Goal: Task Accomplishment & Management: Use online tool/utility

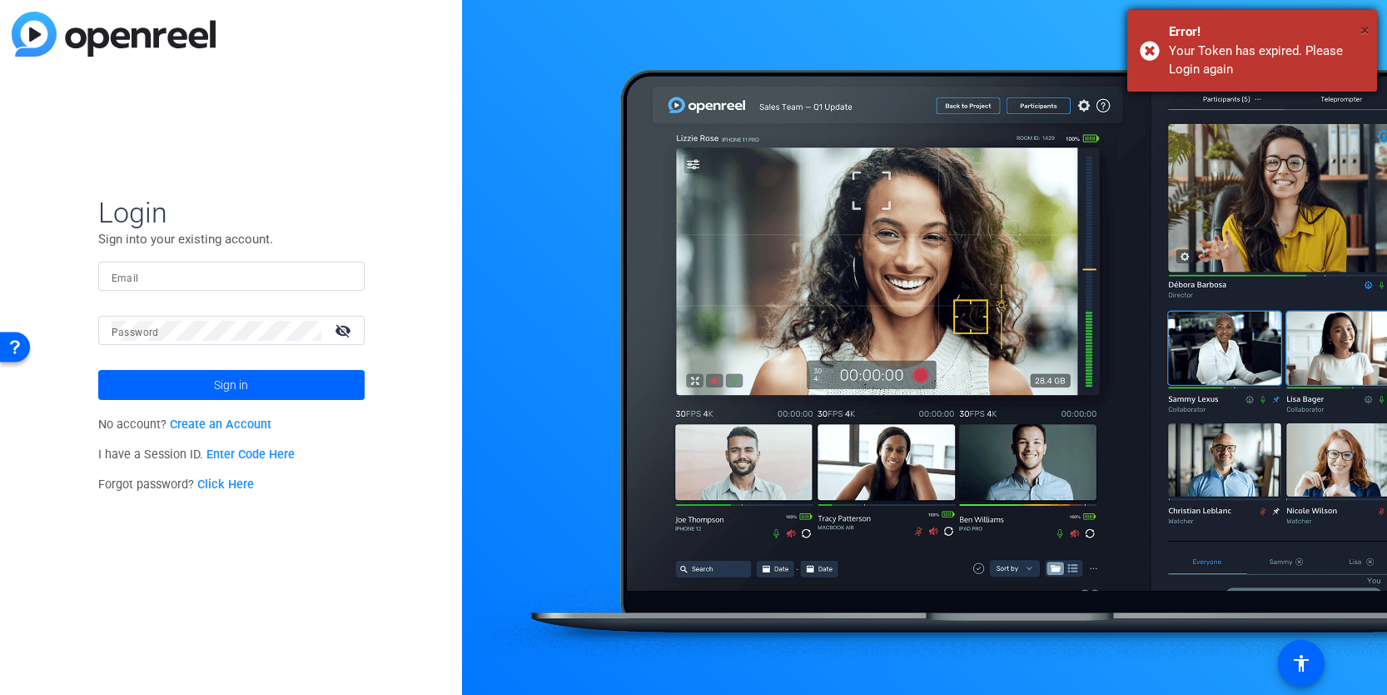
click at [1361, 32] on span "×" at bounding box center [1365, 30] width 9 height 20
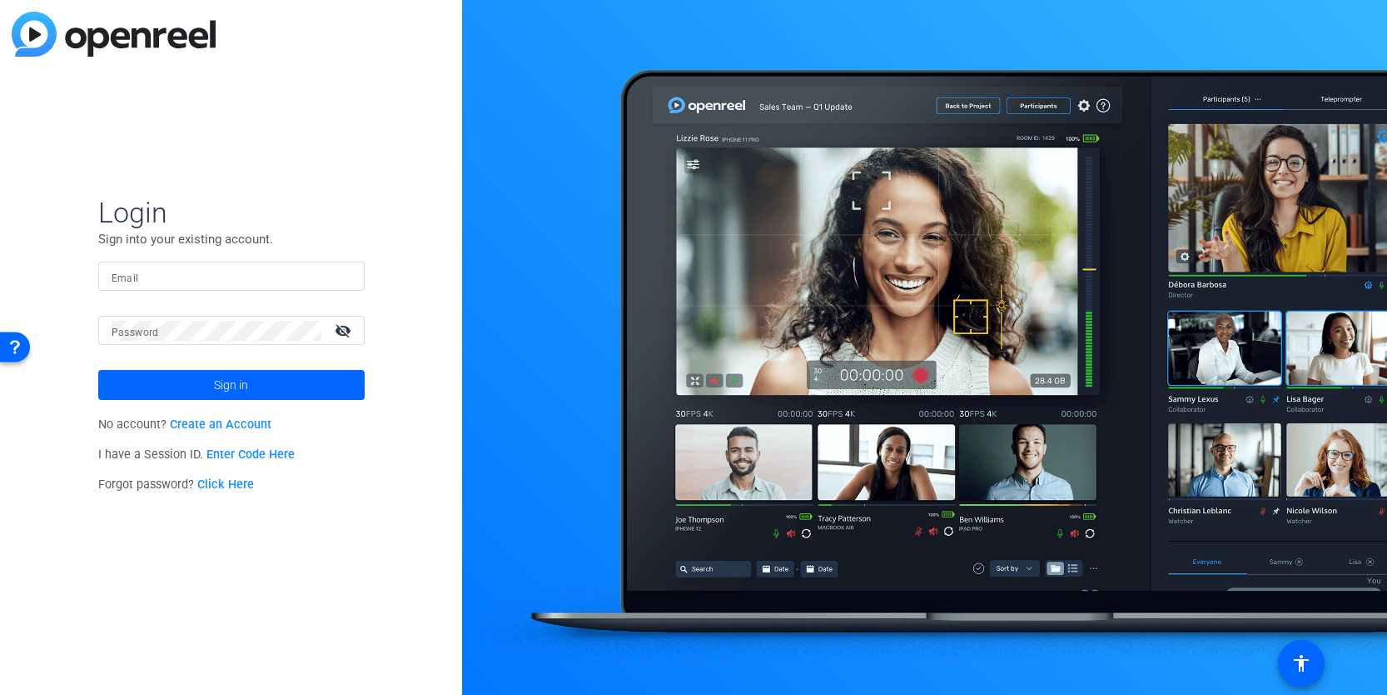
click at [290, 277] on input "Email" at bounding box center [232, 277] width 240 height 20
type input "[PERSON_NAME][EMAIL_ADDRESS][PERSON_NAME][DOMAIN_NAME]"
click at [98, 370] on button "Sign in" at bounding box center [231, 385] width 267 height 30
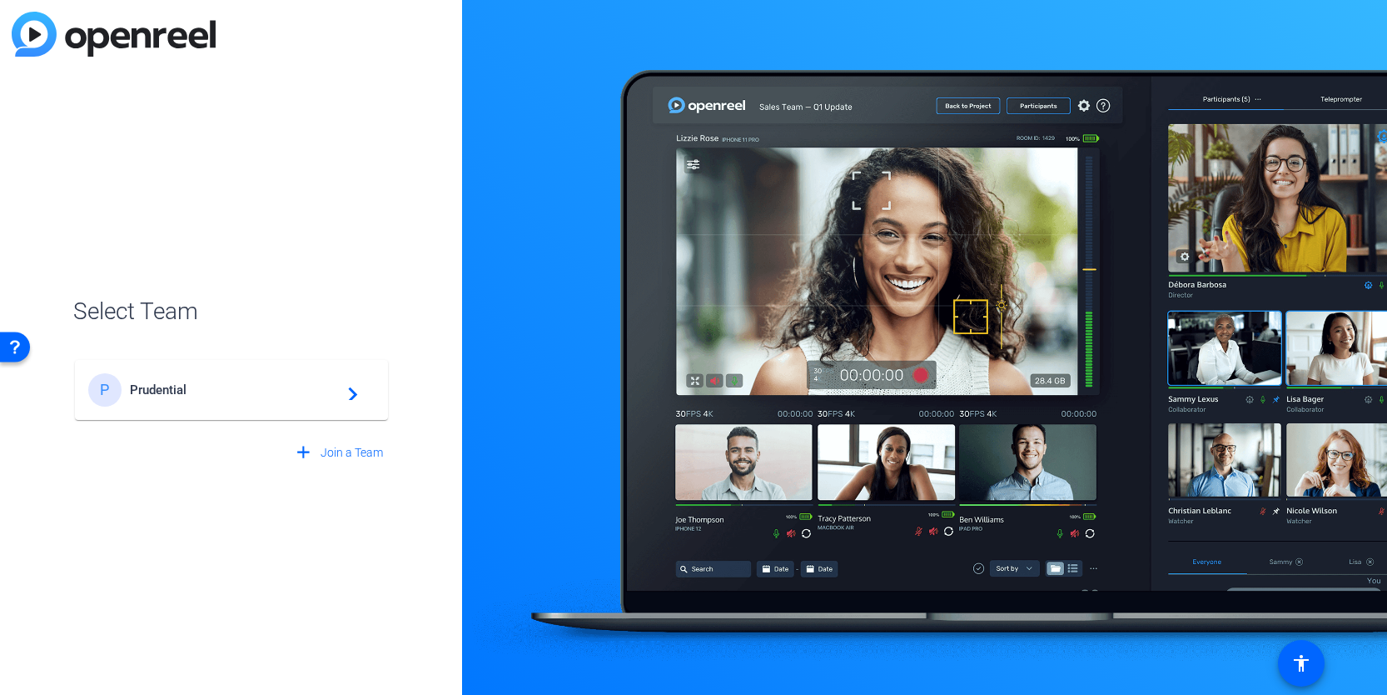
click at [299, 404] on div "P Prudential navigate_next" at bounding box center [231, 389] width 286 height 33
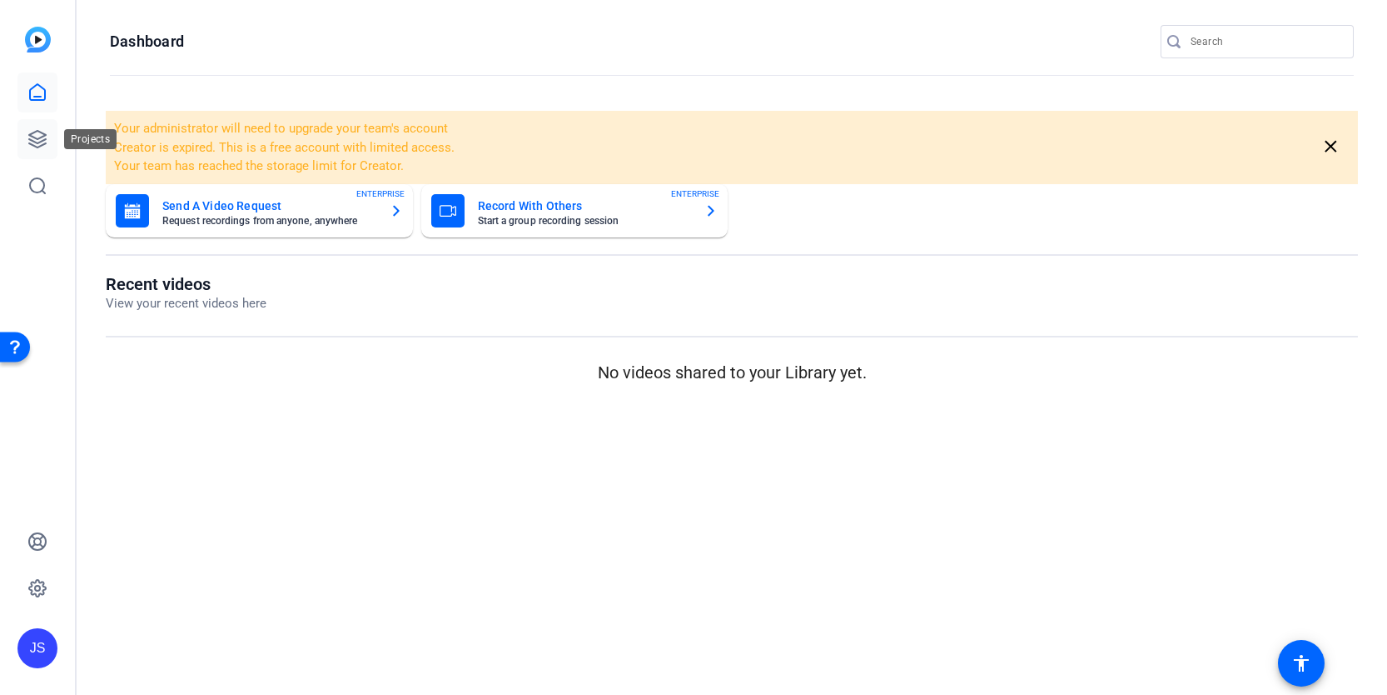
click at [35, 136] on icon at bounding box center [37, 139] width 20 height 20
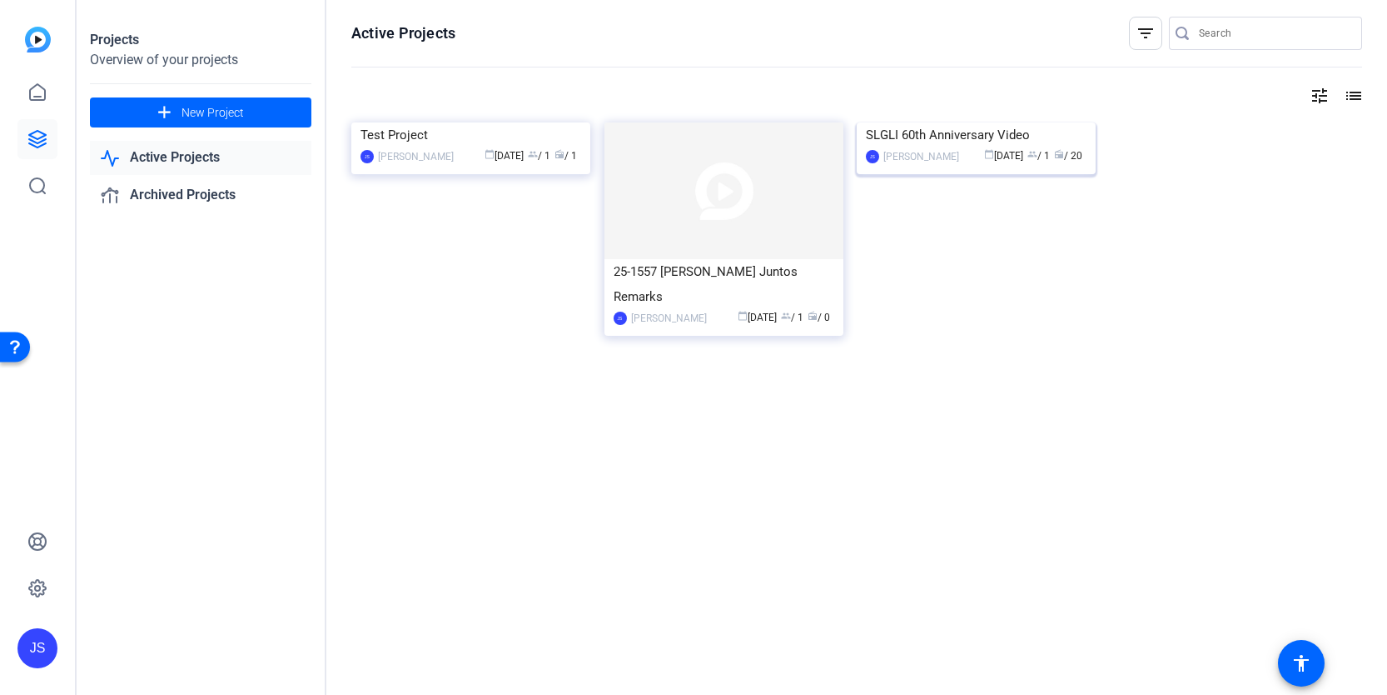
click at [865, 122] on img at bounding box center [976, 122] width 239 height 0
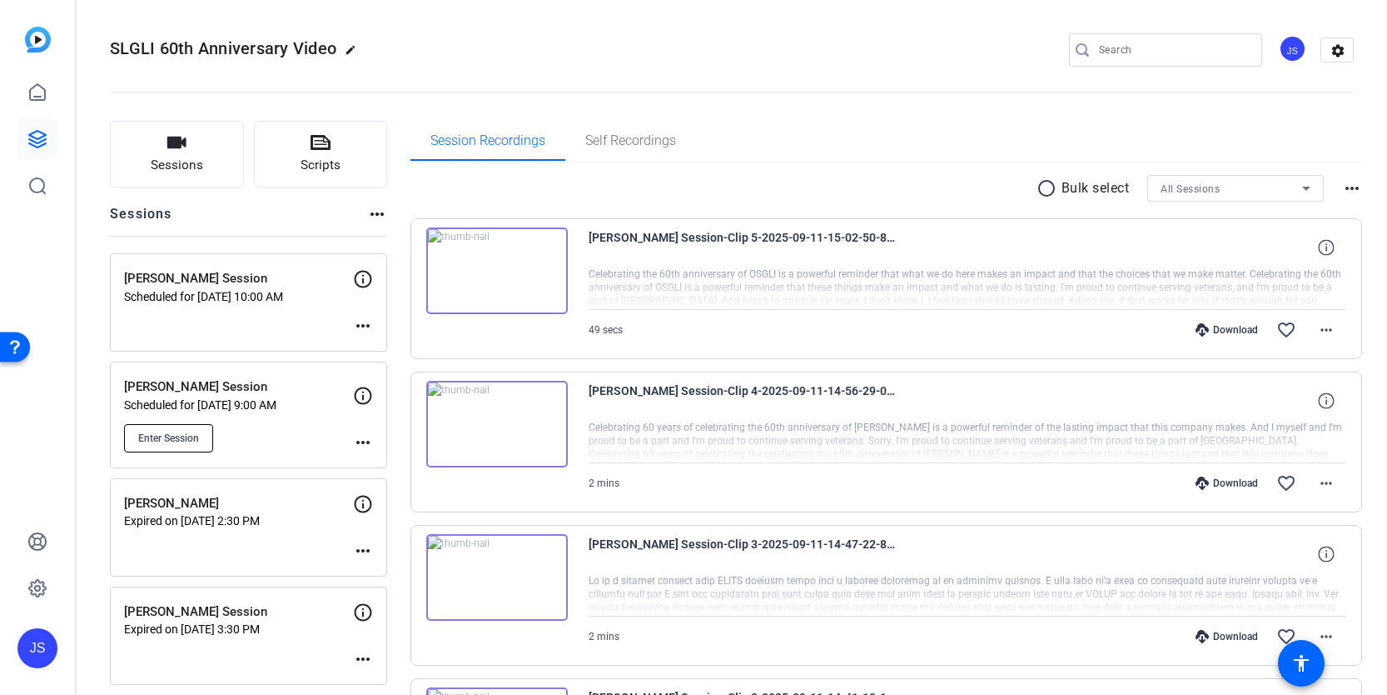
click at [187, 437] on span "Enter Session" at bounding box center [168, 437] width 61 height 13
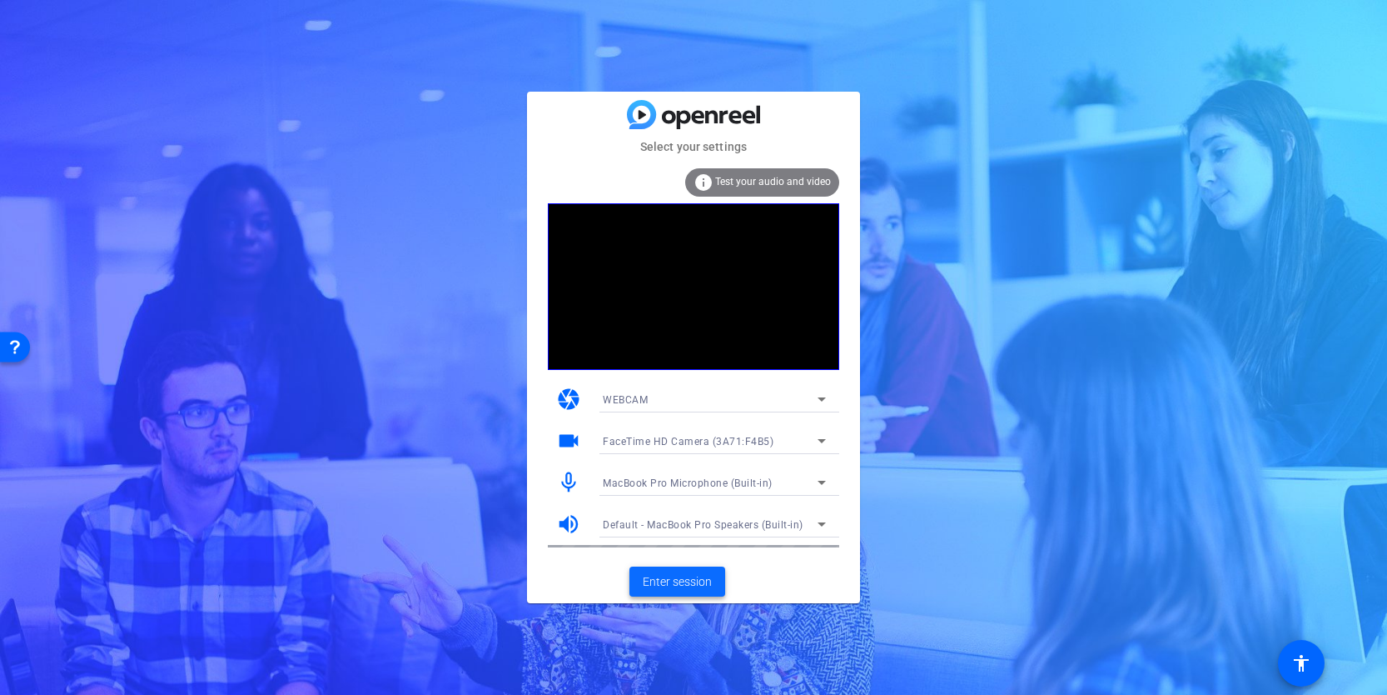
click at [664, 578] on span "Enter session" at bounding box center [677, 581] width 69 height 17
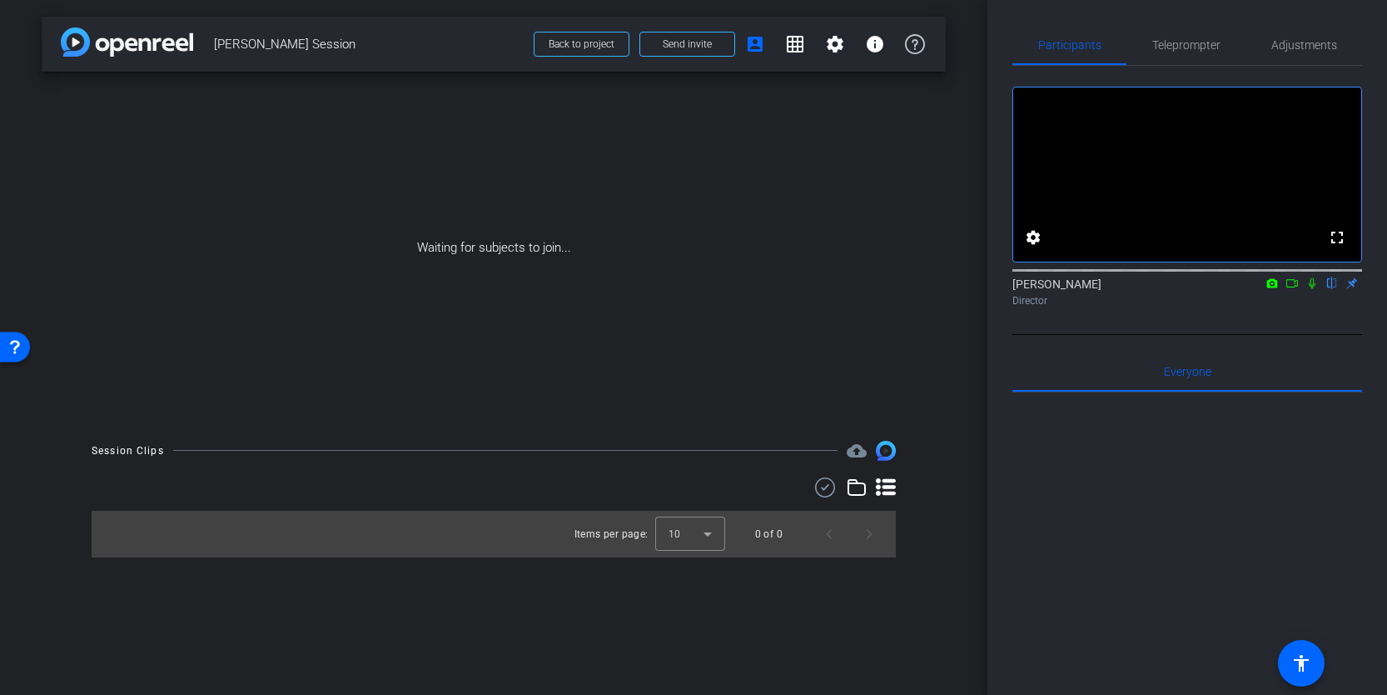
click at [1292, 289] on icon at bounding box center [1292, 283] width 13 height 12
click at [648, 41] on span at bounding box center [687, 44] width 94 height 40
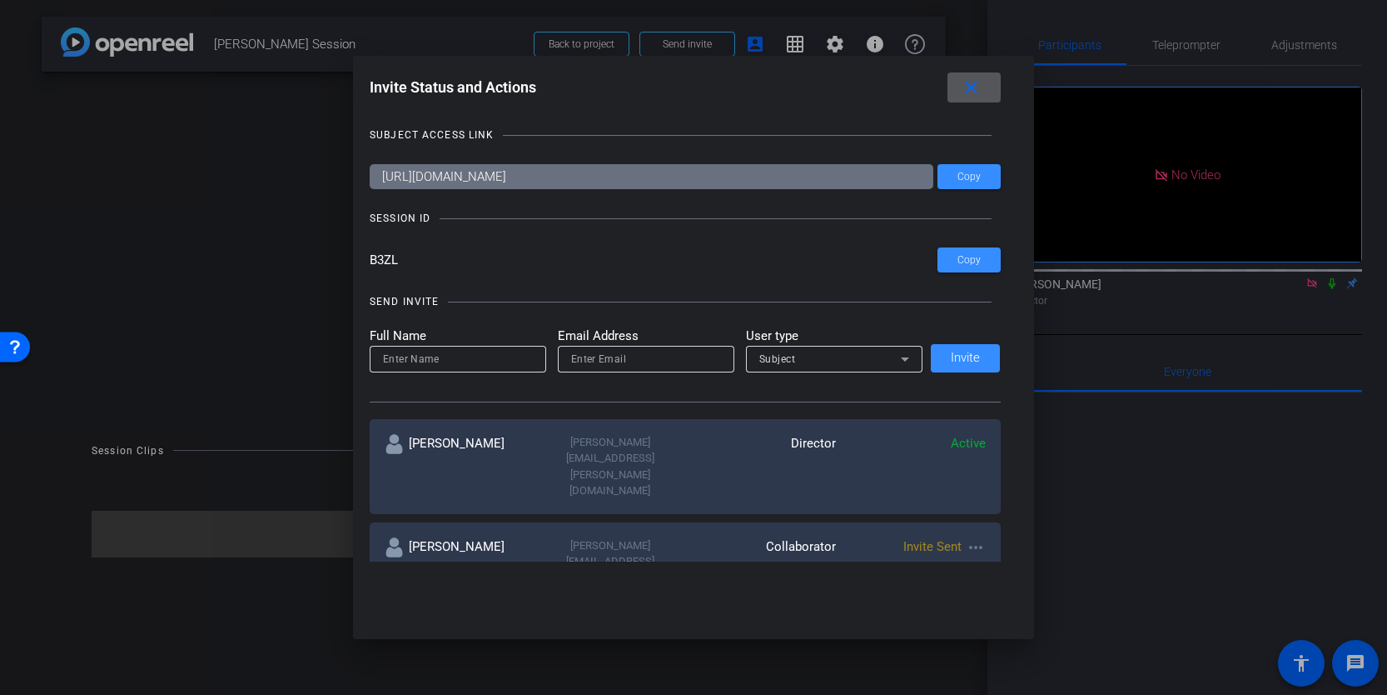
click at [969, 88] on mat-icon "close" at bounding box center [971, 87] width 21 height 21
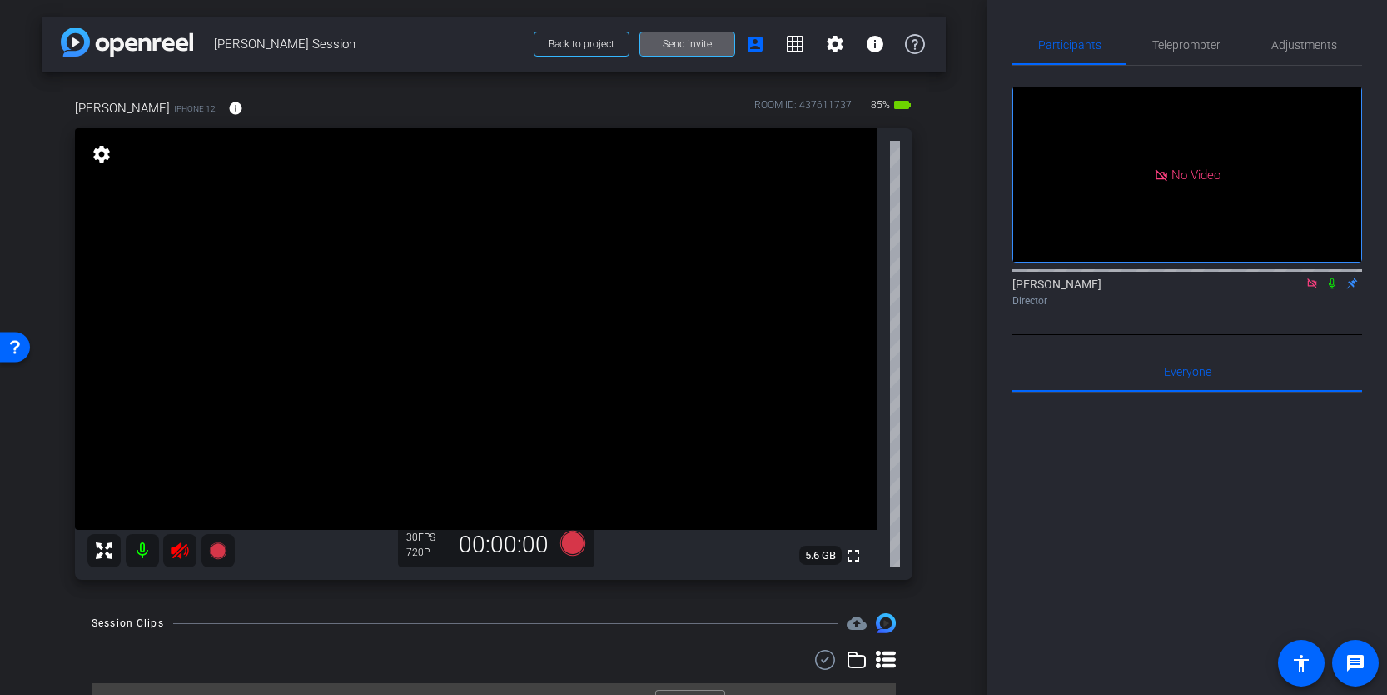
click at [1313, 289] on icon at bounding box center [1312, 283] width 13 height 12
click at [172, 551] on icon at bounding box center [179, 550] width 17 height 17
click at [1290, 47] on span "Adjustments" at bounding box center [1305, 45] width 66 height 12
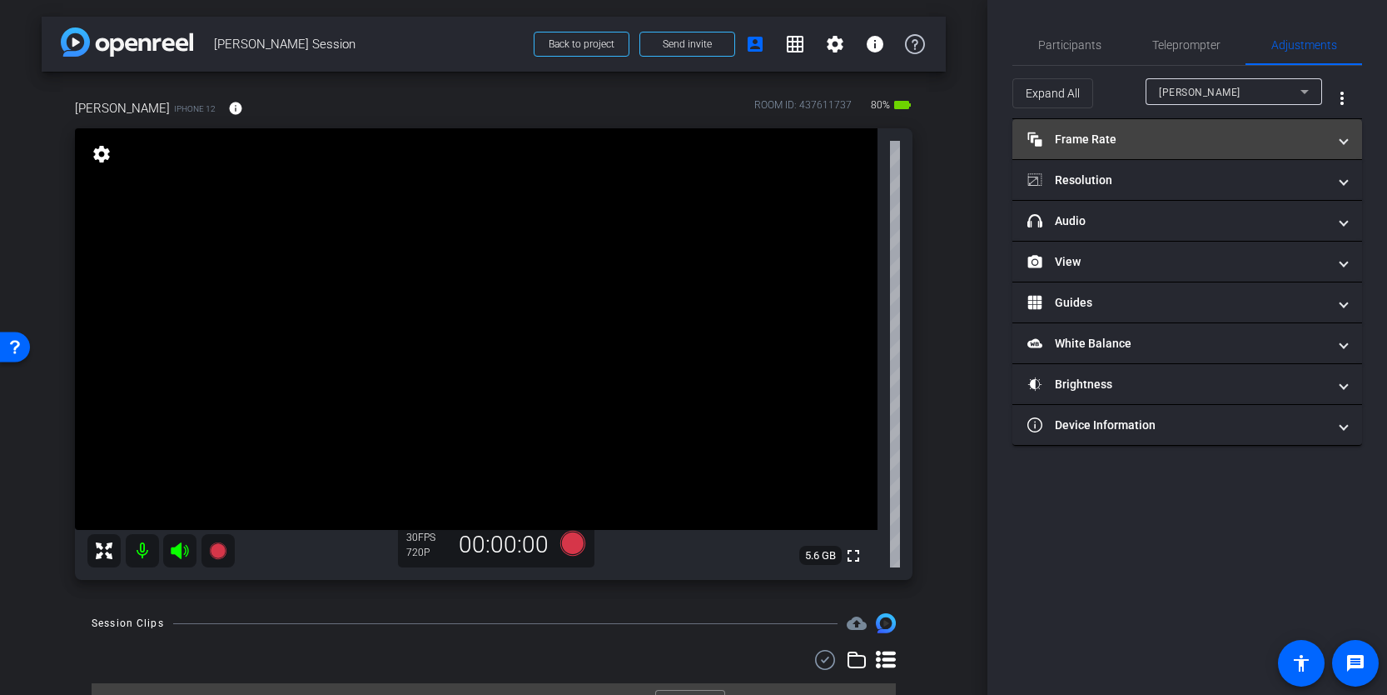
click at [1275, 132] on mat-panel-title "Frame Rate Frame Rate" at bounding box center [1178, 139] width 300 height 17
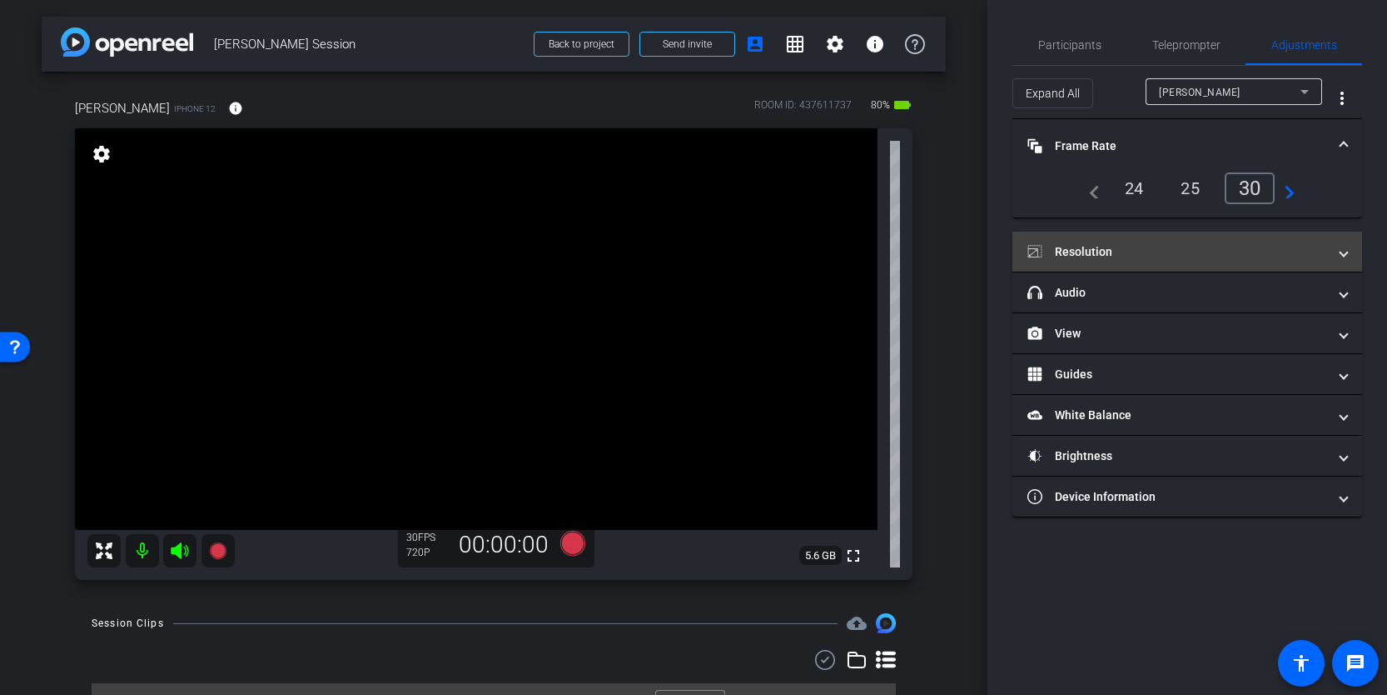
click at [1218, 247] on mat-panel-title "Resolution" at bounding box center [1178, 251] width 300 height 17
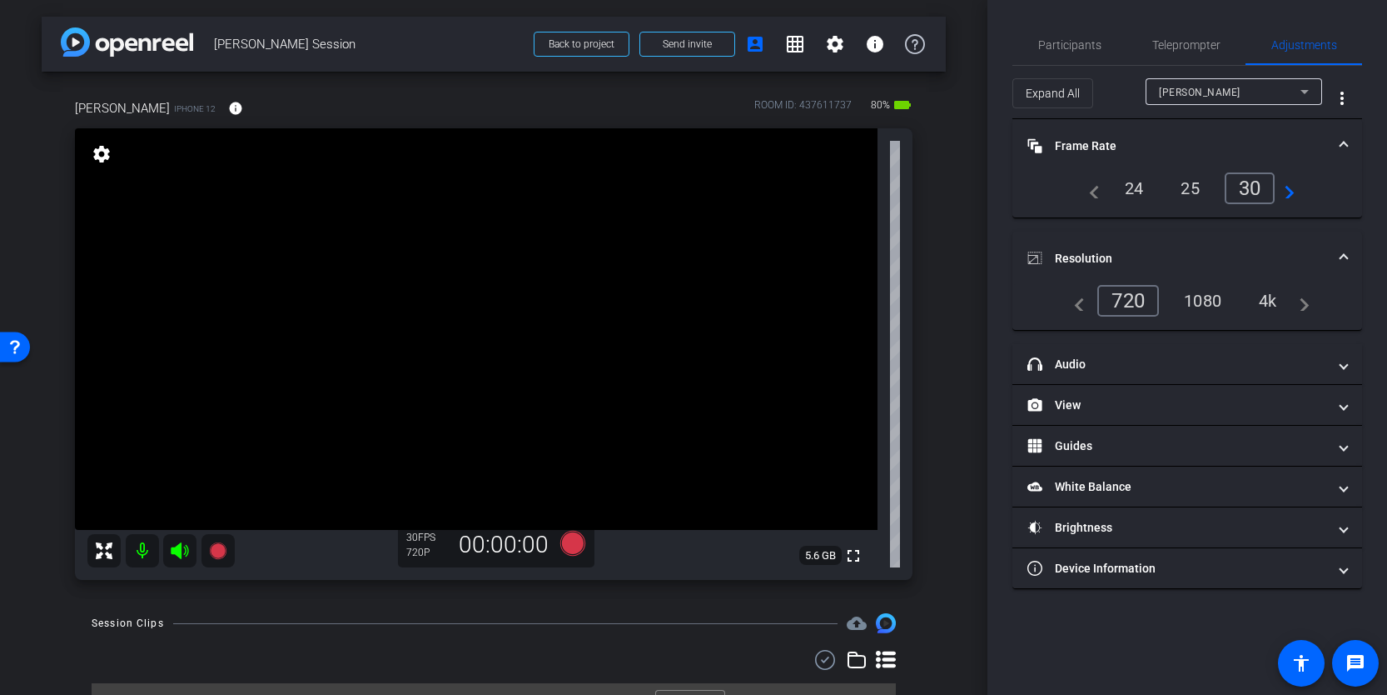
click at [1217, 310] on div "1080" at bounding box center [1203, 300] width 62 height 28
click at [1196, 241] on mat-expansion-panel-header "Resolution" at bounding box center [1188, 258] width 350 height 53
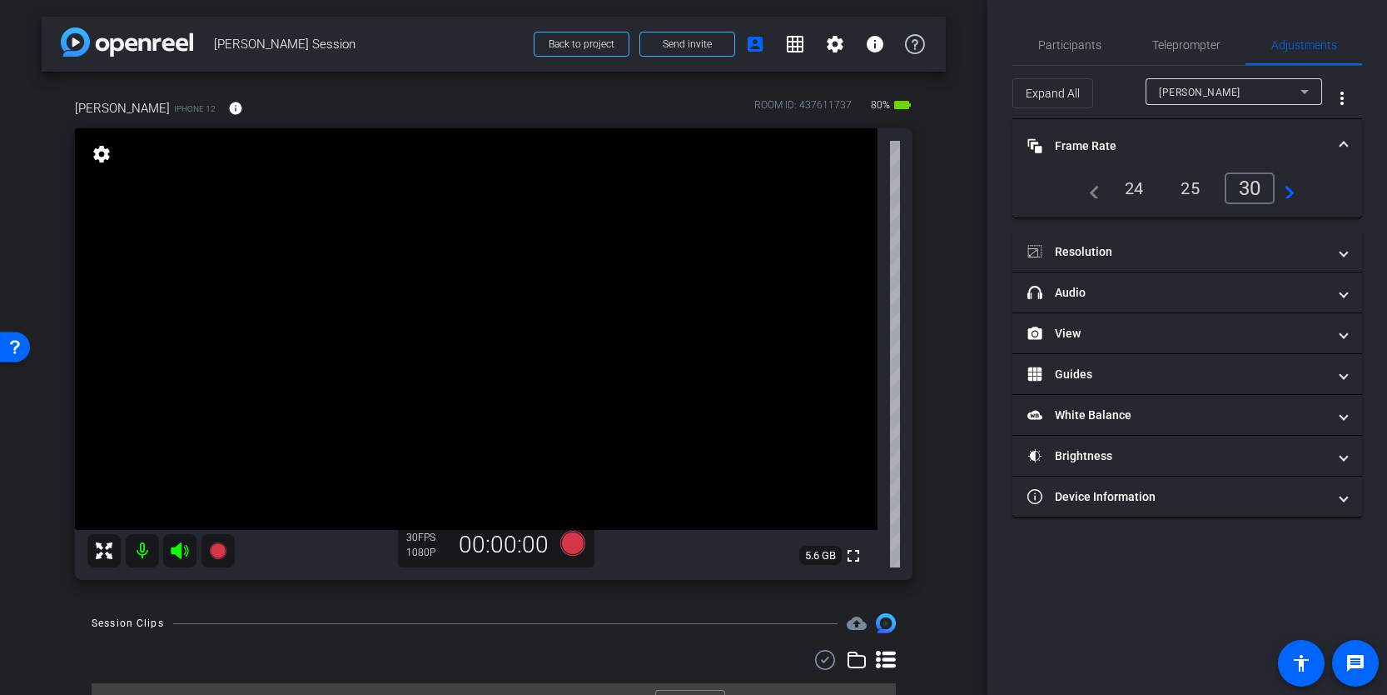
click at [1211, 147] on mat-panel-title "Frame Rate Frame Rate" at bounding box center [1178, 145] width 300 height 17
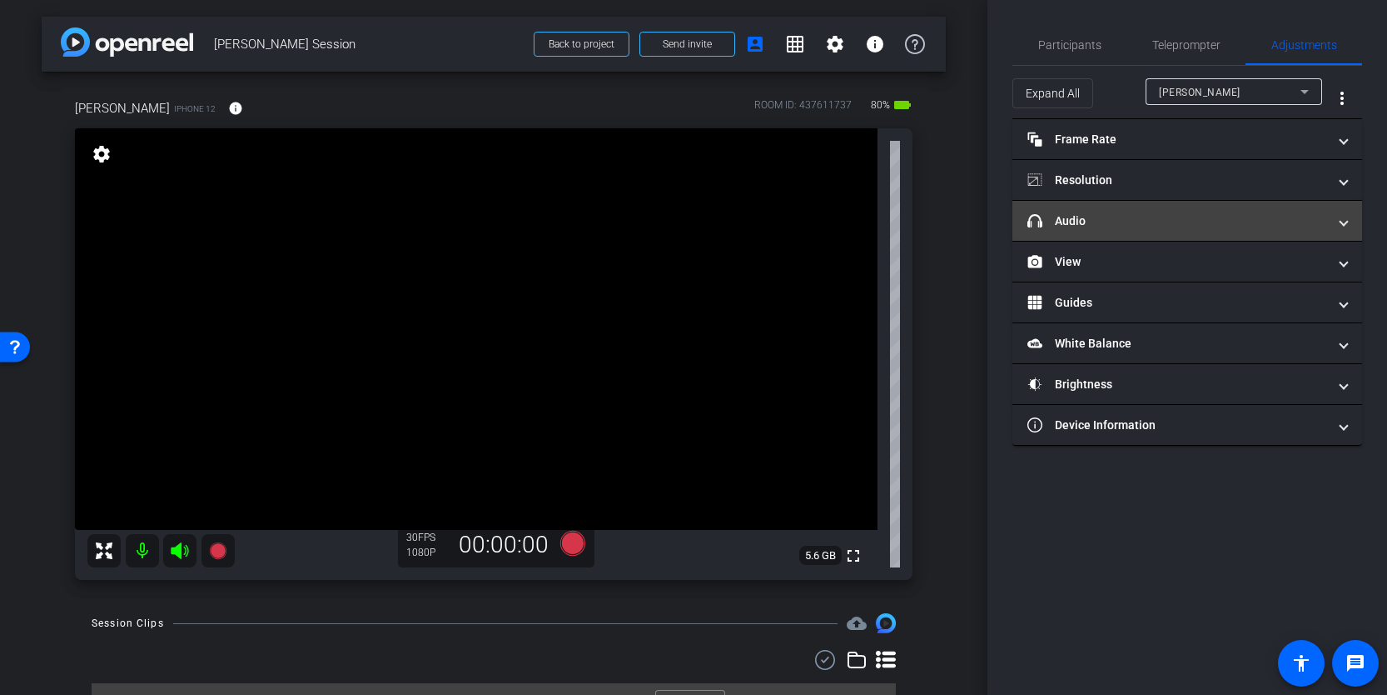
click at [1189, 223] on mat-panel-title "headphone icon Audio" at bounding box center [1178, 220] width 300 height 17
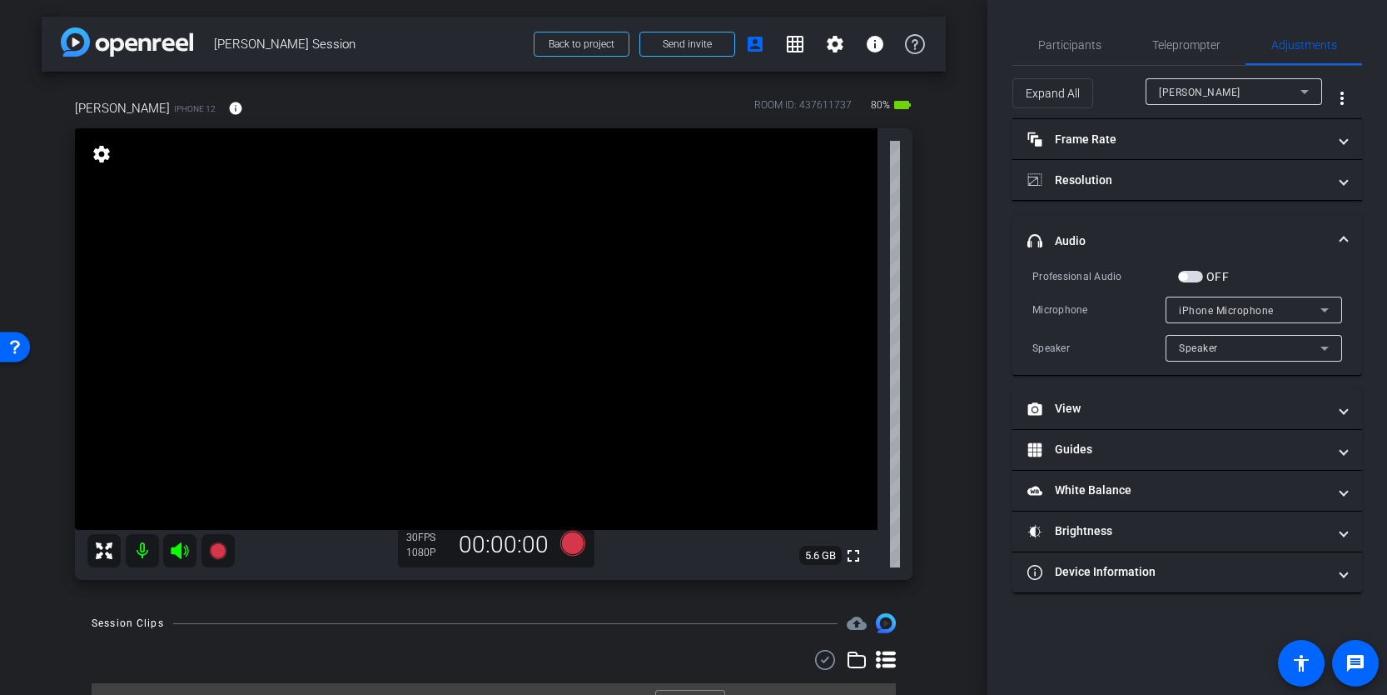
click at [1189, 223] on mat-expansion-panel-header "headphone icon Audio" at bounding box center [1188, 240] width 350 height 53
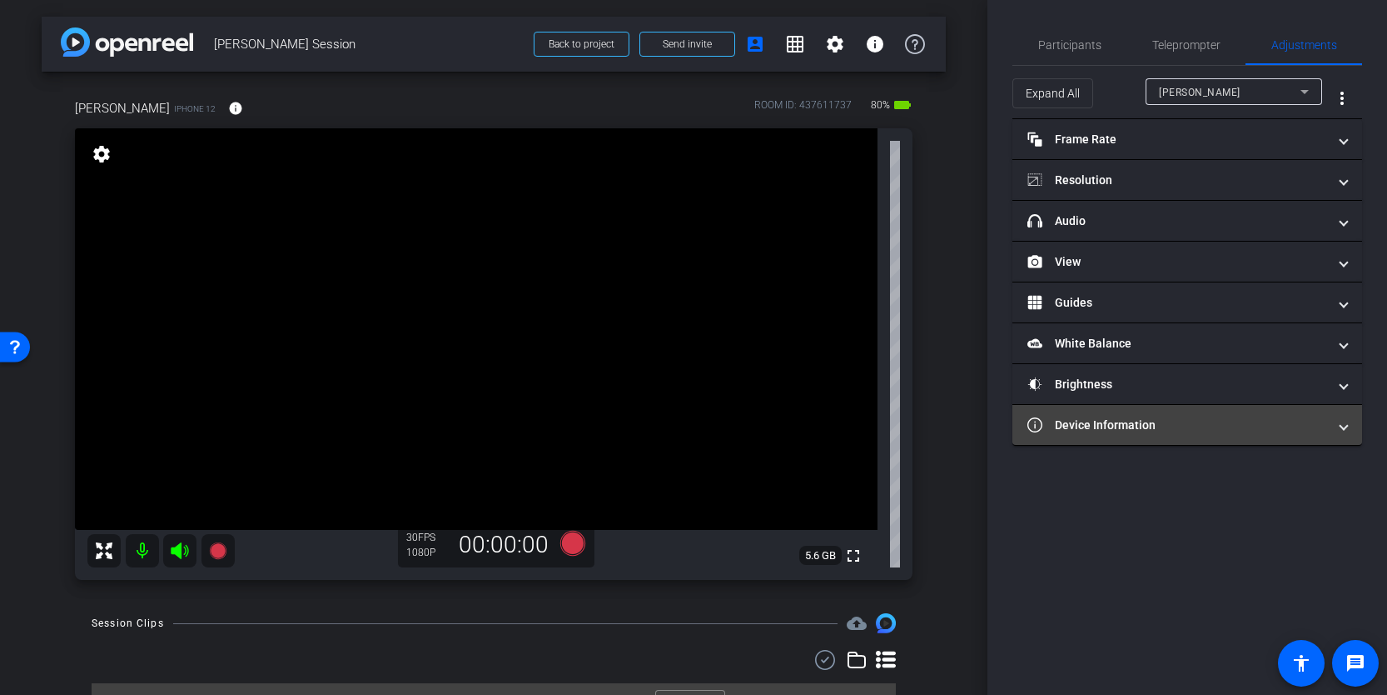
click at [1183, 430] on mat-panel-title "Device Information" at bounding box center [1178, 424] width 300 height 17
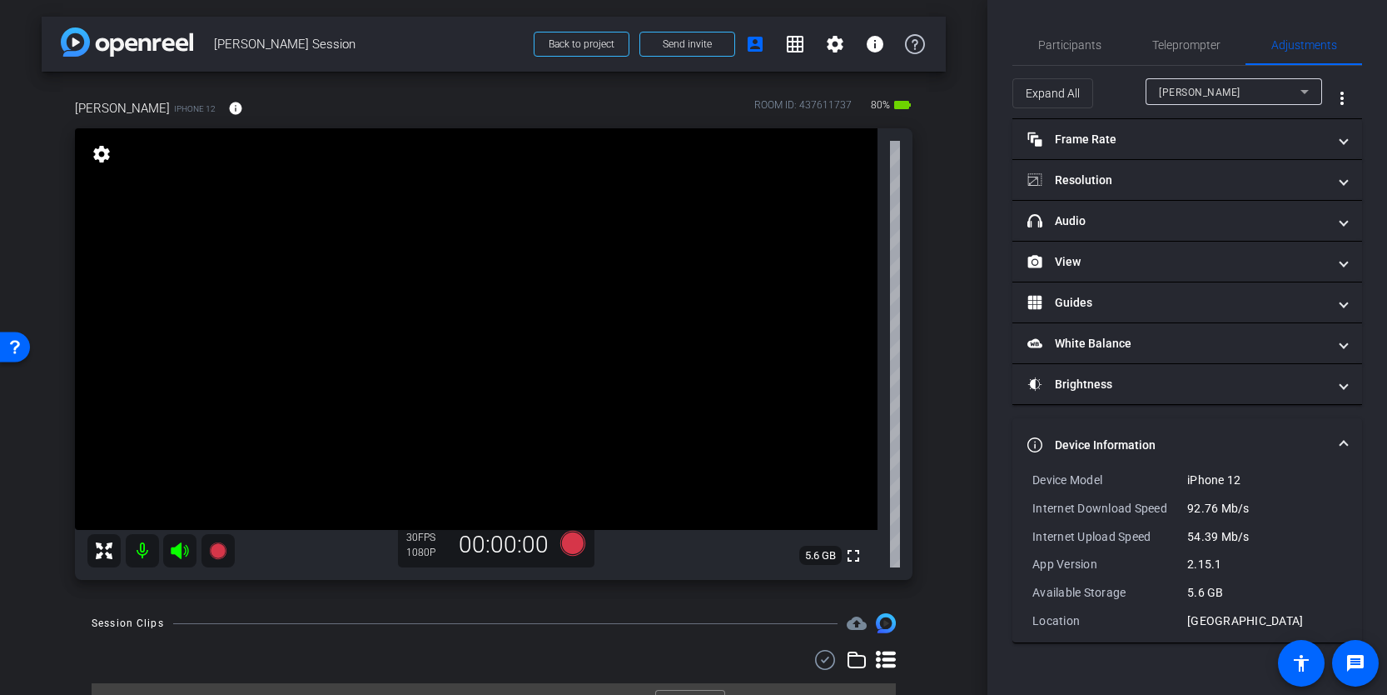
click at [1283, 438] on mat-panel-title "Device Information" at bounding box center [1178, 444] width 300 height 17
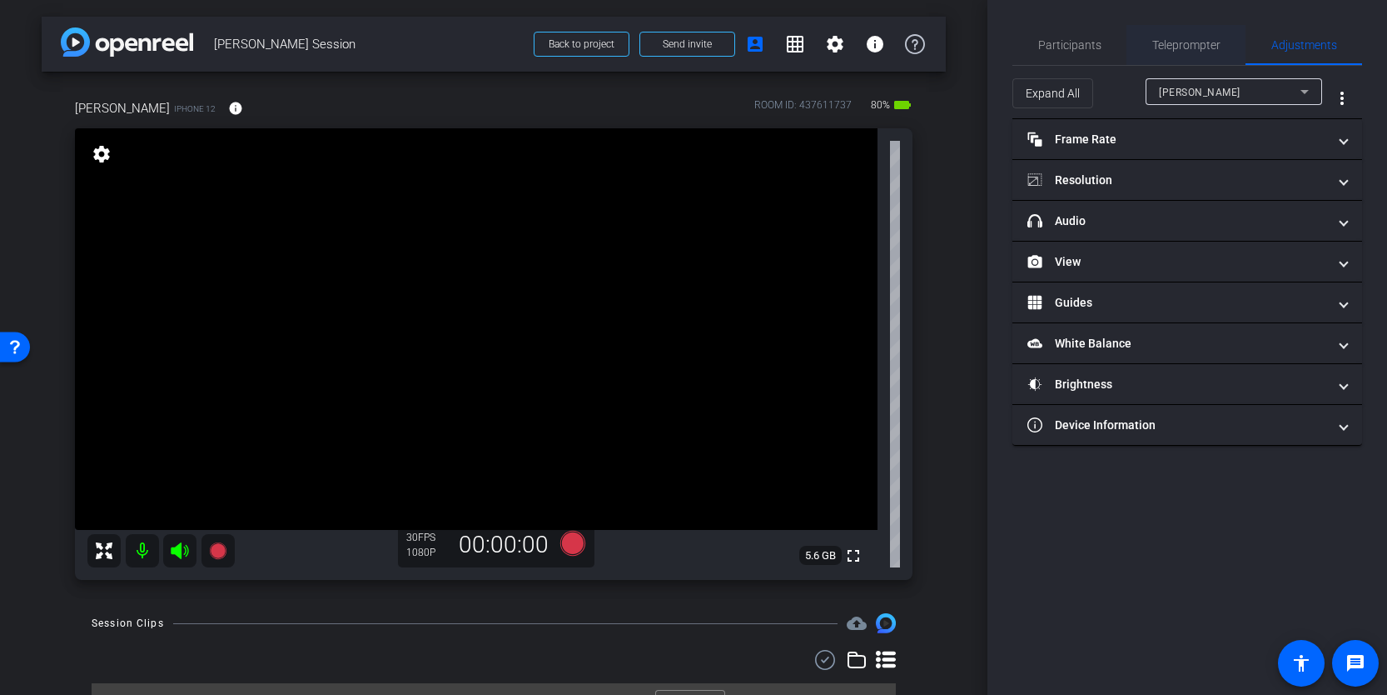
click at [1201, 40] on span "Teleprompter" at bounding box center [1187, 45] width 68 height 12
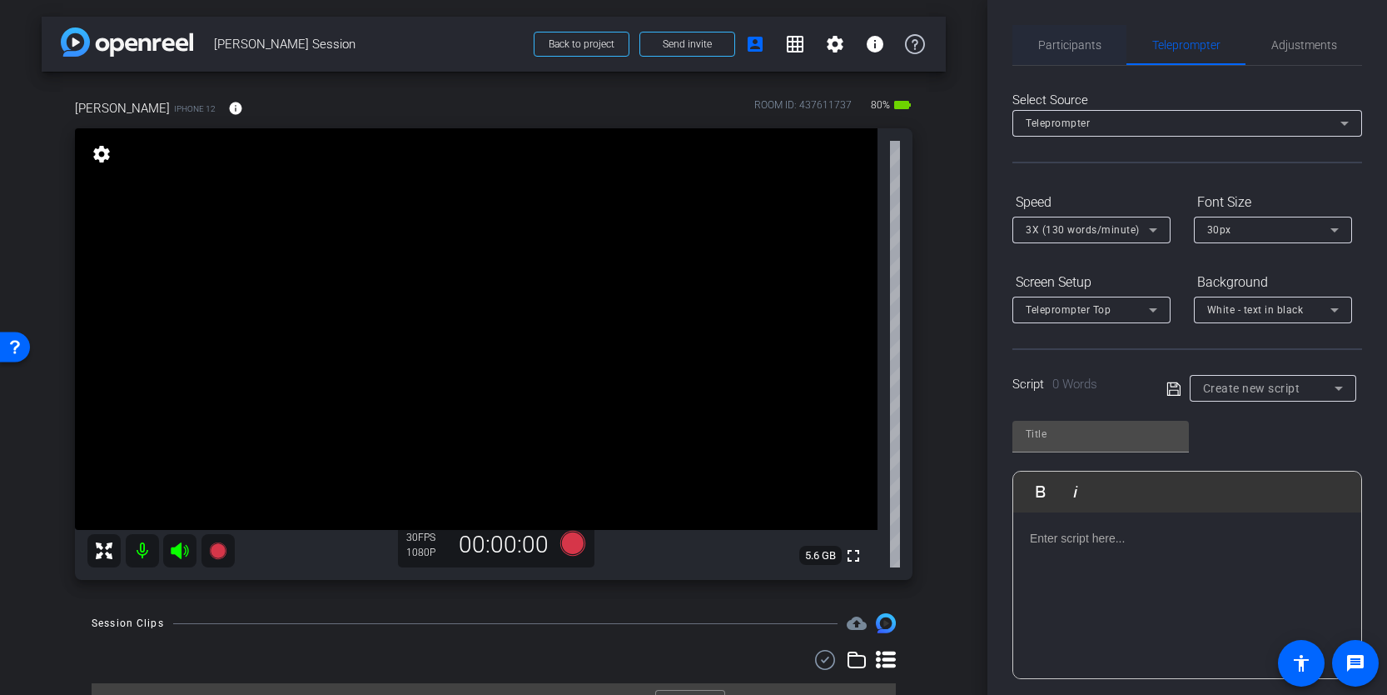
click at [1082, 43] on span "Participants" at bounding box center [1070, 45] width 63 height 12
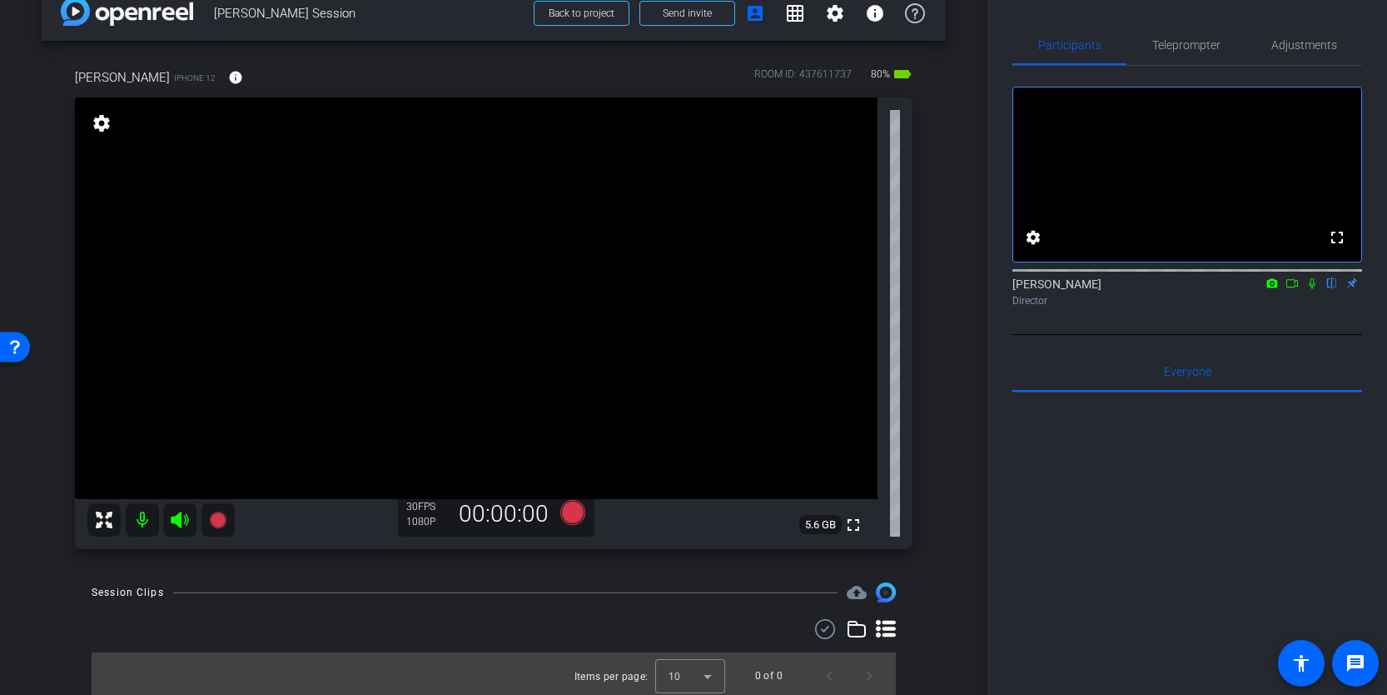
scroll to position [36, 0]
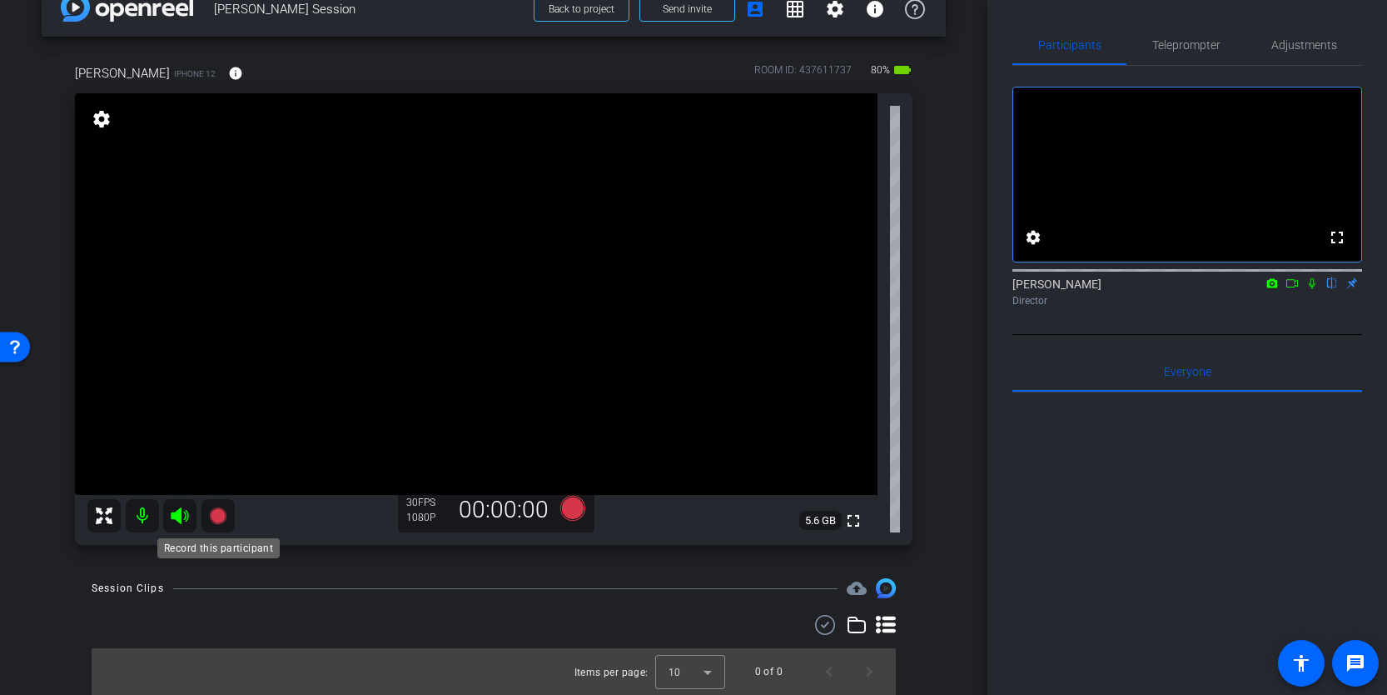
click at [218, 518] on icon at bounding box center [217, 515] width 17 height 17
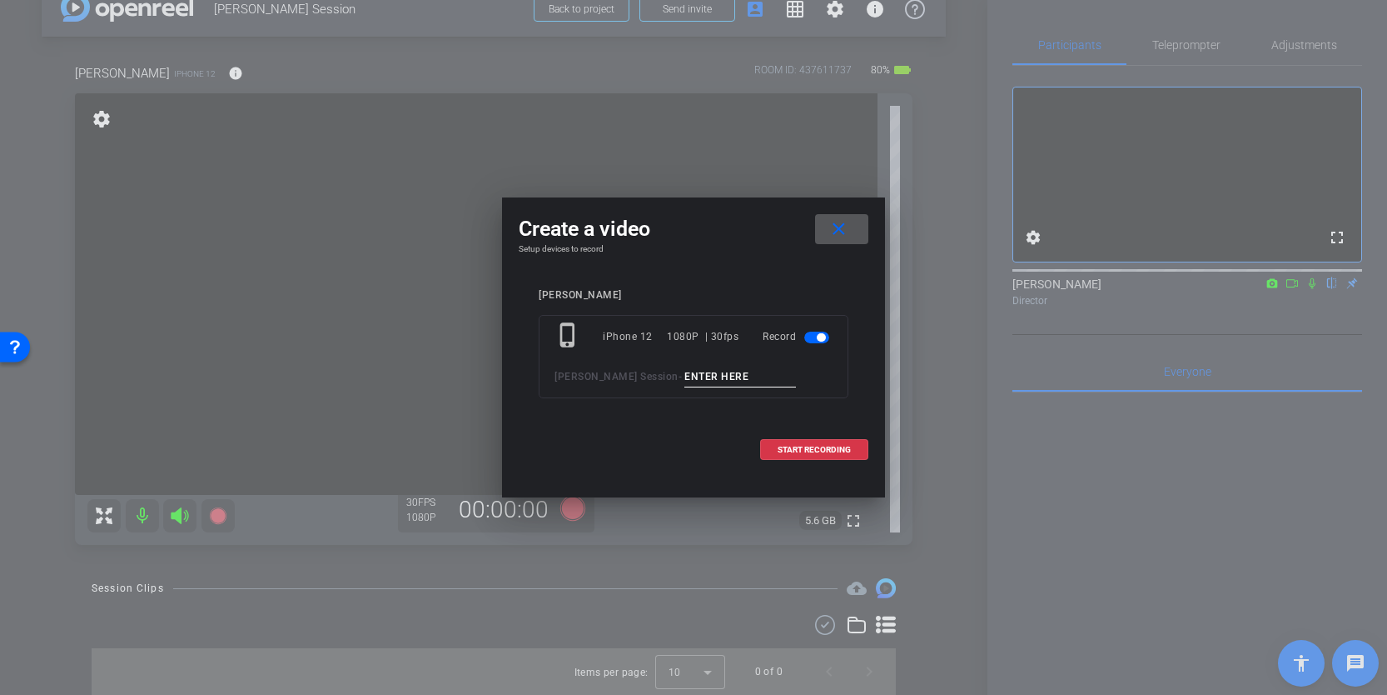
click at [685, 377] on input at bounding box center [741, 376] width 112 height 21
type input "Test Clip"
click at [817, 459] on span at bounding box center [814, 450] width 107 height 40
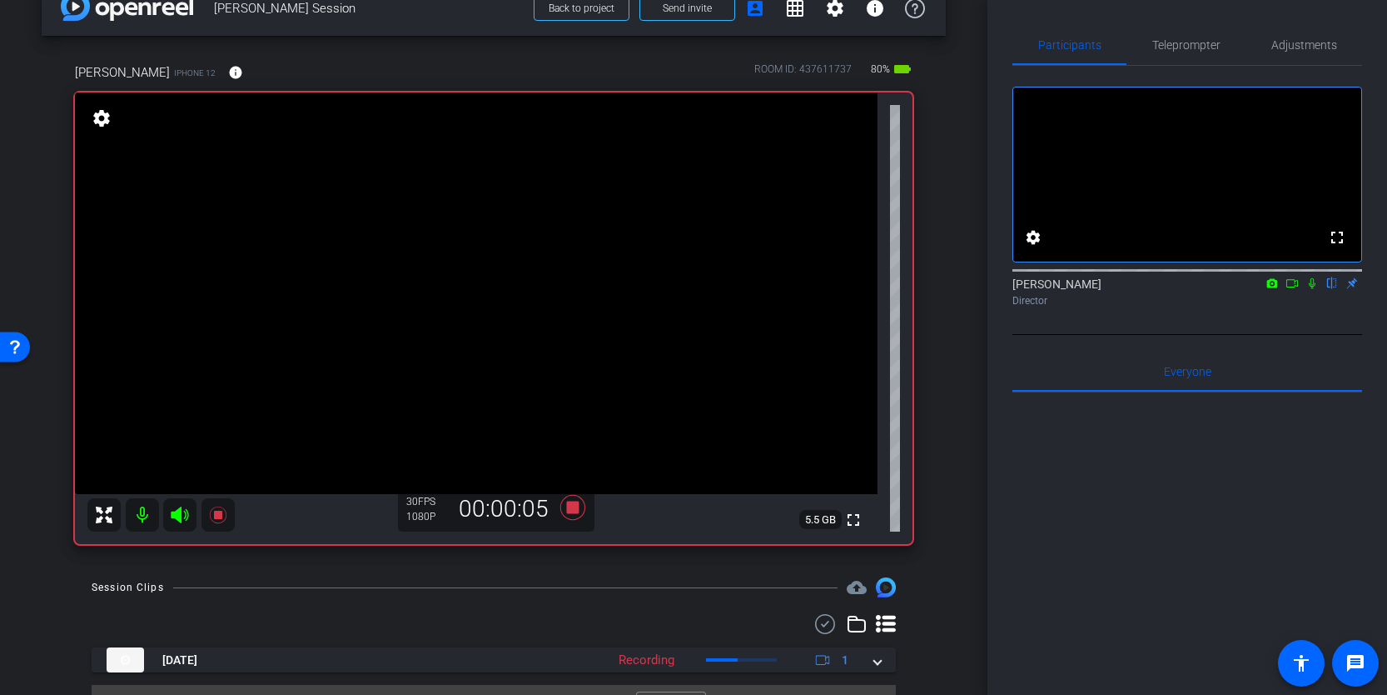
click at [182, 521] on icon at bounding box center [180, 515] width 20 height 20
click at [573, 513] on icon at bounding box center [572, 507] width 25 height 25
click at [171, 512] on icon at bounding box center [179, 514] width 17 height 17
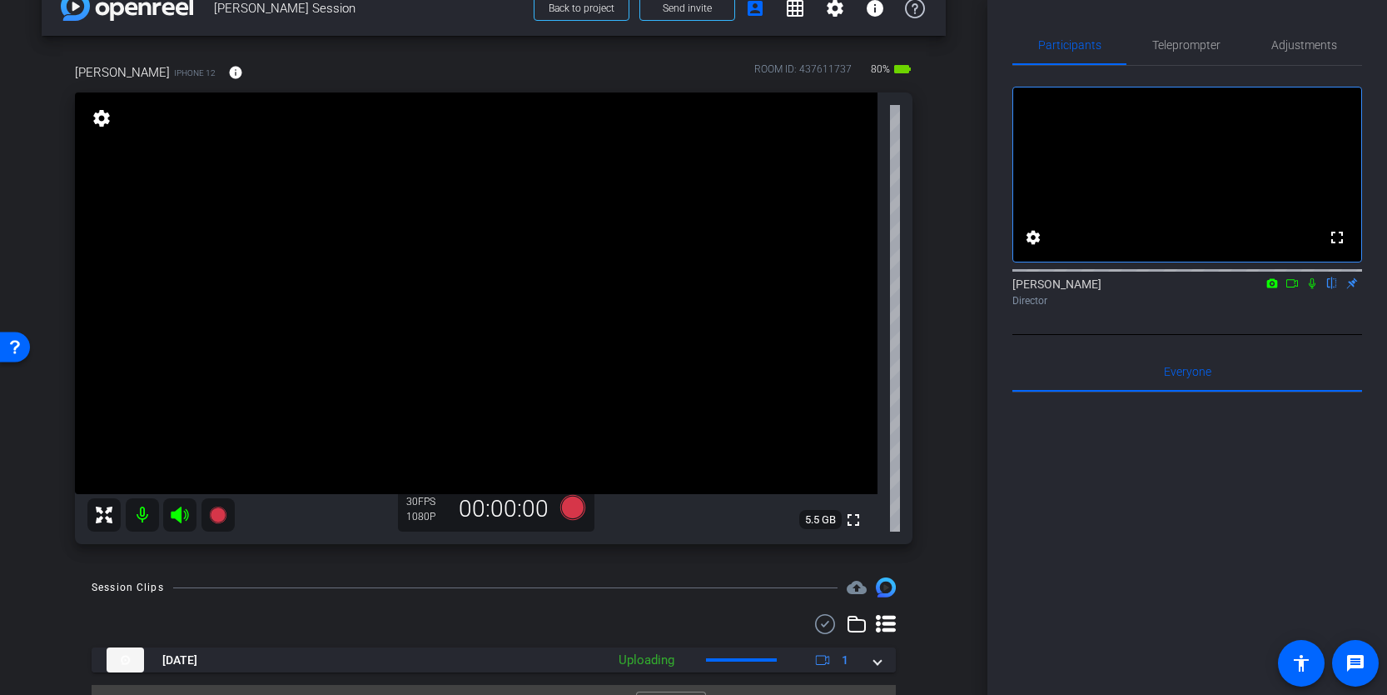
scroll to position [73, 0]
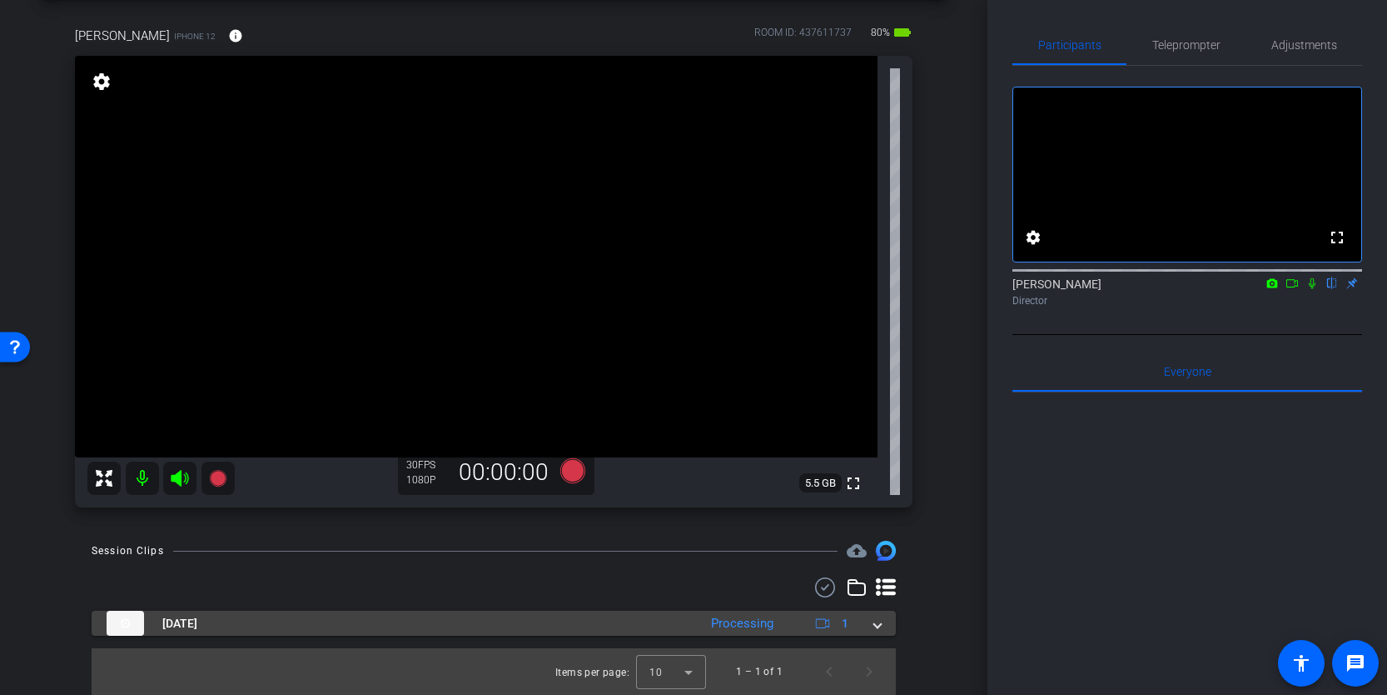
click at [883, 620] on mat-expansion-panel-header "Sep 12, 2025 Processing 1" at bounding box center [494, 622] width 805 height 25
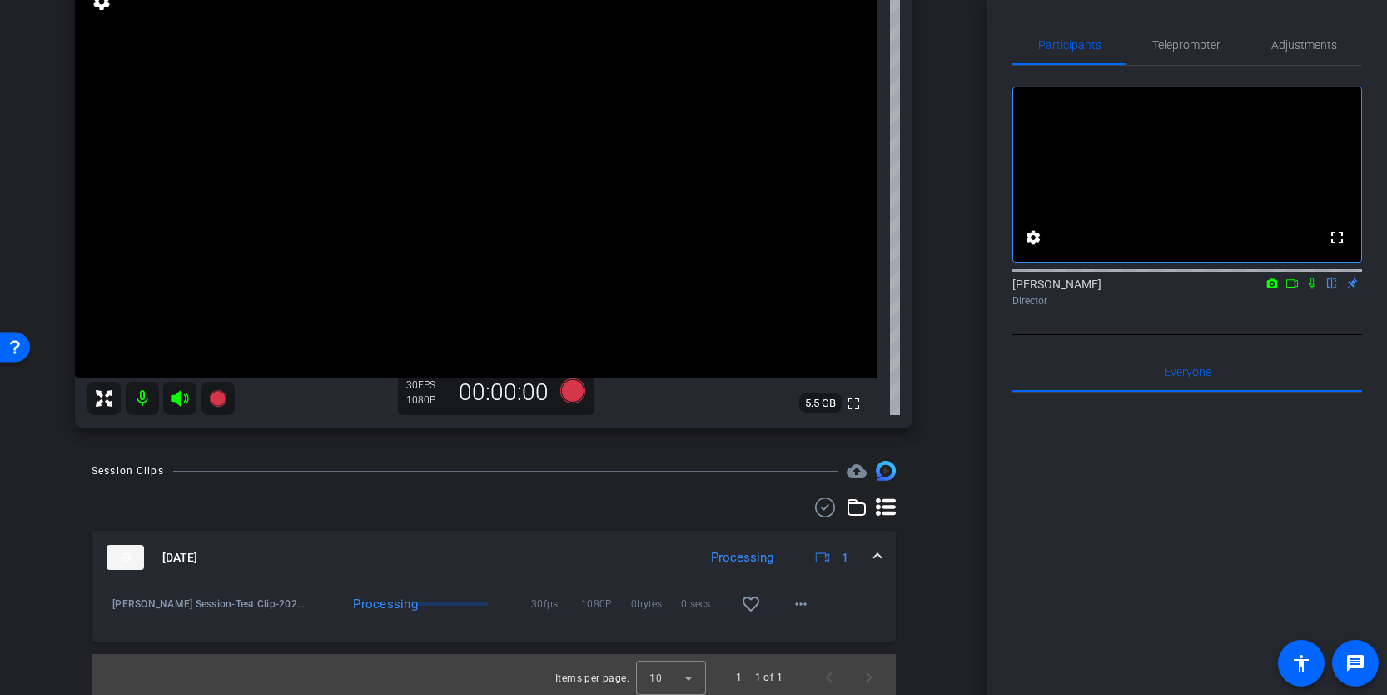
scroll to position [159, 0]
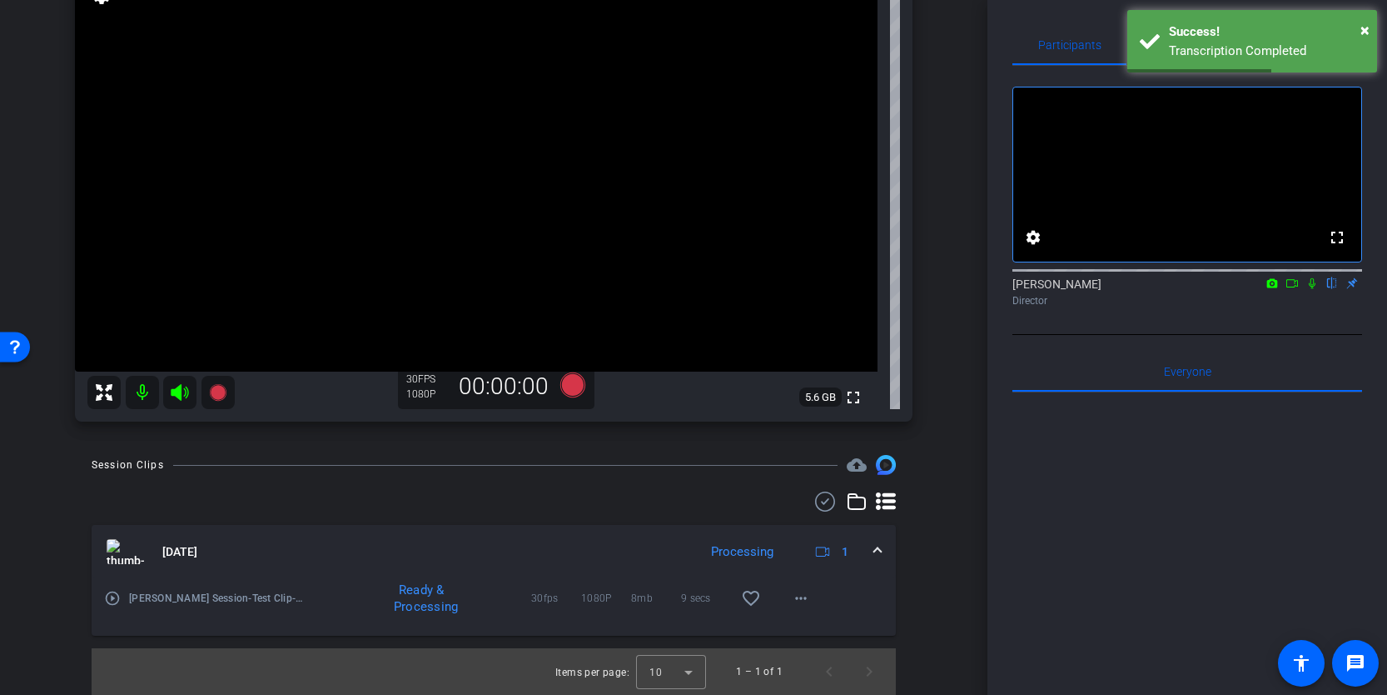
click at [110, 601] on mat-icon "play_circle_outline" at bounding box center [112, 598] width 17 height 17
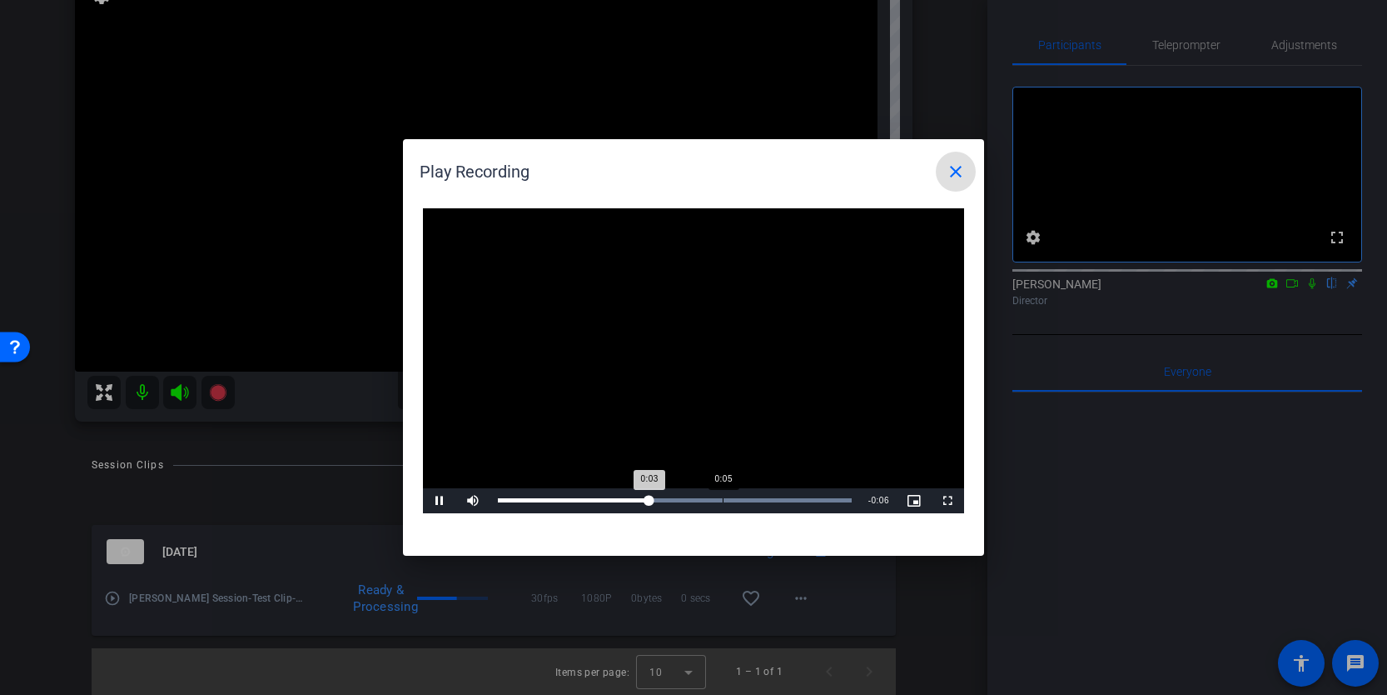
click at [722, 498] on div "Loaded : 100.00% 0:05 0:03" at bounding box center [675, 500] width 354 height 4
click at [438, 501] on span "Video Player" at bounding box center [439, 501] width 33 height 0
click at [957, 167] on mat-icon "close" at bounding box center [956, 172] width 20 height 20
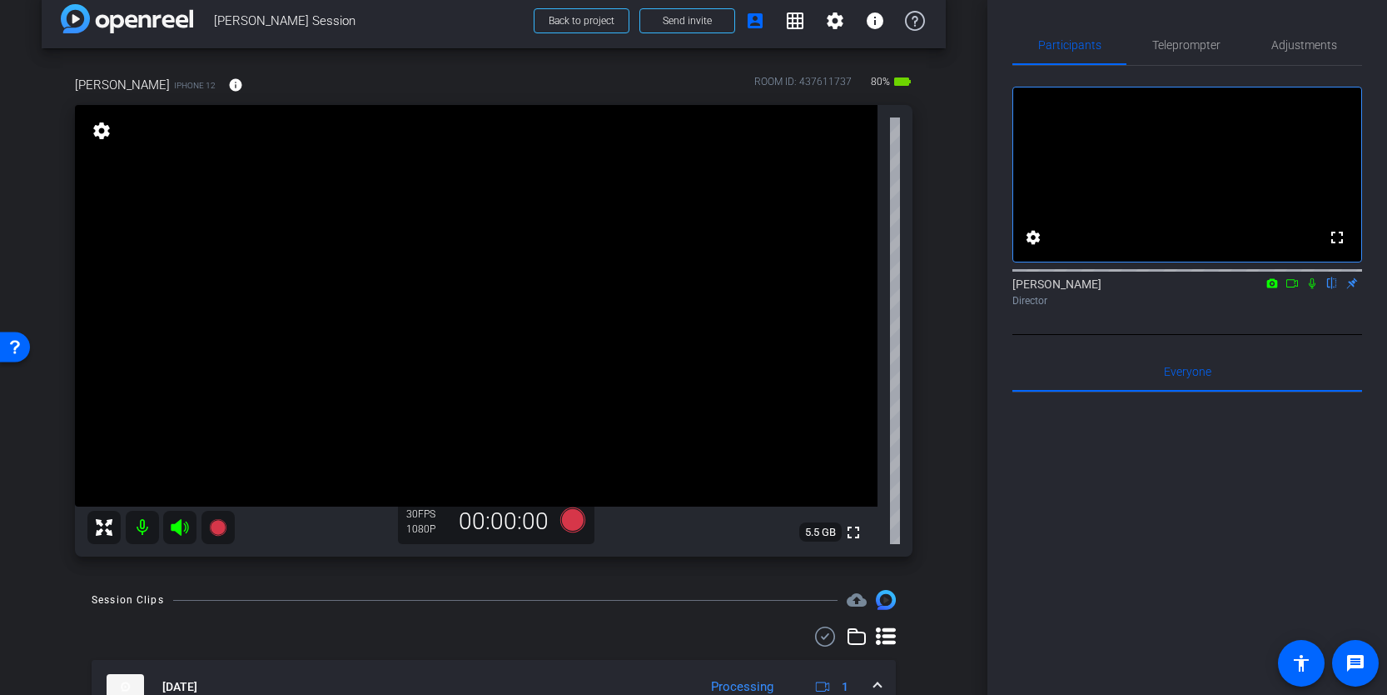
scroll to position [0, 0]
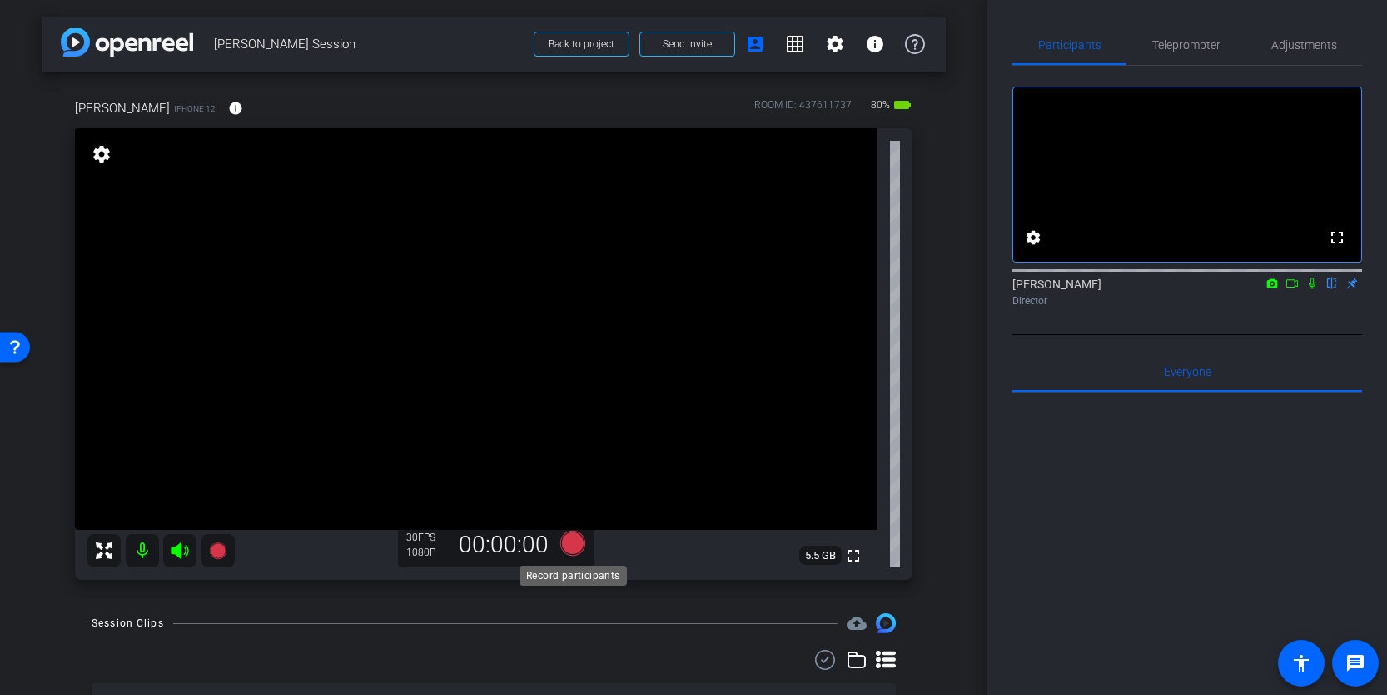
click at [580, 546] on icon at bounding box center [572, 543] width 25 height 25
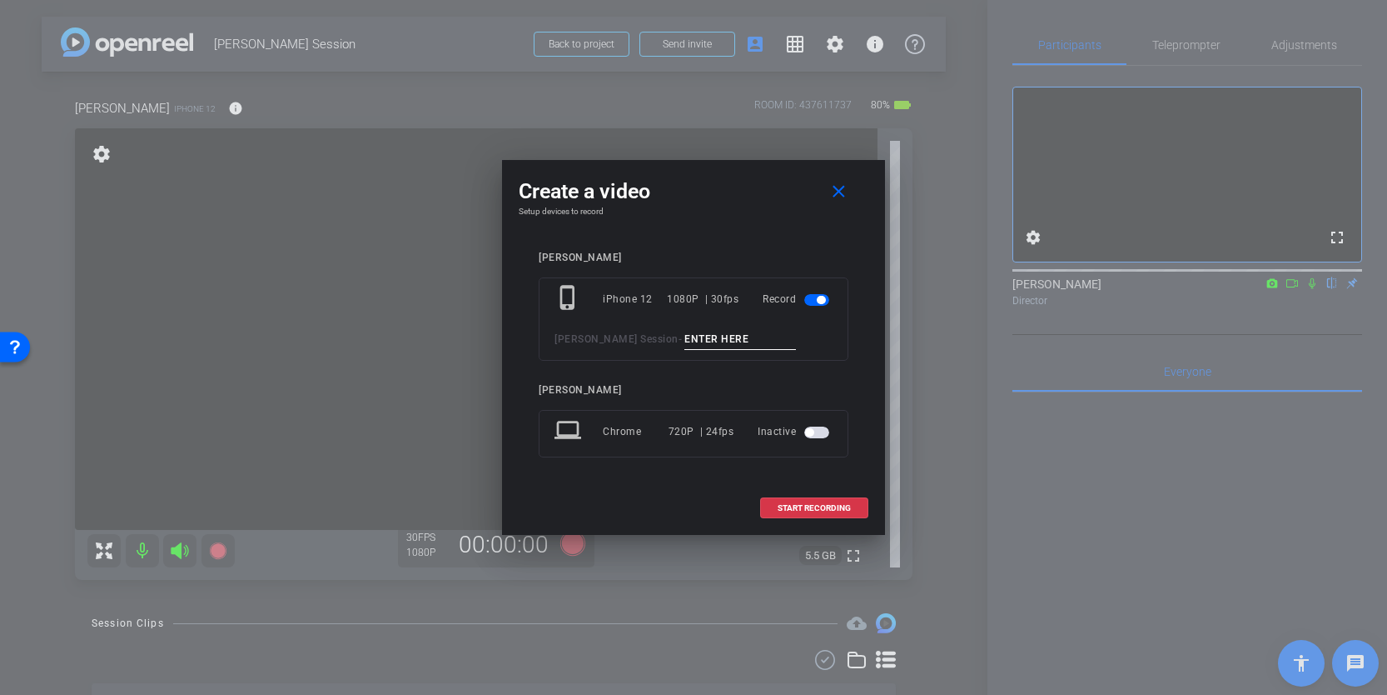
click at [740, 330] on input at bounding box center [741, 339] width 112 height 21
type input "Clip 1"
click at [820, 508] on span "START RECORDING" at bounding box center [814, 508] width 73 height 8
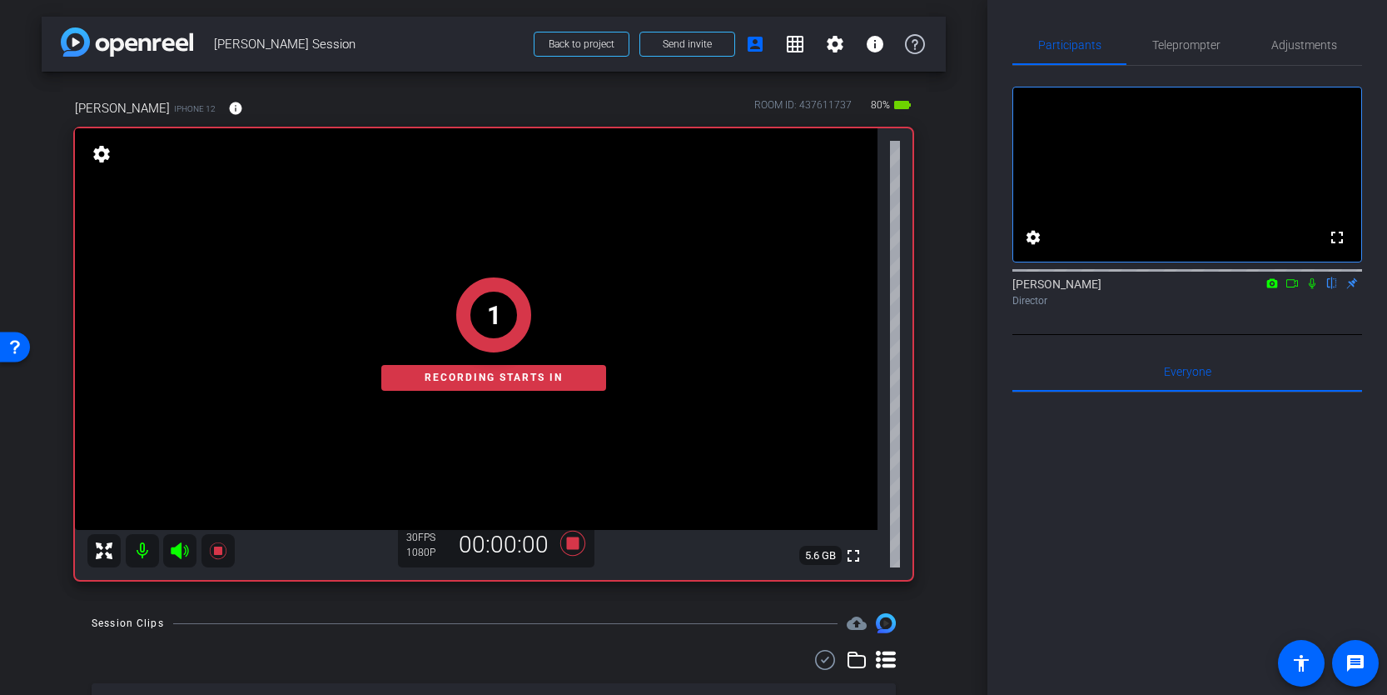
click at [184, 553] on div "1 Recording starts in" at bounding box center [494, 333] width 838 height 491
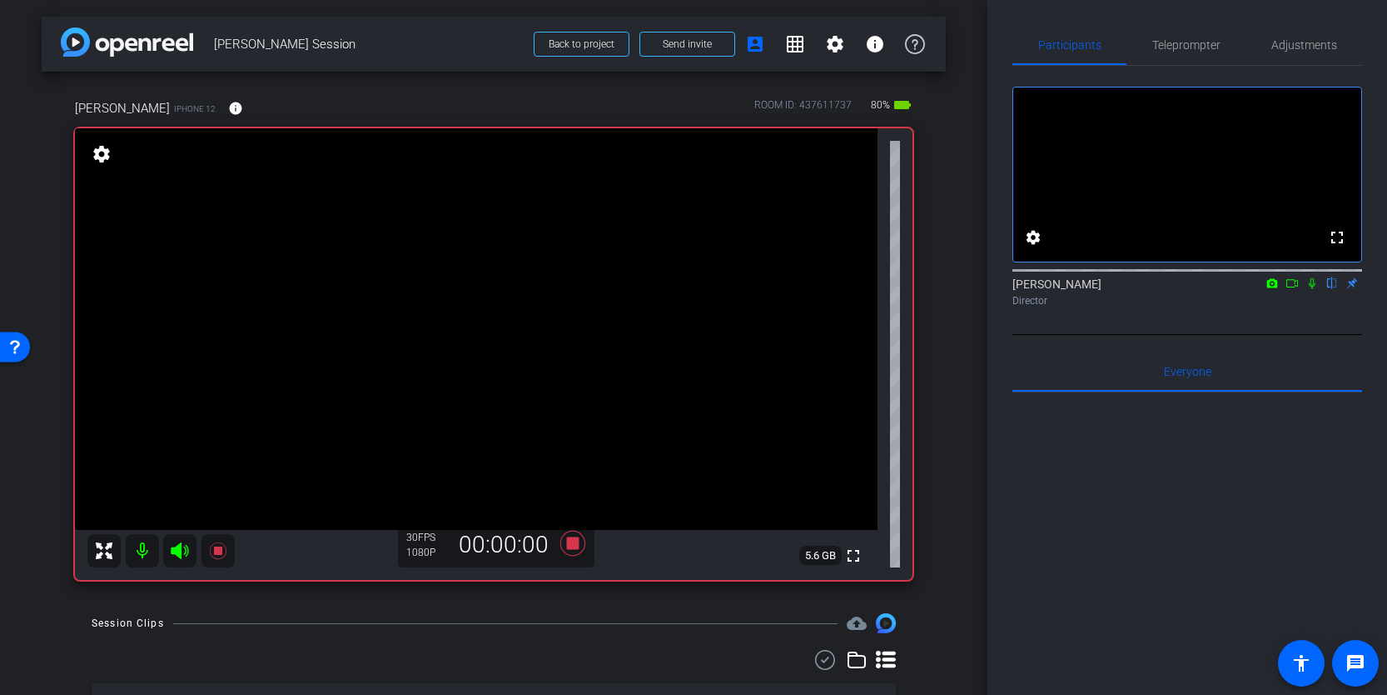
click at [179, 551] on icon at bounding box center [179, 550] width 17 height 17
click at [1293, 289] on icon at bounding box center [1292, 283] width 13 height 12
click at [177, 548] on icon at bounding box center [179, 550] width 17 height 17
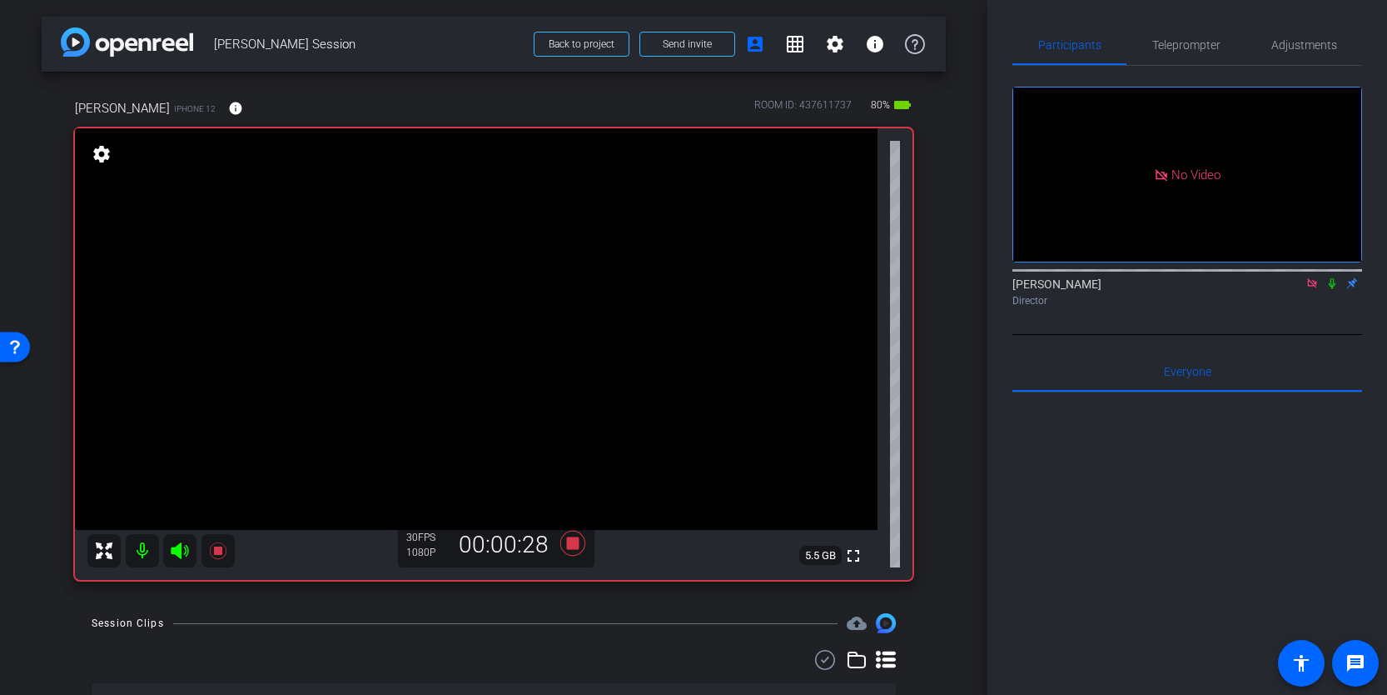
click at [177, 548] on icon at bounding box center [179, 550] width 17 height 17
click at [222, 553] on icon at bounding box center [218, 551] width 20 height 20
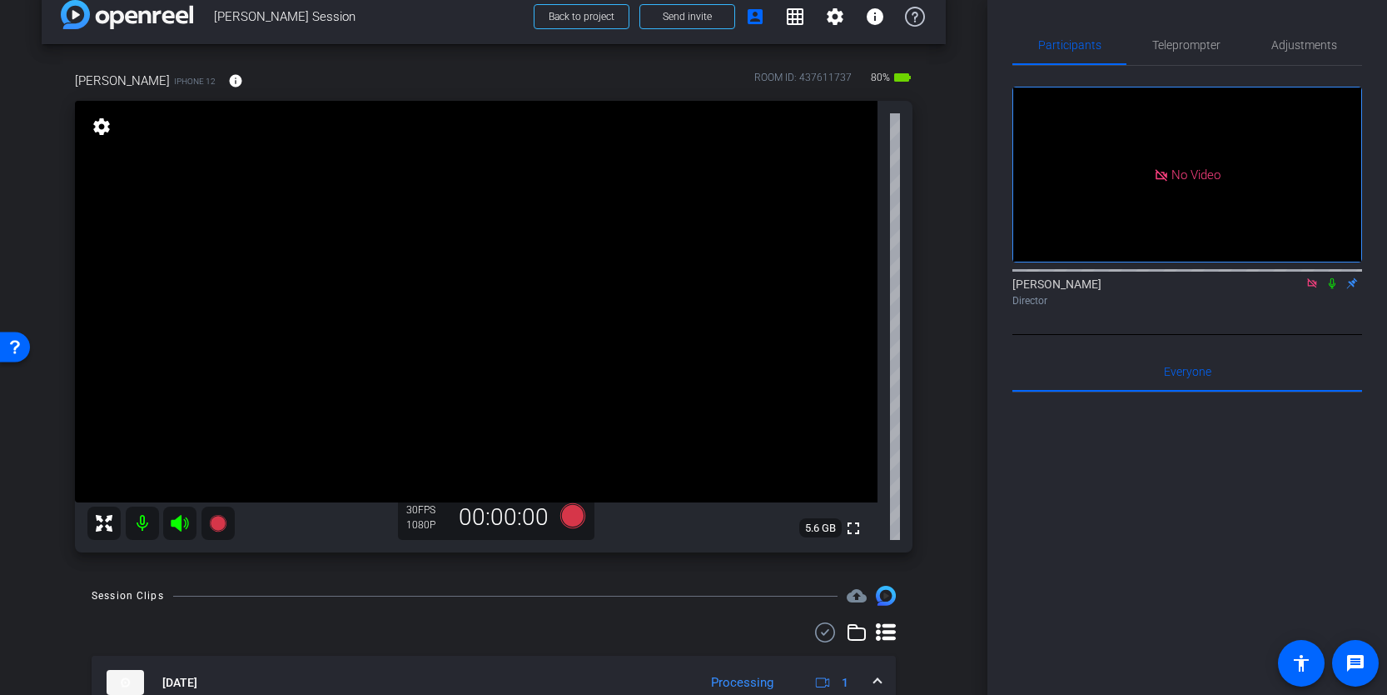
scroll to position [14, 0]
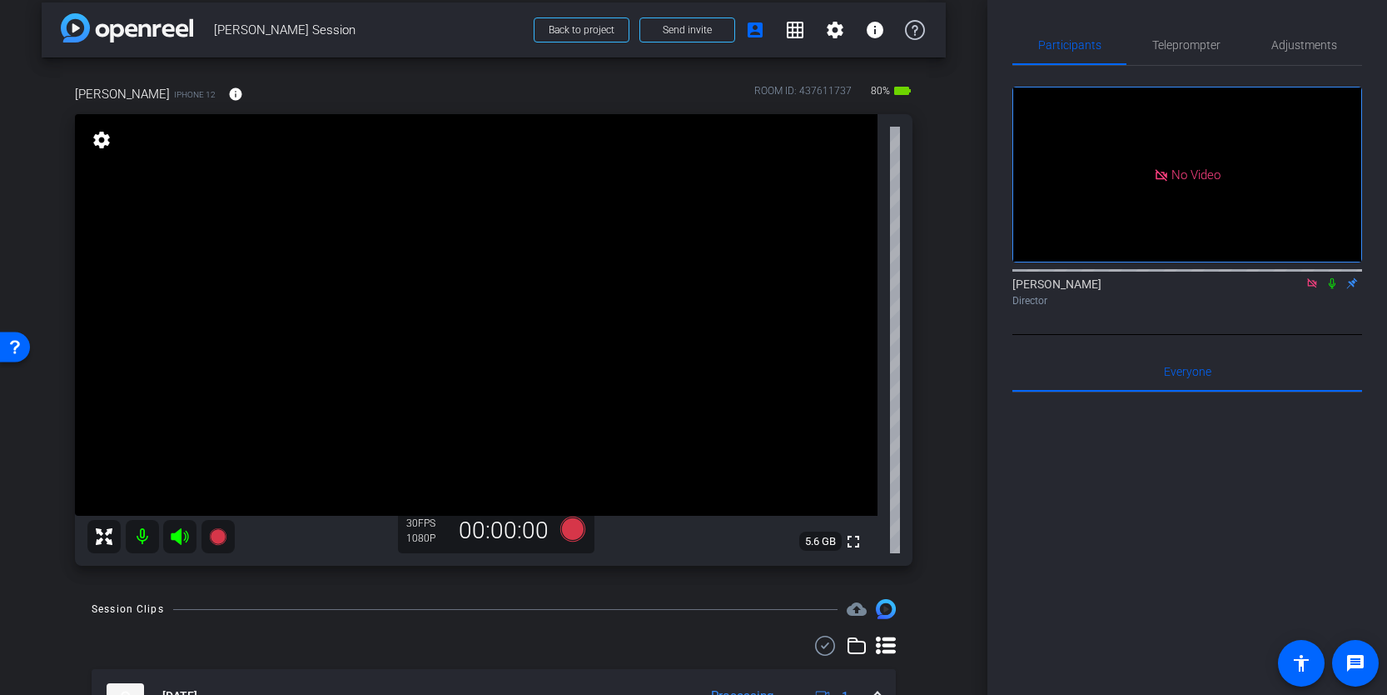
click at [1313, 289] on icon at bounding box center [1312, 283] width 13 height 12
click at [1288, 287] on icon at bounding box center [1293, 283] width 12 height 8
click at [574, 534] on icon at bounding box center [572, 528] width 25 height 25
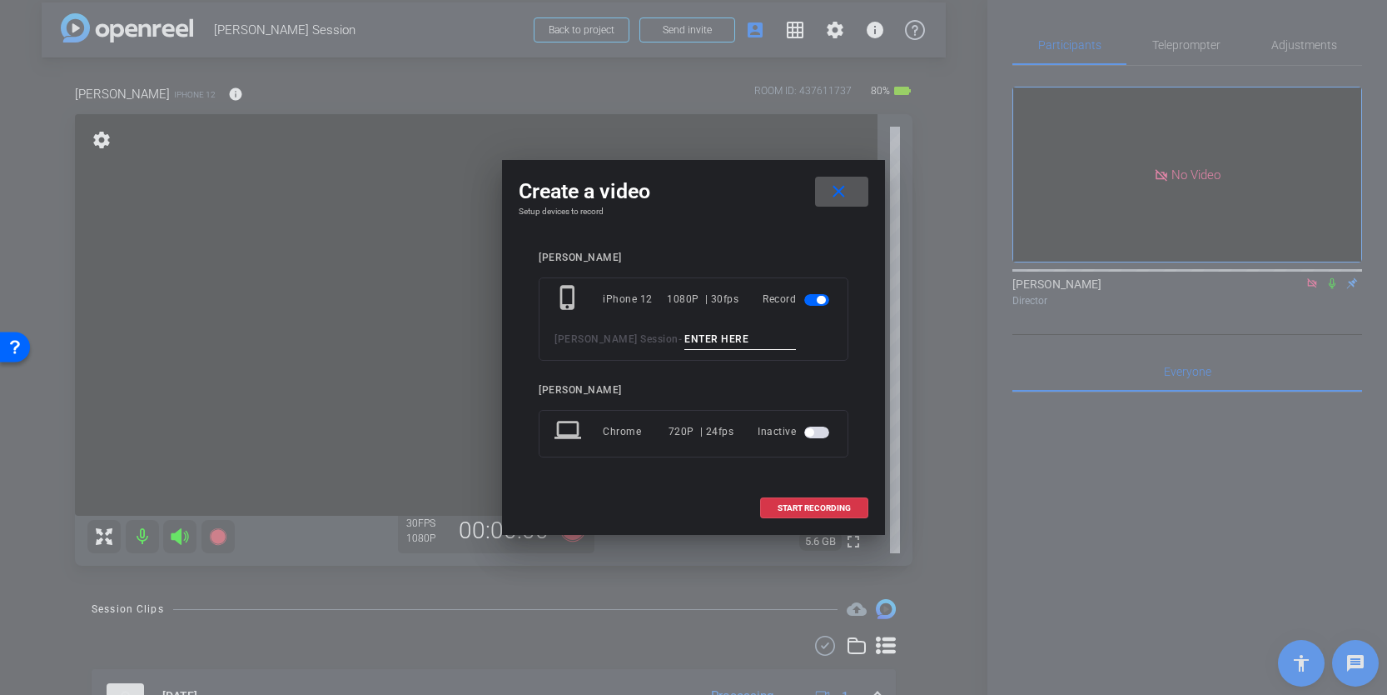
click at [720, 333] on input at bounding box center [741, 339] width 112 height 21
type input "Clip 2"
click at [837, 510] on span "START RECORDING" at bounding box center [814, 508] width 73 height 8
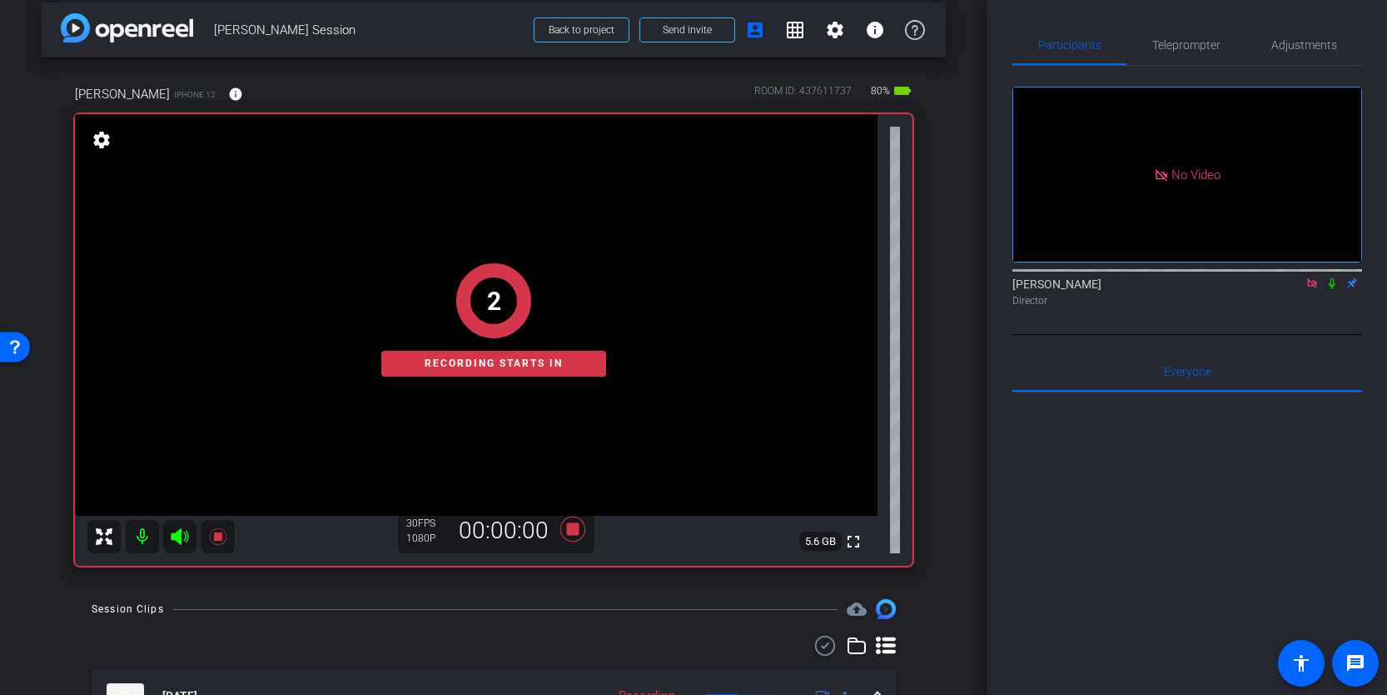
click at [178, 536] on div "2 Recording starts in" at bounding box center [494, 319] width 838 height 491
click at [180, 543] on div "1 Recording starts in" at bounding box center [494, 319] width 838 height 491
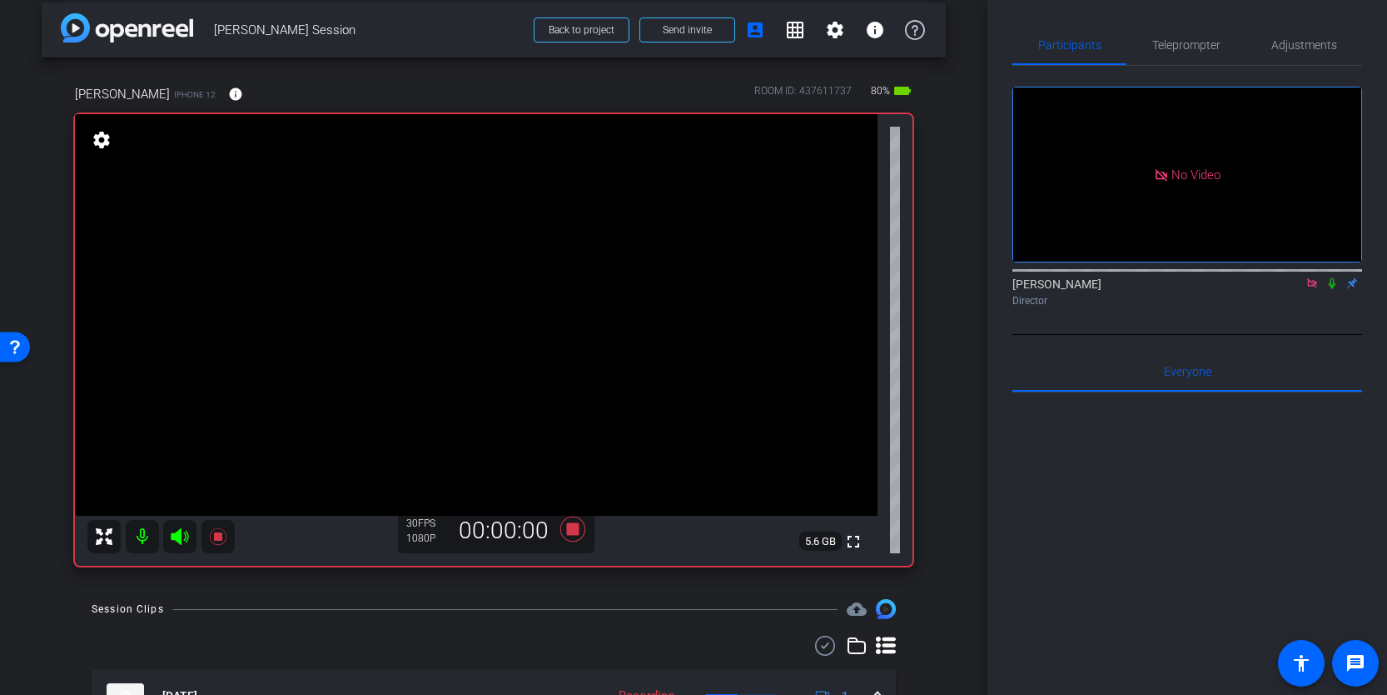
click at [180, 543] on icon at bounding box center [179, 536] width 17 height 17
click at [177, 536] on icon at bounding box center [179, 536] width 17 height 17
click at [213, 537] on icon at bounding box center [218, 536] width 20 height 20
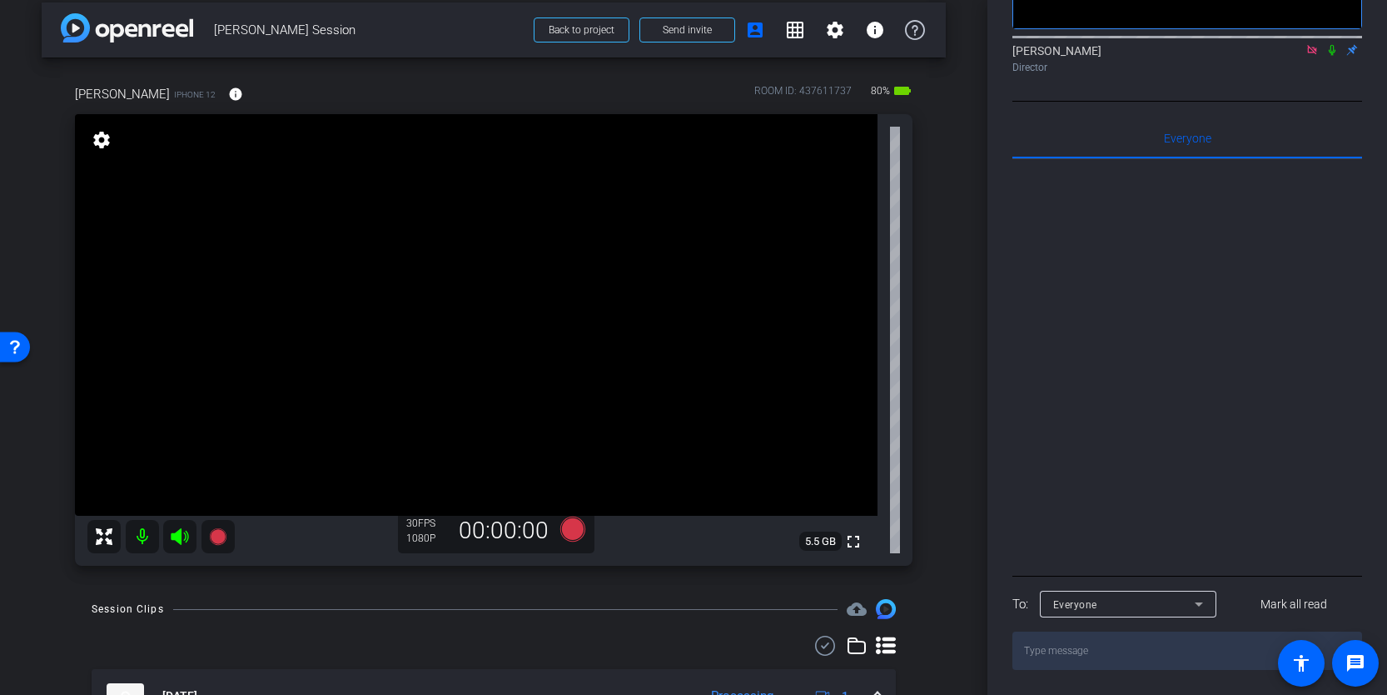
scroll to position [0, 0]
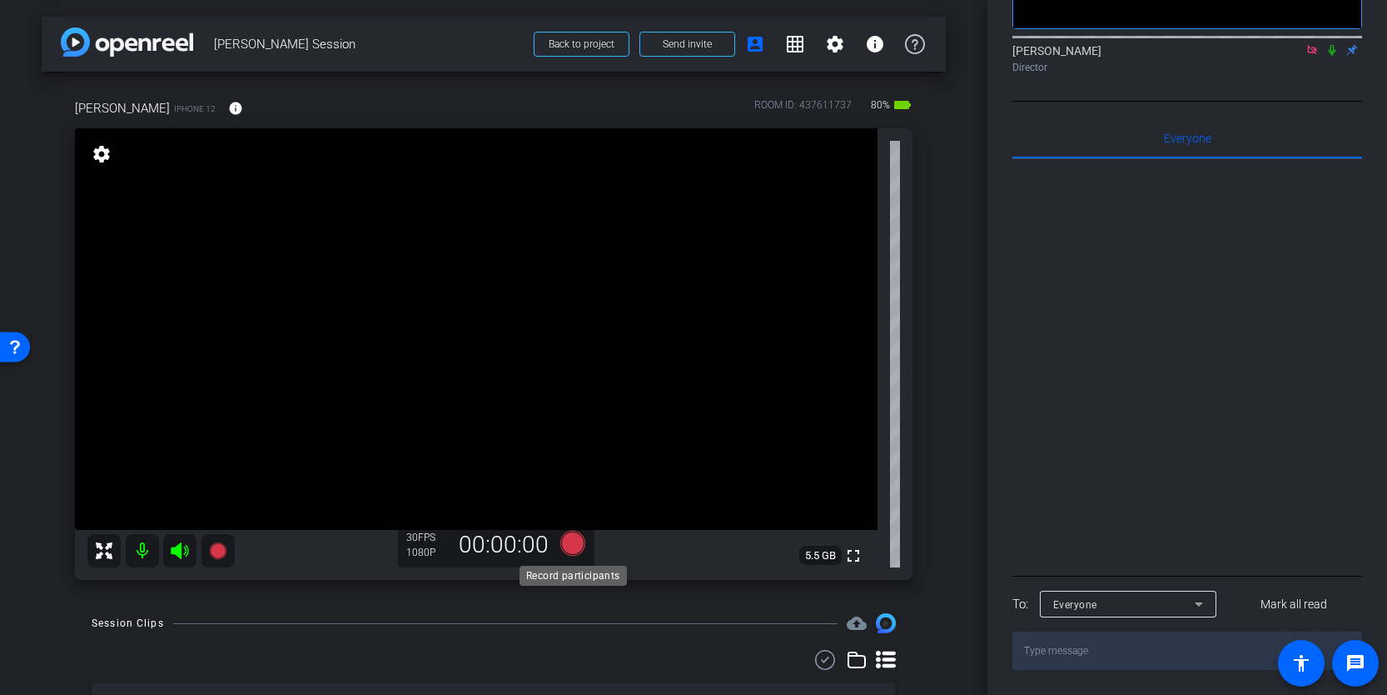
click at [579, 541] on icon at bounding box center [572, 543] width 25 height 25
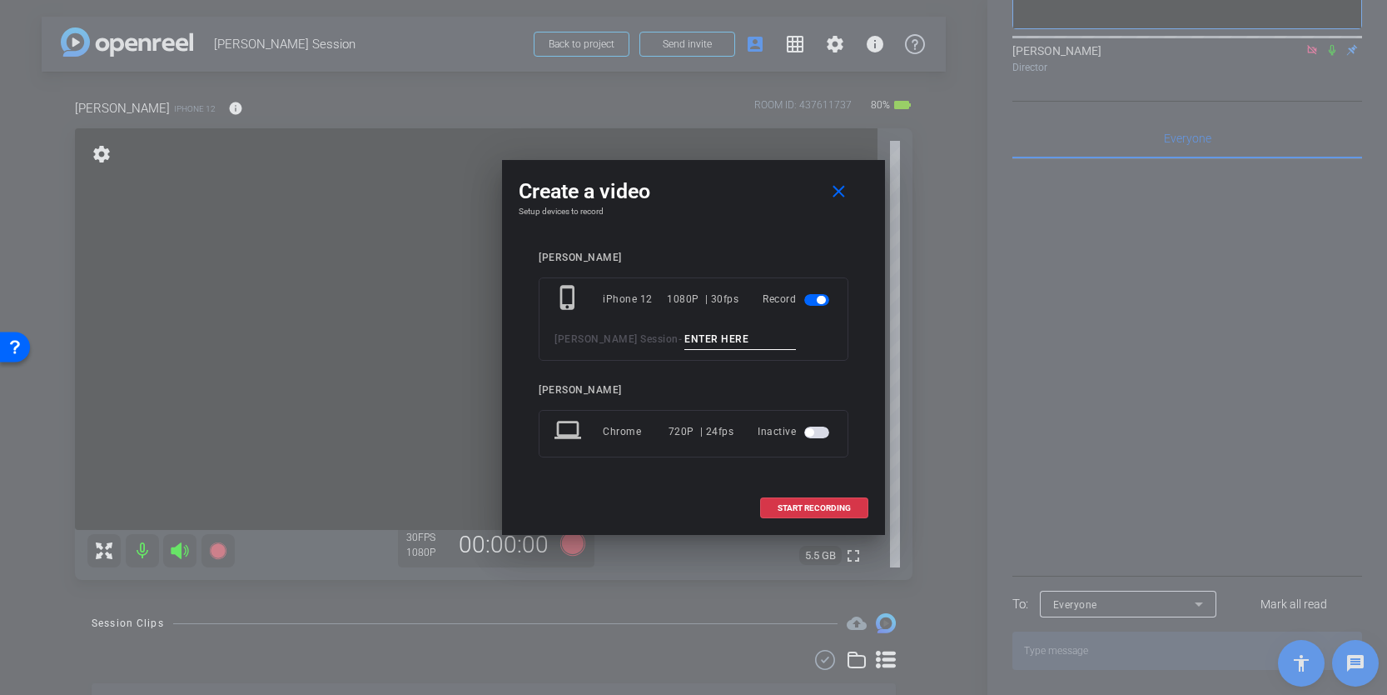
click at [720, 340] on input at bounding box center [741, 339] width 112 height 21
type input "Clip 3"
click at [857, 505] on span at bounding box center [814, 508] width 107 height 40
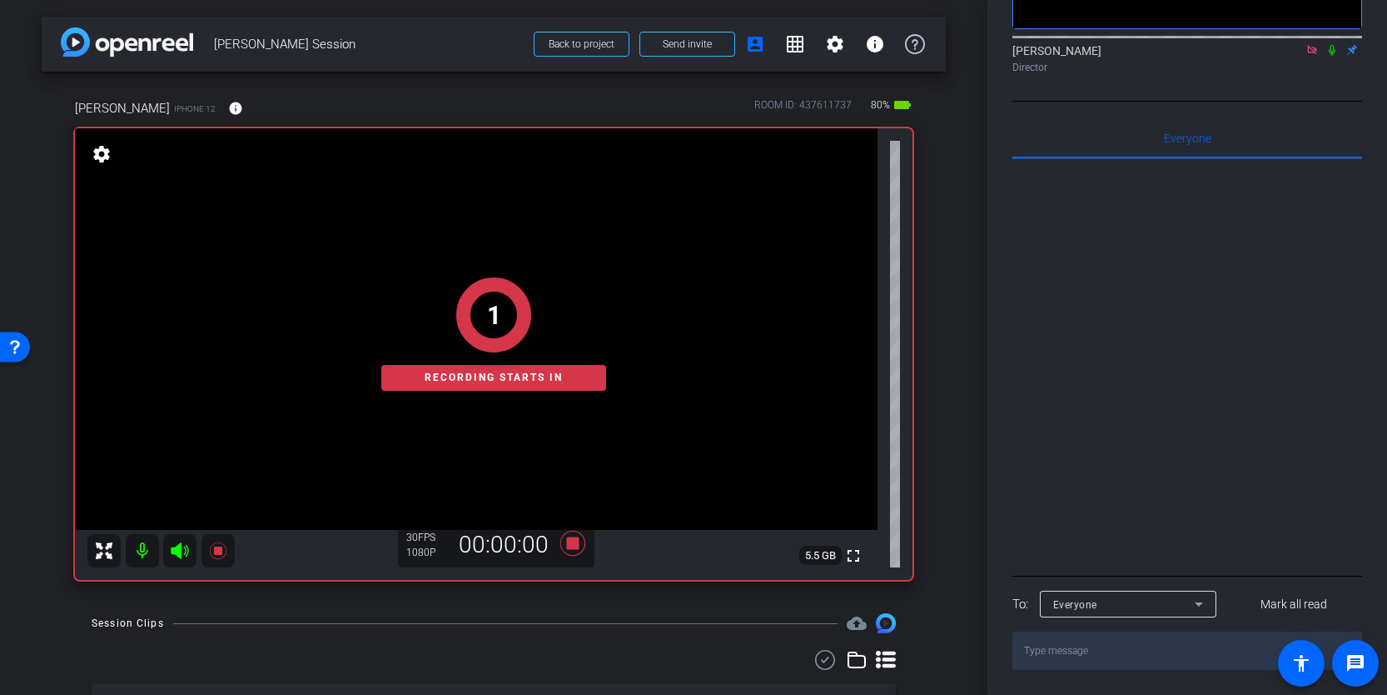
click at [182, 549] on div "1 Recording starts in" at bounding box center [494, 333] width 838 height 491
click at [177, 555] on icon at bounding box center [179, 550] width 17 height 17
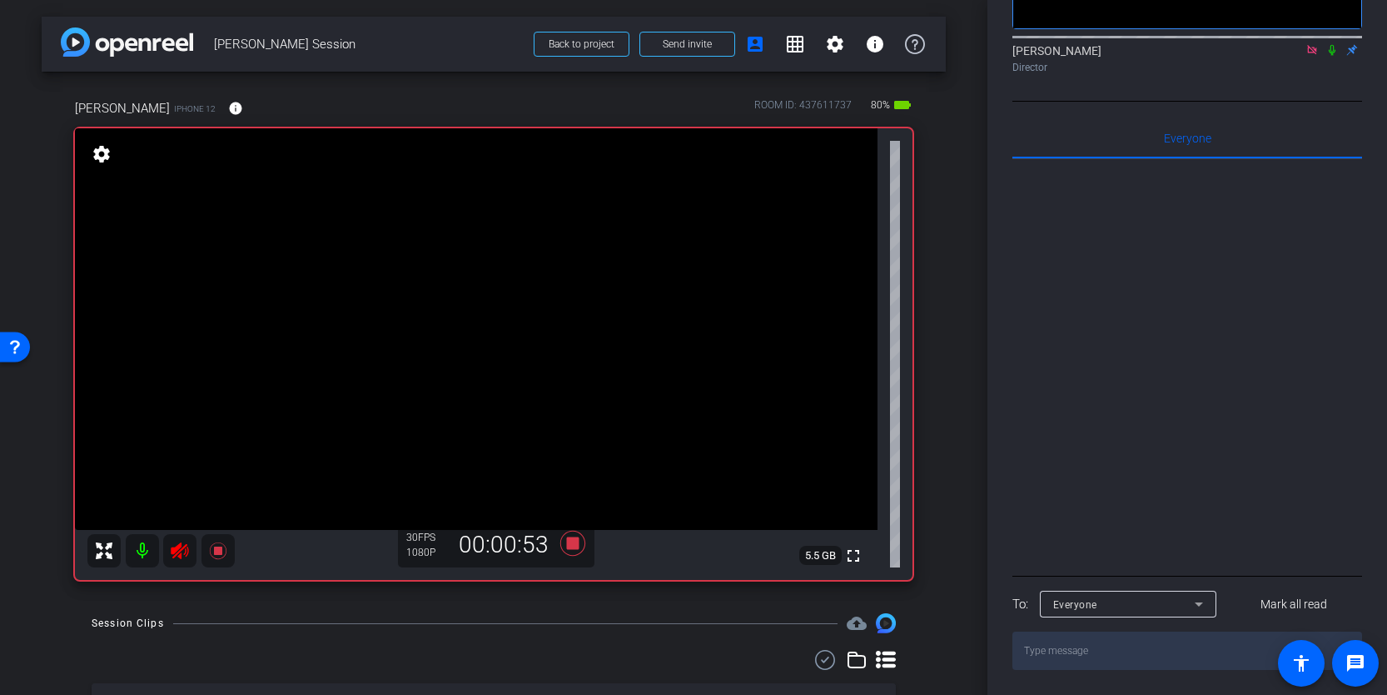
click at [182, 548] on icon at bounding box center [179, 550] width 17 height 17
click at [184, 551] on icon at bounding box center [180, 551] width 20 height 20
click at [217, 551] on icon at bounding box center [217, 550] width 17 height 17
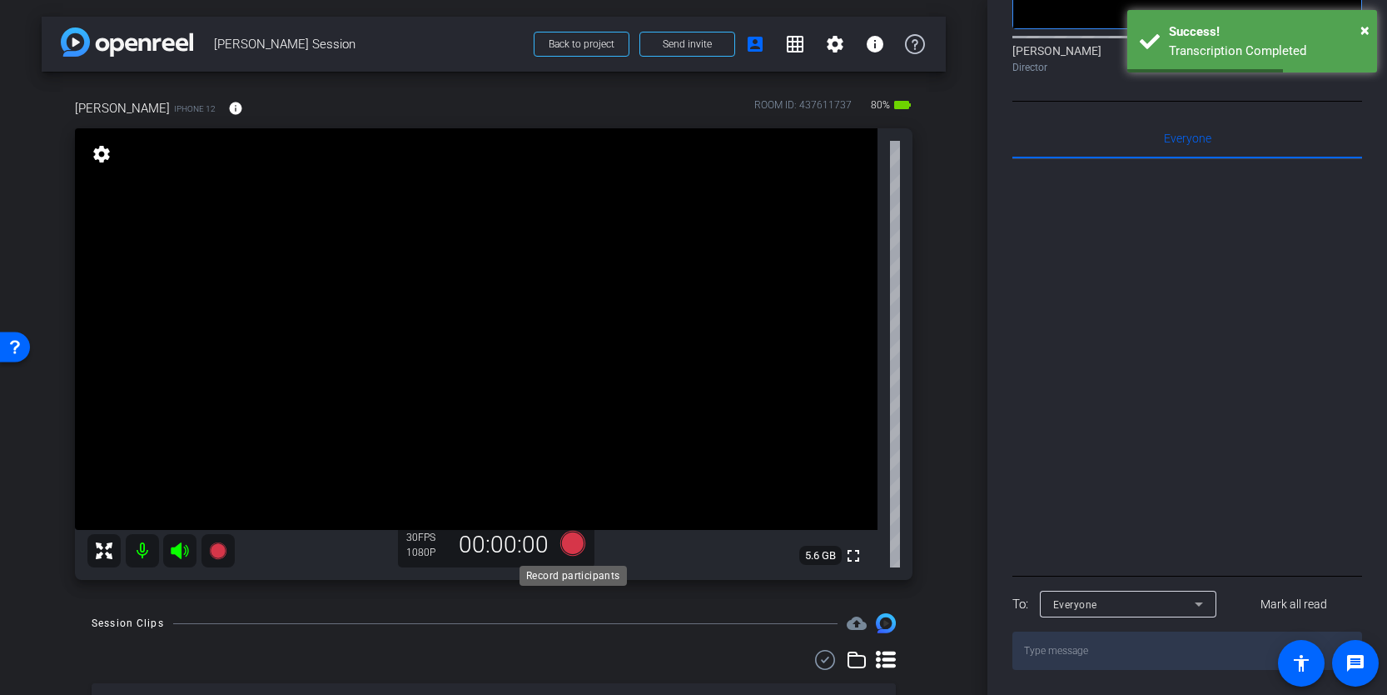
click at [575, 549] on icon at bounding box center [572, 543] width 25 height 25
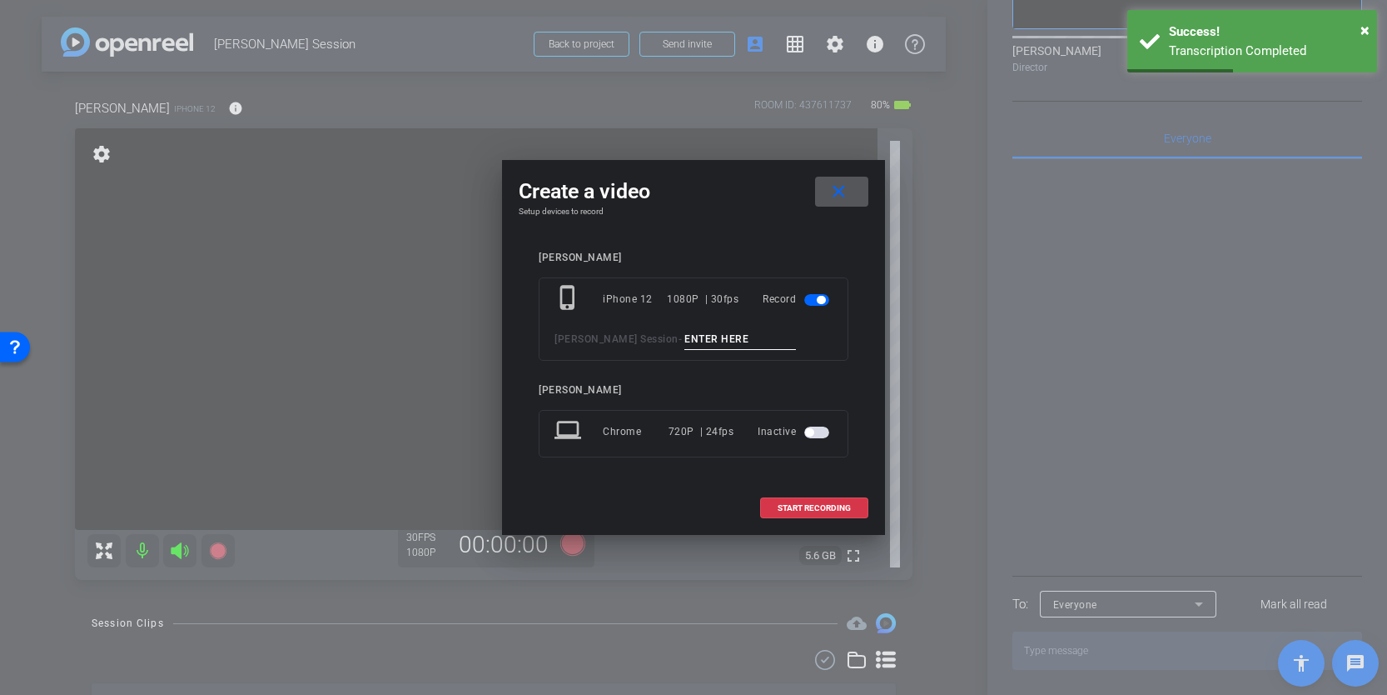
click at [705, 339] on input at bounding box center [741, 339] width 112 height 21
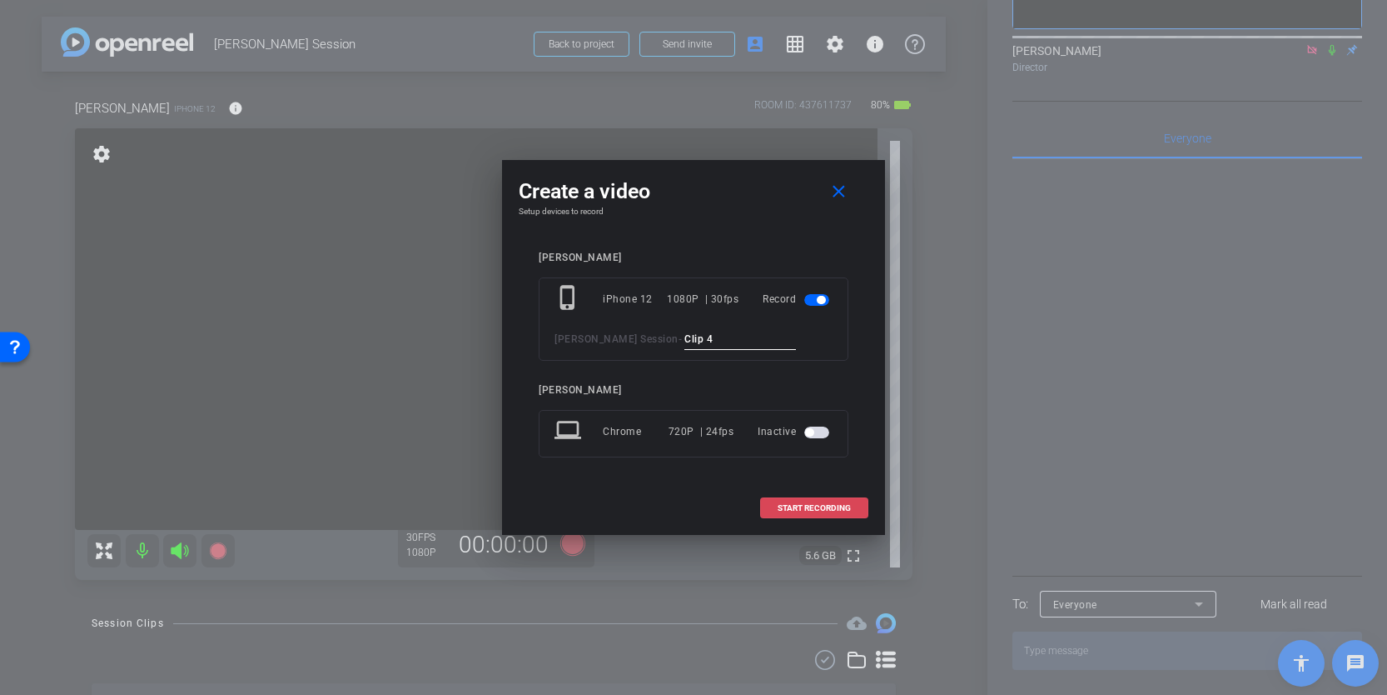
type input "Clip 4"
click at [811, 506] on span "START RECORDING" at bounding box center [814, 508] width 73 height 8
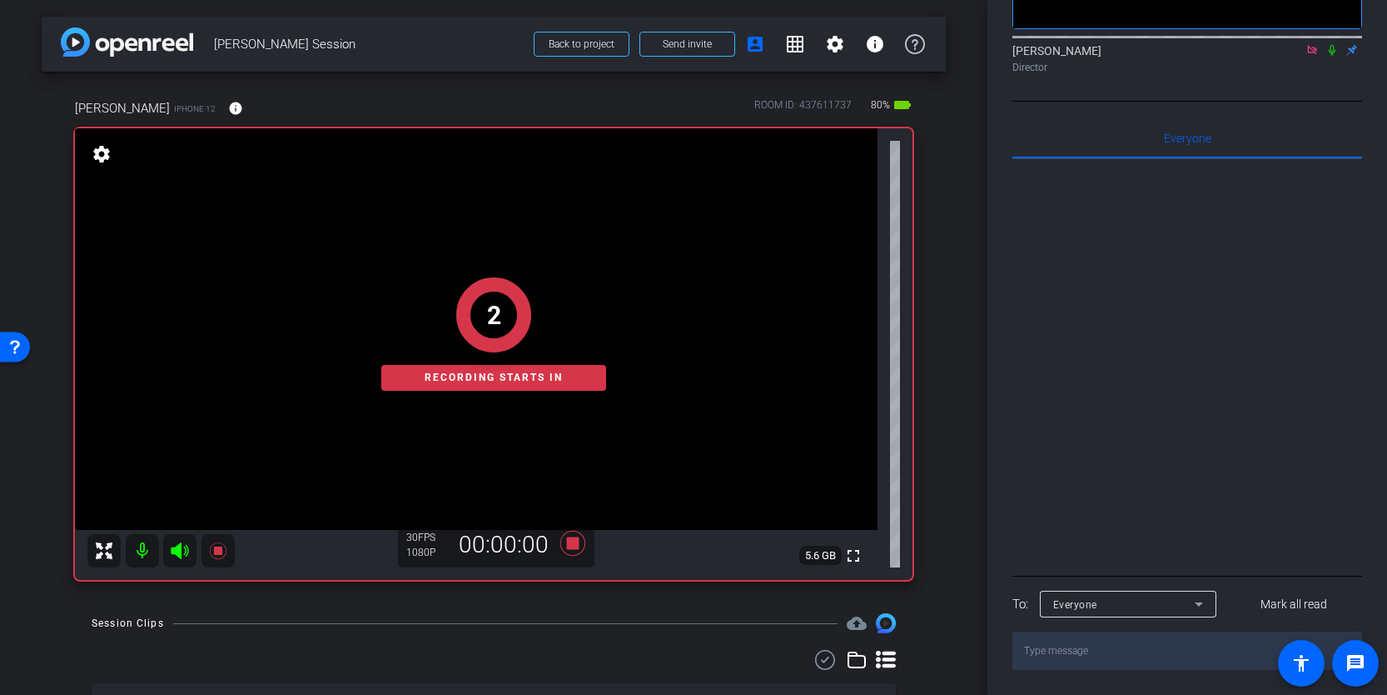
click at [173, 553] on div "2 Recording starts in" at bounding box center [494, 333] width 838 height 491
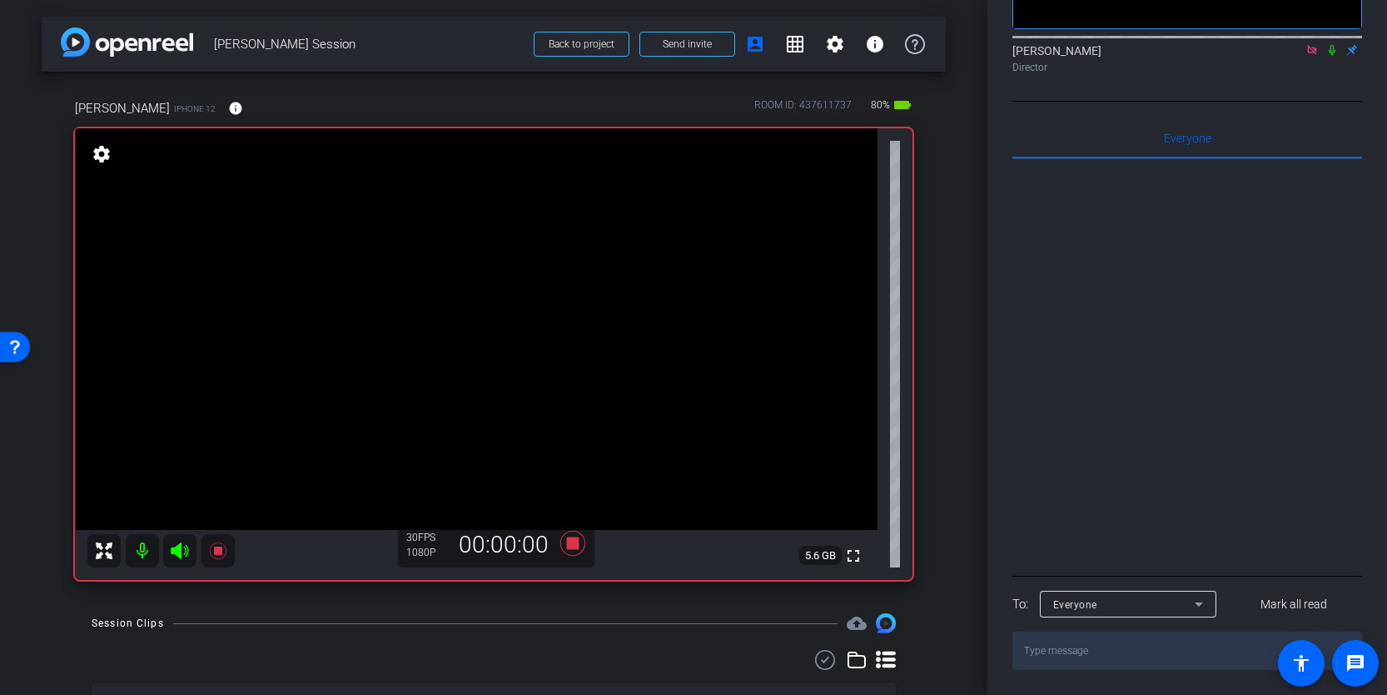
click at [176, 557] on icon at bounding box center [180, 551] width 20 height 20
click at [177, 557] on icon at bounding box center [180, 551] width 20 height 20
click at [217, 555] on icon at bounding box center [218, 551] width 20 height 20
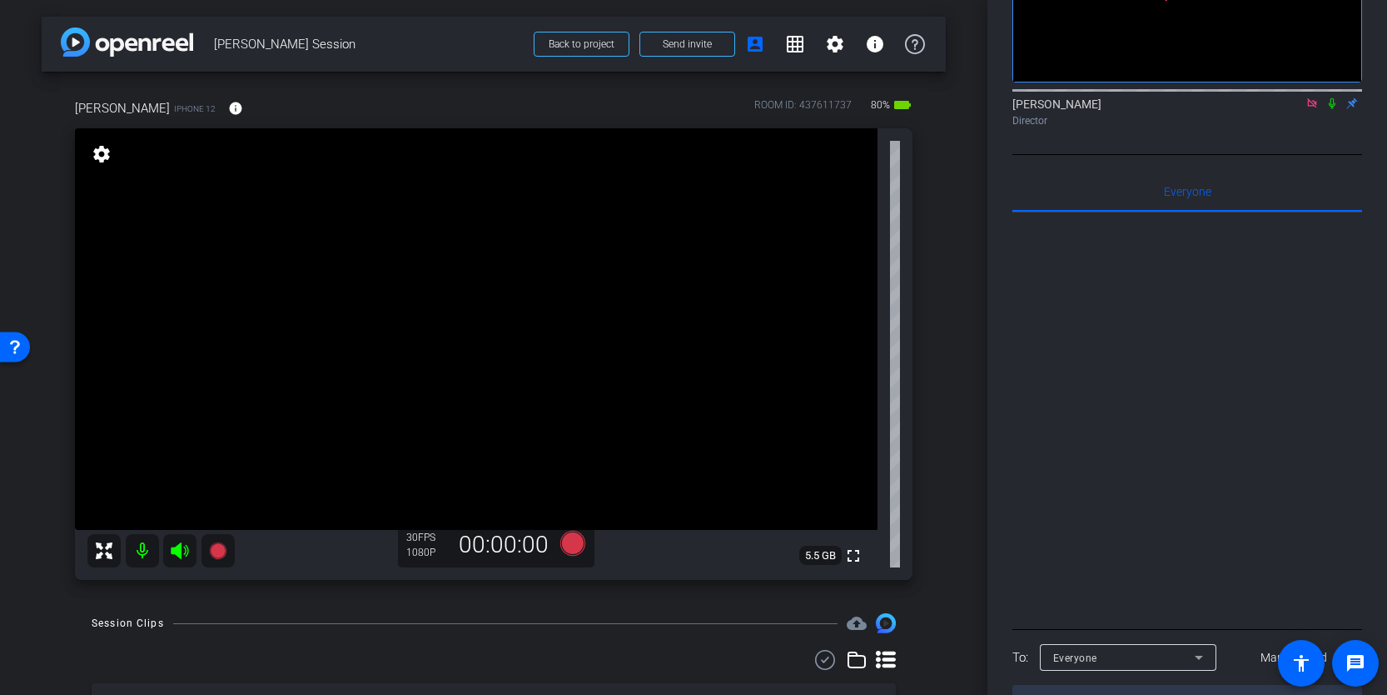
scroll to position [173, 0]
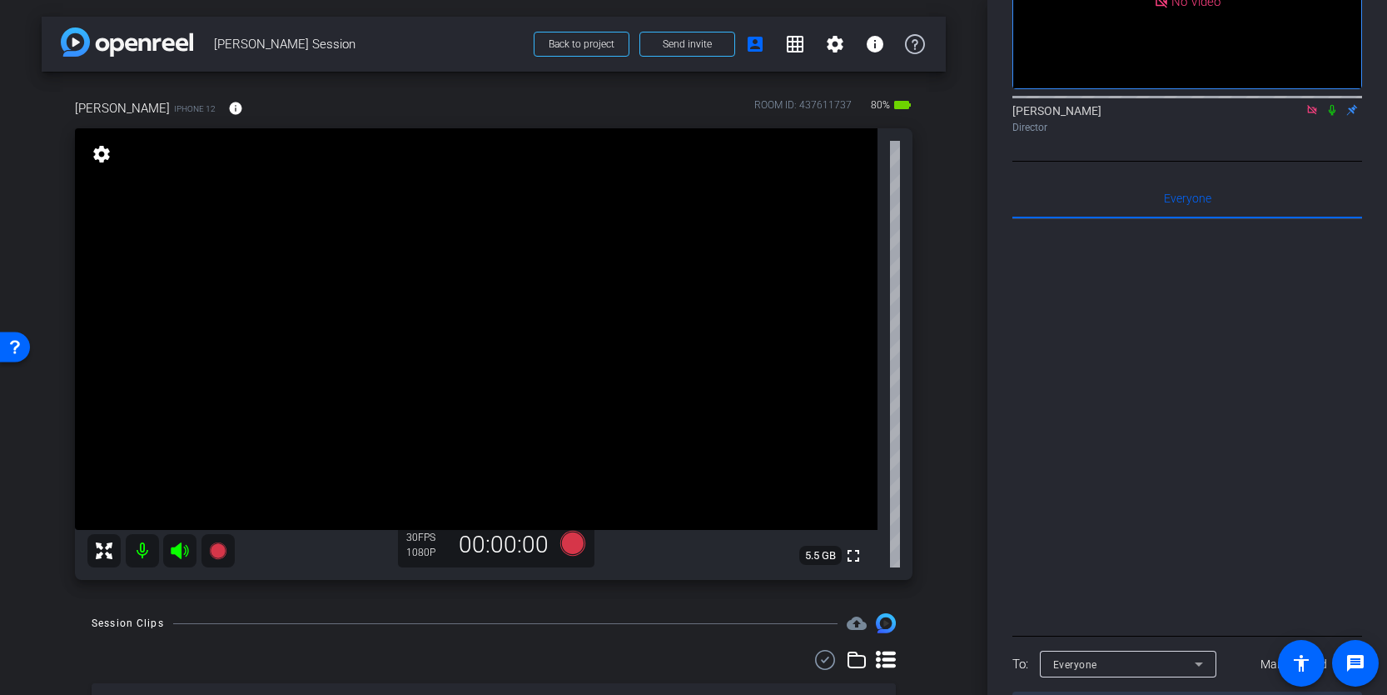
click at [1312, 114] on icon at bounding box center [1312, 109] width 9 height 9
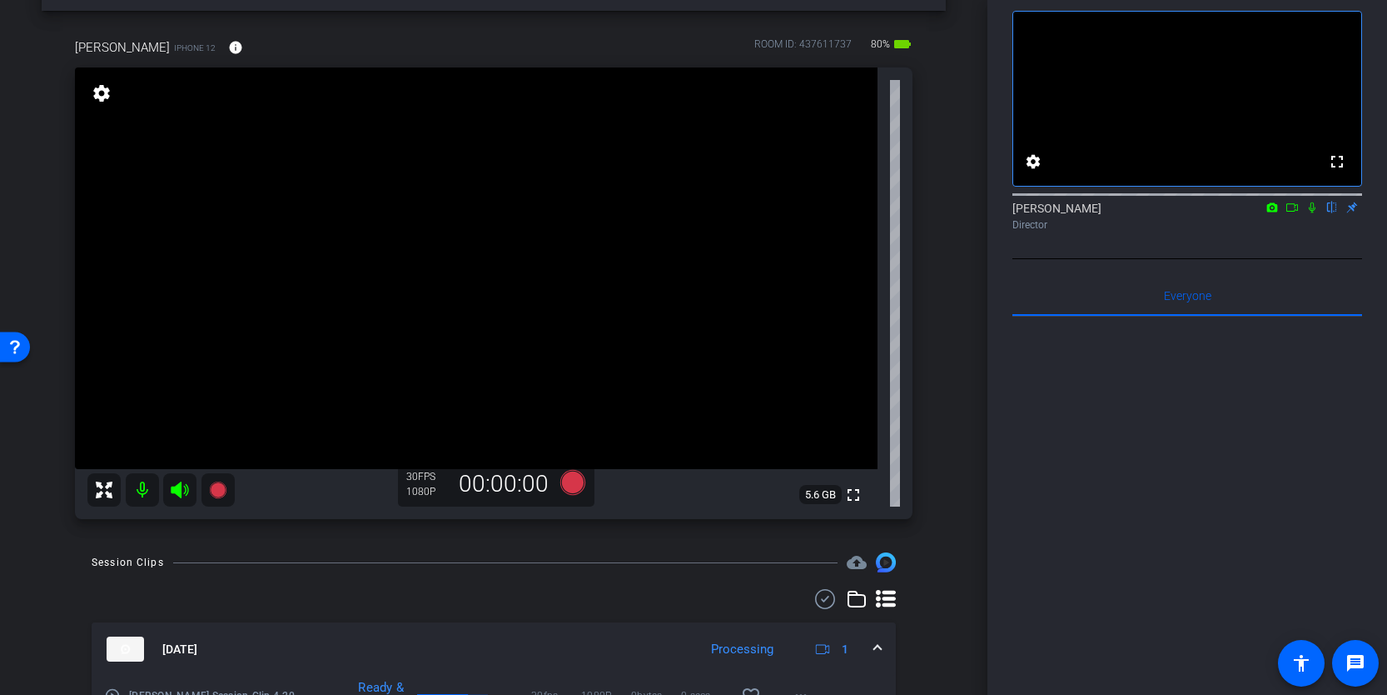
scroll to position [62, 0]
click at [1288, 213] on icon at bounding box center [1292, 208] width 13 height 12
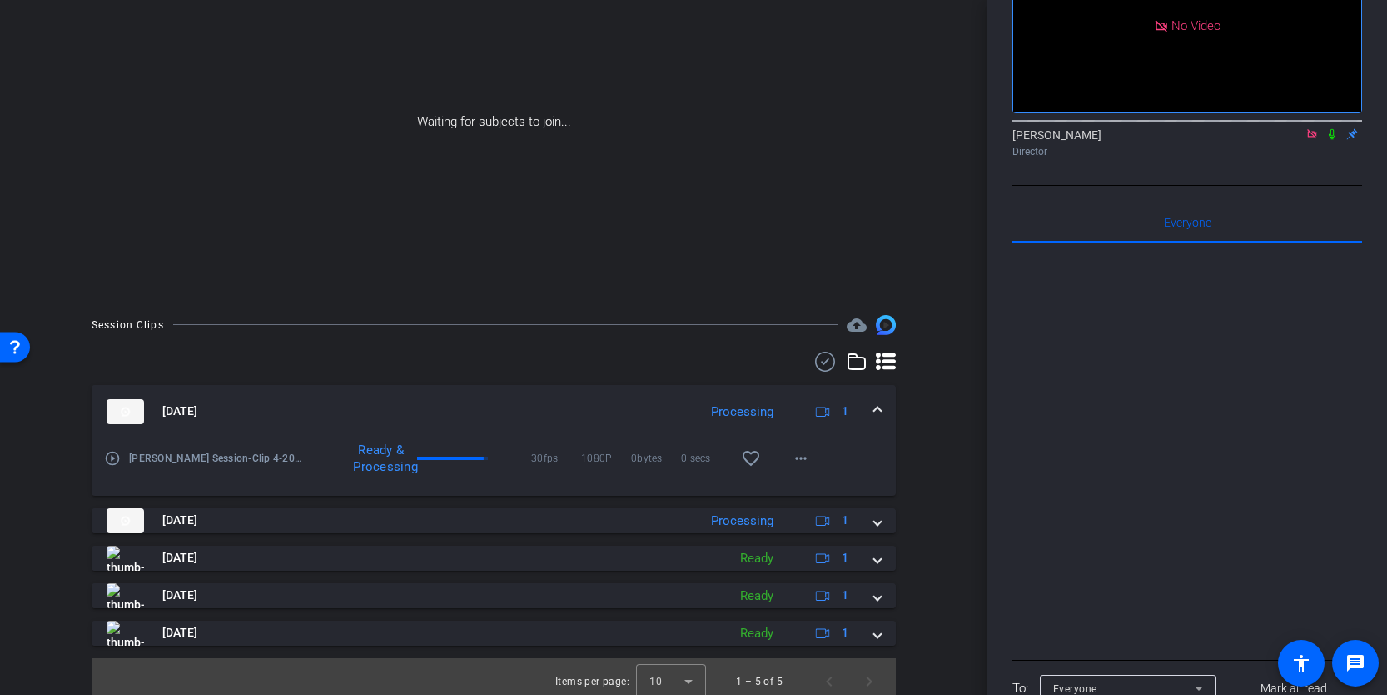
scroll to position [136, 0]
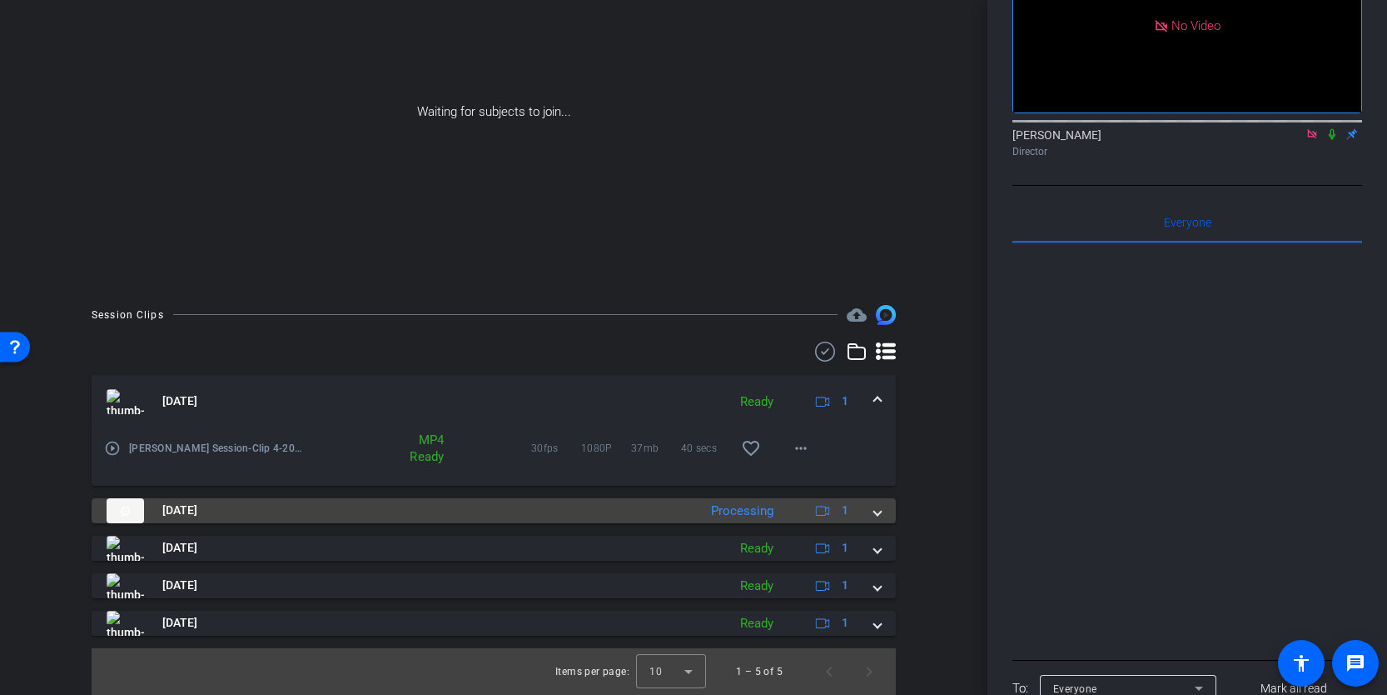
click at [878, 512] on span at bounding box center [877, 509] width 7 height 17
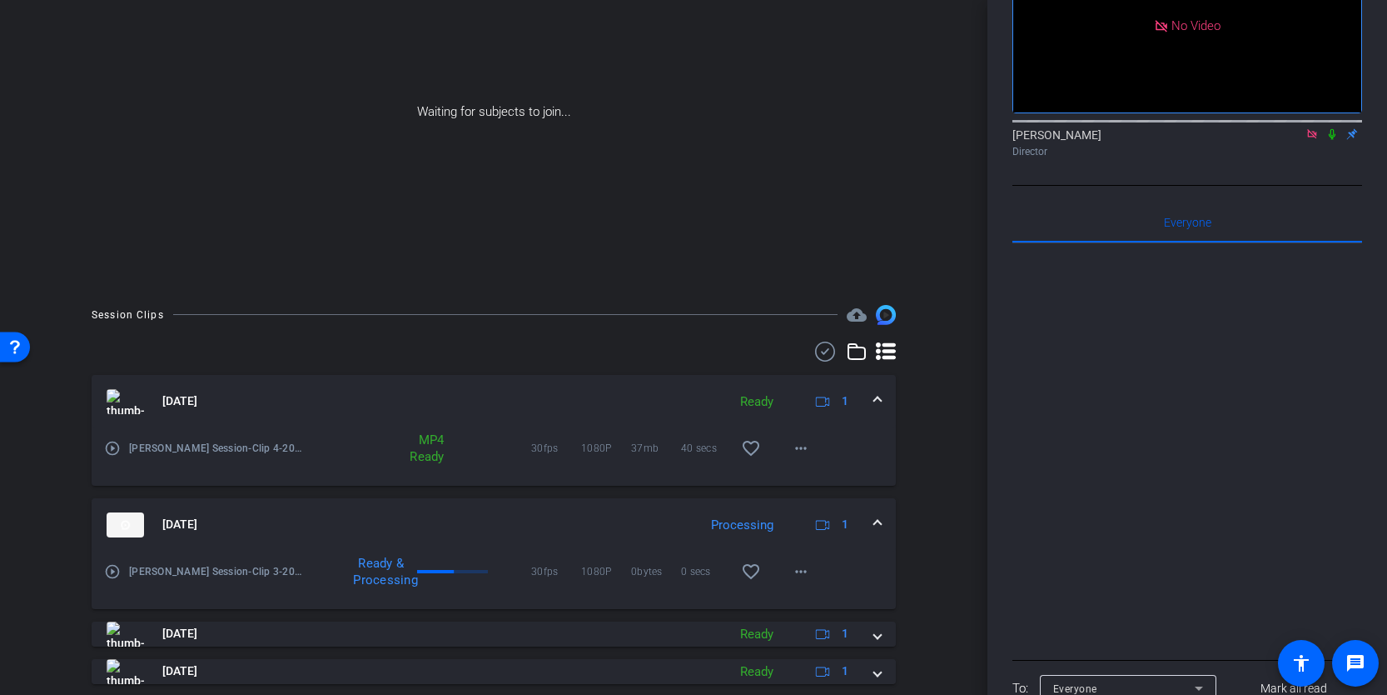
click at [879, 516] on span at bounding box center [877, 524] width 7 height 17
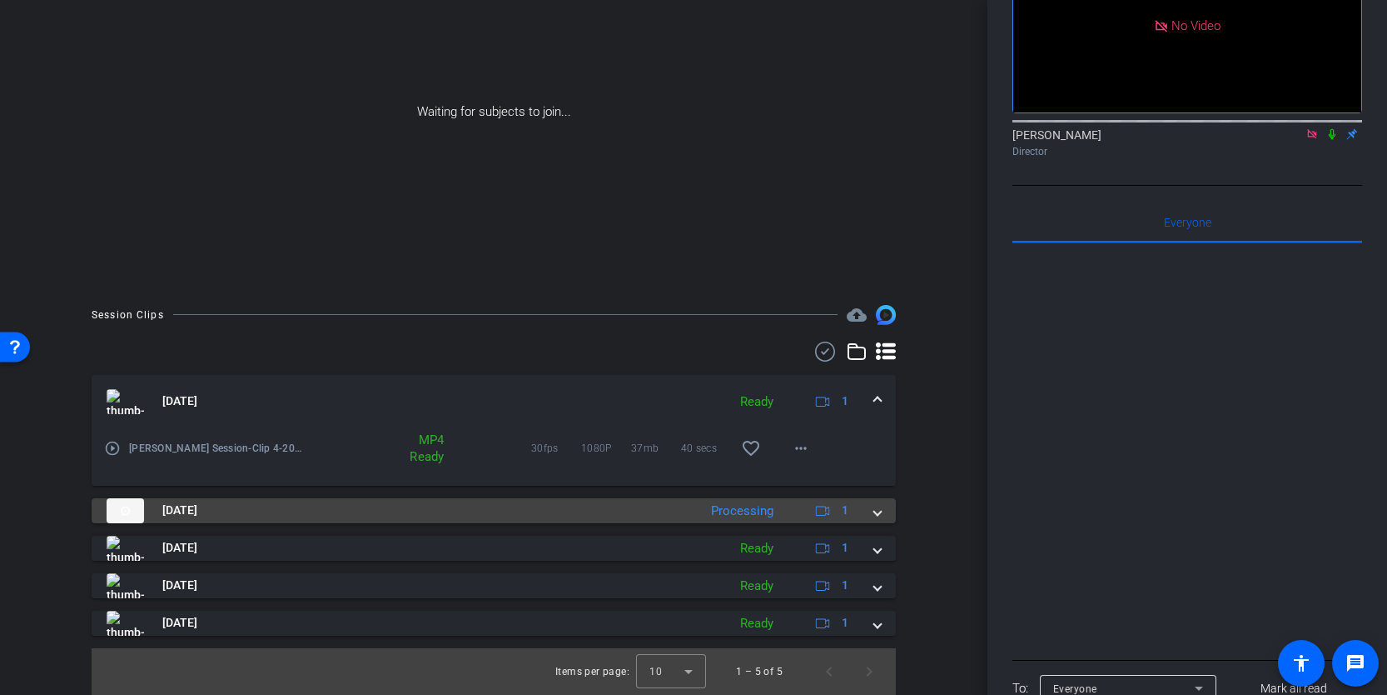
click at [879, 516] on span at bounding box center [877, 509] width 7 height 17
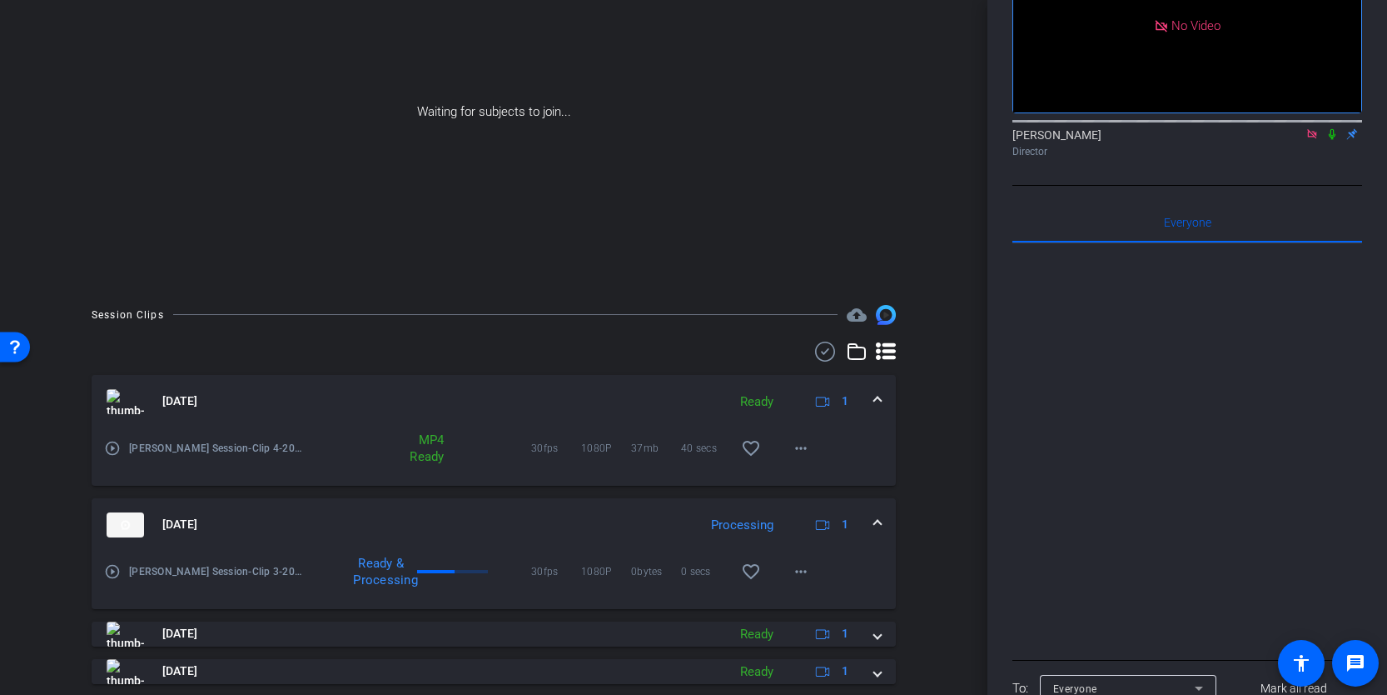
click at [879, 516] on span at bounding box center [877, 524] width 7 height 17
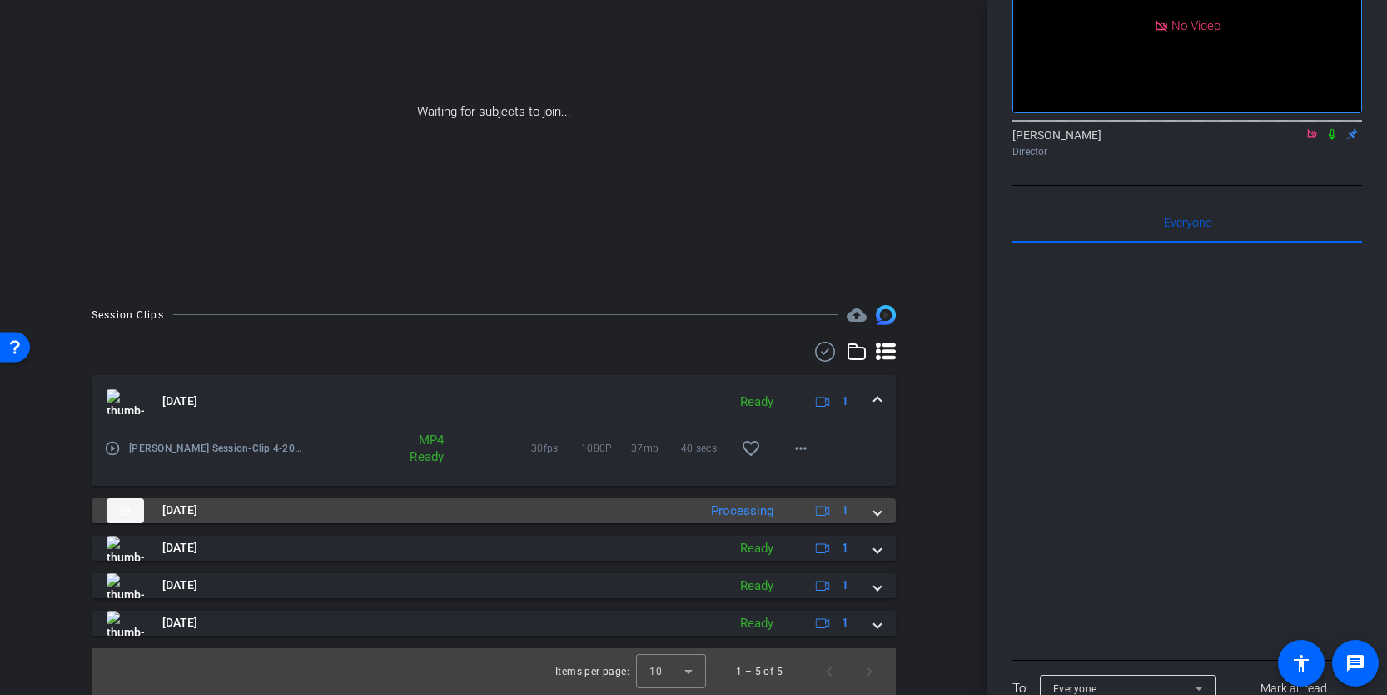
click at [879, 516] on span at bounding box center [877, 509] width 7 height 17
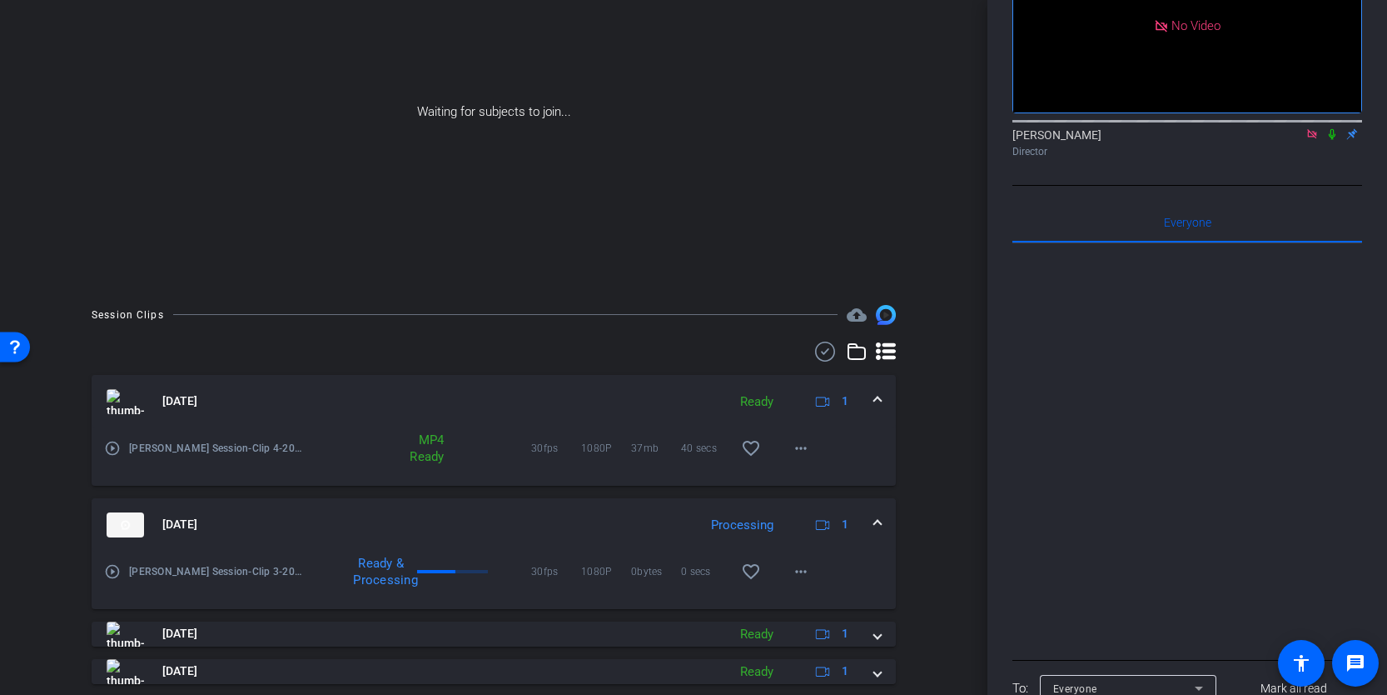
click at [879, 516] on span at bounding box center [877, 524] width 7 height 17
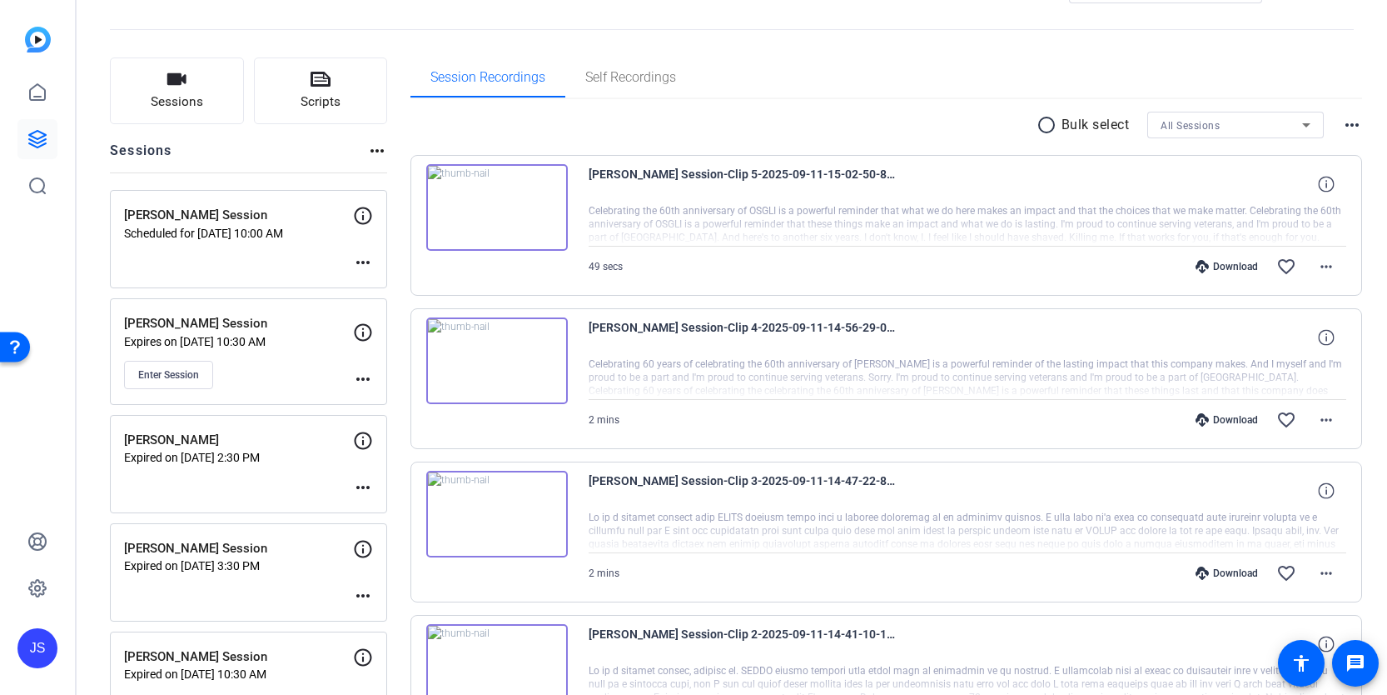
scroll to position [89, 0]
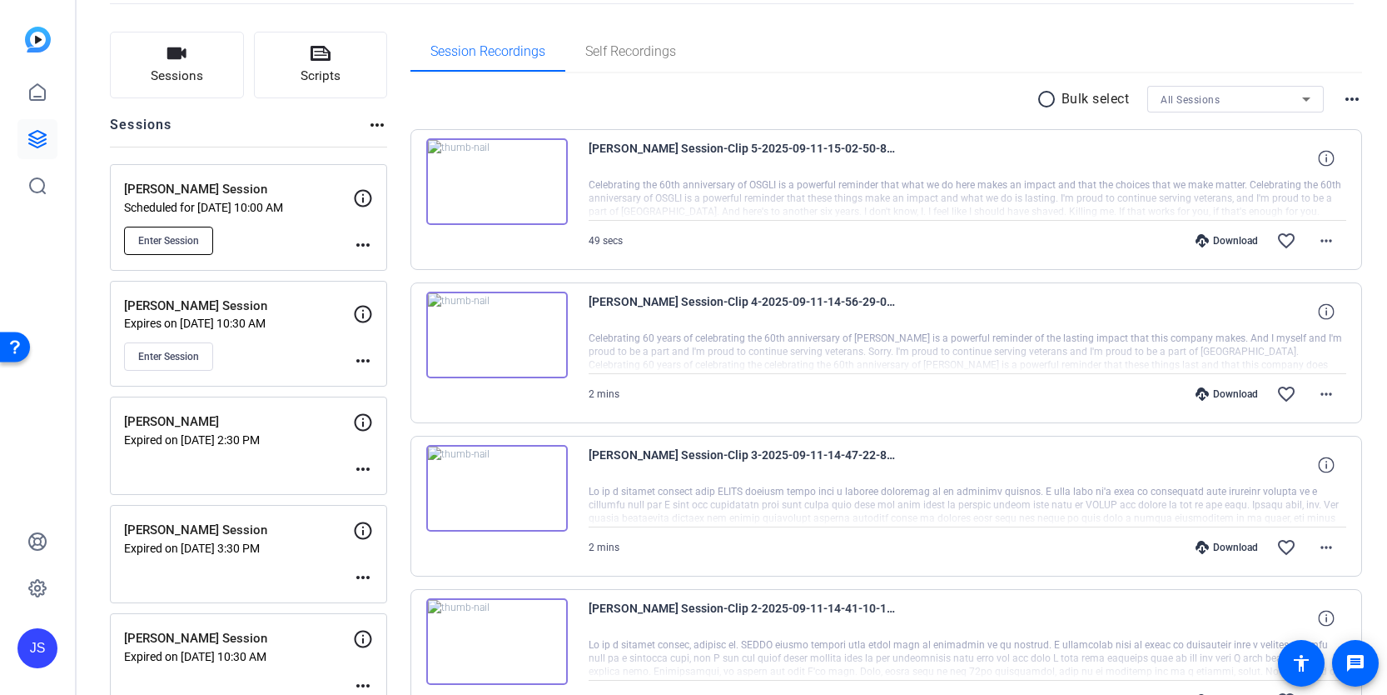
click at [175, 237] on span "Enter Session" at bounding box center [168, 240] width 61 height 13
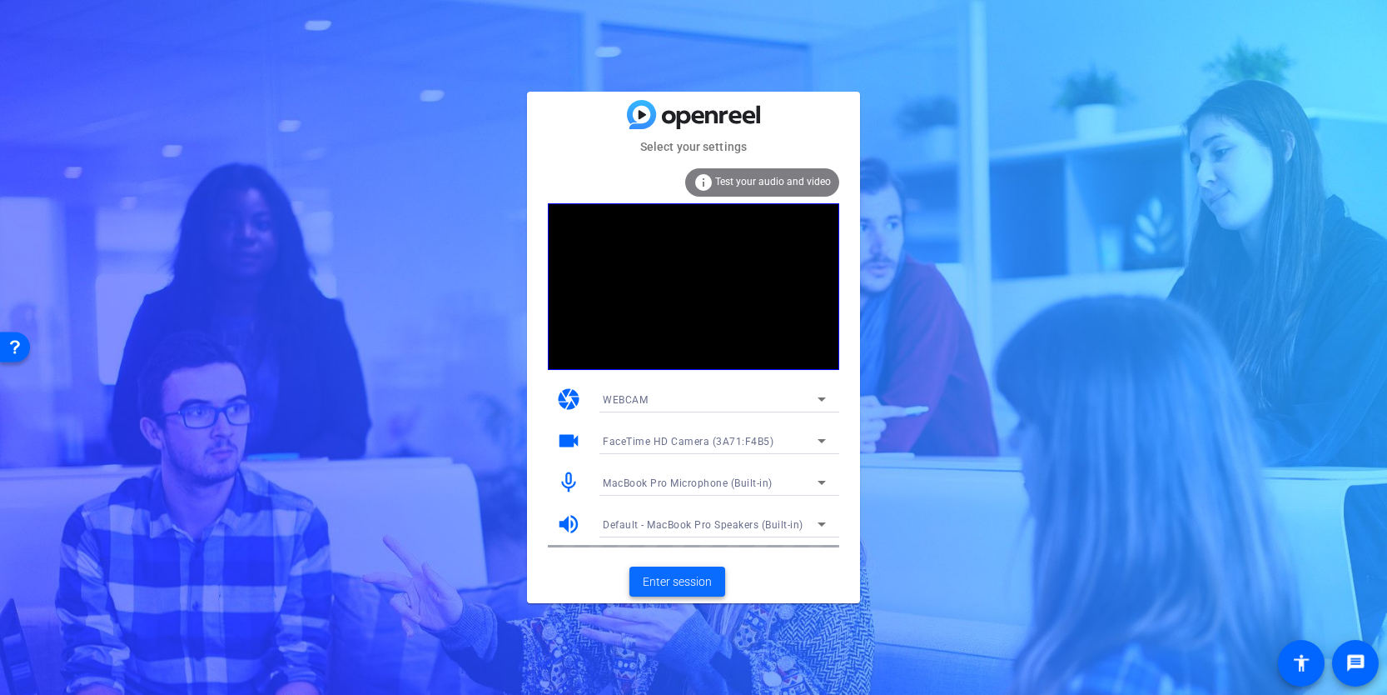
click at [672, 588] on span "Enter session" at bounding box center [677, 581] width 69 height 17
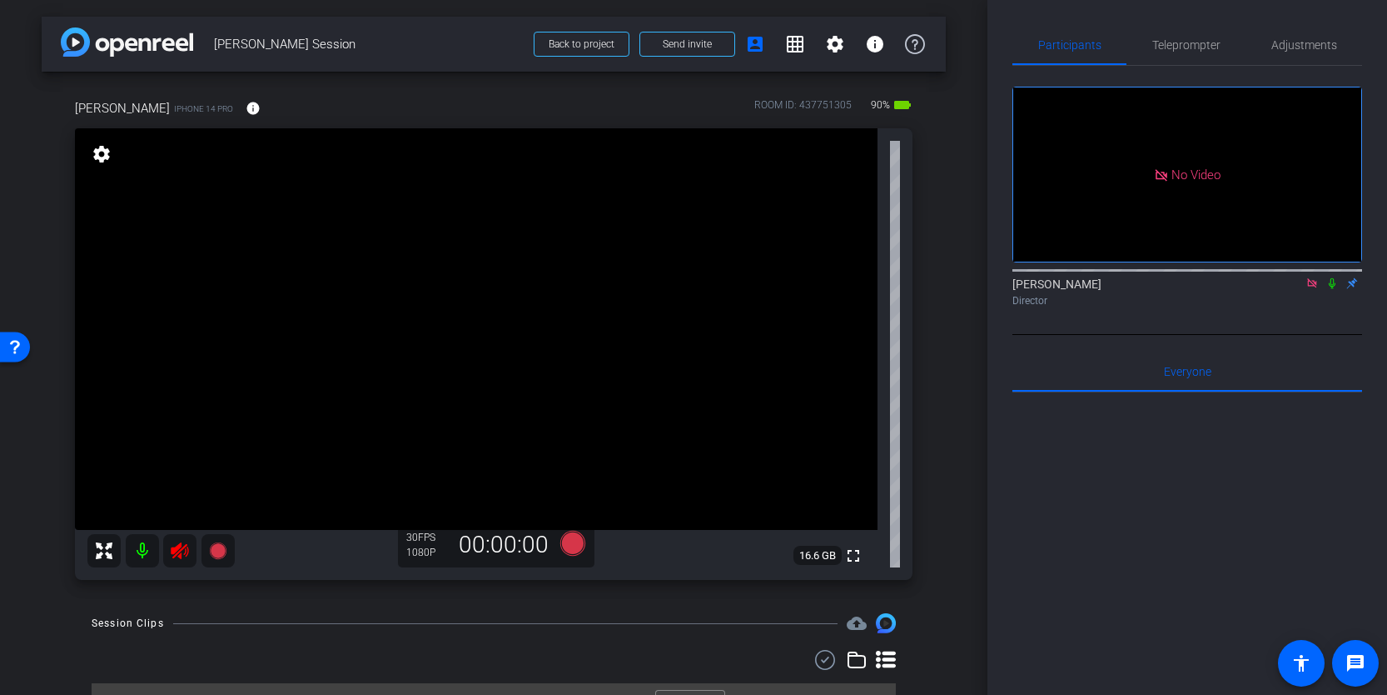
click at [180, 548] on icon at bounding box center [180, 551] width 20 height 20
click at [1310, 289] on icon at bounding box center [1312, 283] width 13 height 12
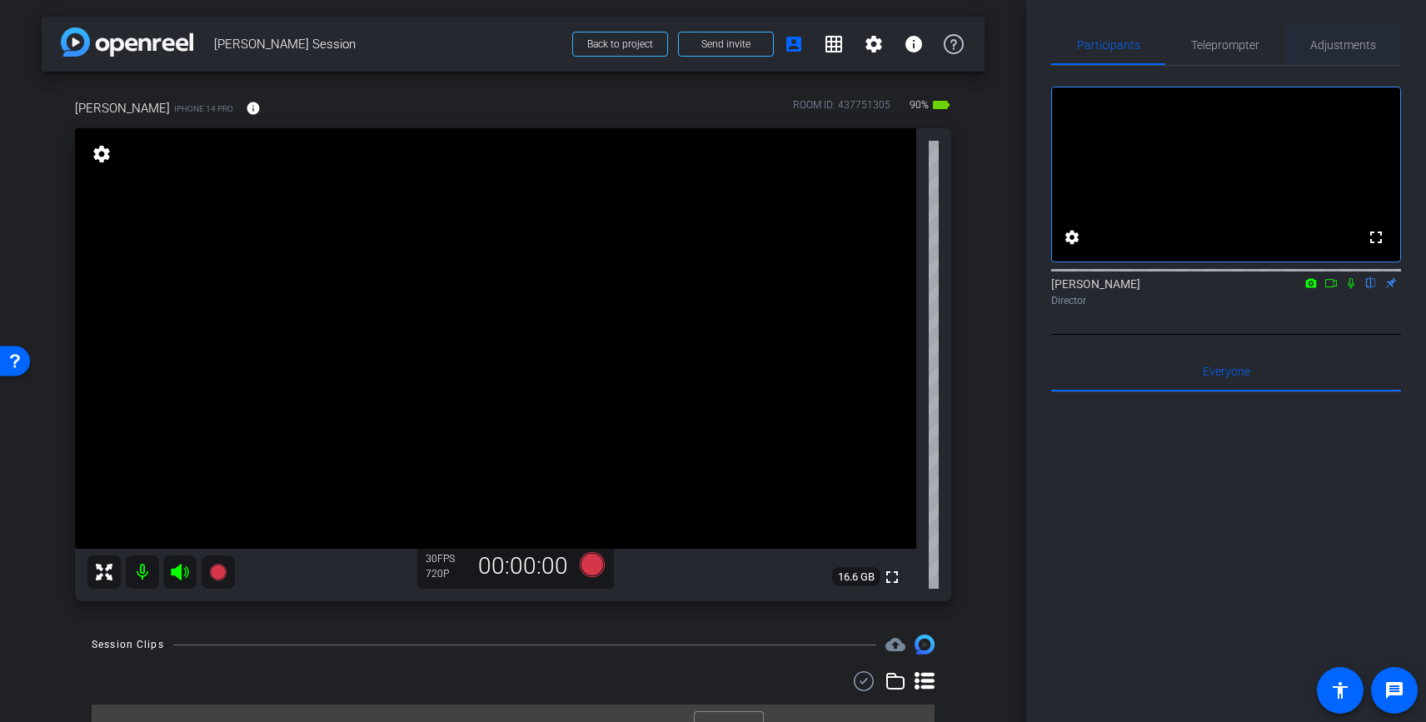
click at [1335, 40] on span "Adjustments" at bounding box center [1343, 45] width 66 height 12
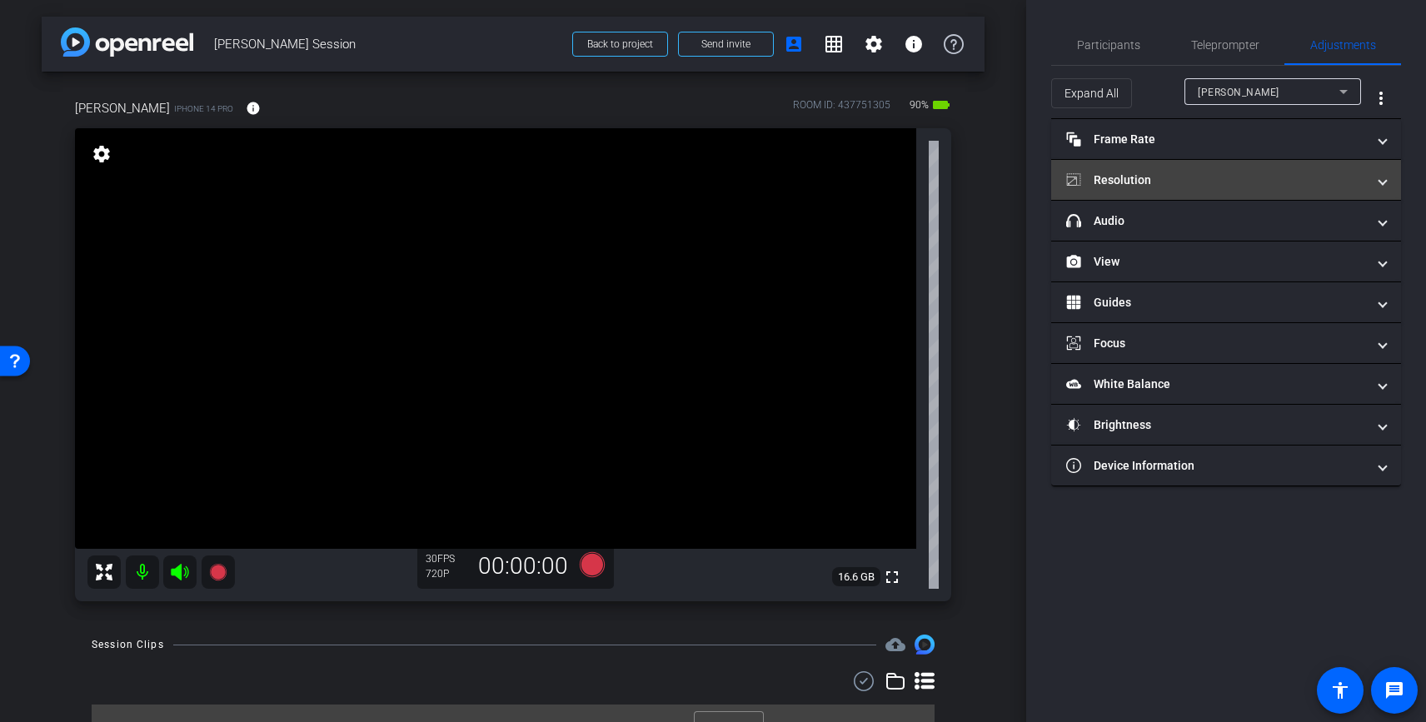
click at [1189, 174] on mat-panel-title "Resolution" at bounding box center [1216, 180] width 300 height 17
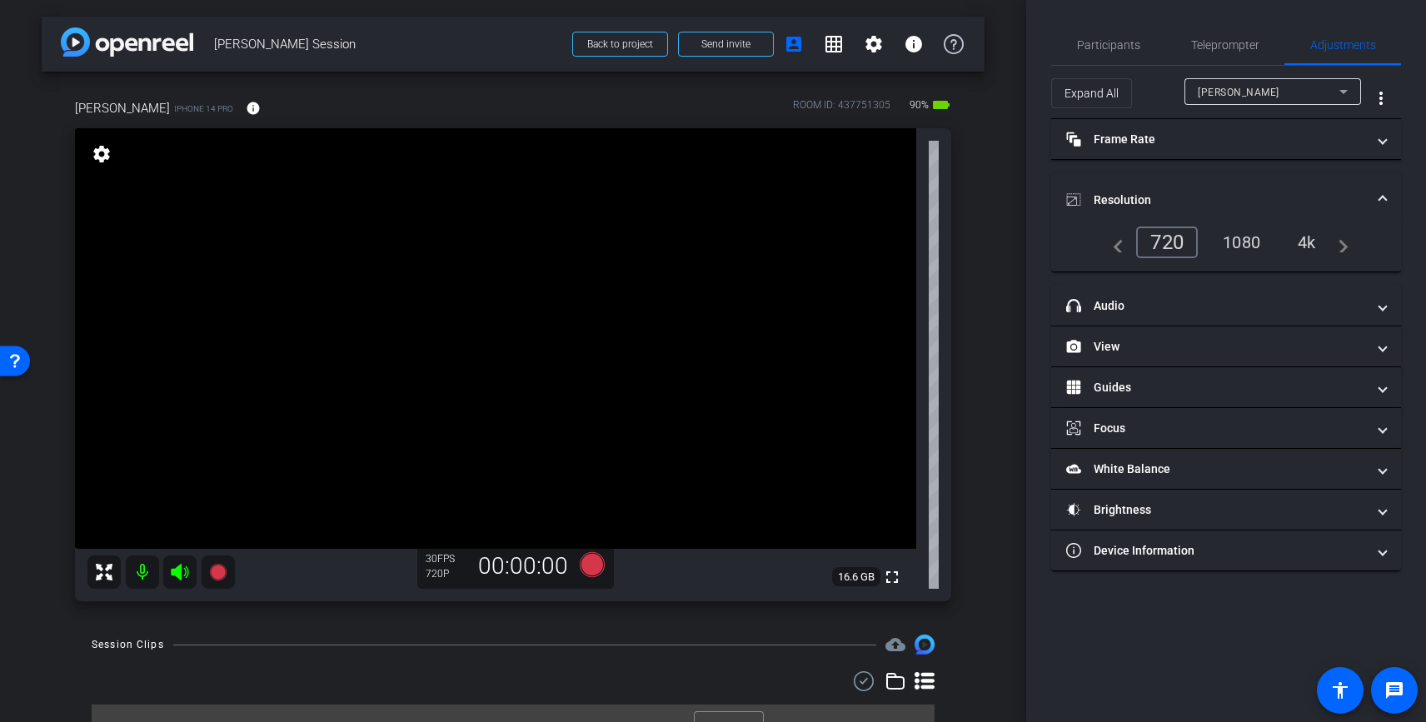
click at [1251, 242] on div "1080" at bounding box center [1241, 242] width 62 height 28
click at [1367, 193] on span "Resolution" at bounding box center [1222, 200] width 313 height 17
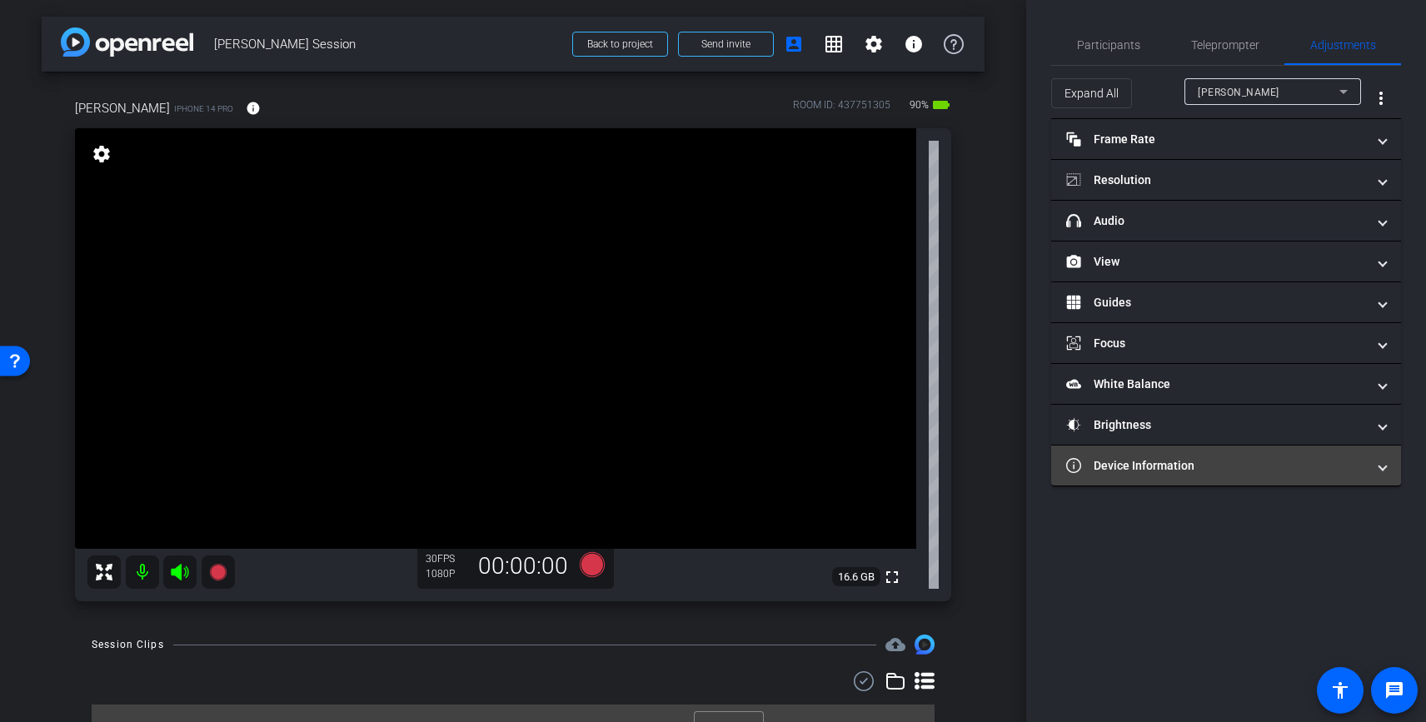
click at [1237, 478] on mat-expansion-panel-header "Device Information" at bounding box center [1226, 466] width 350 height 40
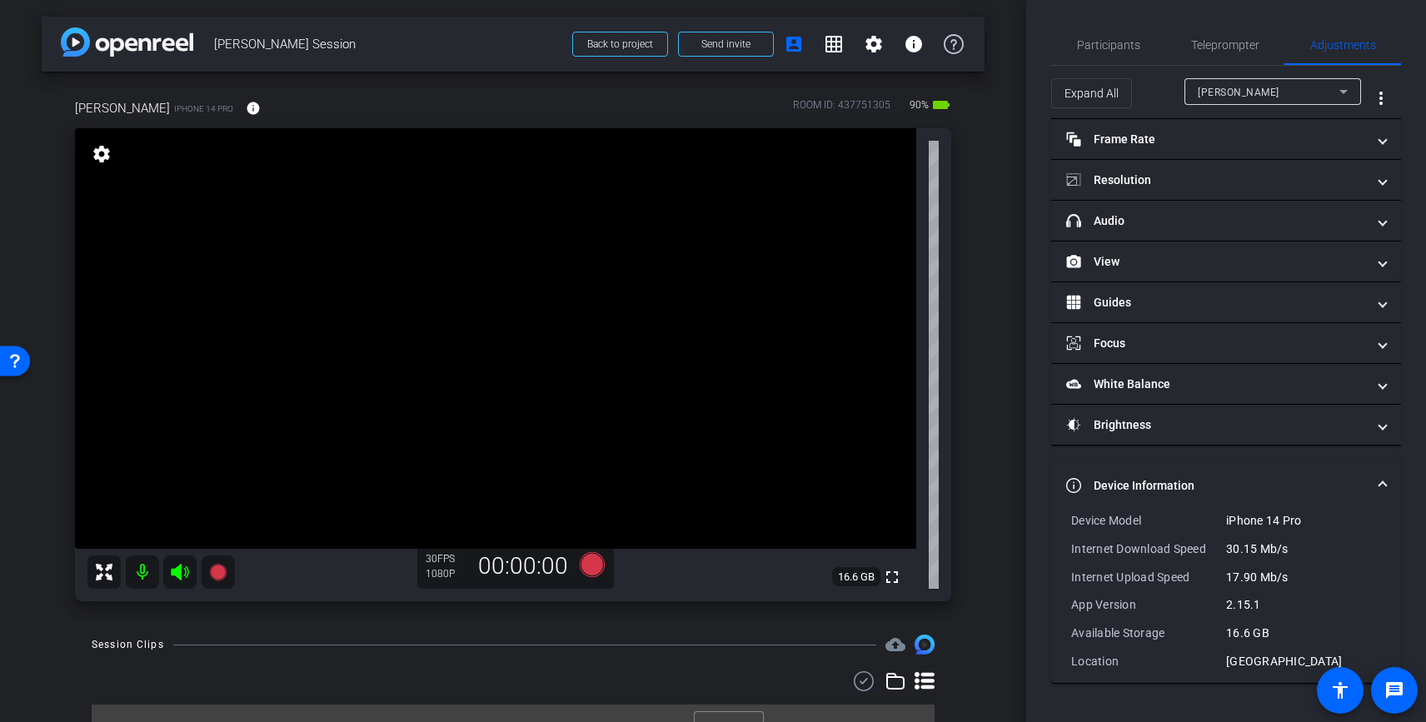
click at [1223, 472] on mat-expansion-panel-header "Device Information" at bounding box center [1226, 485] width 350 height 53
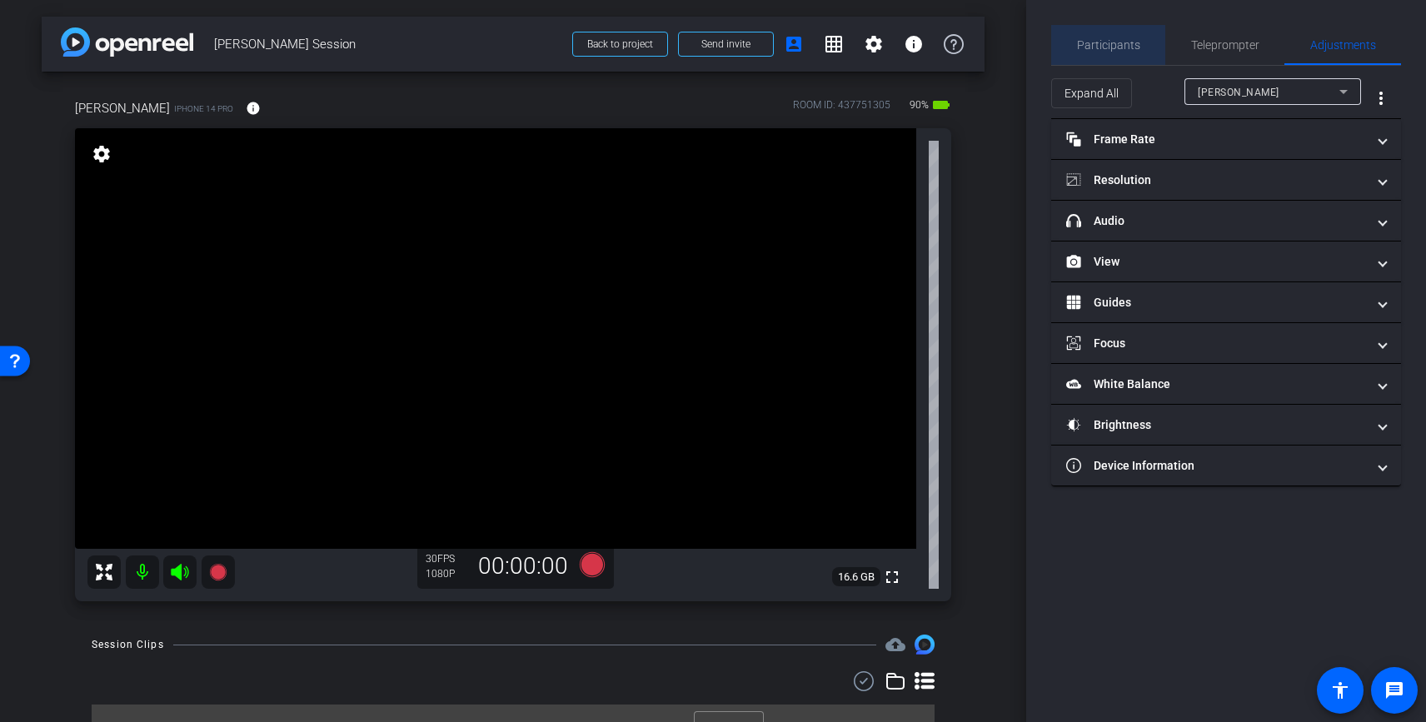
click at [1134, 33] on span "Participants" at bounding box center [1108, 45] width 63 height 40
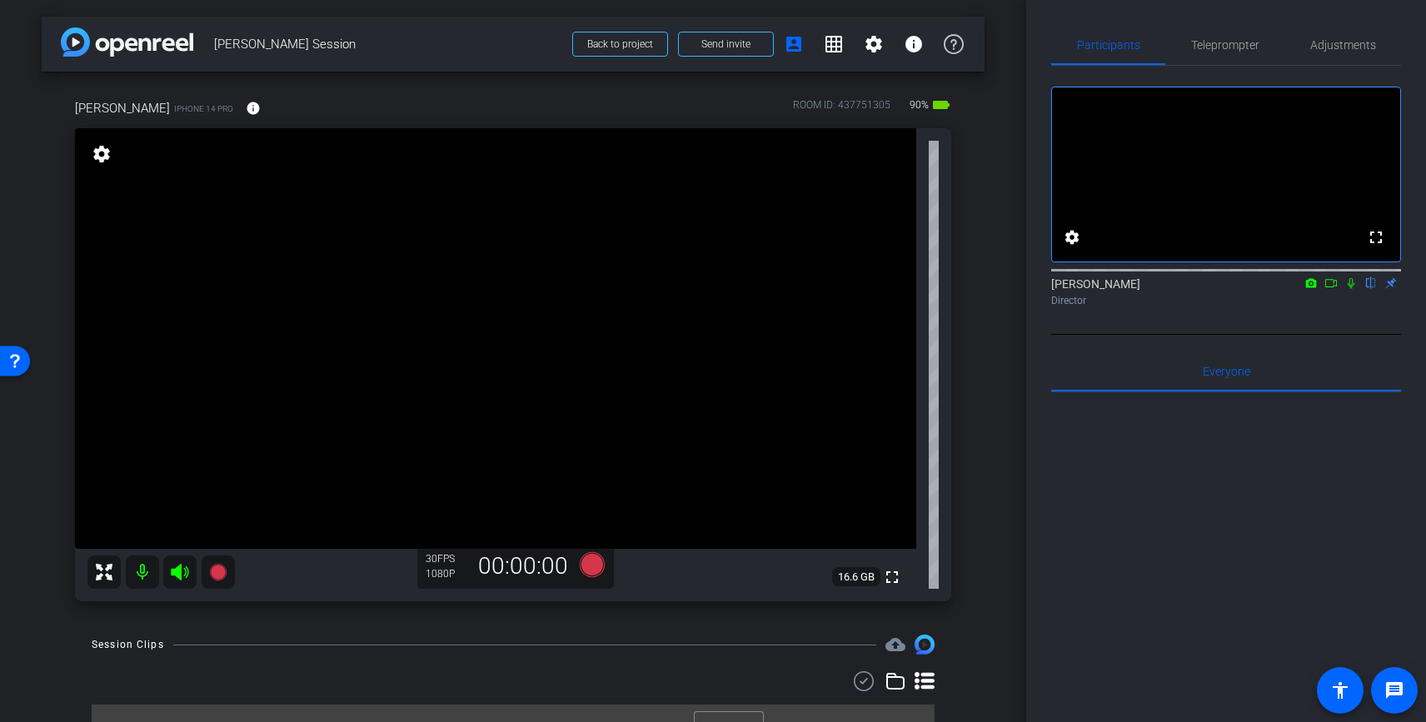
scroll to position [29, 0]
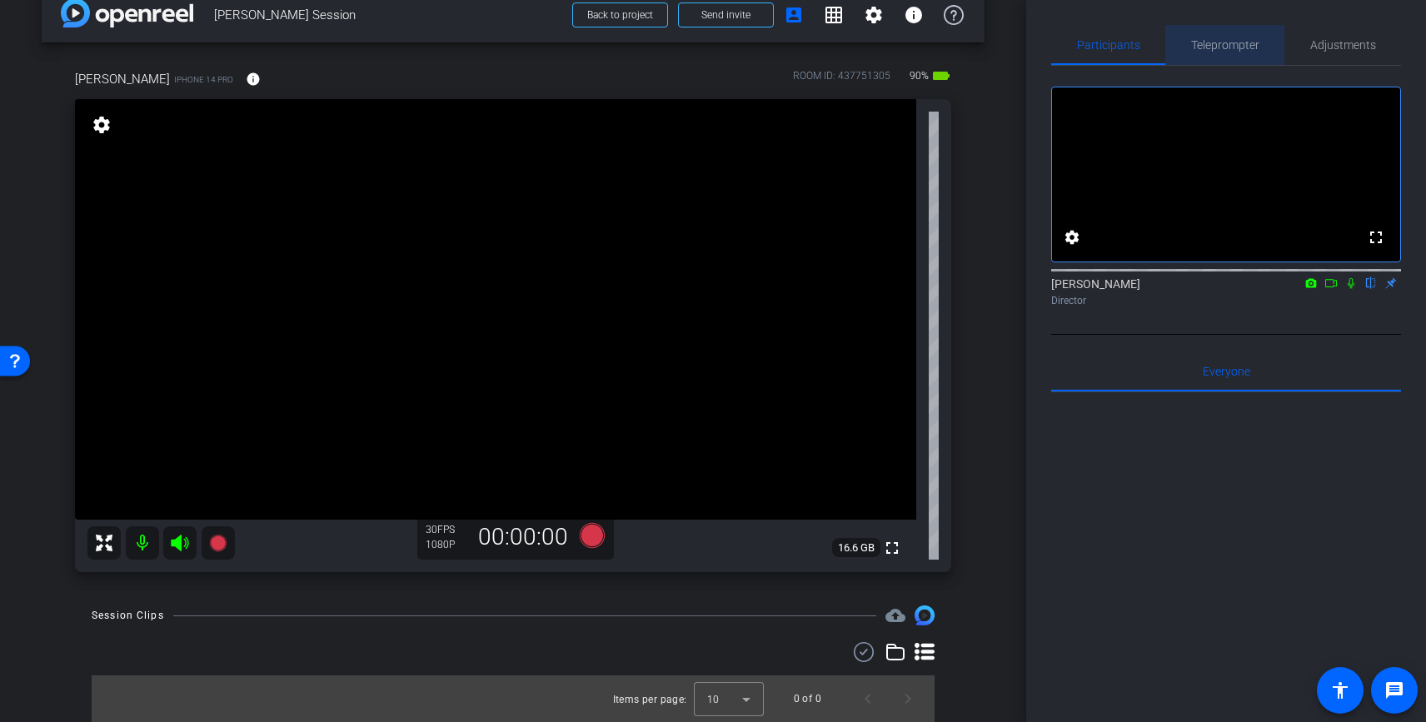
click at [1223, 42] on span "Teleprompter" at bounding box center [1225, 45] width 68 height 12
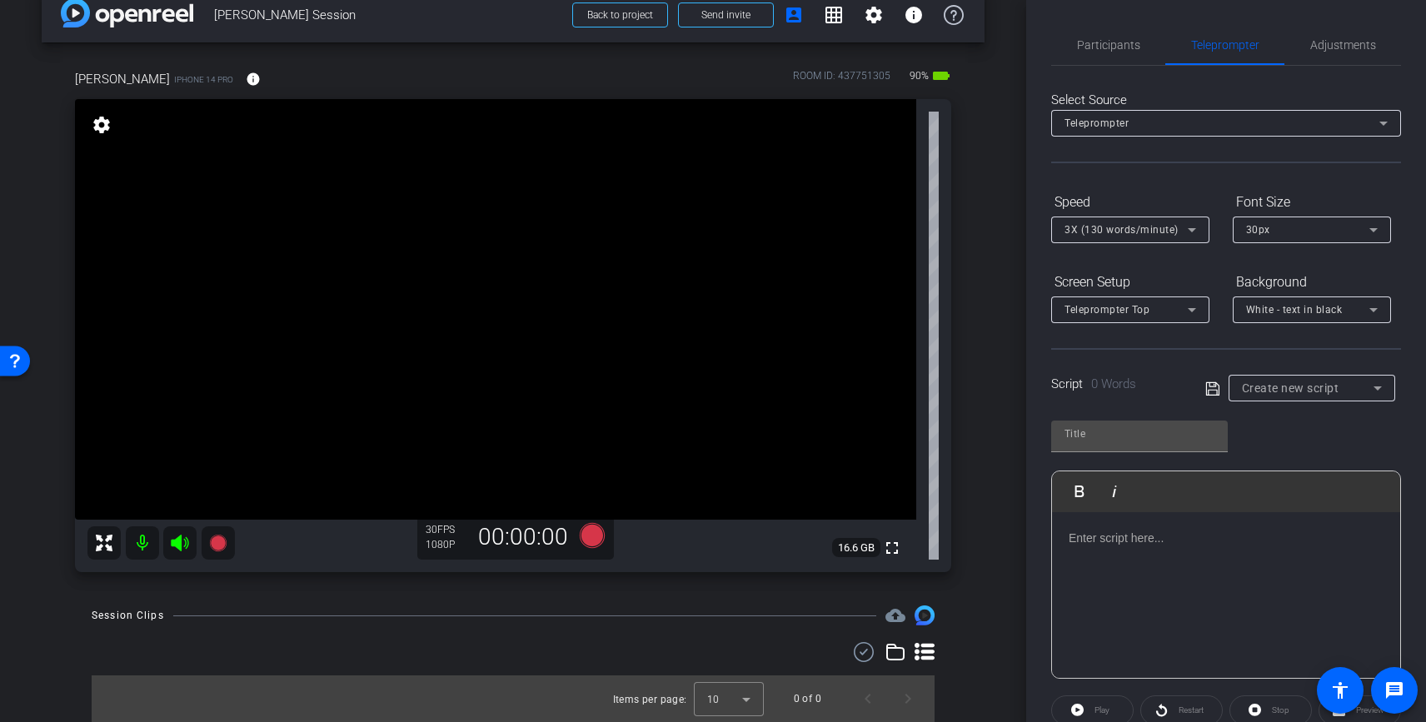
click at [1101, 545] on p at bounding box center [1226, 538] width 315 height 18
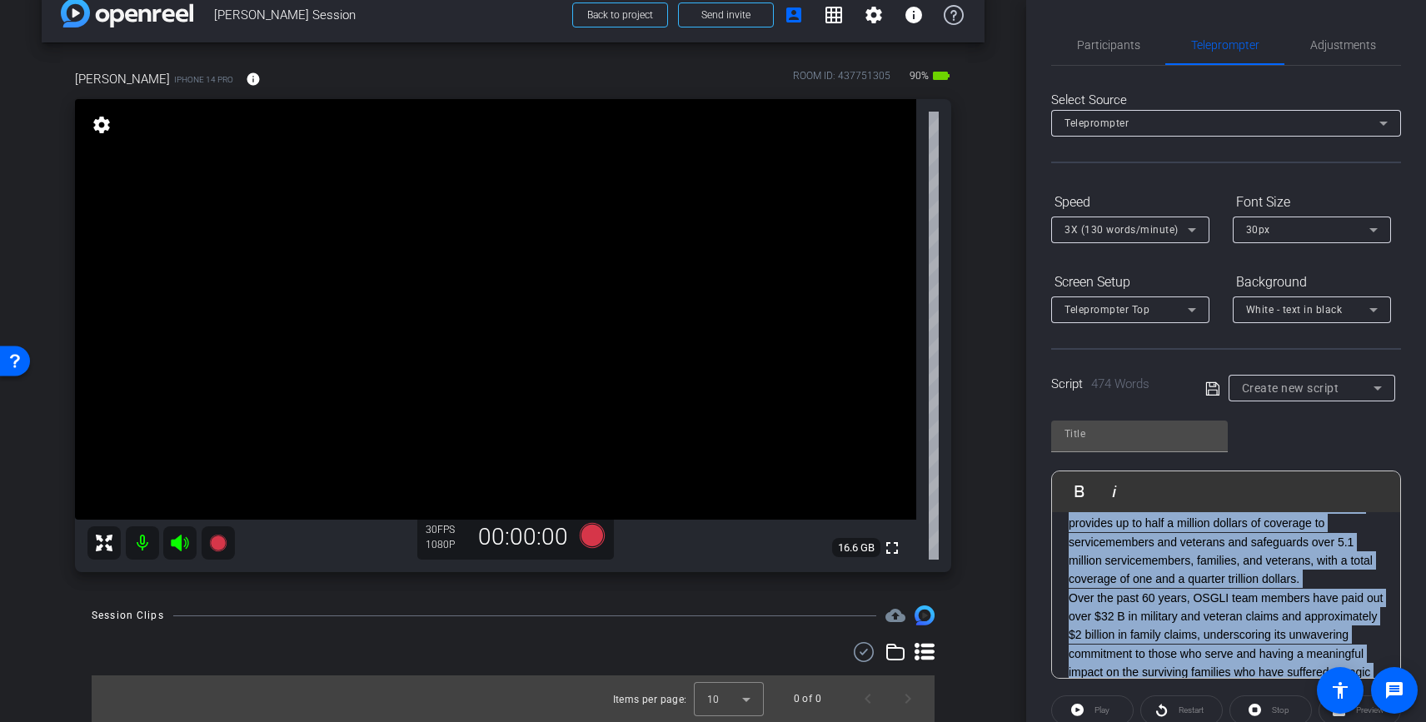
scroll to position [0, 0]
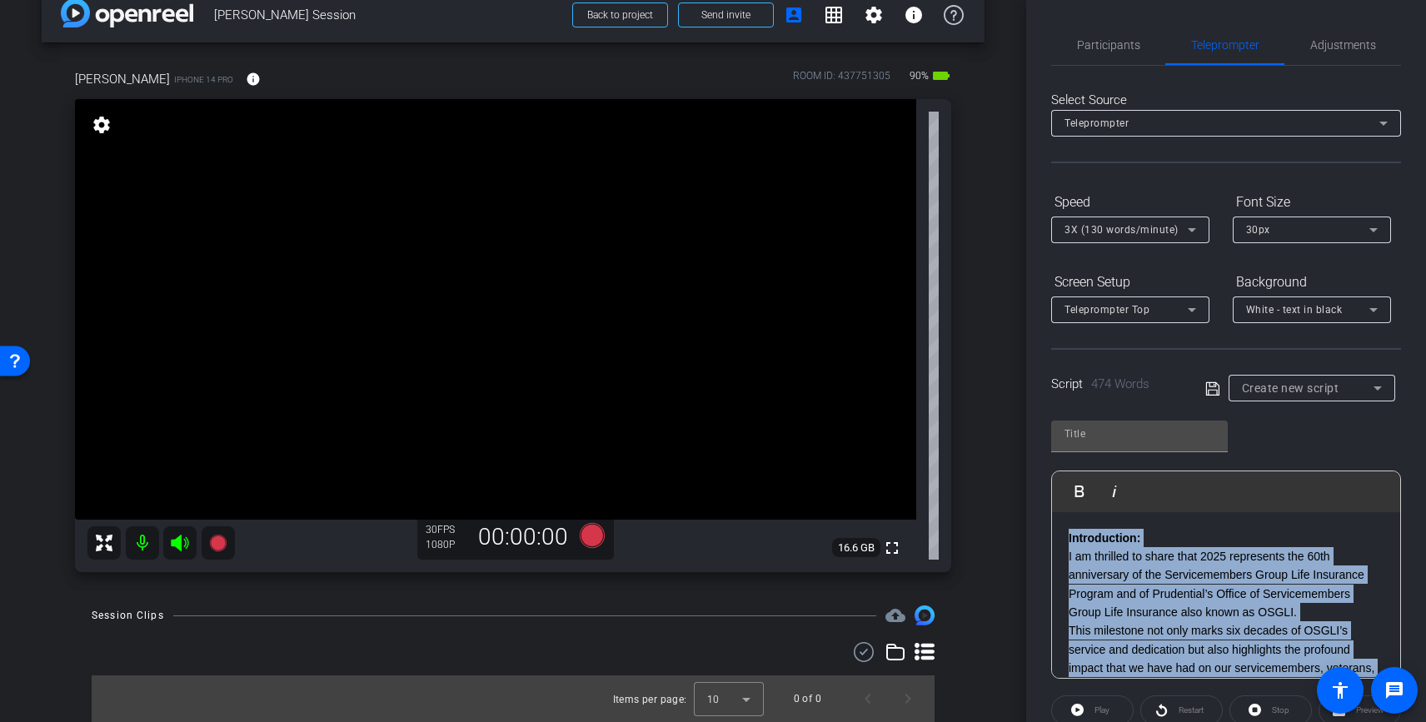
drag, startPoint x: 1091, startPoint y: 663, endPoint x: 1063, endPoint y: 466, distance: 198.6
click at [1063, 466] on div "Play Play from this location Play Selected Play and display the selected text o…" at bounding box center [1226, 543] width 350 height 271
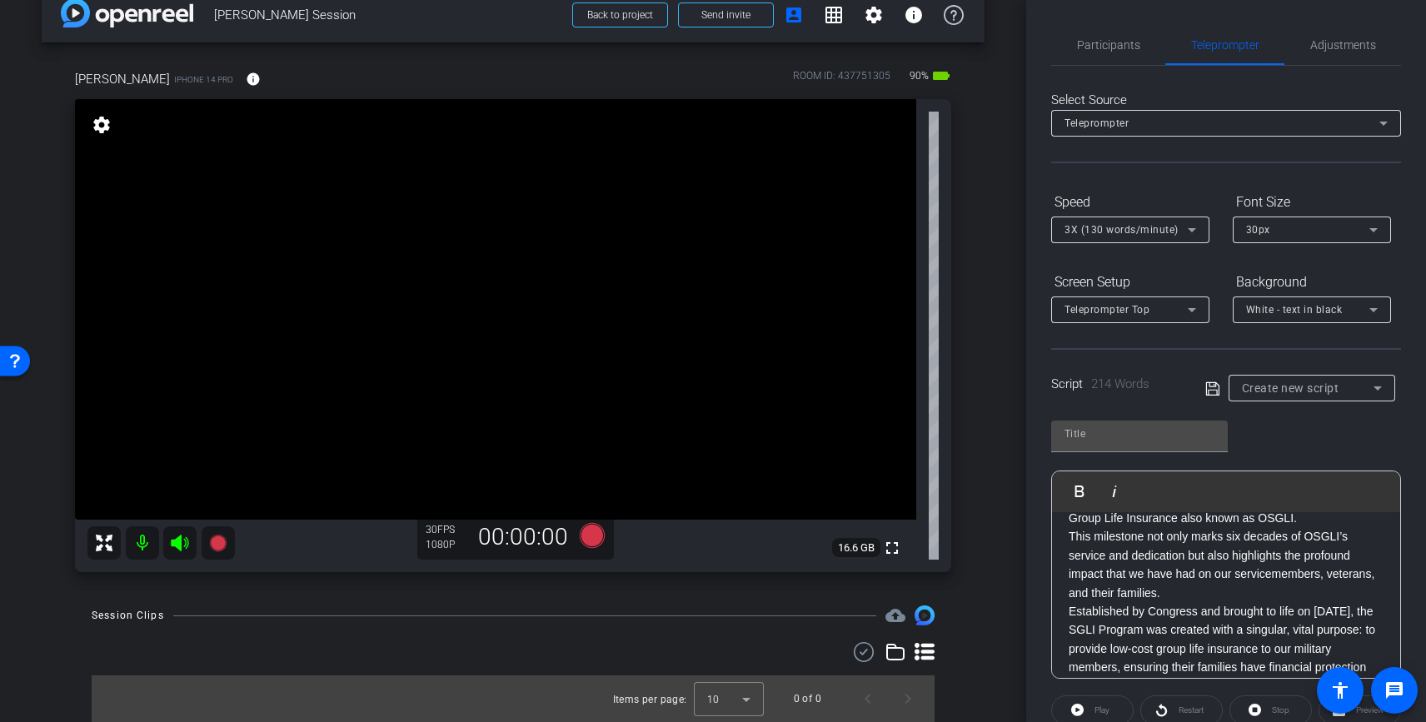
scroll to position [100, 0]
click at [1163, 587] on p "This milestone not only marks six decades of OSGLI’s service and dedication but…" at bounding box center [1226, 558] width 315 height 75
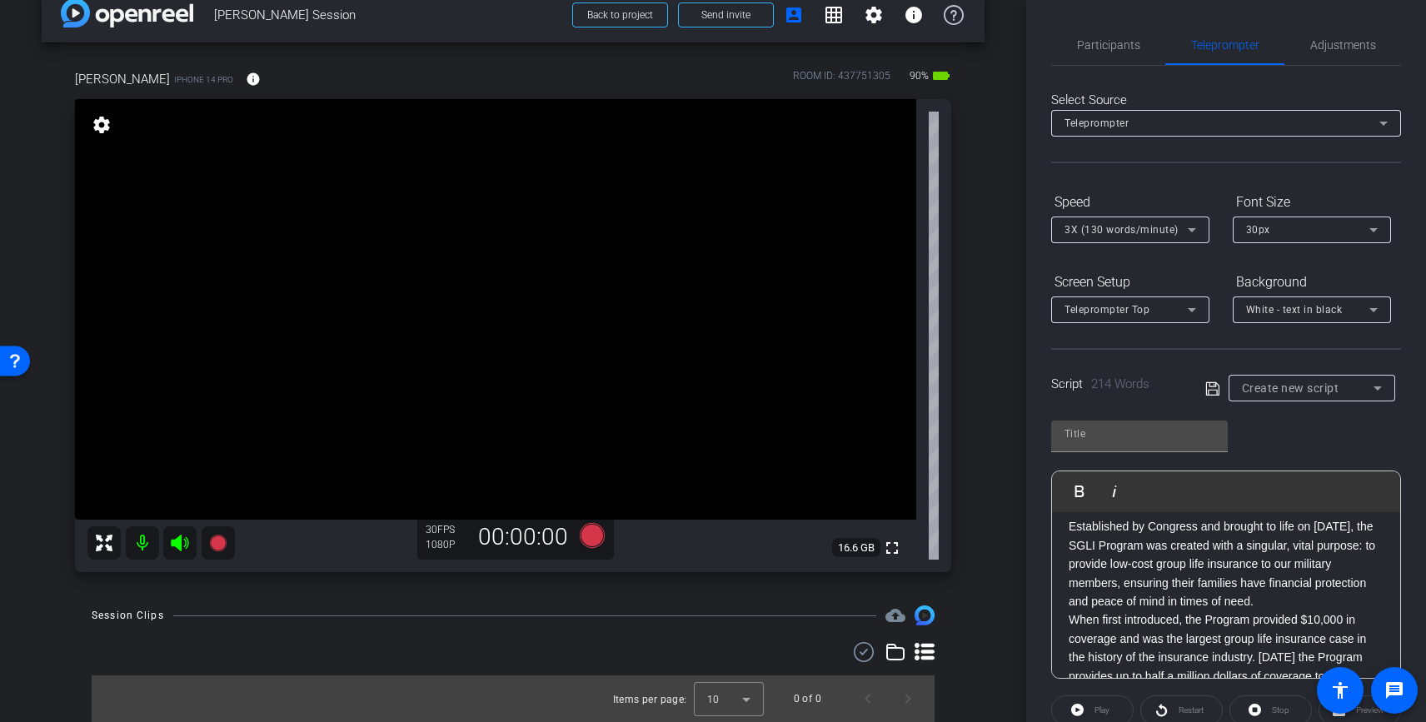
scroll to position [0, 0]
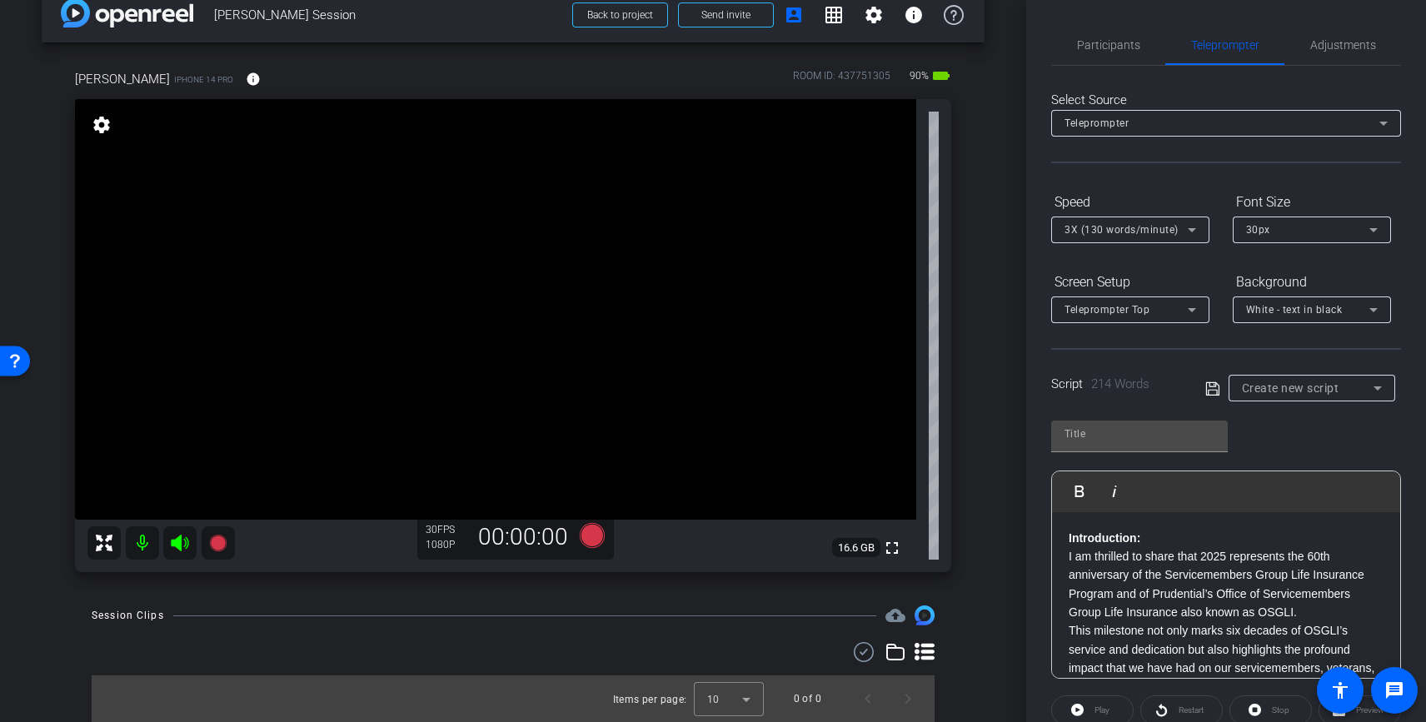
click at [1188, 231] on icon at bounding box center [1192, 230] width 20 height 20
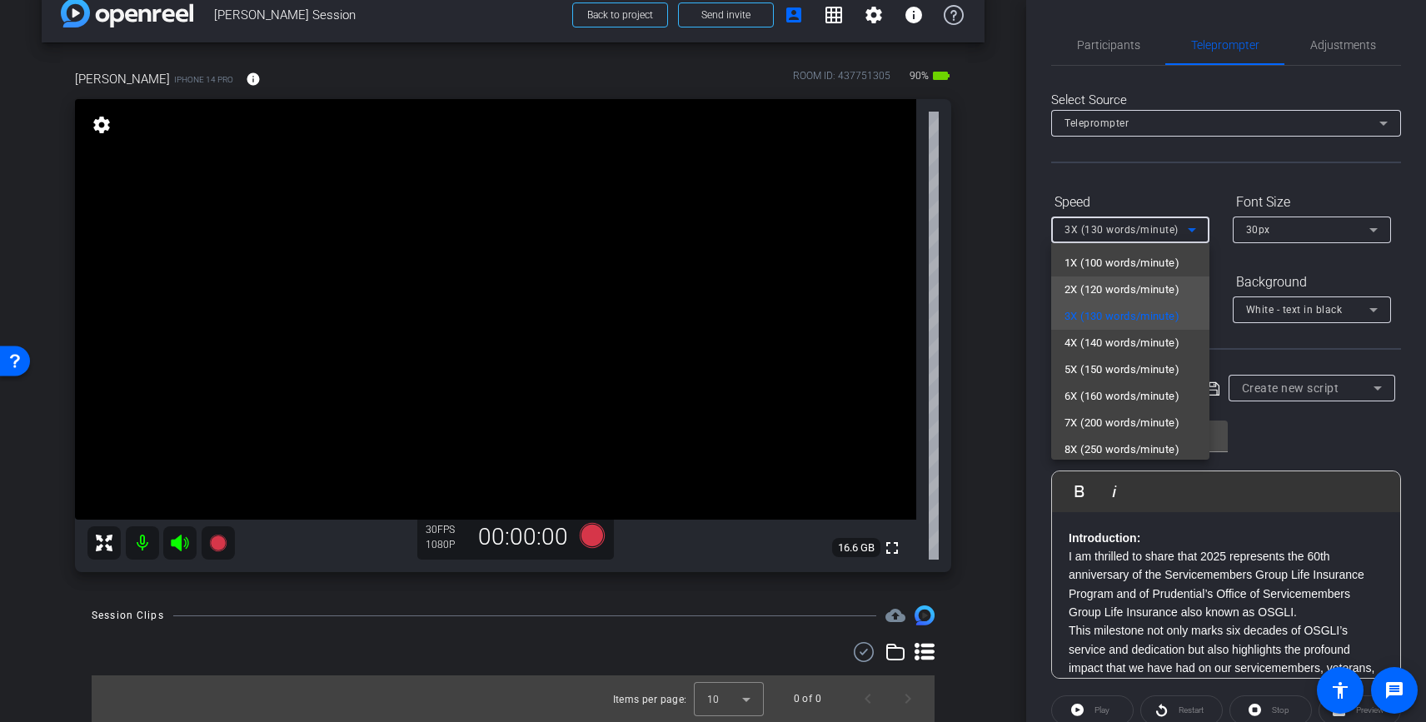
click at [1155, 292] on span "2X (120 words/minute)" at bounding box center [1121, 290] width 115 height 20
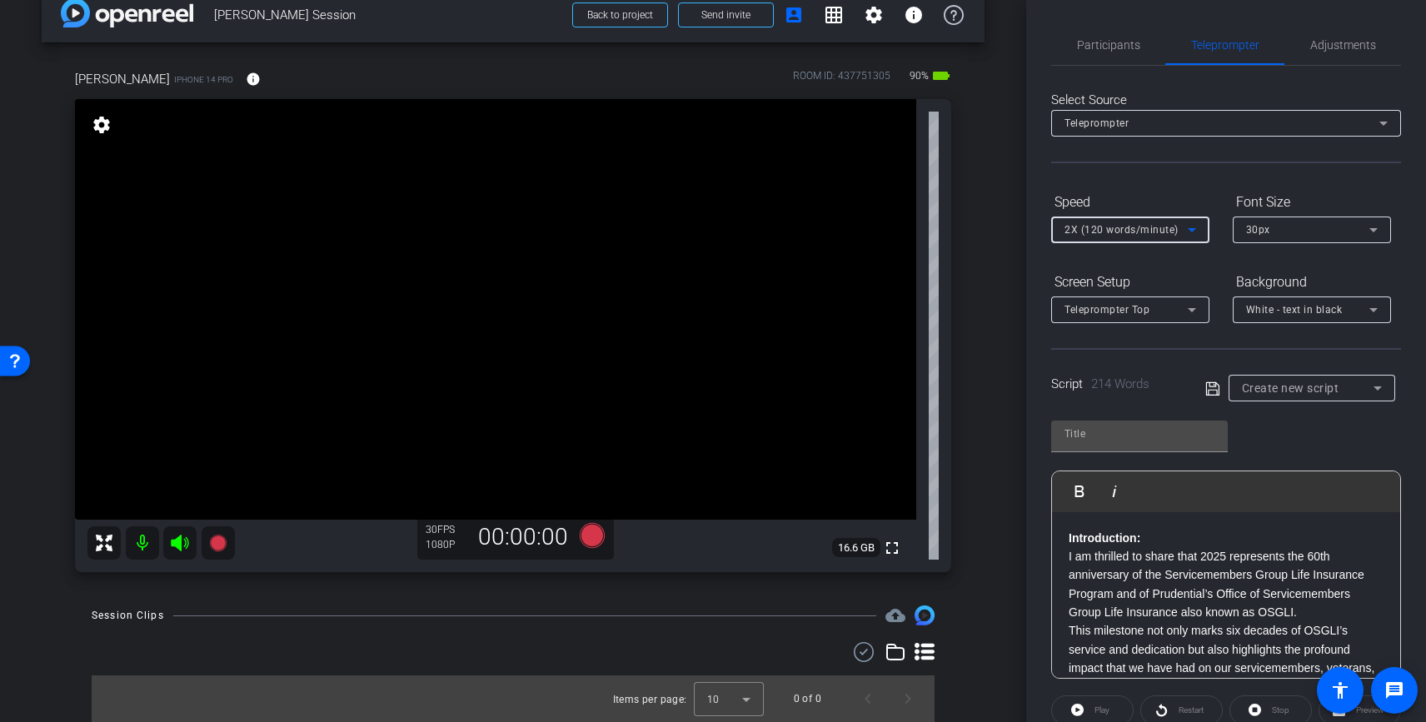
type input "Default title 1406"
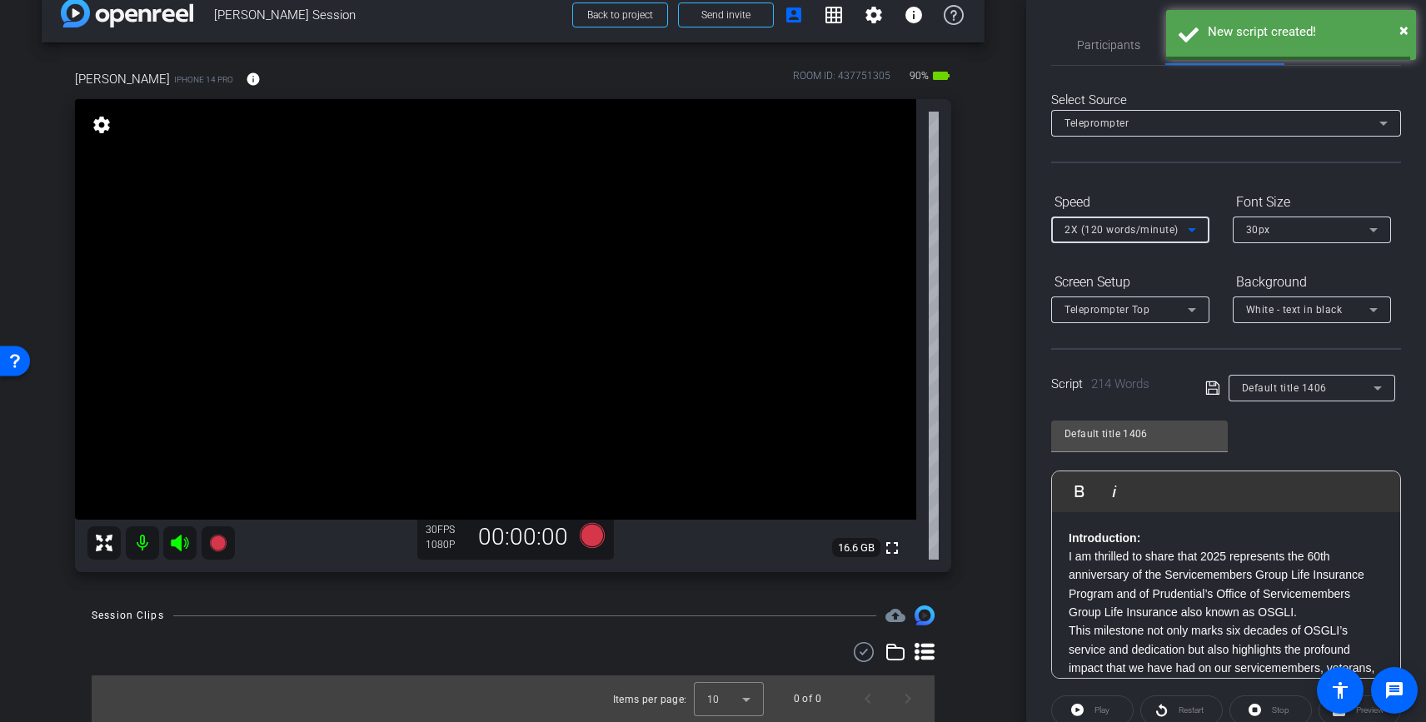
click at [1362, 308] on div "White - text in black" at bounding box center [1307, 309] width 123 height 21
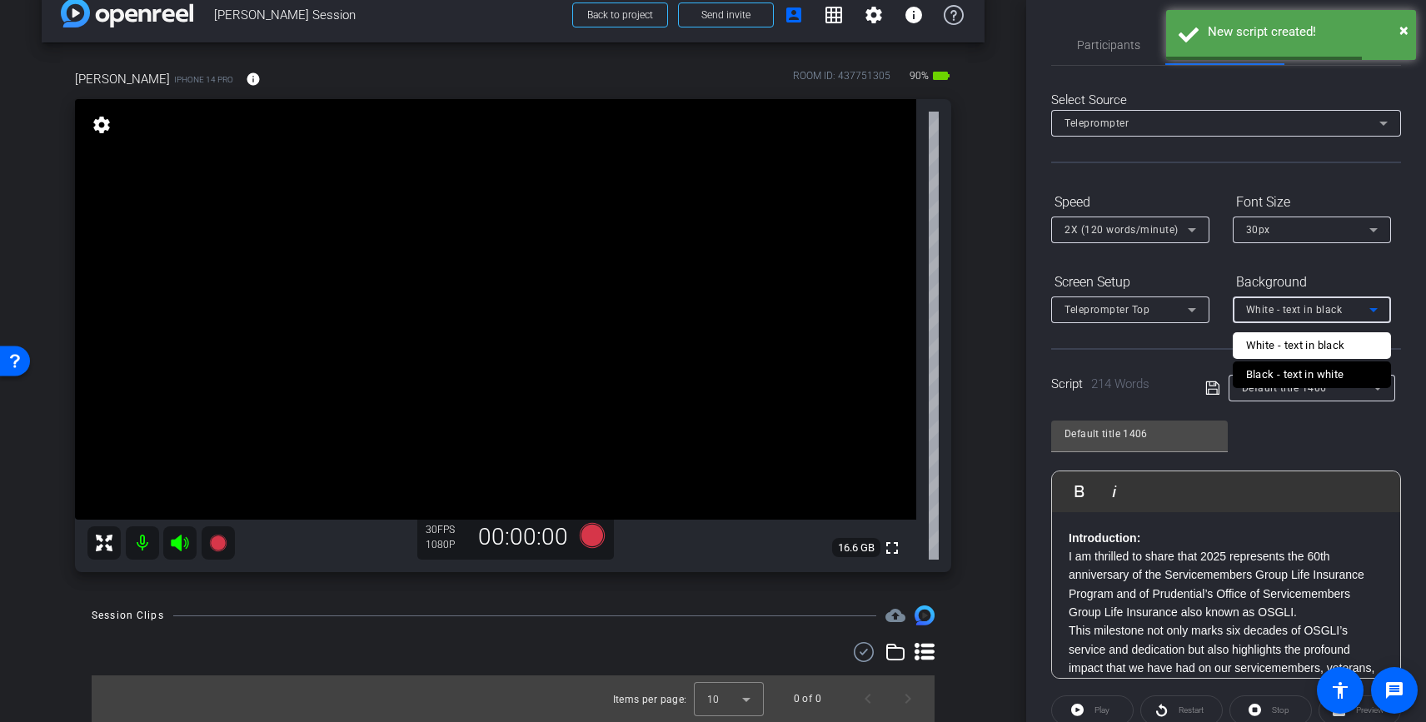
click at [1328, 371] on div "Black - text in white" at bounding box center [1295, 375] width 98 height 20
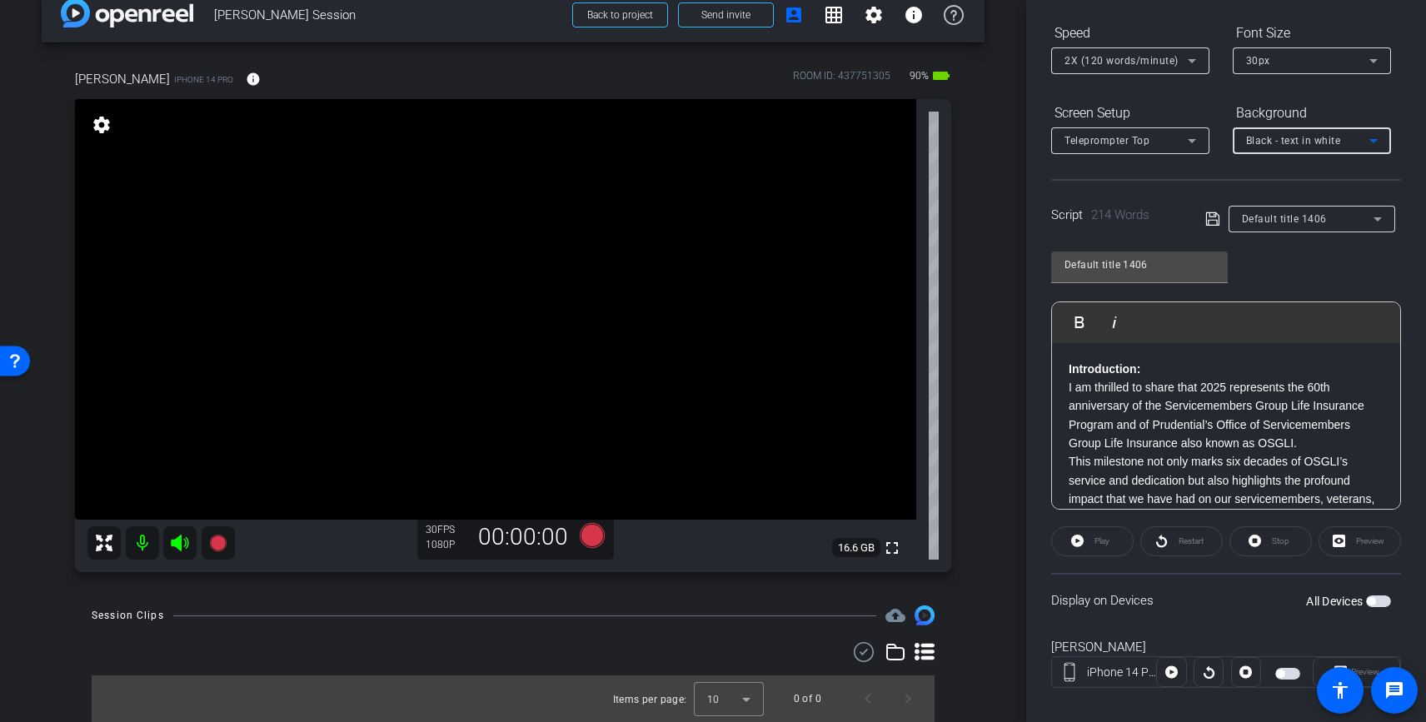
scroll to position [188, 0]
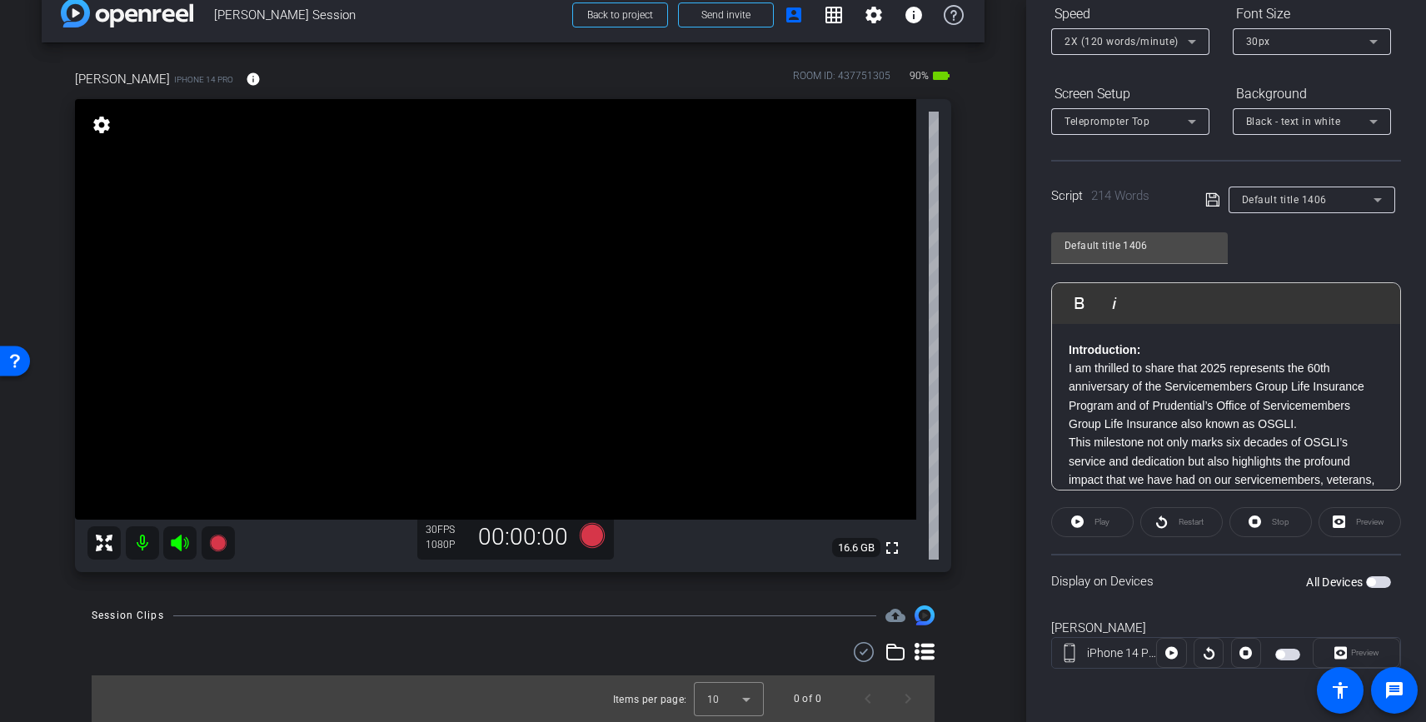
click at [1374, 583] on span "button" at bounding box center [1371, 582] width 8 height 8
click at [1079, 513] on icon at bounding box center [1077, 521] width 12 height 21
click at [1085, 526] on span at bounding box center [1092, 522] width 82 height 40
click at [1085, 528] on span at bounding box center [1092, 522] width 81 height 40
click at [1085, 529] on span at bounding box center [1092, 522] width 82 height 40
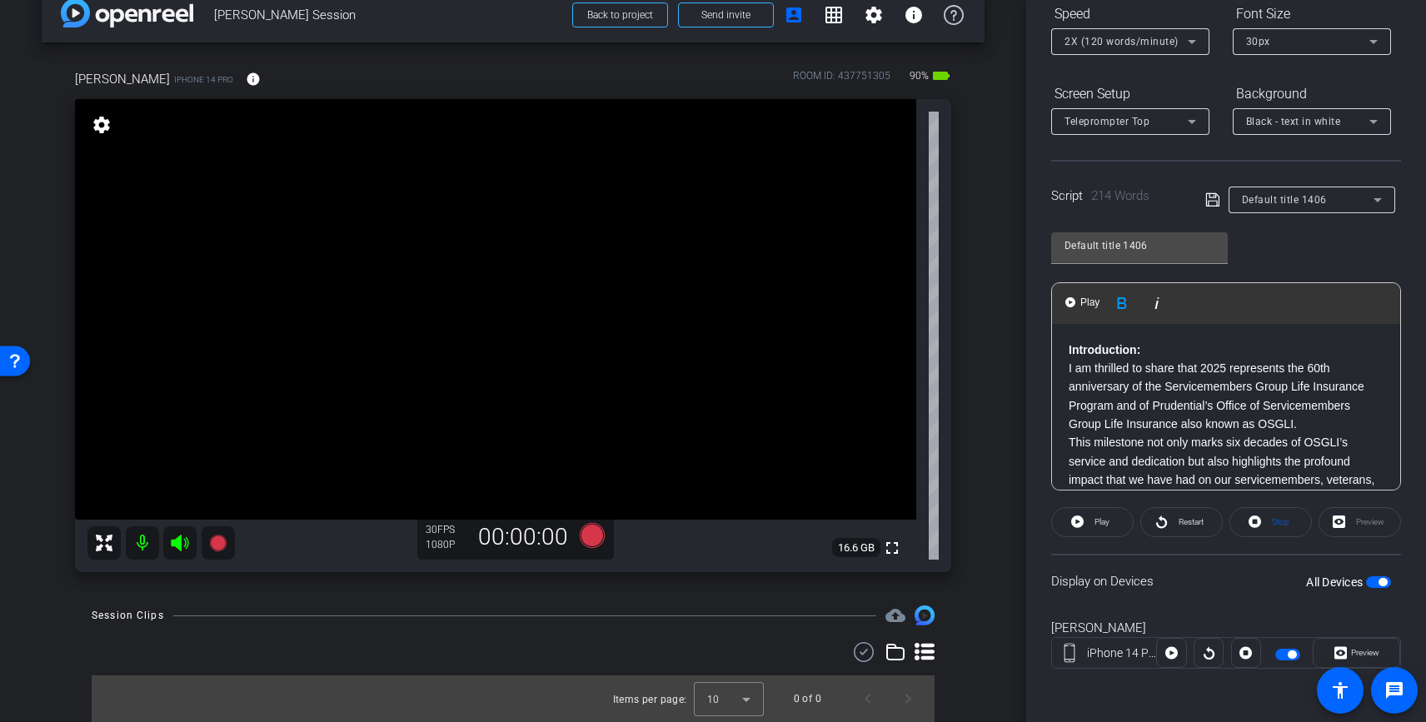
click at [1069, 354] on strong "Introduction:" at bounding box center [1105, 349] width 72 height 13
click at [1096, 524] on span "Play" at bounding box center [1101, 521] width 15 height 9
click at [1110, 528] on span "Pause" at bounding box center [1100, 522] width 27 height 23
click at [1185, 40] on icon at bounding box center [1192, 42] width 20 height 20
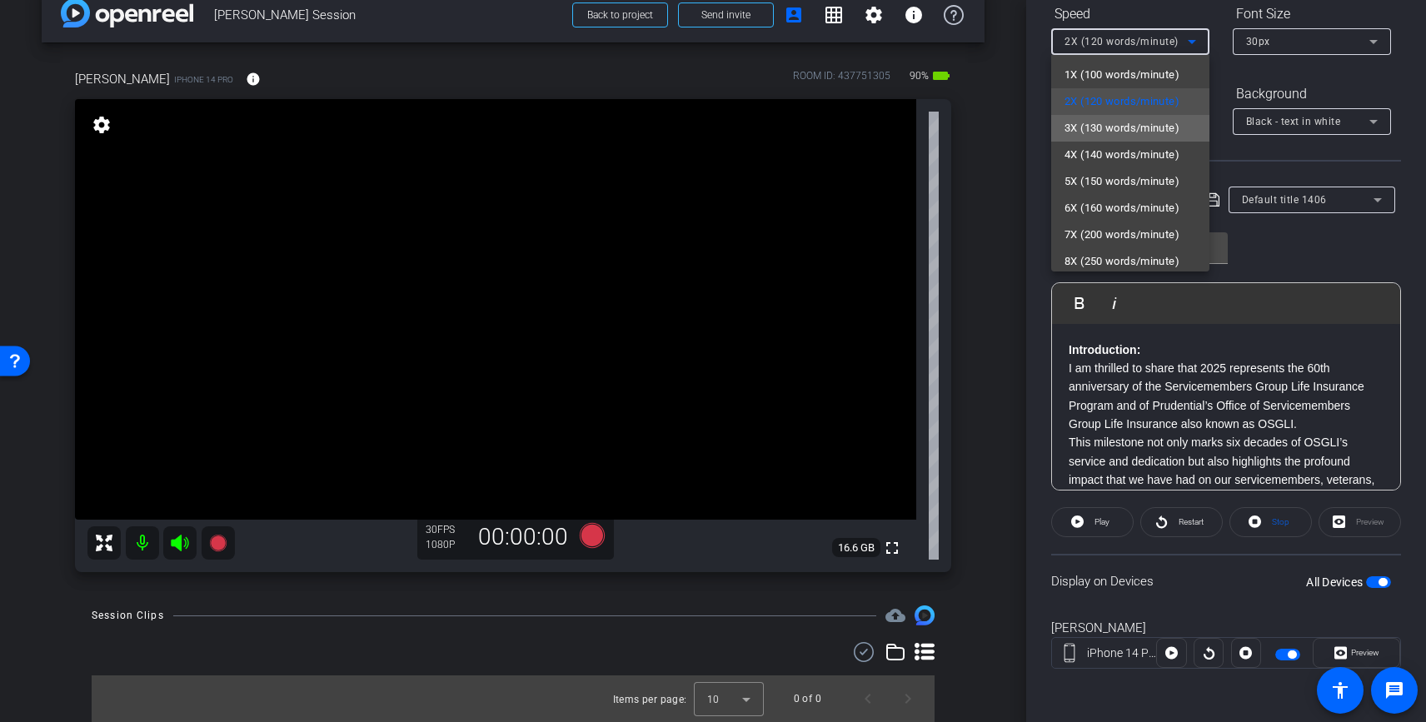
click at [1141, 121] on span "3X (130 words/minute)" at bounding box center [1121, 128] width 115 height 20
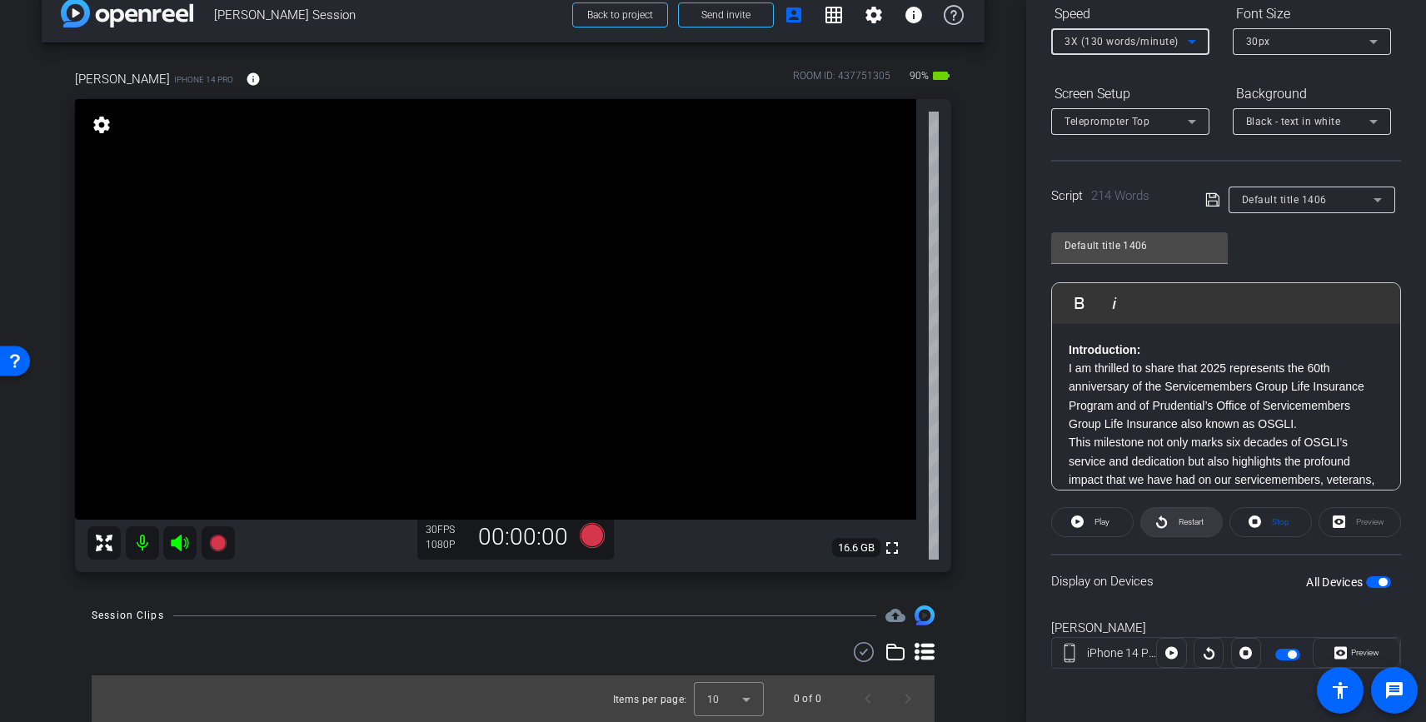
click at [1192, 529] on span "Restart" at bounding box center [1188, 522] width 29 height 23
click at [1114, 518] on span at bounding box center [1092, 522] width 82 height 40
click at [1200, 48] on icon at bounding box center [1192, 42] width 20 height 20
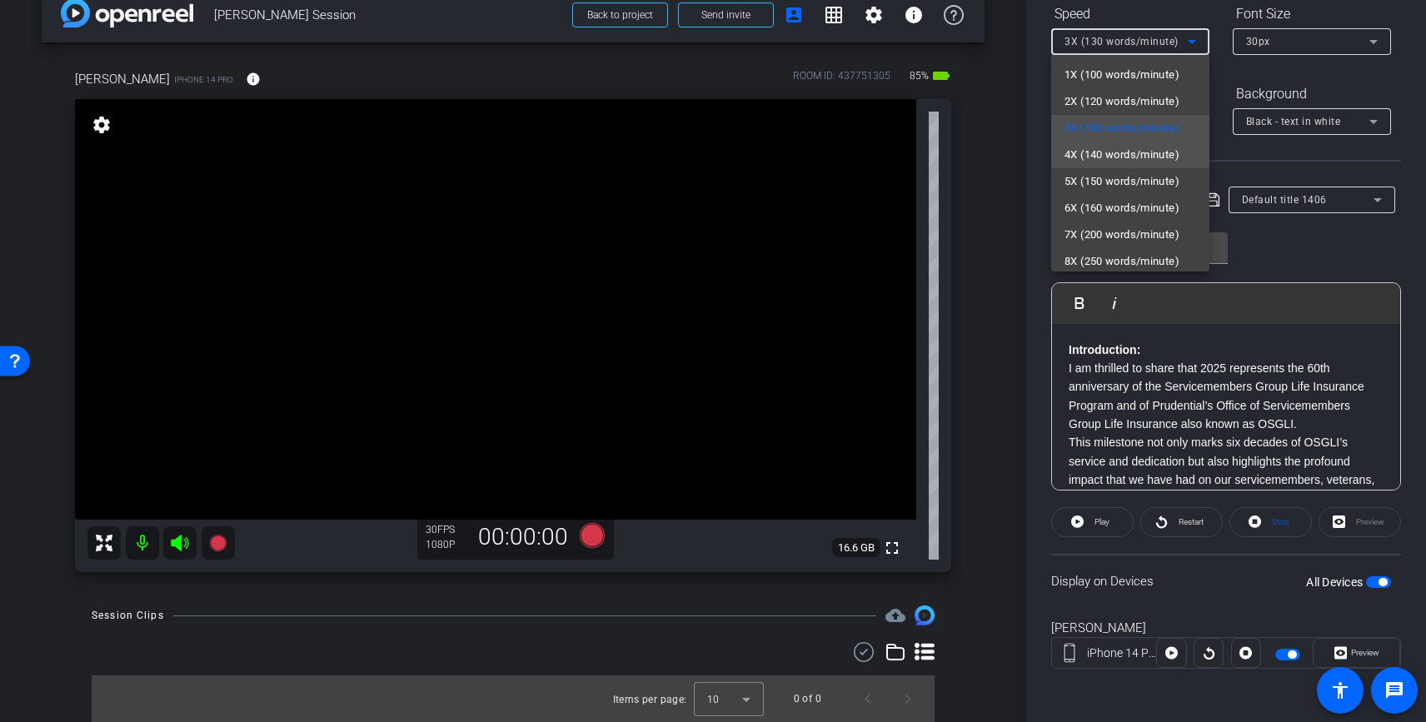
click at [1148, 151] on span "4X (140 words/minute)" at bounding box center [1121, 155] width 115 height 20
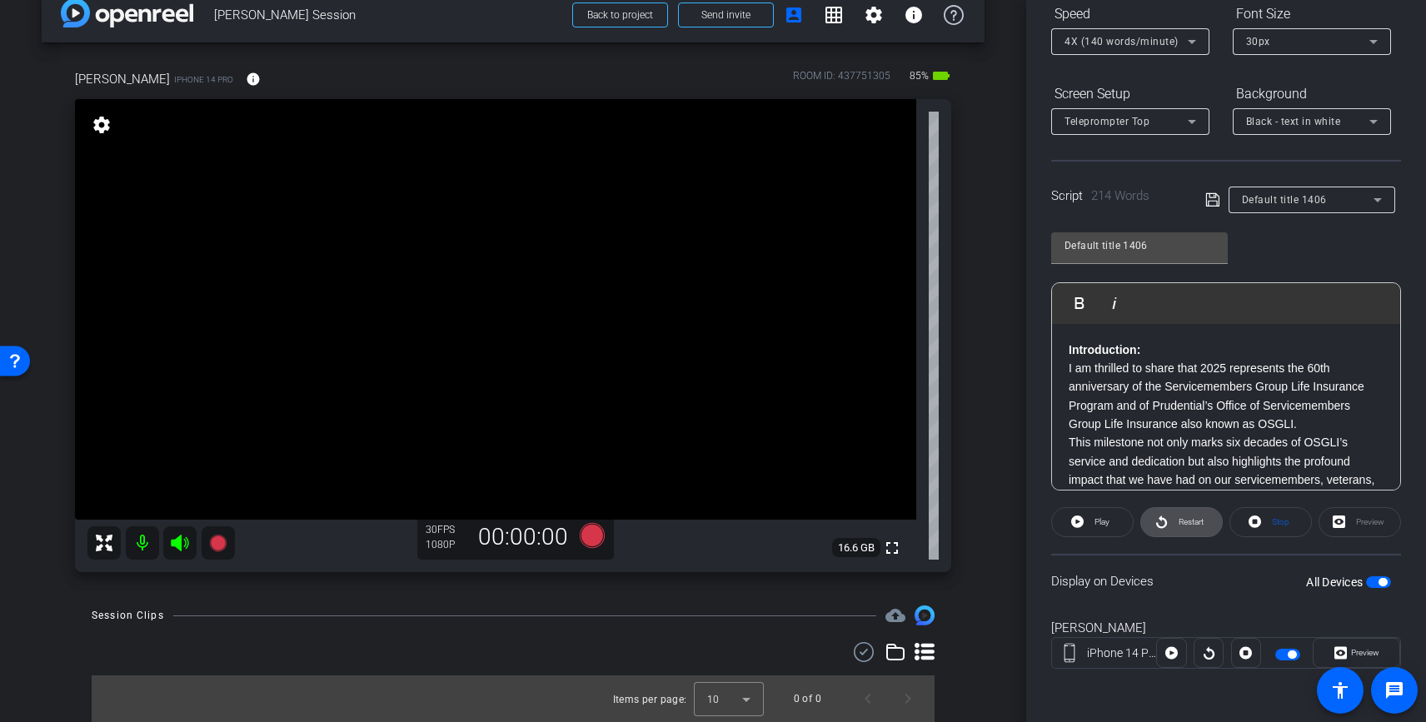
click at [1197, 525] on span "Restart" at bounding box center [1190, 521] width 25 height 9
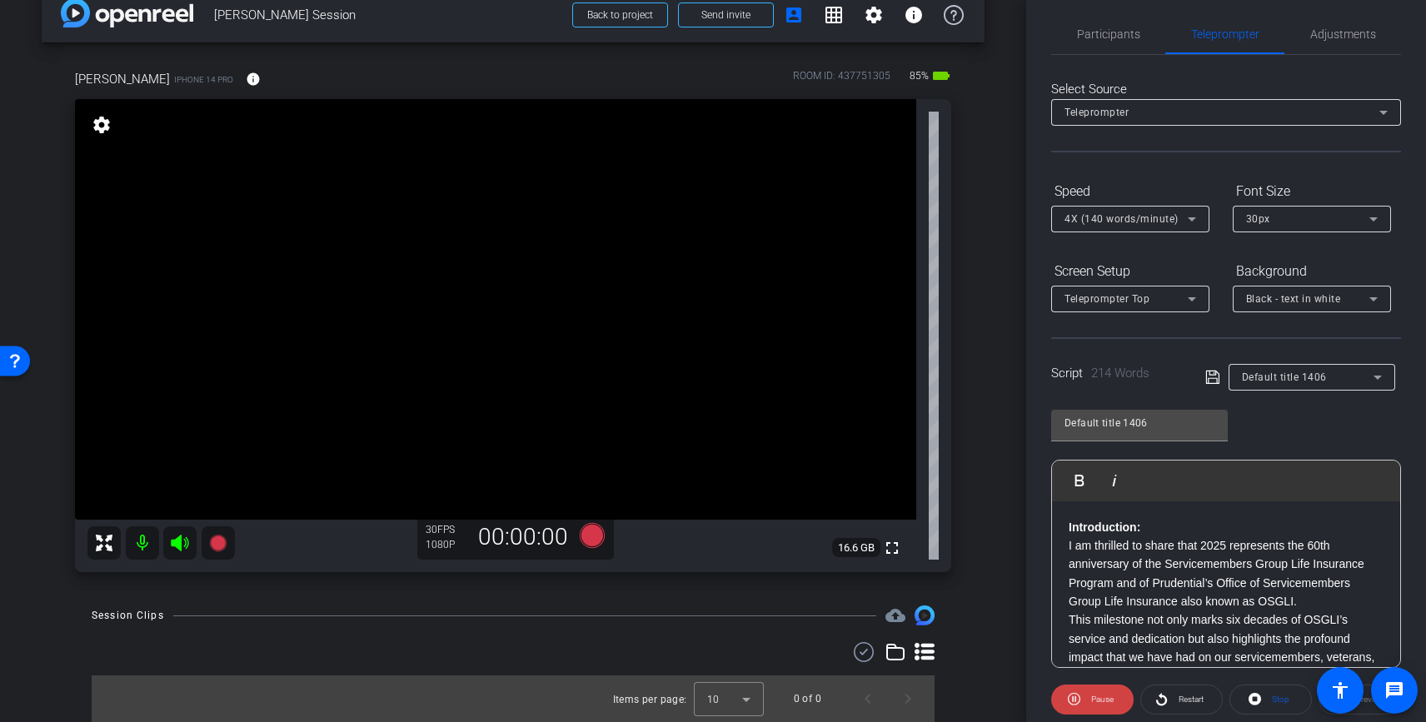
scroll to position [0, 0]
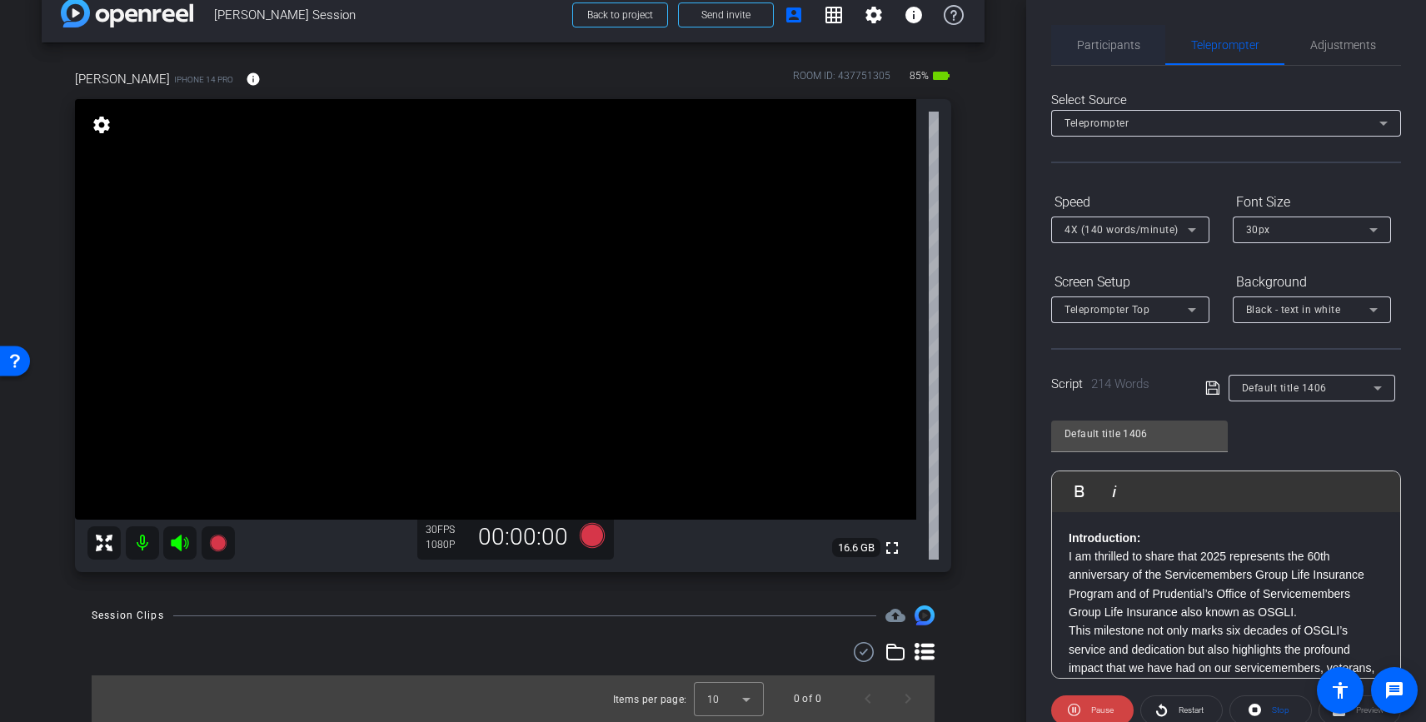
click at [1093, 51] on span "Participants" at bounding box center [1108, 45] width 63 height 12
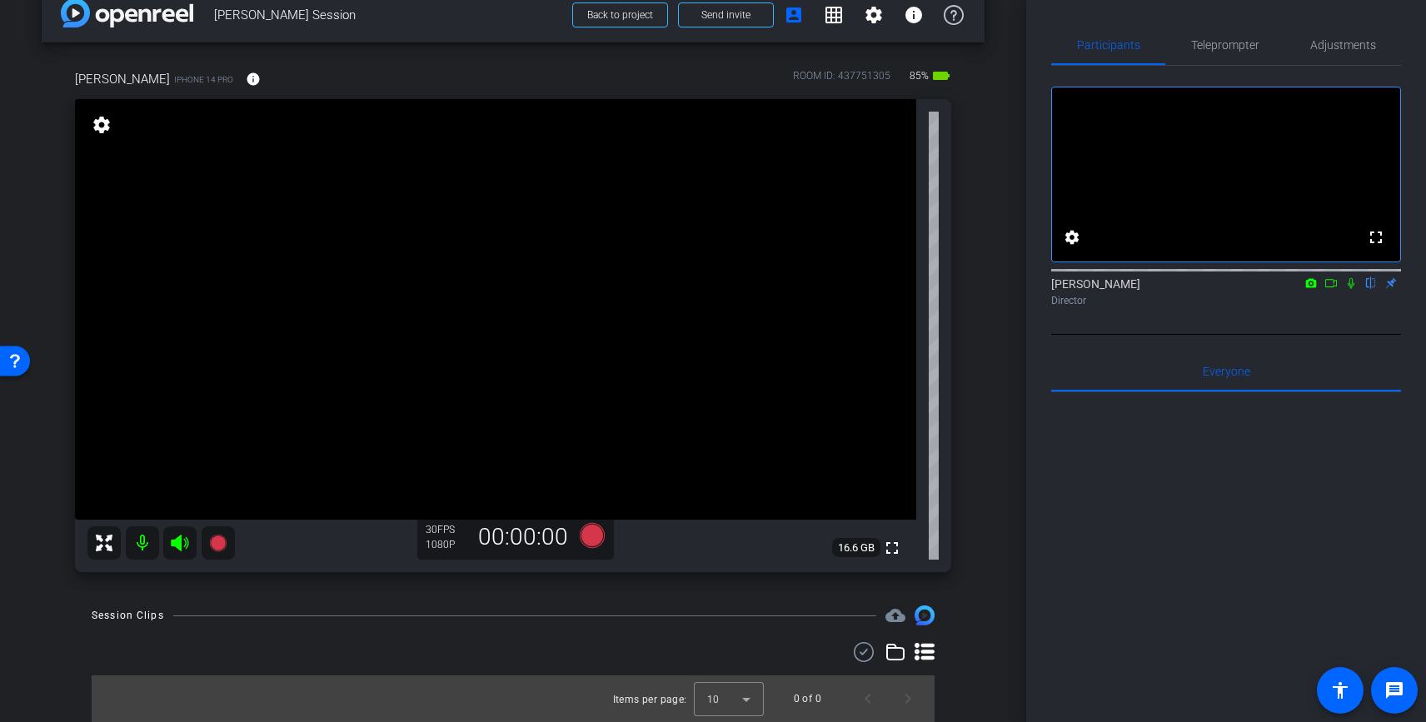
click at [1328, 289] on icon at bounding box center [1330, 283] width 13 height 12
click at [1219, 44] on span "Teleprompter" at bounding box center [1225, 45] width 68 height 12
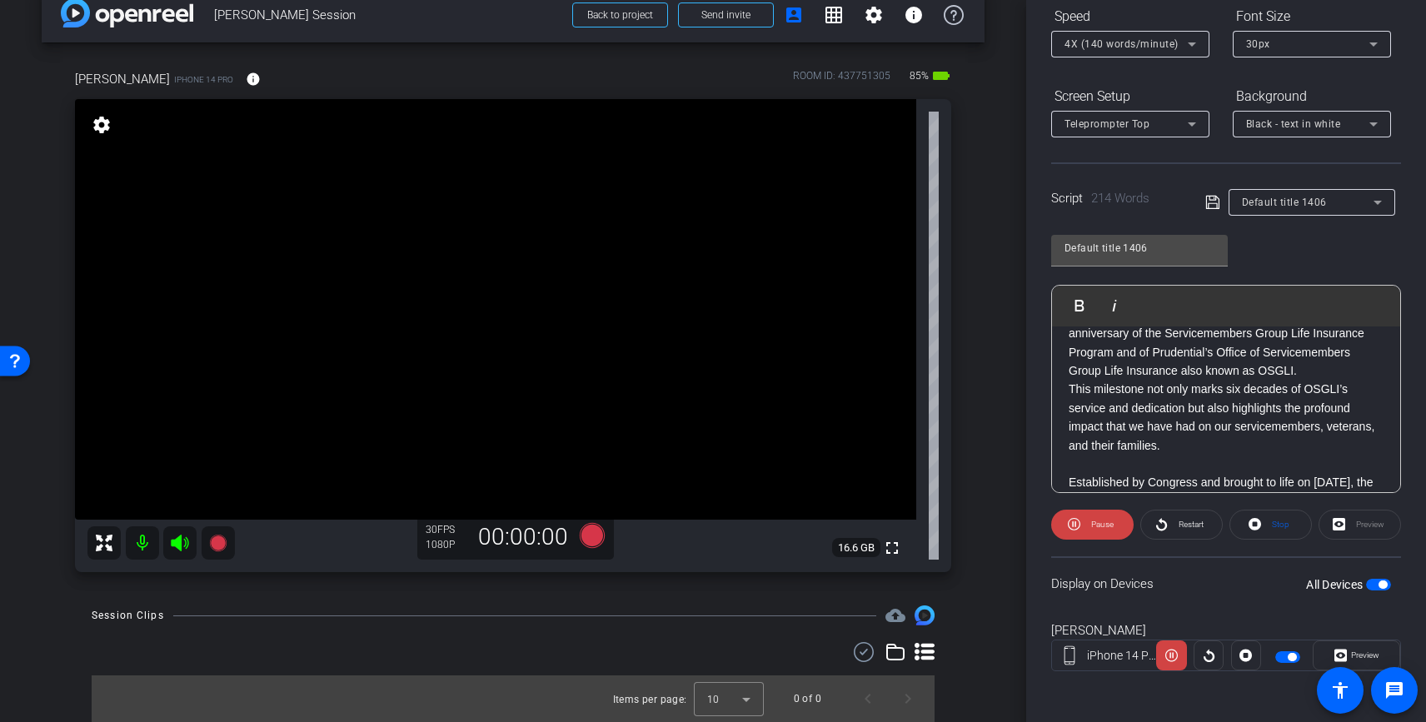
scroll to position [188, 0]
click at [1123, 520] on span at bounding box center [1092, 522] width 82 height 40
click at [1185, 33] on icon at bounding box center [1192, 42] width 20 height 20
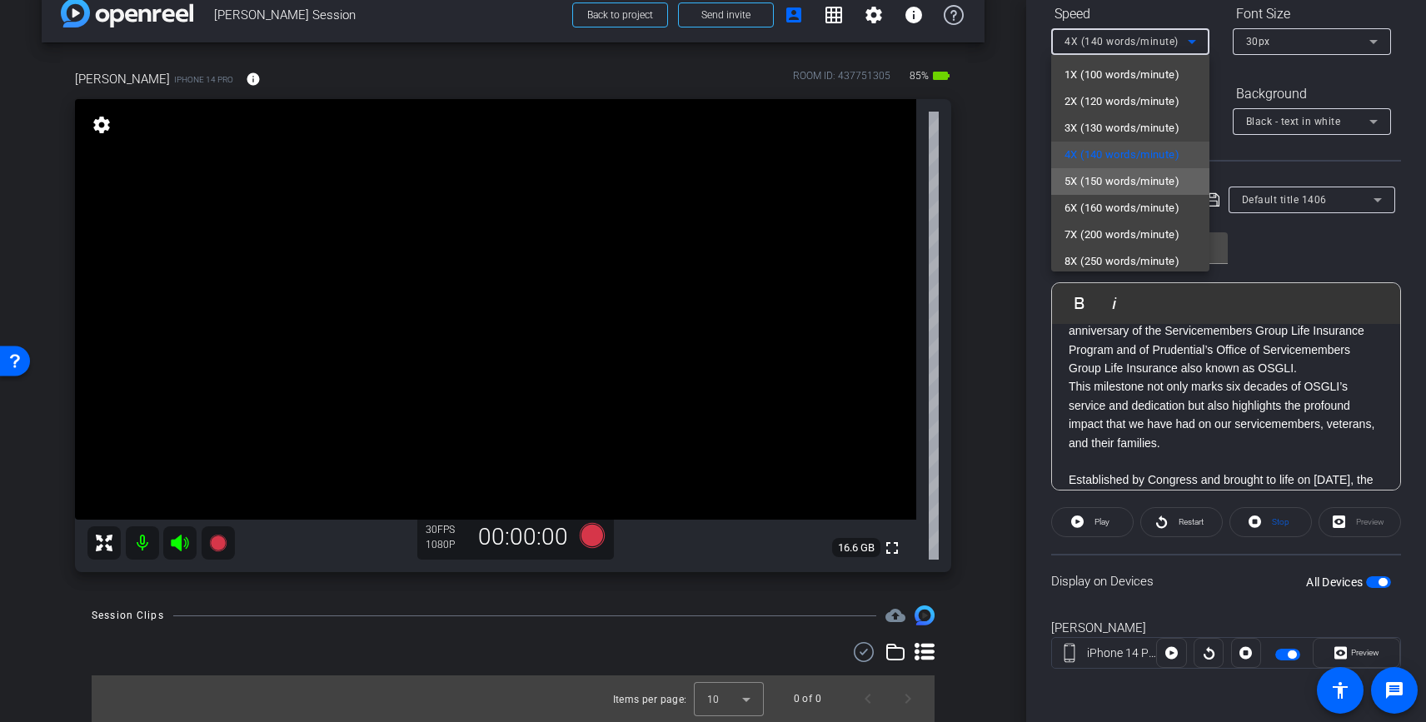
click at [1141, 179] on span "5X (150 words/minute)" at bounding box center [1121, 182] width 115 height 20
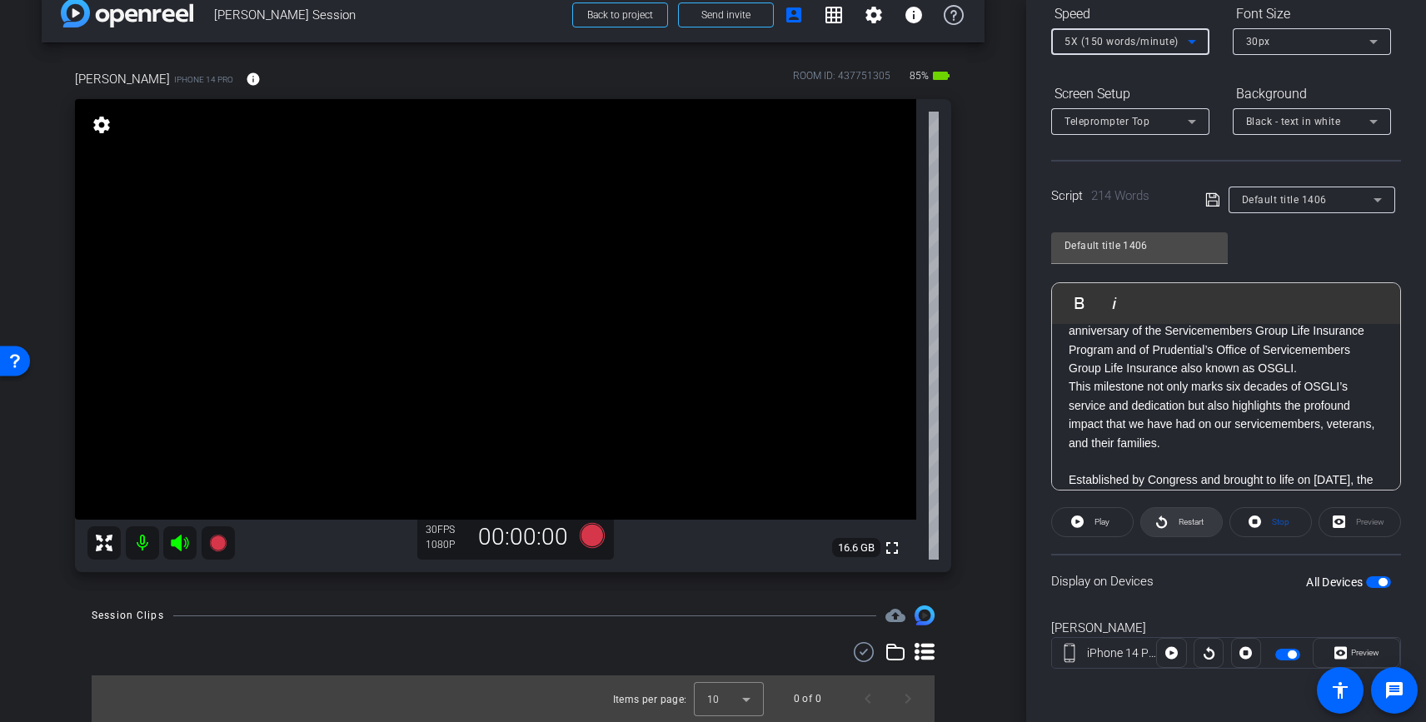
click at [1175, 521] on span "Restart" at bounding box center [1188, 522] width 29 height 23
click at [1114, 526] on span at bounding box center [1092, 522] width 82 height 40
click at [1378, 45] on icon at bounding box center [1373, 42] width 20 height 20
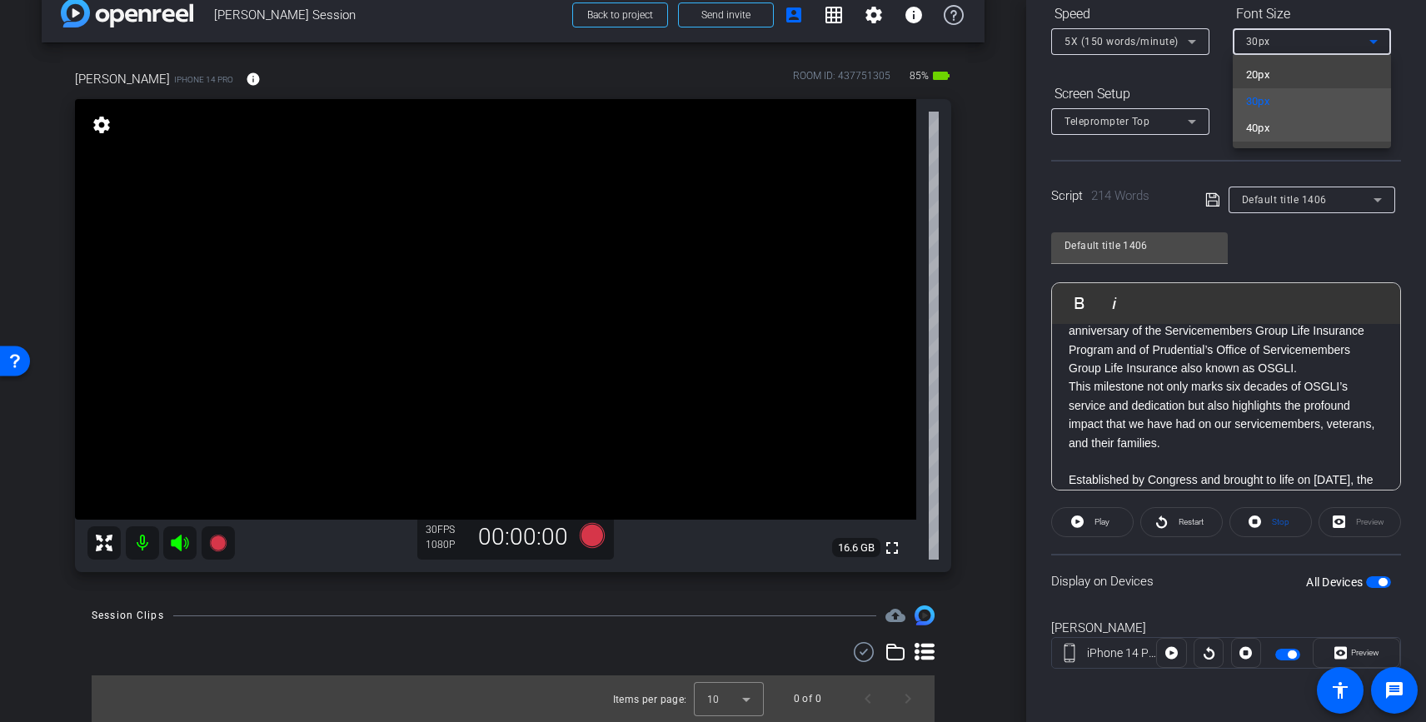
click at [1323, 126] on mat-option "40px" at bounding box center [1312, 128] width 158 height 27
click at [1160, 359] on p "I am thrilled to share that 2025 represents the 60th anniversary of the Service…" at bounding box center [1226, 340] width 315 height 75
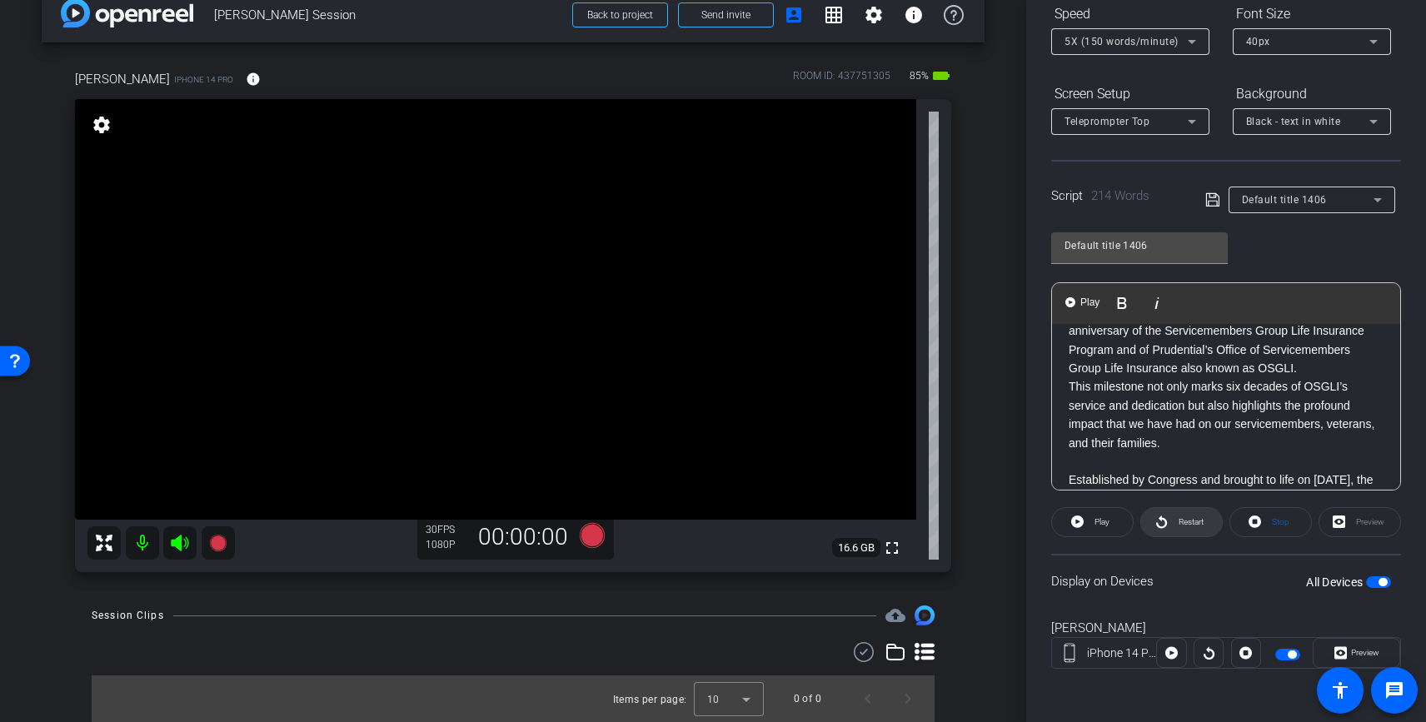
click at [1184, 523] on span "Restart" at bounding box center [1190, 521] width 25 height 9
click at [1110, 524] on span "Pause" at bounding box center [1102, 521] width 22 height 9
click at [1355, 42] on div "40px" at bounding box center [1307, 41] width 123 height 21
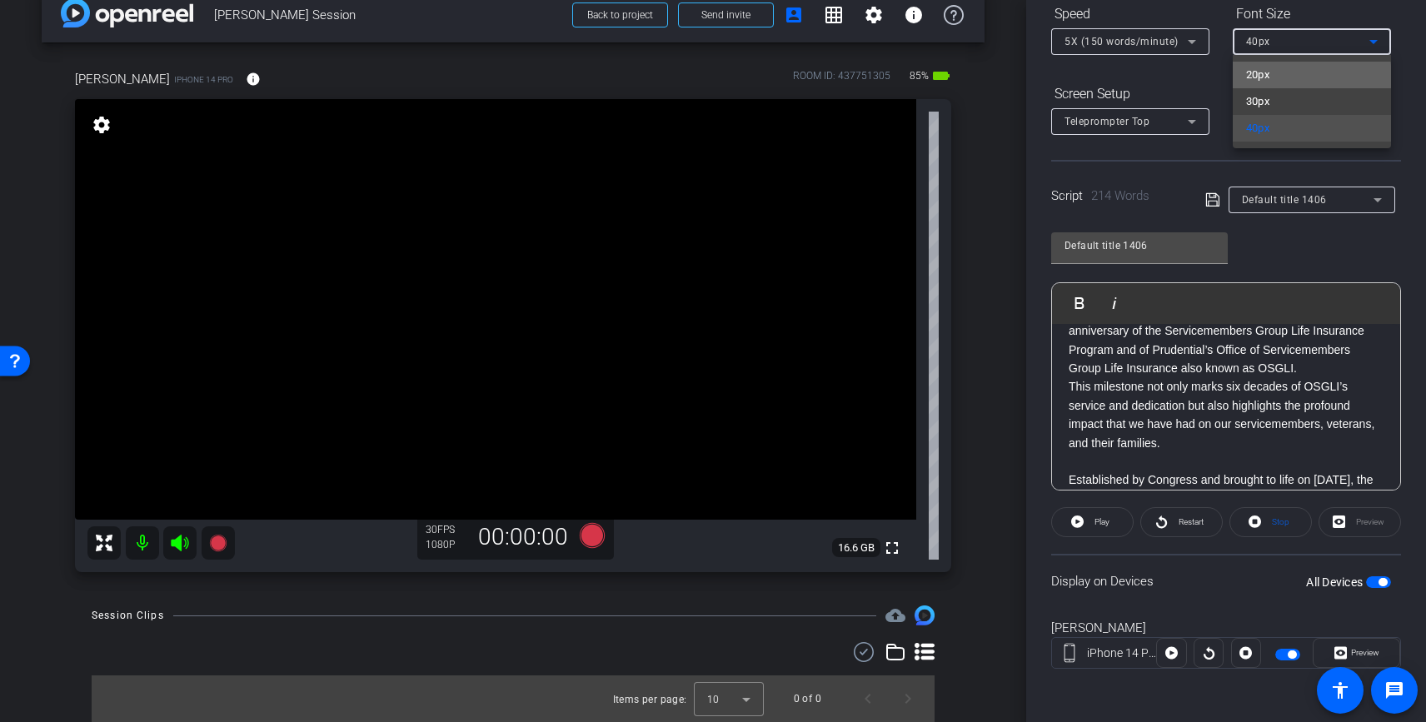
click at [1309, 77] on mat-option "20px" at bounding box center [1312, 75] width 158 height 27
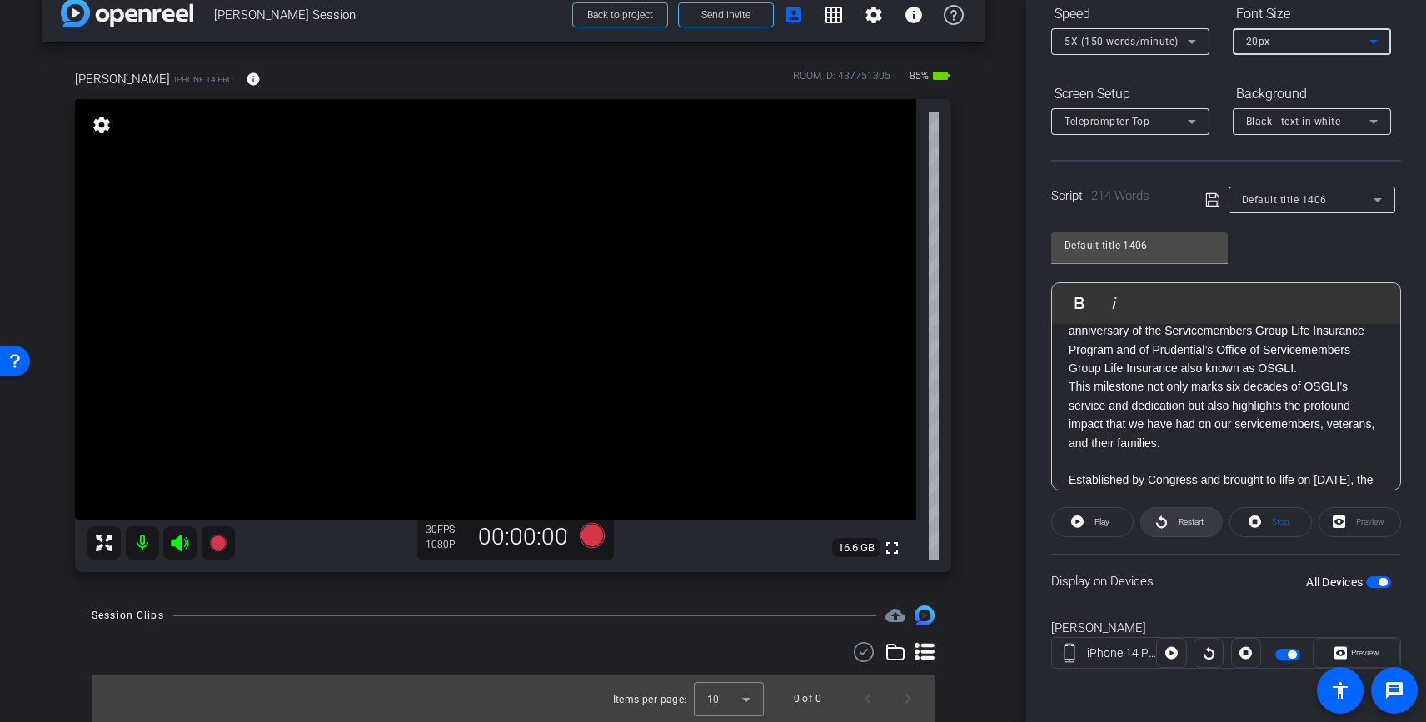
click at [1178, 534] on span at bounding box center [1181, 522] width 81 height 40
click at [1103, 528] on span "Pause" at bounding box center [1100, 522] width 27 height 23
click at [1103, 528] on span "Play" at bounding box center [1099, 522] width 19 height 23
click at [1197, 41] on icon at bounding box center [1192, 42] width 20 height 20
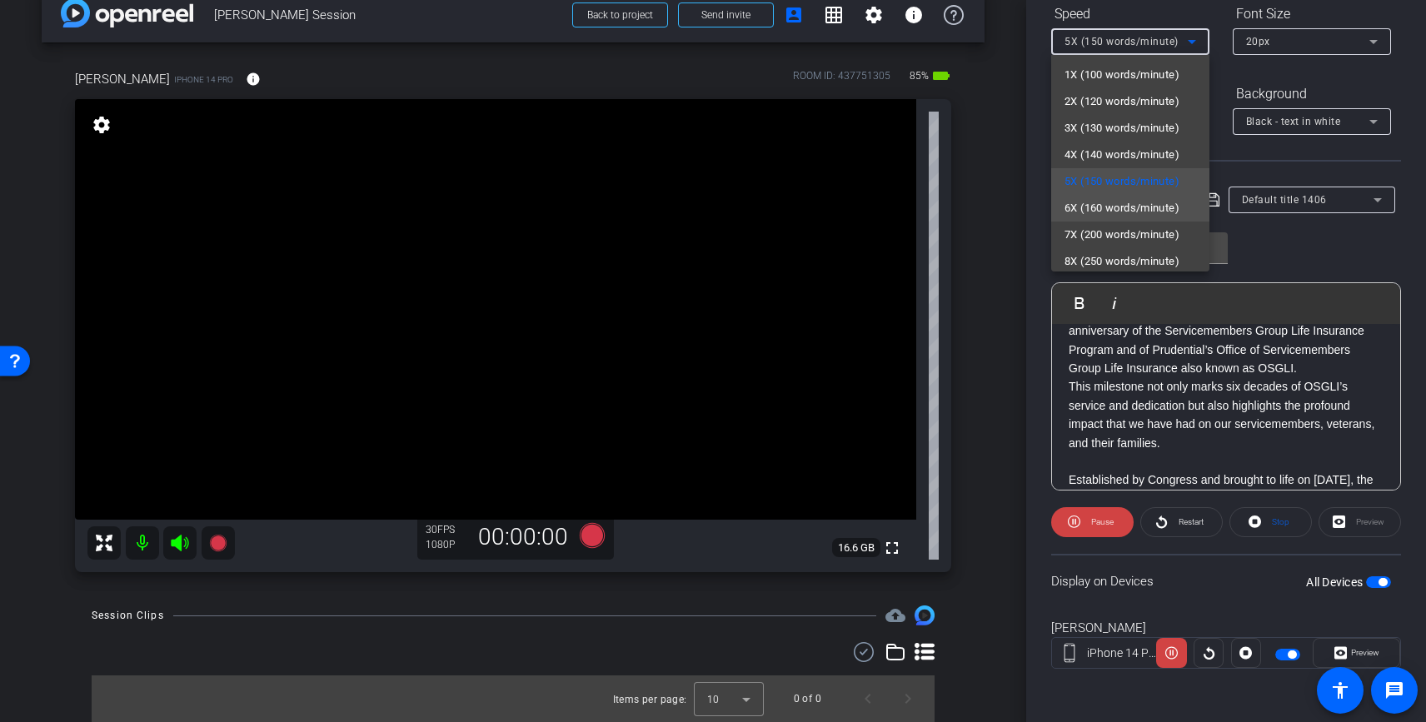
click at [1159, 204] on span "6X (160 words/minute)" at bounding box center [1121, 208] width 115 height 20
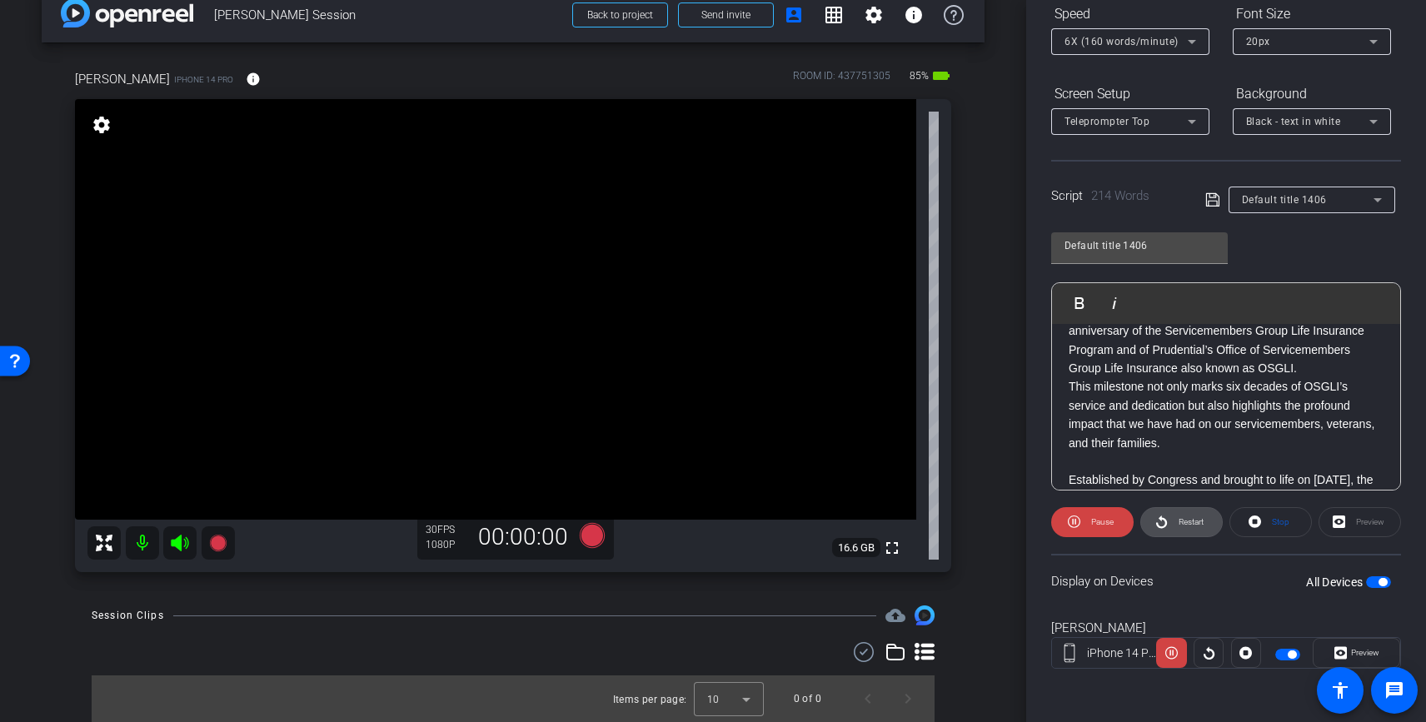
click at [1184, 521] on span "Restart" at bounding box center [1190, 521] width 25 height 9
click at [1112, 518] on span "Pause" at bounding box center [1102, 521] width 22 height 9
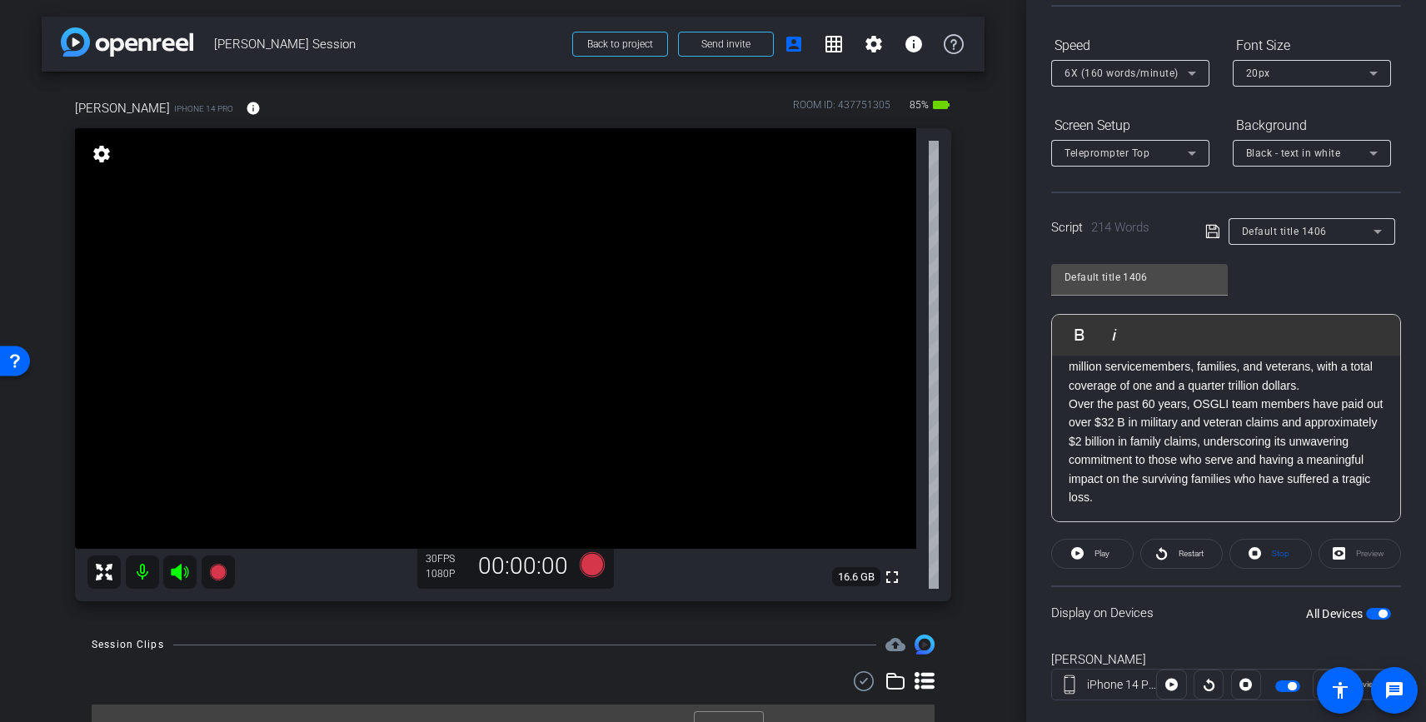
scroll to position [389, 0]
click at [1198, 500] on p "Over the past 60 years, OSGLI team members have paid out over $32 B in military…" at bounding box center [1226, 449] width 315 height 112
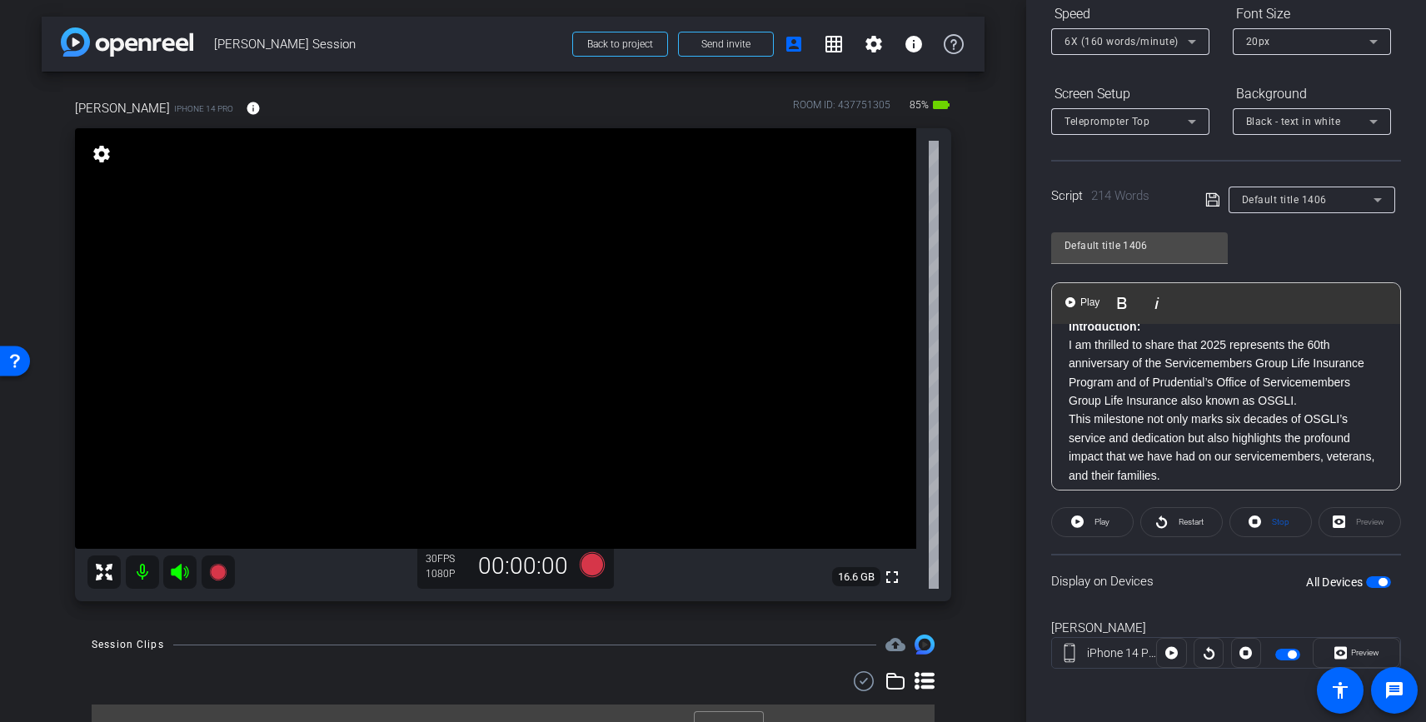
scroll to position [5, 0]
click at [1177, 347] on p "Introduction:" at bounding box center [1226, 345] width 315 height 18
click at [1122, 364] on p "I am thrilled to share that 2025 represents the 60th anniversary of the Service…" at bounding box center [1226, 391] width 315 height 75
click at [1108, 357] on p "I am thrilled to share that 2025 represents the 60th anniversary of the Service…" at bounding box center [1226, 391] width 315 height 75
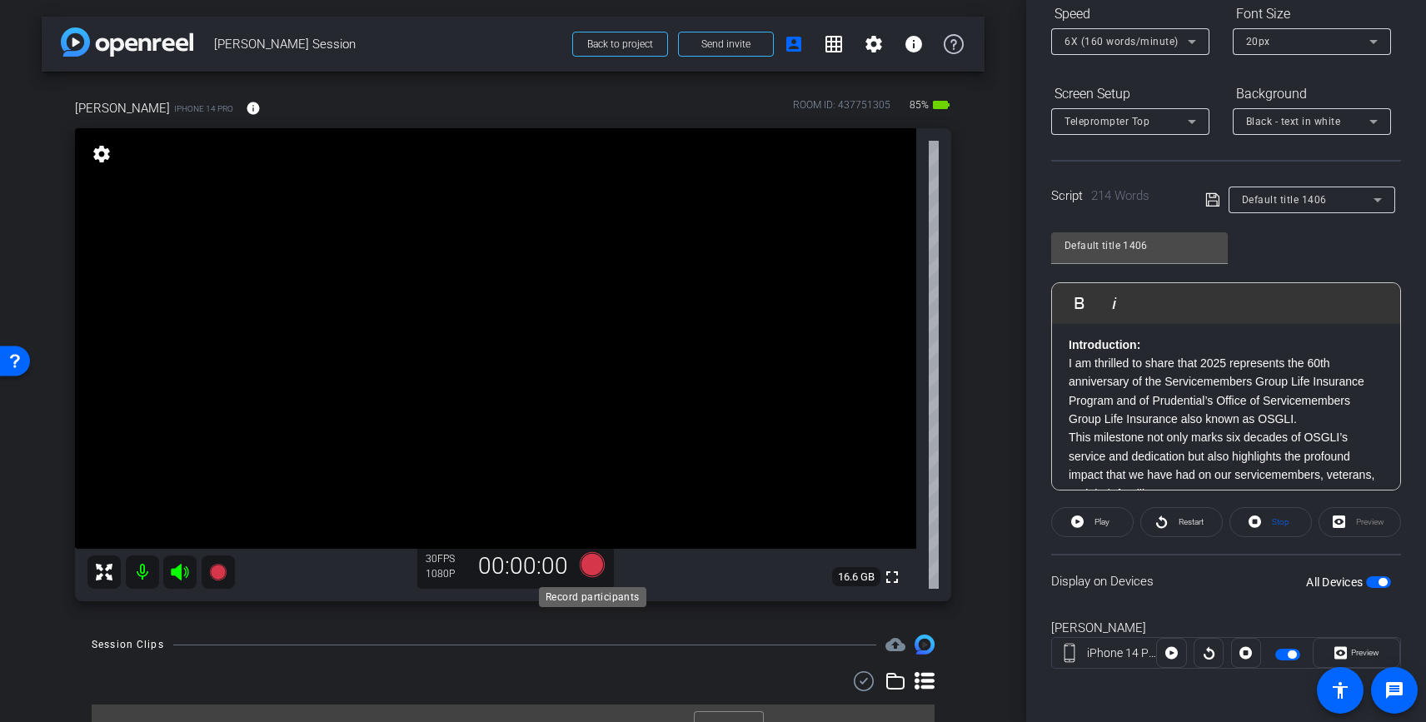
click at [600, 560] on icon at bounding box center [592, 564] width 25 height 25
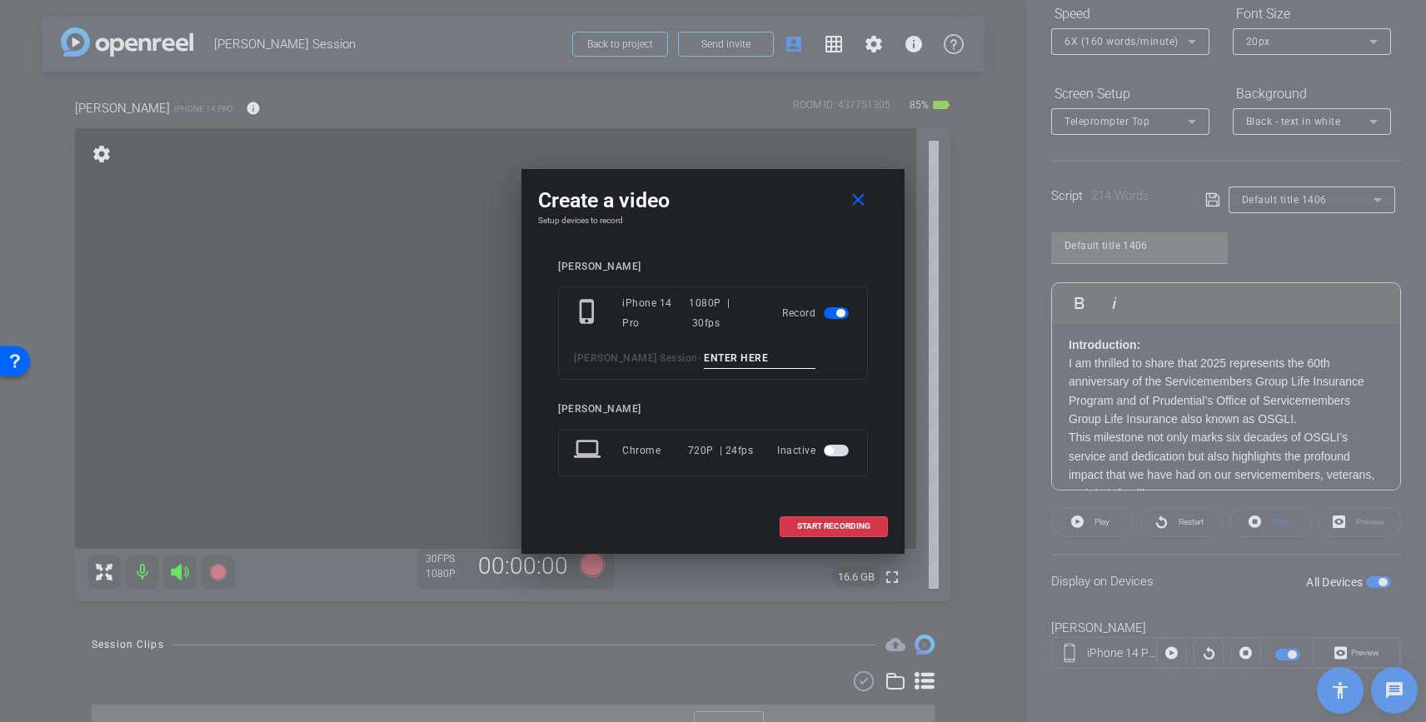
click at [698, 371] on div "phone_iphone iPhone 14 Pro 1080P | 30fps Record Joe Barnet Session -" at bounding box center [713, 332] width 310 height 93
click at [704, 355] on input at bounding box center [760, 358] width 112 height 21
type input "Clip 1"
click at [853, 522] on span "START RECORDING" at bounding box center [833, 526] width 73 height 8
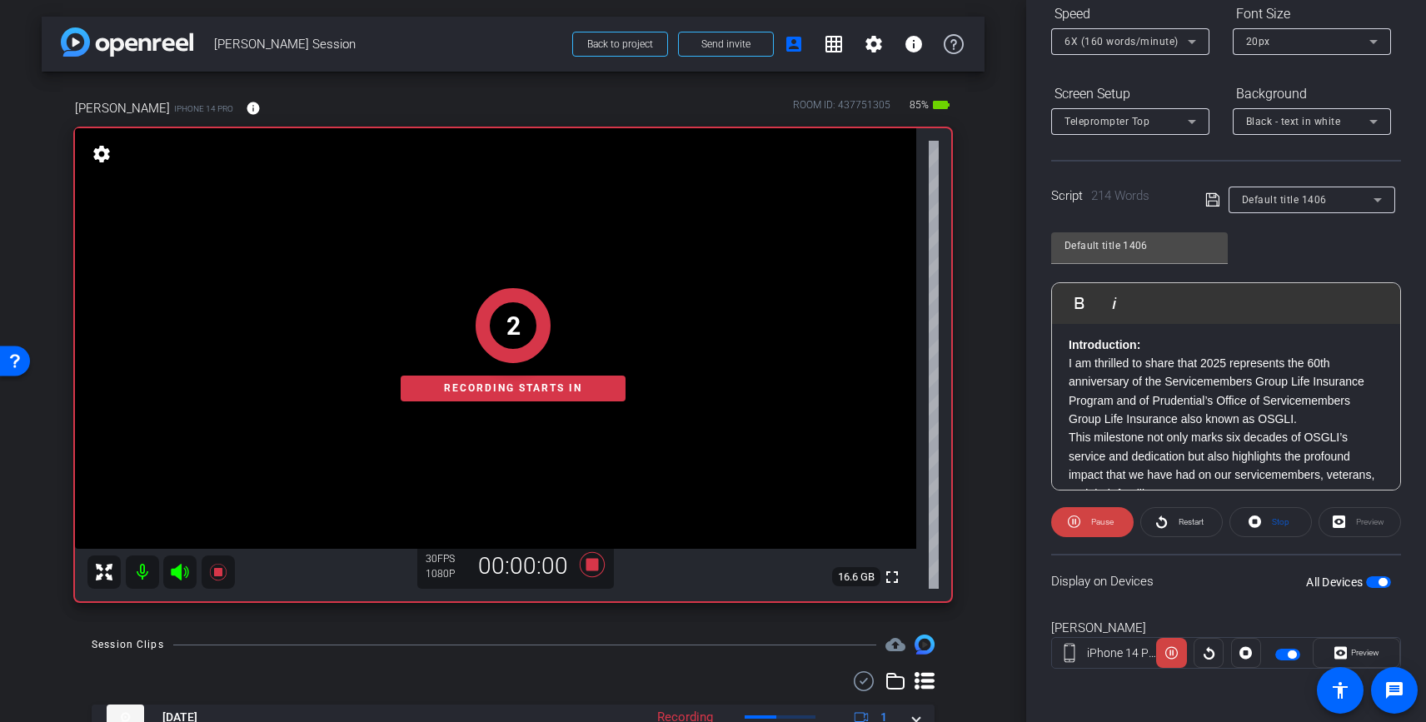
click at [182, 570] on div "2 Recording starts in" at bounding box center [513, 344] width 876 height 513
click at [177, 572] on div "1 Recording starts in" at bounding box center [513, 344] width 876 height 513
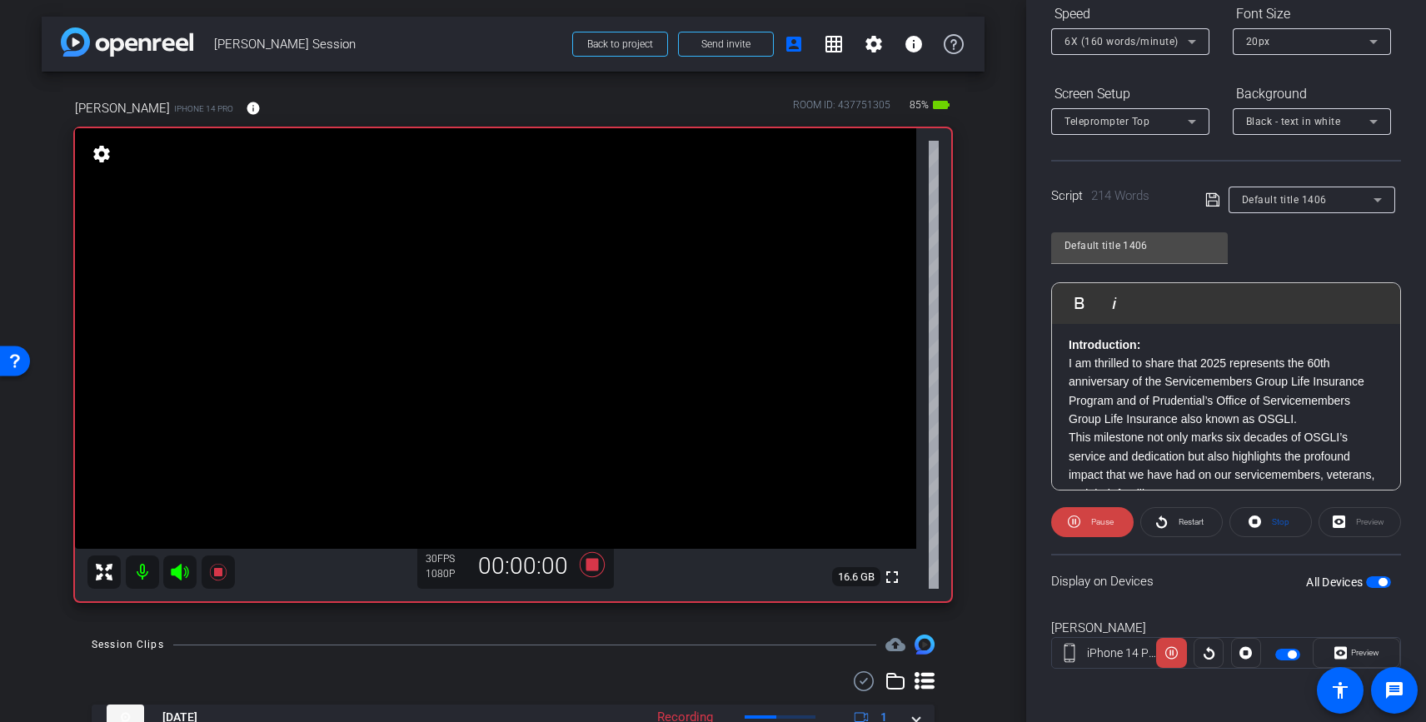
click at [177, 572] on icon at bounding box center [179, 572] width 17 height 17
click at [184, 567] on icon at bounding box center [179, 572] width 17 height 17
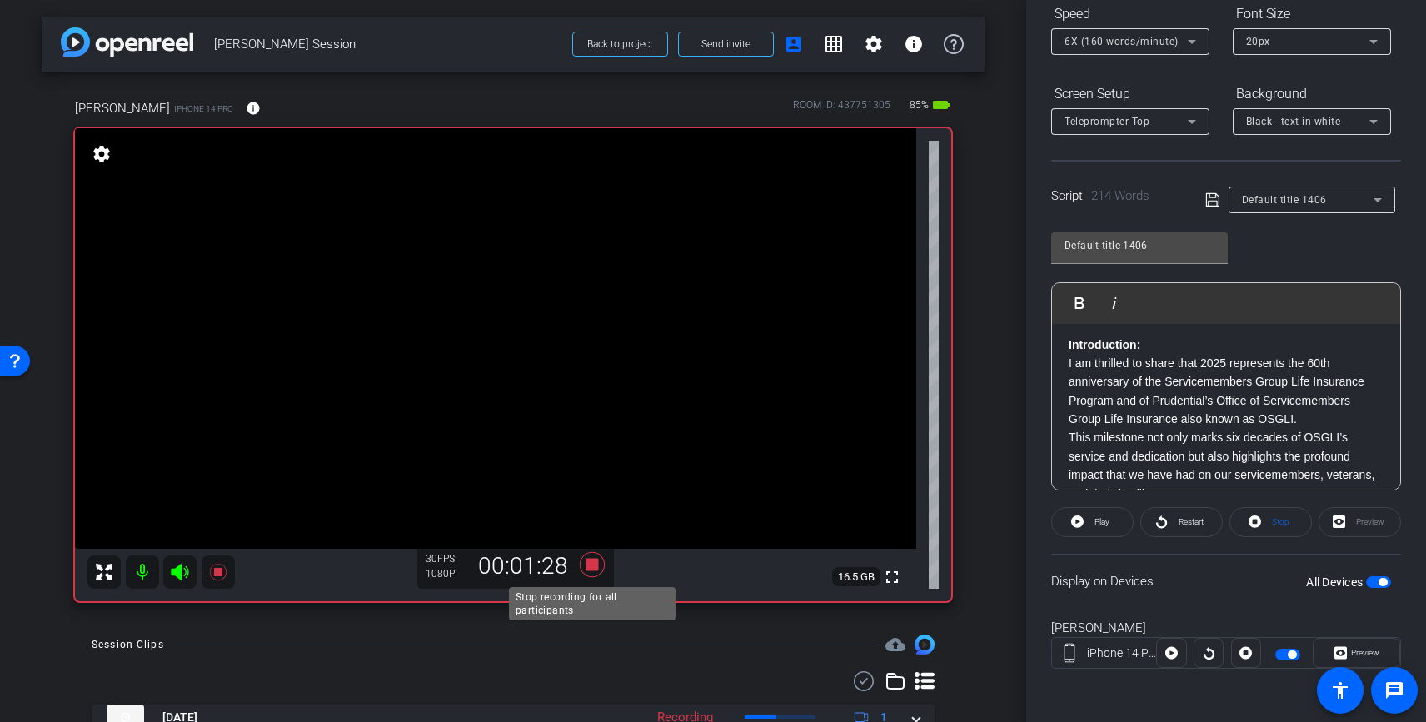
click at [596, 563] on icon at bounding box center [592, 564] width 25 height 25
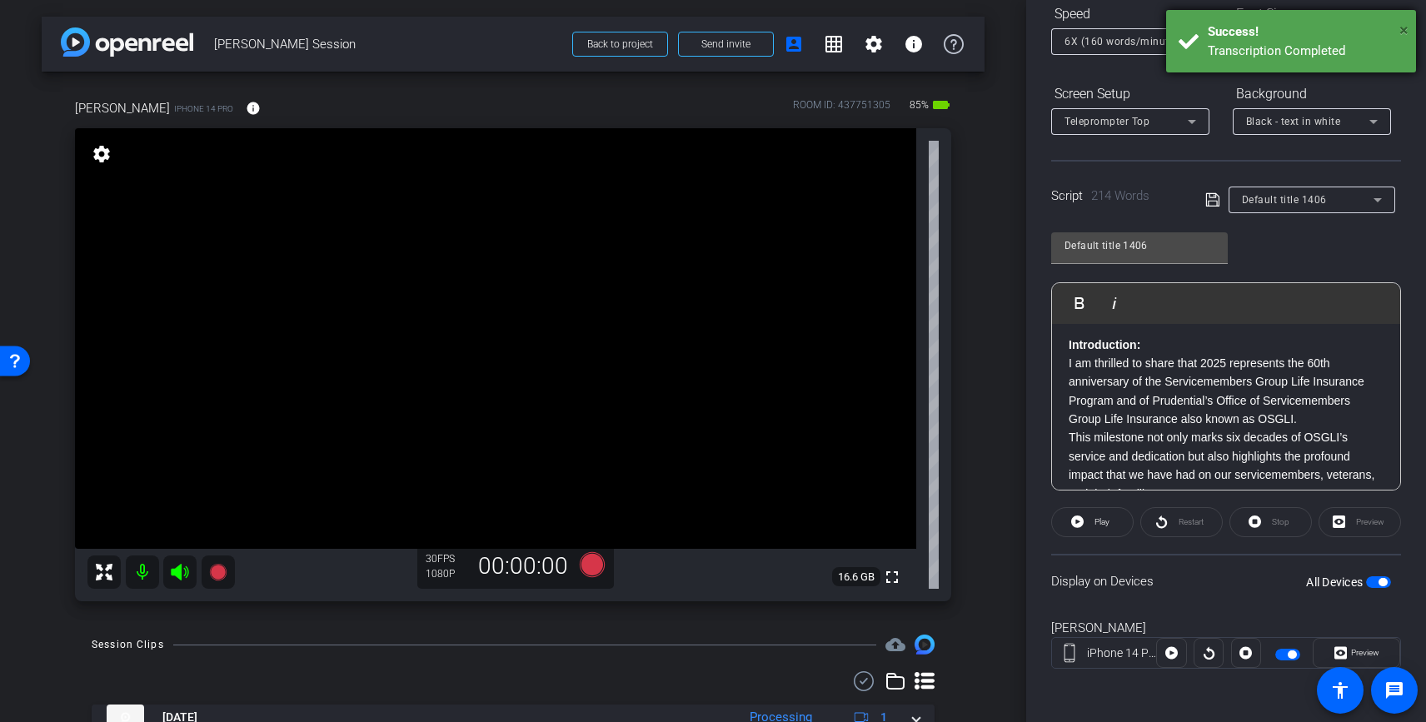
click at [1387, 31] on span "×" at bounding box center [1403, 30] width 9 height 20
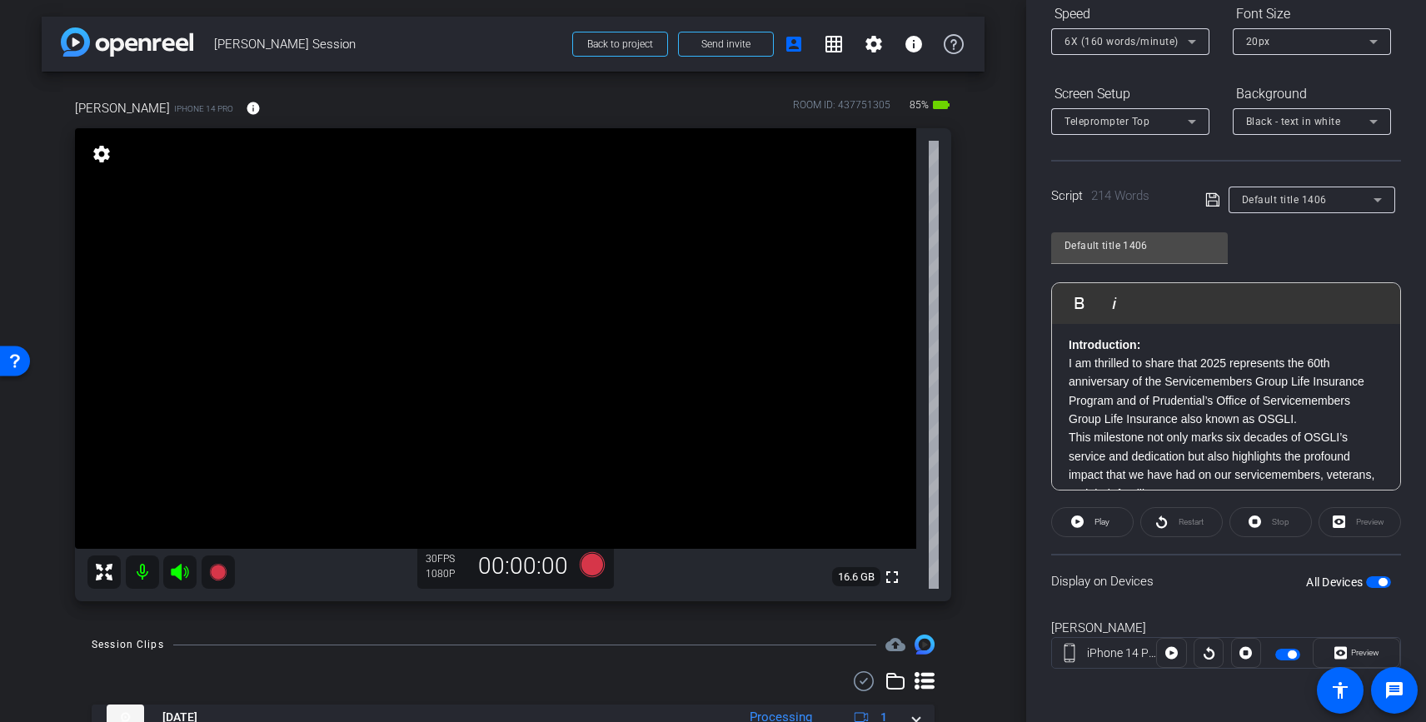
click at [1191, 40] on icon at bounding box center [1192, 42] width 8 height 4
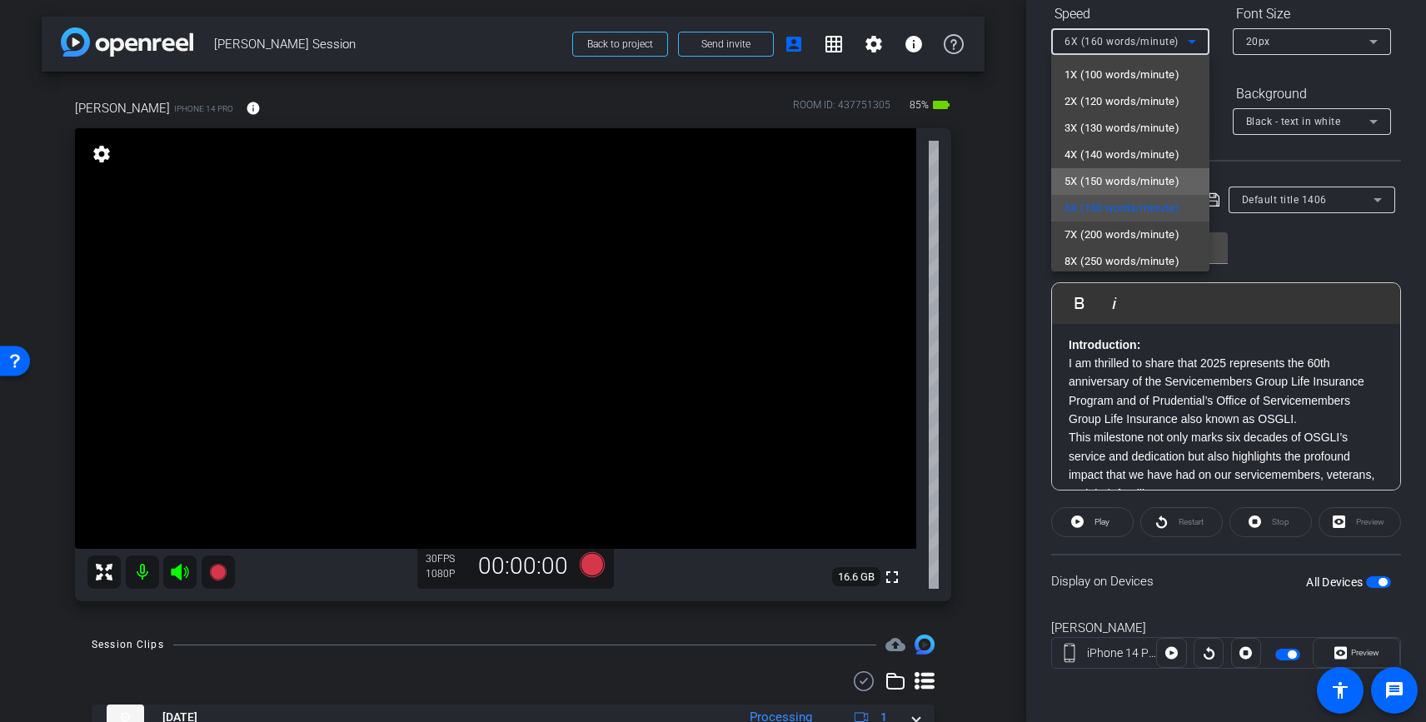
click at [1148, 176] on span "5X (150 words/minute)" at bounding box center [1121, 182] width 115 height 20
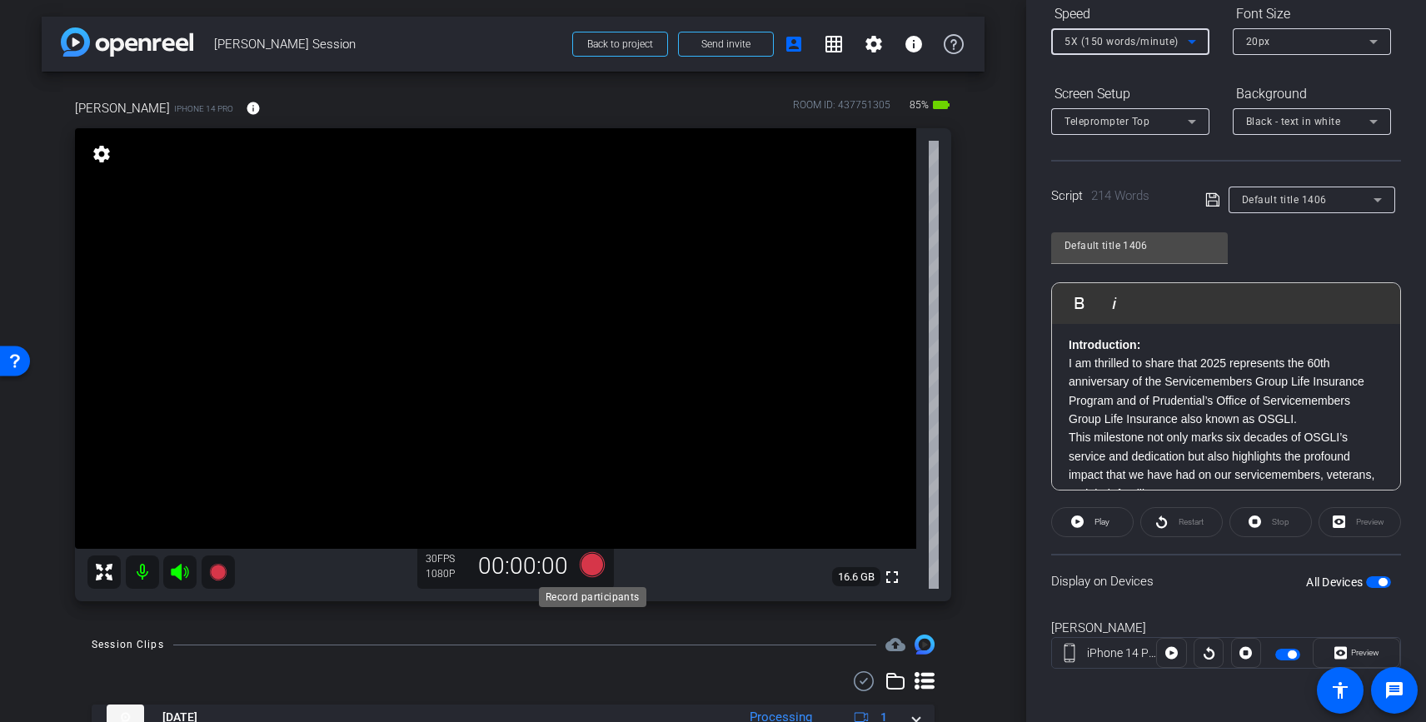
click at [595, 570] on icon at bounding box center [592, 564] width 25 height 25
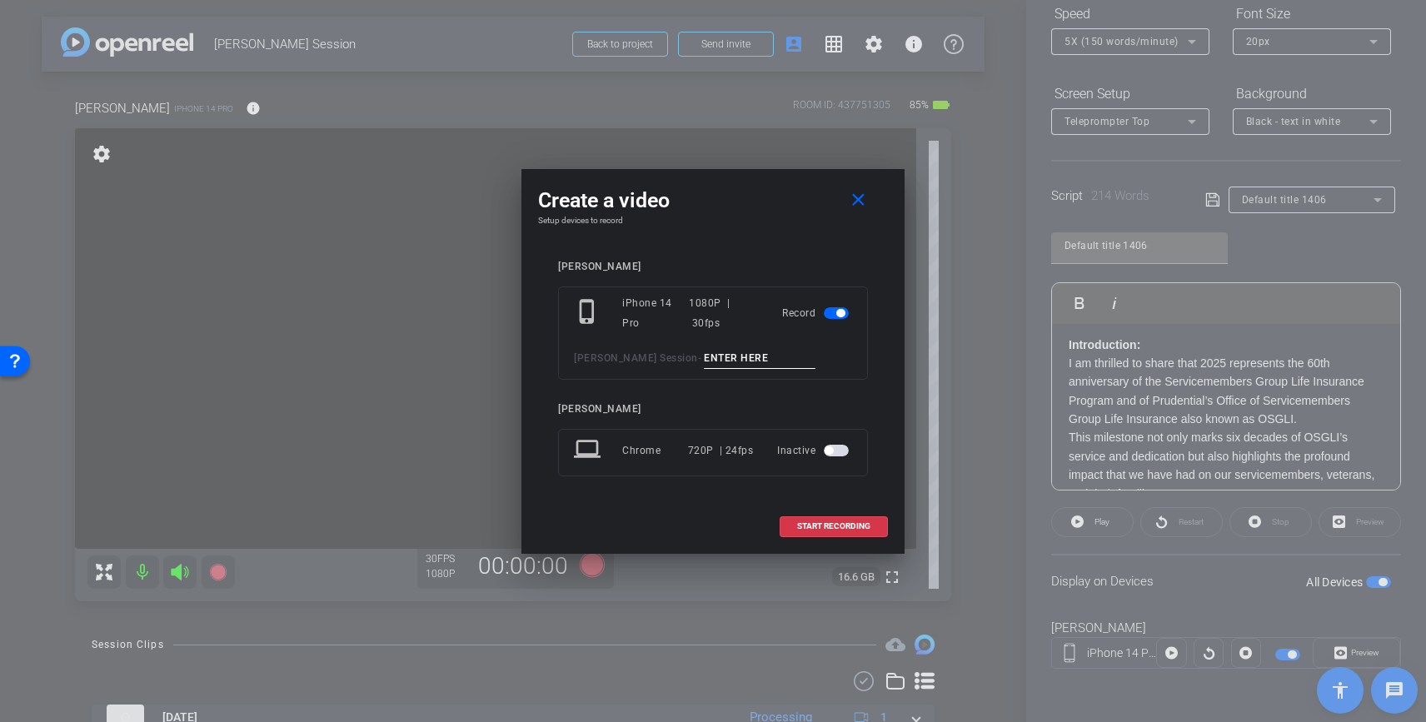
click at [730, 361] on input at bounding box center [760, 358] width 112 height 21
type input "Clip 2"
click at [856, 524] on span "START RECORDING" at bounding box center [833, 526] width 73 height 8
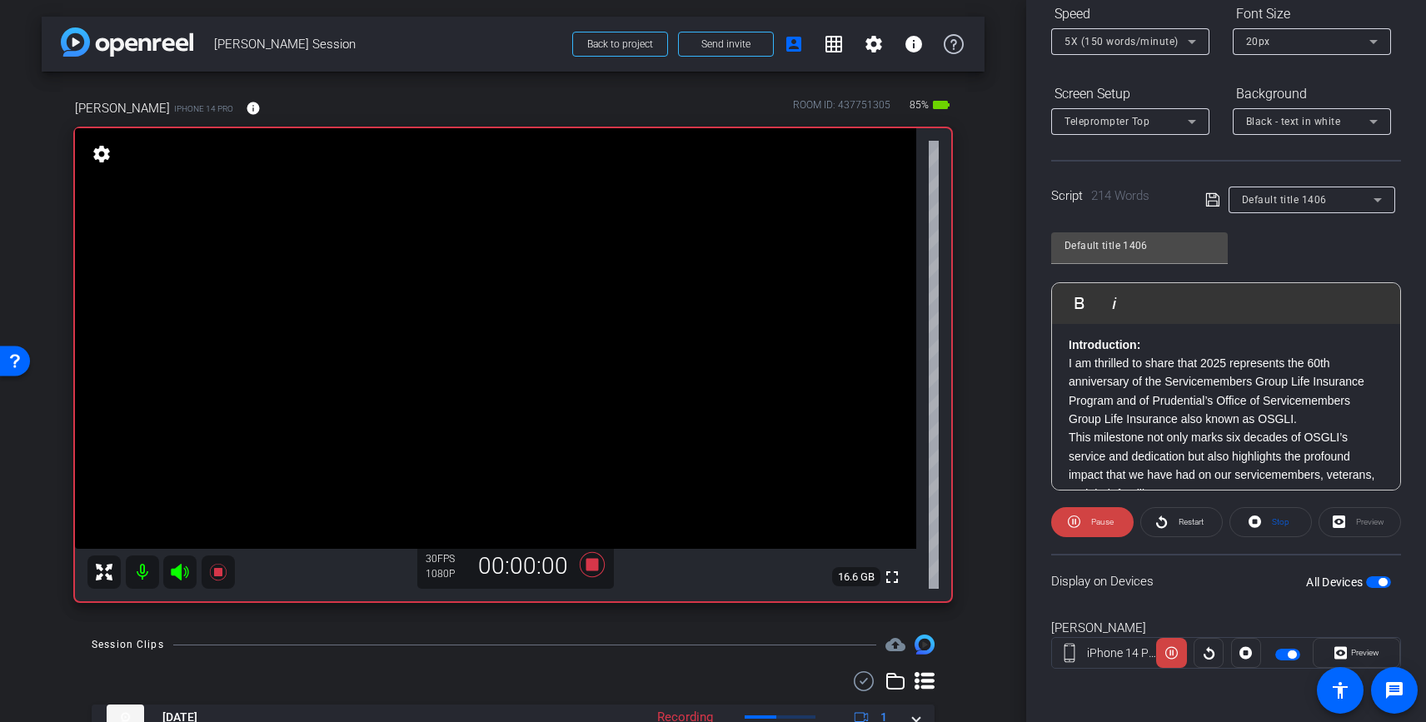
click at [176, 571] on icon at bounding box center [179, 572] width 17 height 17
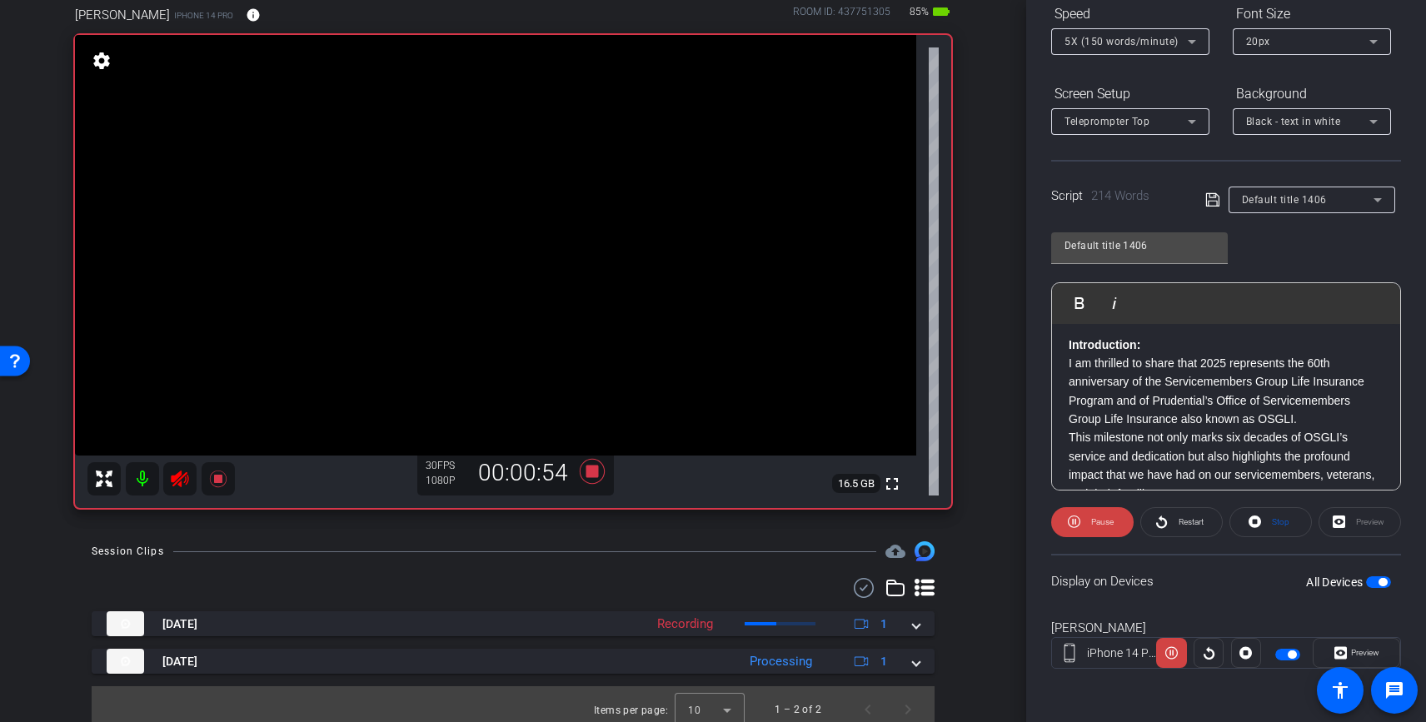
scroll to position [97, 0]
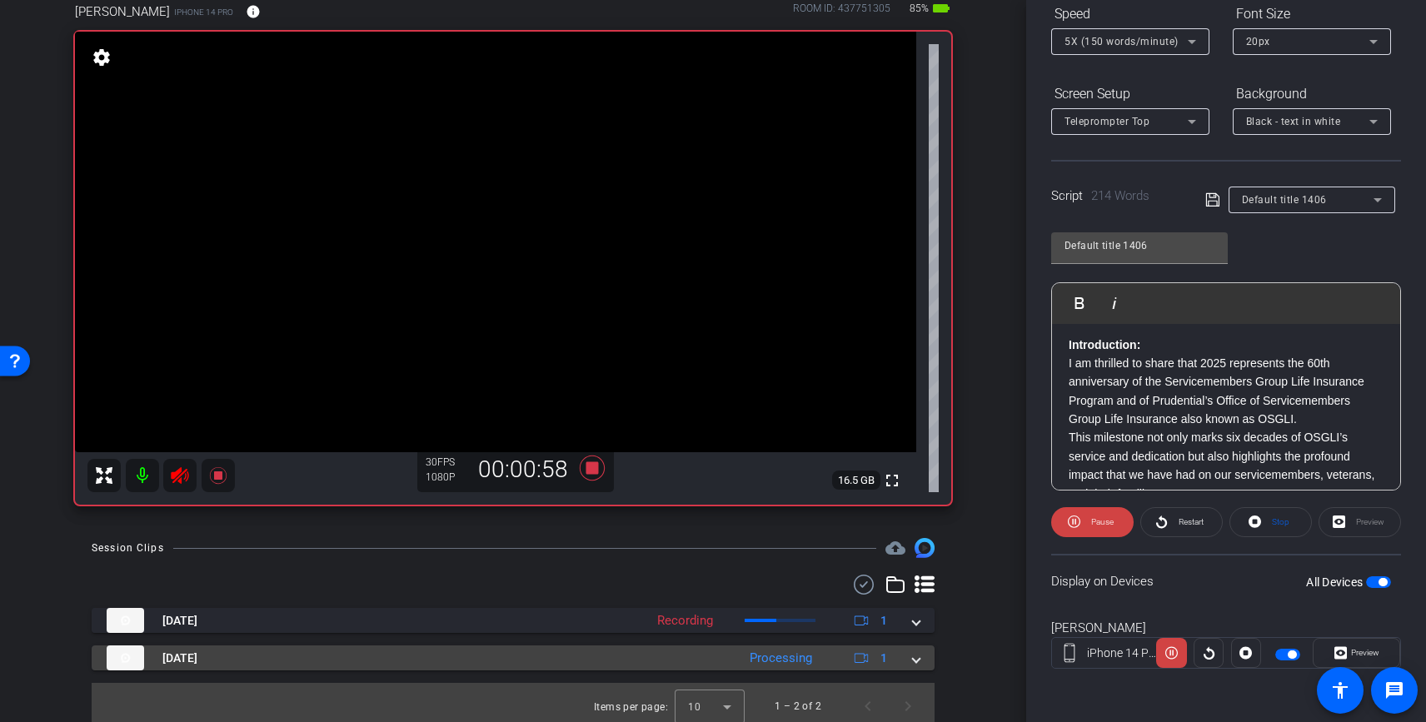
click at [916, 660] on span at bounding box center [916, 658] width 7 height 17
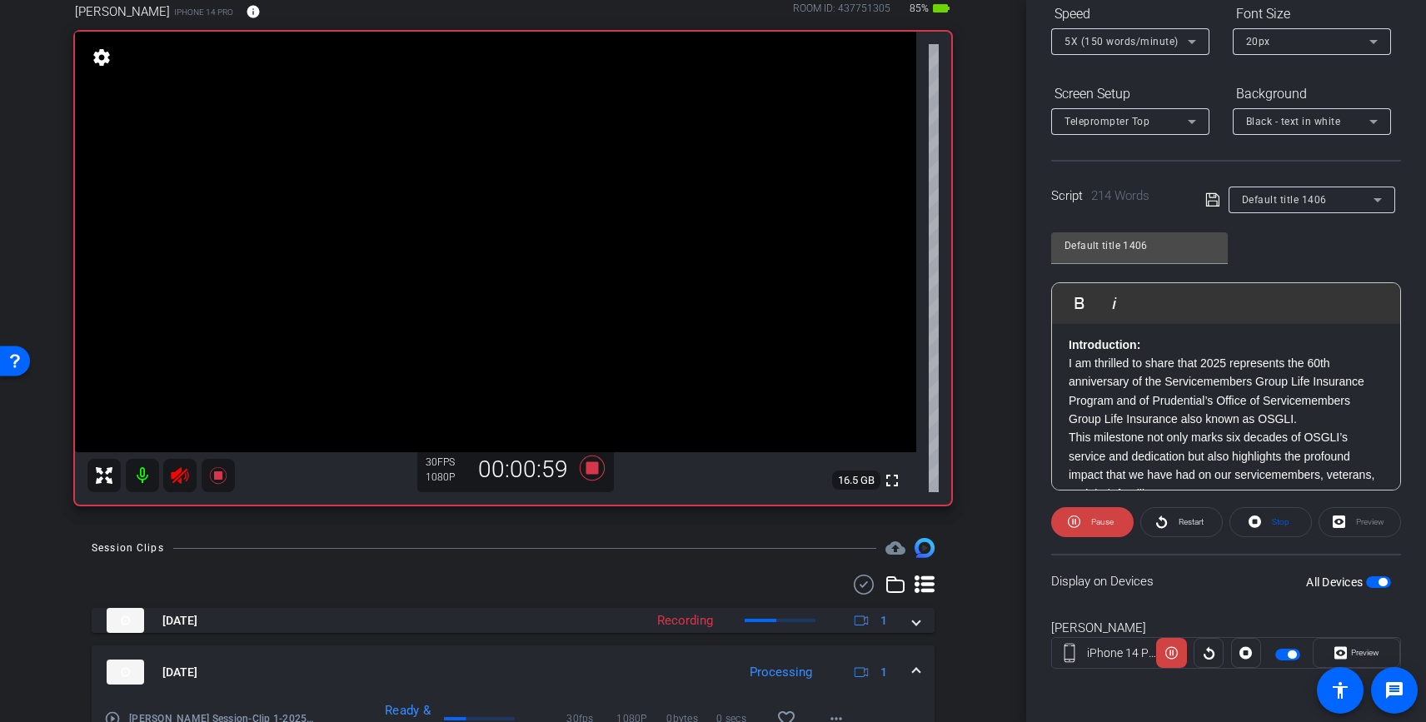
click at [916, 660] on mat-expansion-panel-header "Sep 12, 2025 Processing 1" at bounding box center [513, 671] width 843 height 53
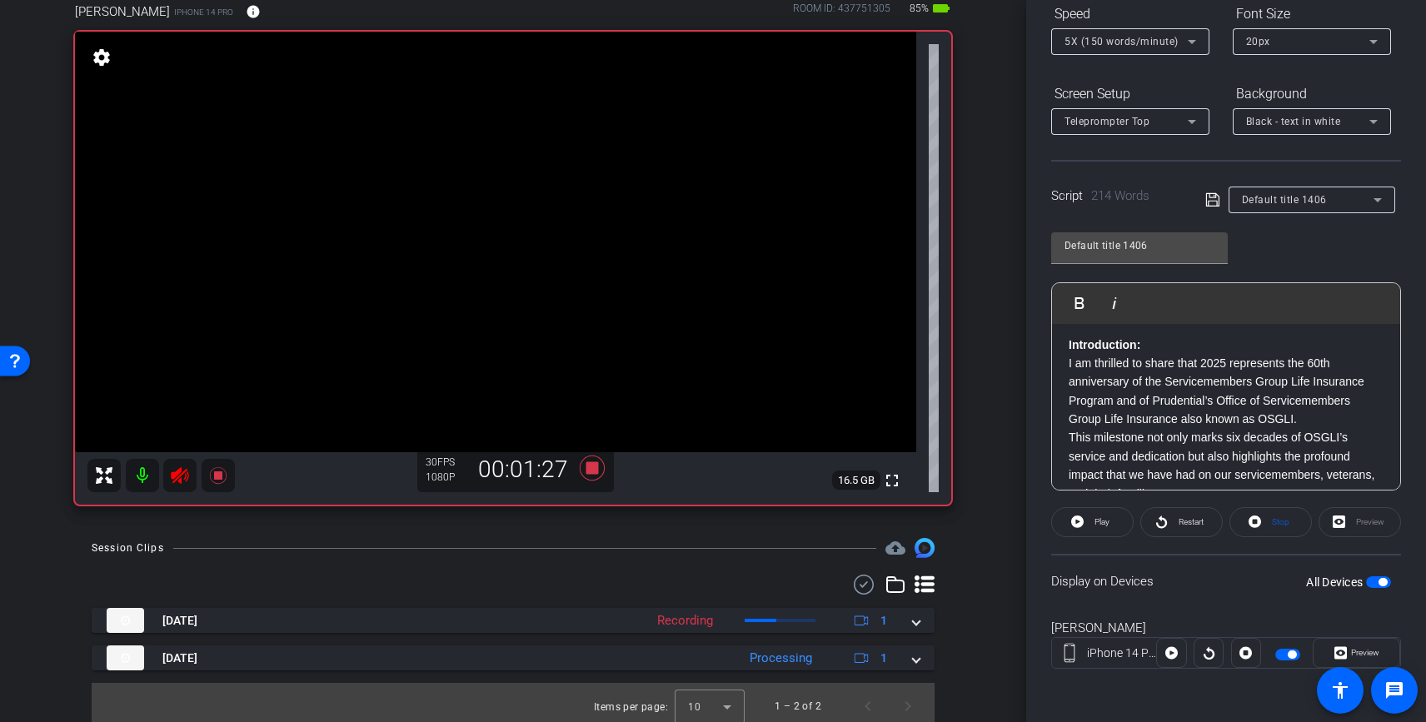
click at [182, 479] on icon at bounding box center [180, 476] width 20 height 20
click at [594, 474] on icon at bounding box center [592, 468] width 25 height 25
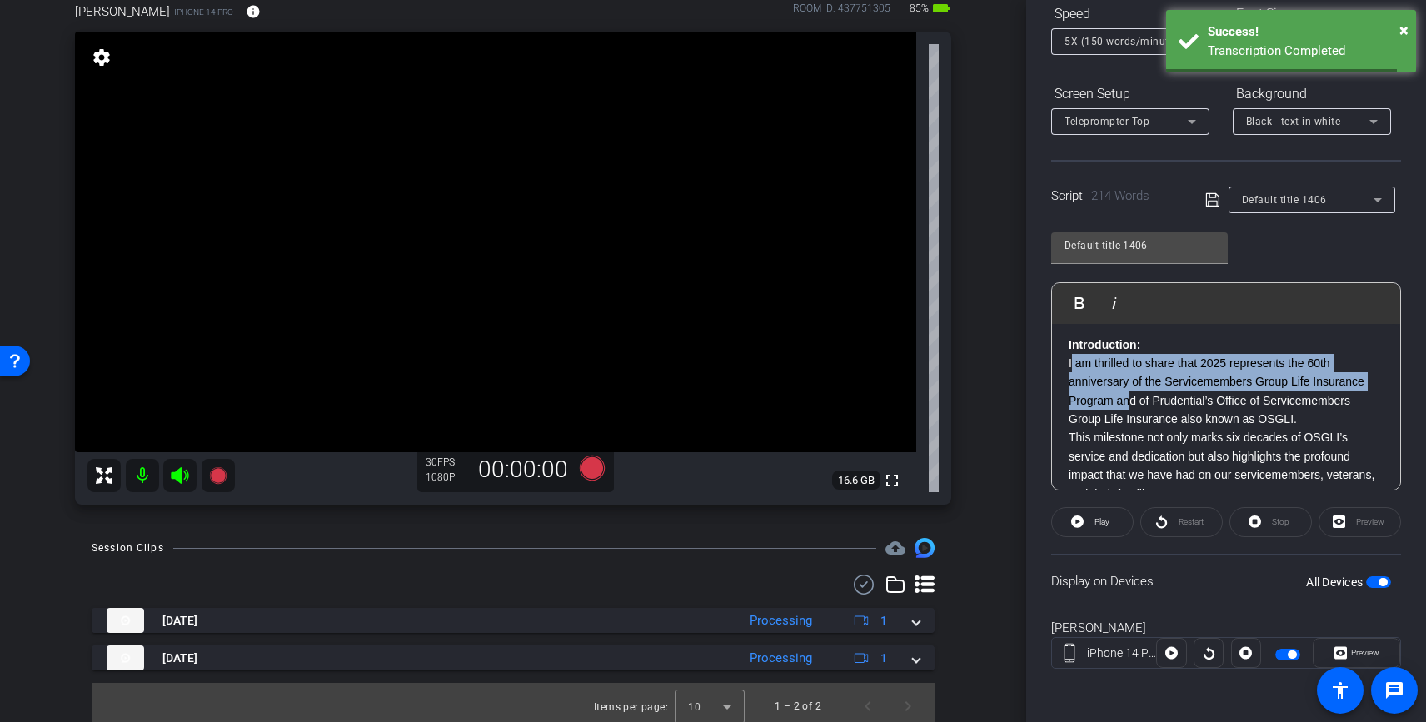
drag, startPoint x: 1070, startPoint y: 366, endPoint x: 1127, endPoint y: 395, distance: 63.3
click at [1127, 395] on p "I am thrilled to share that 2025 represents the 60th anniversary of the Service…" at bounding box center [1226, 391] width 315 height 75
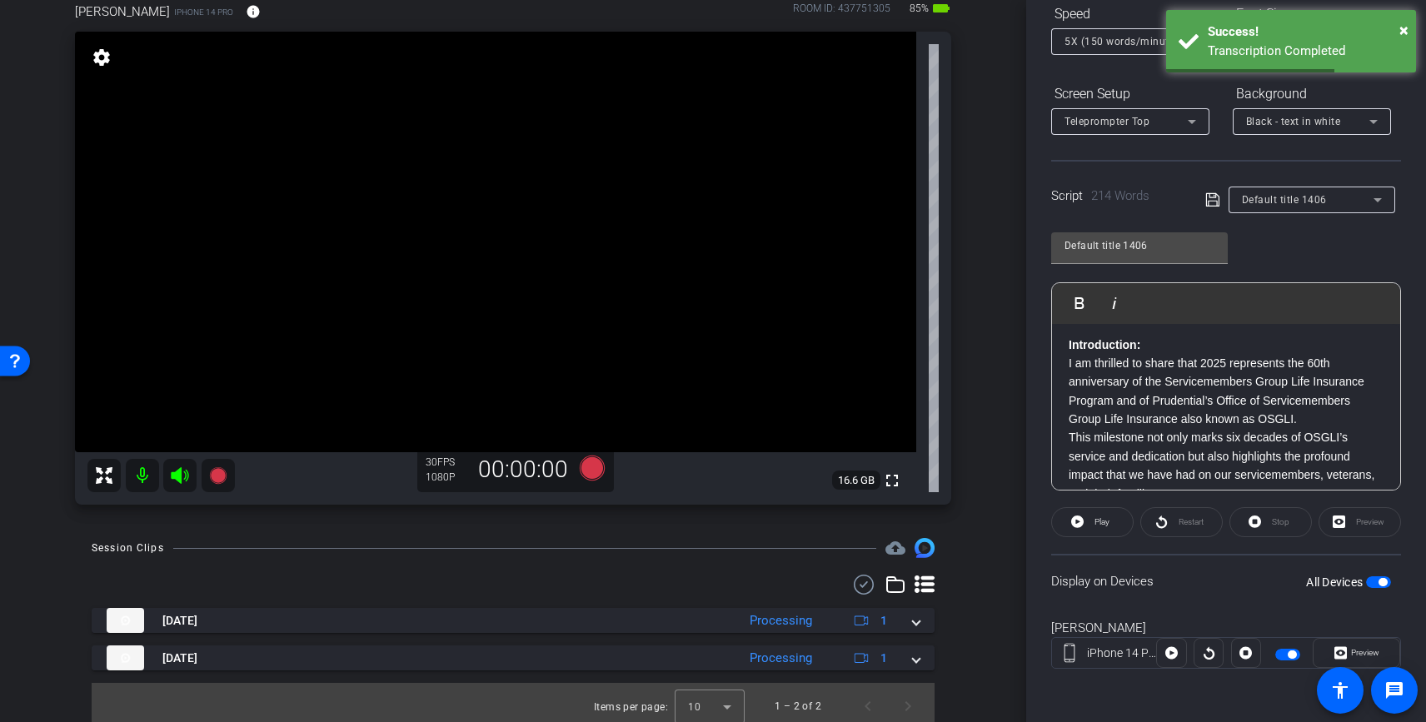
click at [1136, 402] on p "I am thrilled to share that 2025 represents the 60th anniversary of the Service…" at bounding box center [1226, 391] width 315 height 75
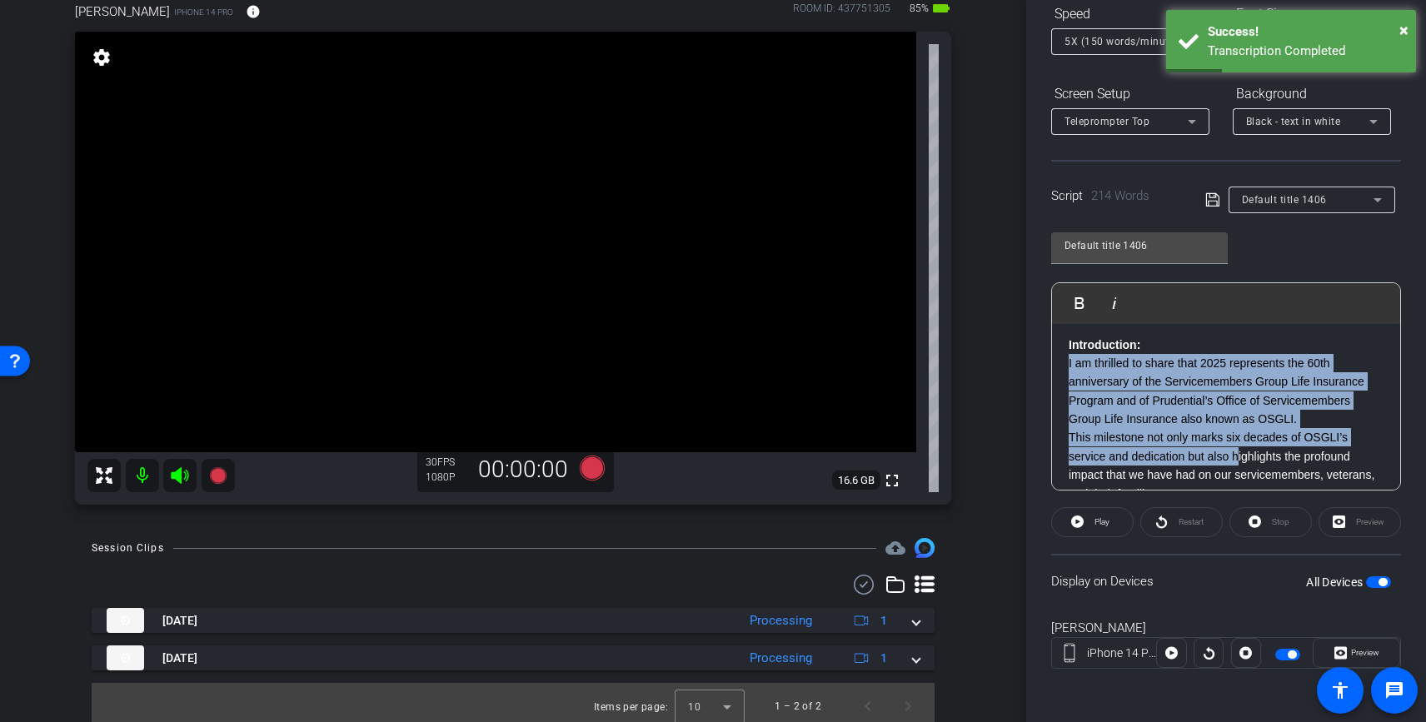
drag, startPoint x: 1069, startPoint y: 357, endPoint x: 1238, endPoint y: 450, distance: 192.7
click at [1238, 450] on span "Introduction: I am thrilled to share that 2025 represents the 60th anniversary …" at bounding box center [1226, 597] width 315 height 522
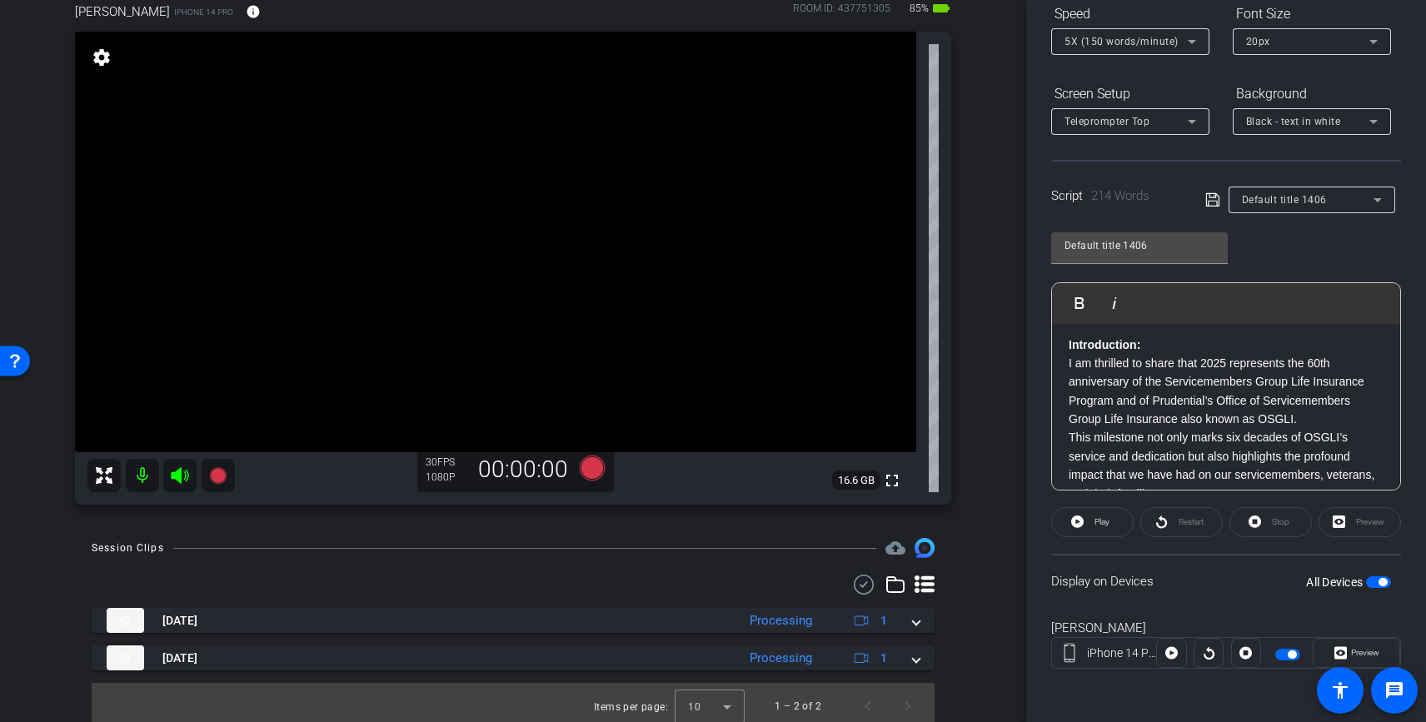
click at [1259, 431] on p "This milestone not only marks six decades of OSGLI’s service and dedication but…" at bounding box center [1226, 465] width 315 height 75
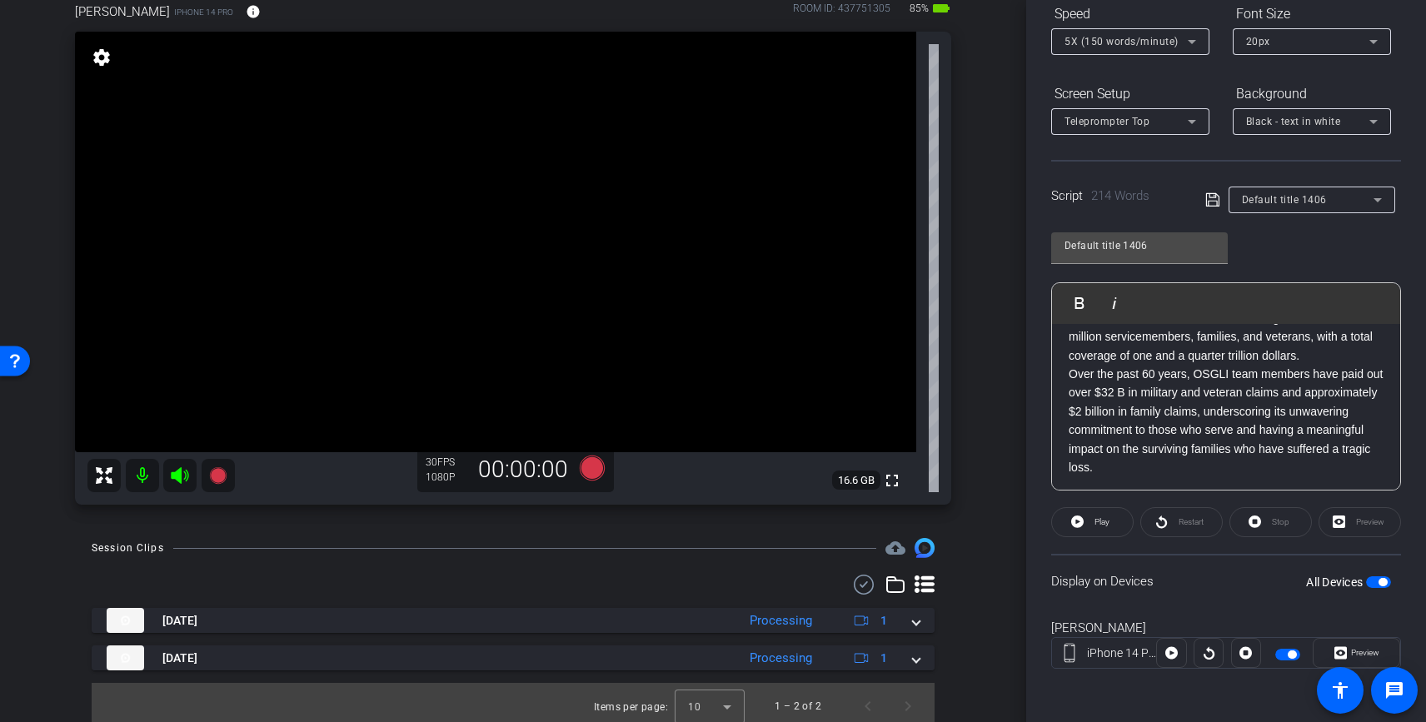
scroll to position [389, 0]
click at [1183, 459] on p "Over the past 60 years, OSGLI team members have paid out over $32 B in military…" at bounding box center [1226, 417] width 315 height 112
click at [595, 466] on icon at bounding box center [592, 468] width 25 height 25
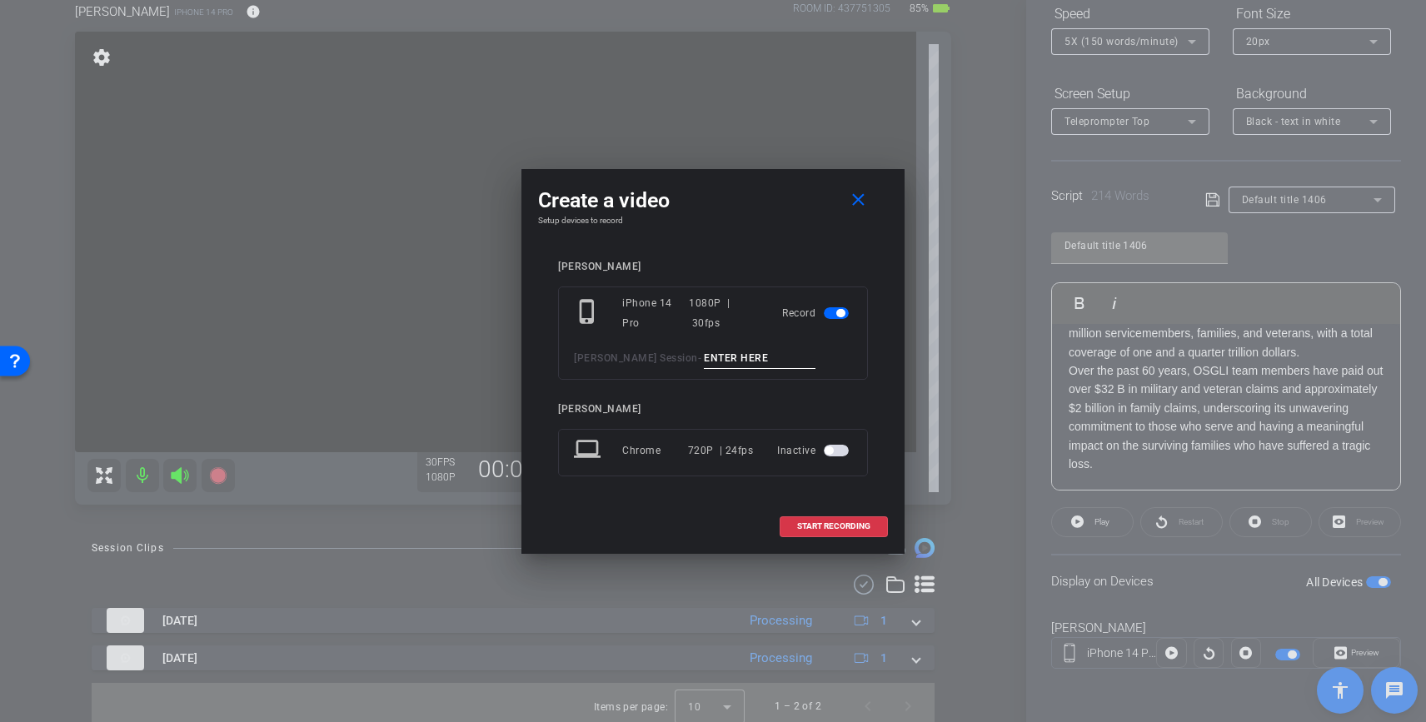
click at [730, 353] on input at bounding box center [760, 358] width 112 height 21
type input "Clip 3"
click at [854, 207] on mat-icon "close" at bounding box center [858, 200] width 21 height 21
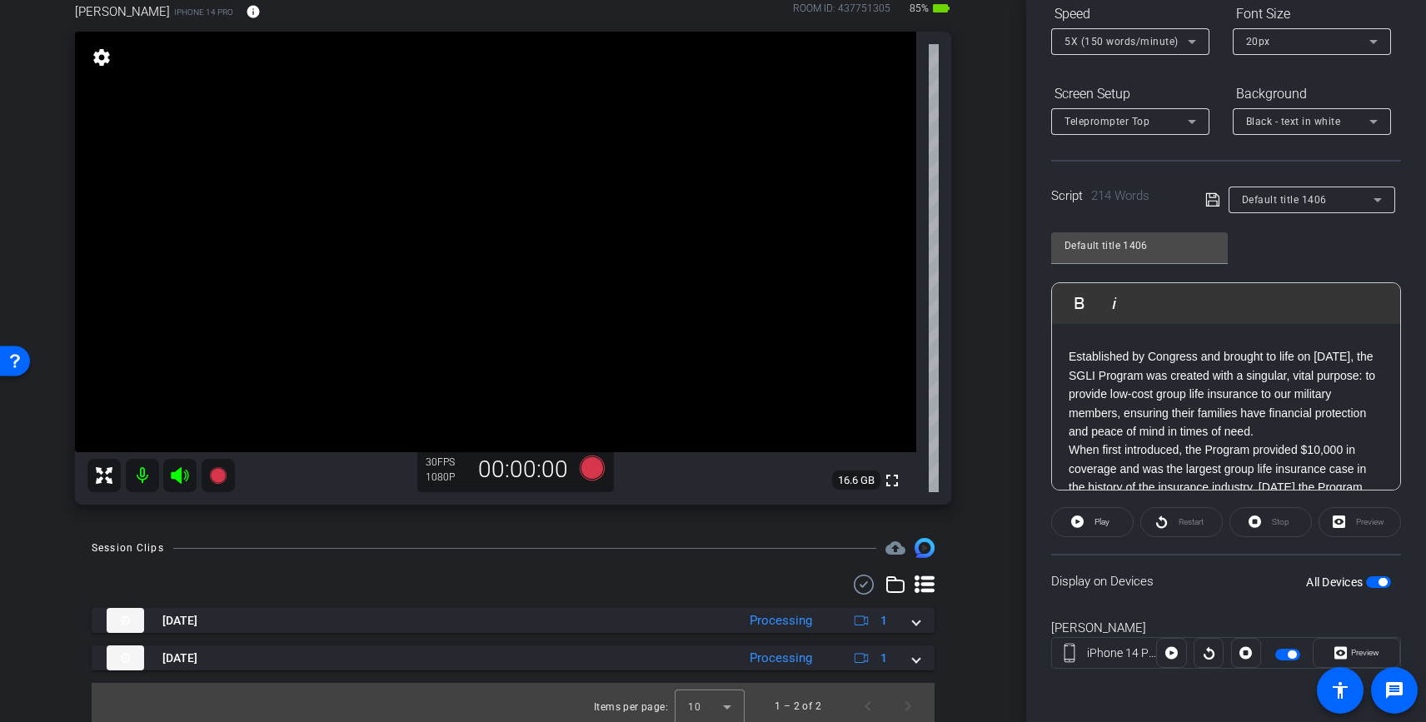
scroll to position [167, 0]
click at [1140, 386] on p "Established by Congress and brought to life on September 29, 1965, the SGLI Pro…" at bounding box center [1226, 405] width 315 height 93
click at [1124, 387] on p "Established by Congress and brought to life on September 29, 1965, the SGLI Pro…" at bounding box center [1226, 405] width 315 height 93
click at [1120, 393] on p "Established by Congress and brought to life on September 29, 1965, the SGLI Pro…" at bounding box center [1226, 405] width 315 height 93
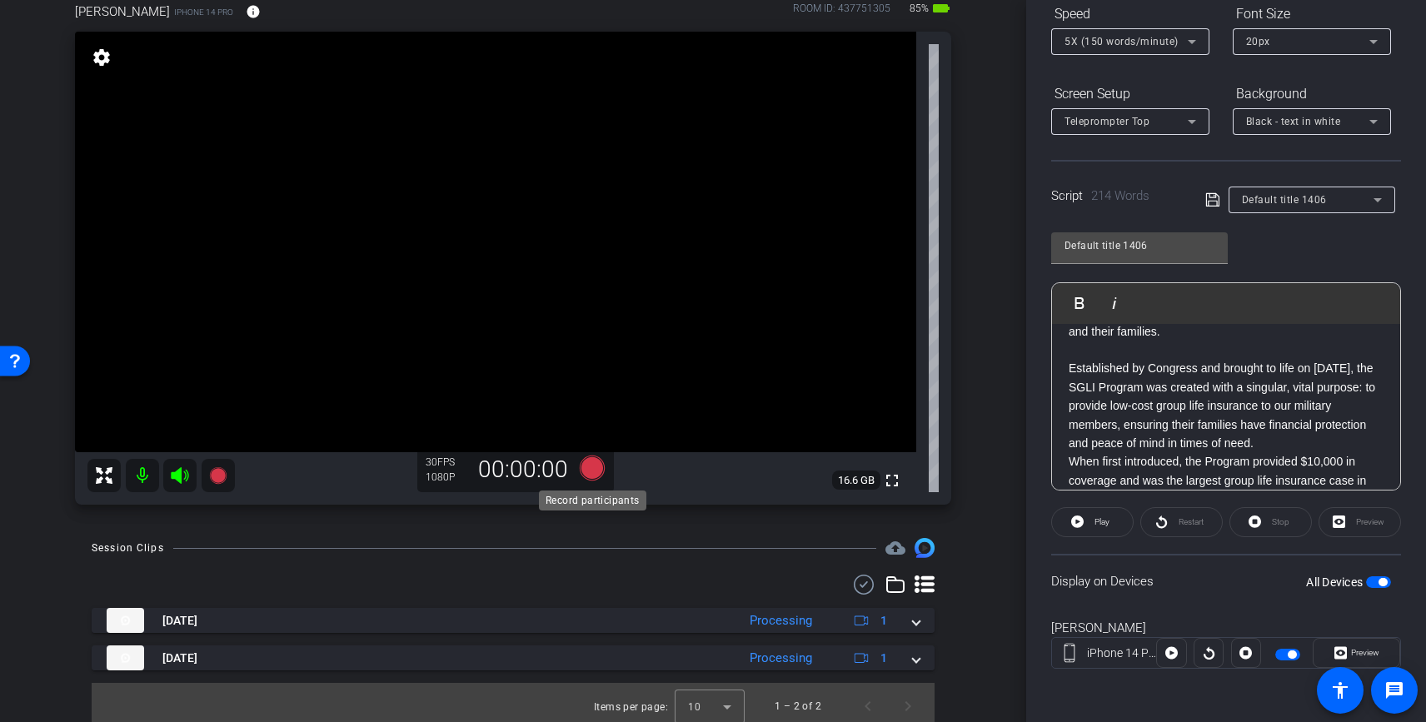
click at [593, 470] on icon at bounding box center [592, 468] width 25 height 25
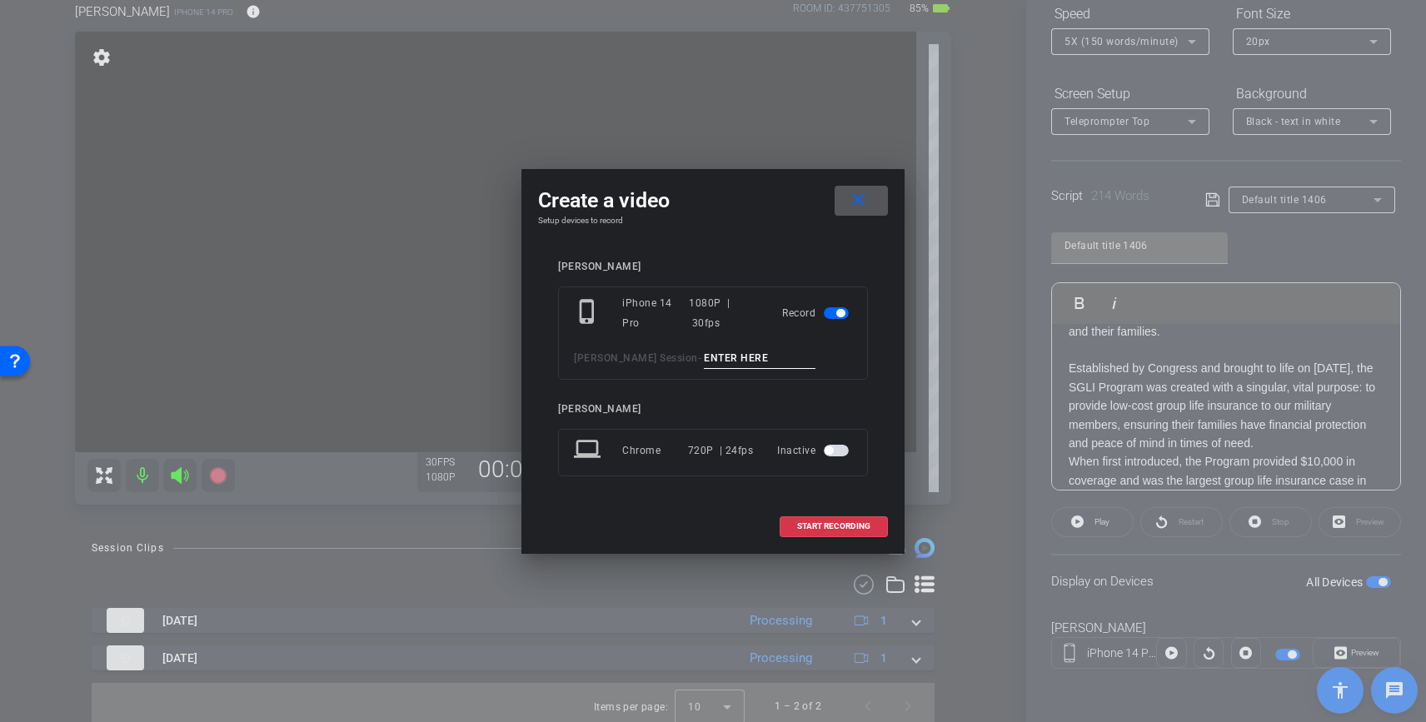
click at [704, 358] on input at bounding box center [760, 358] width 112 height 21
type input "Clip 3"
click at [839, 525] on span "START RECORDING" at bounding box center [833, 526] width 73 height 8
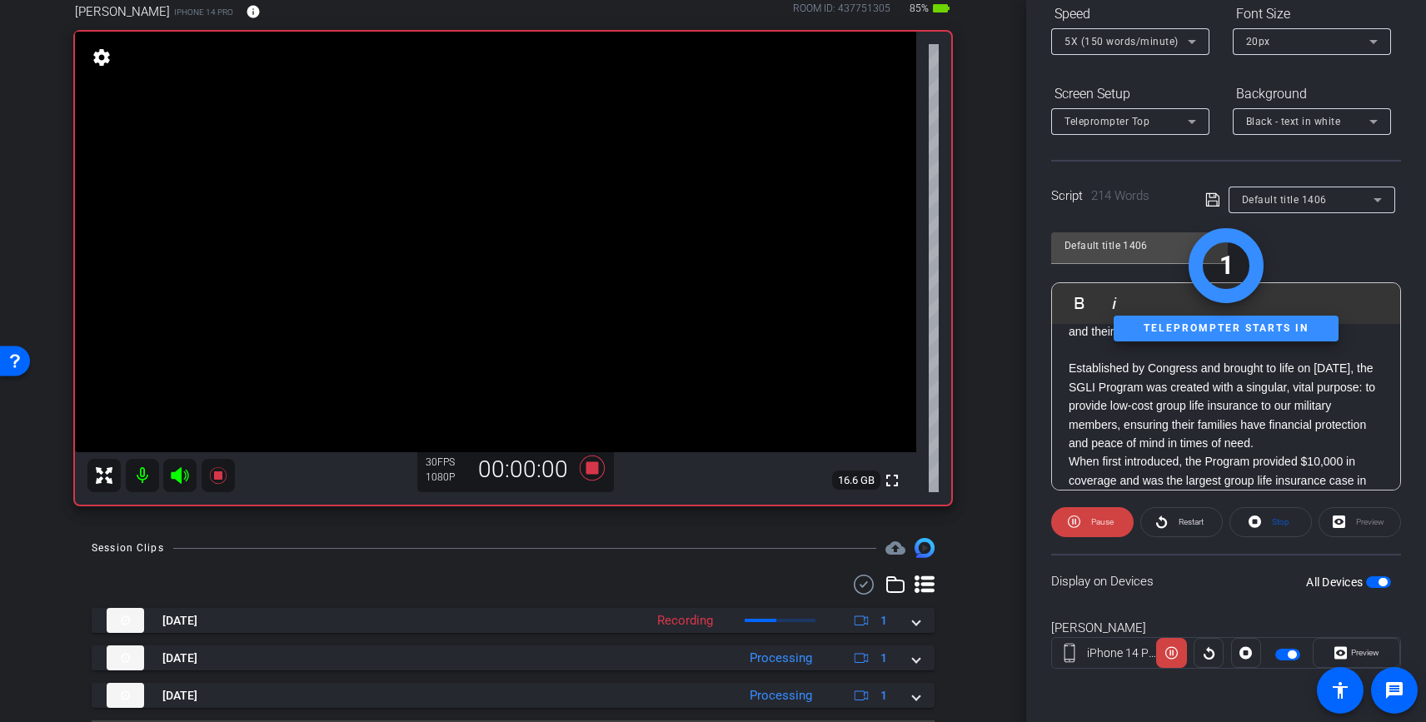
click at [176, 477] on icon at bounding box center [179, 475] width 17 height 17
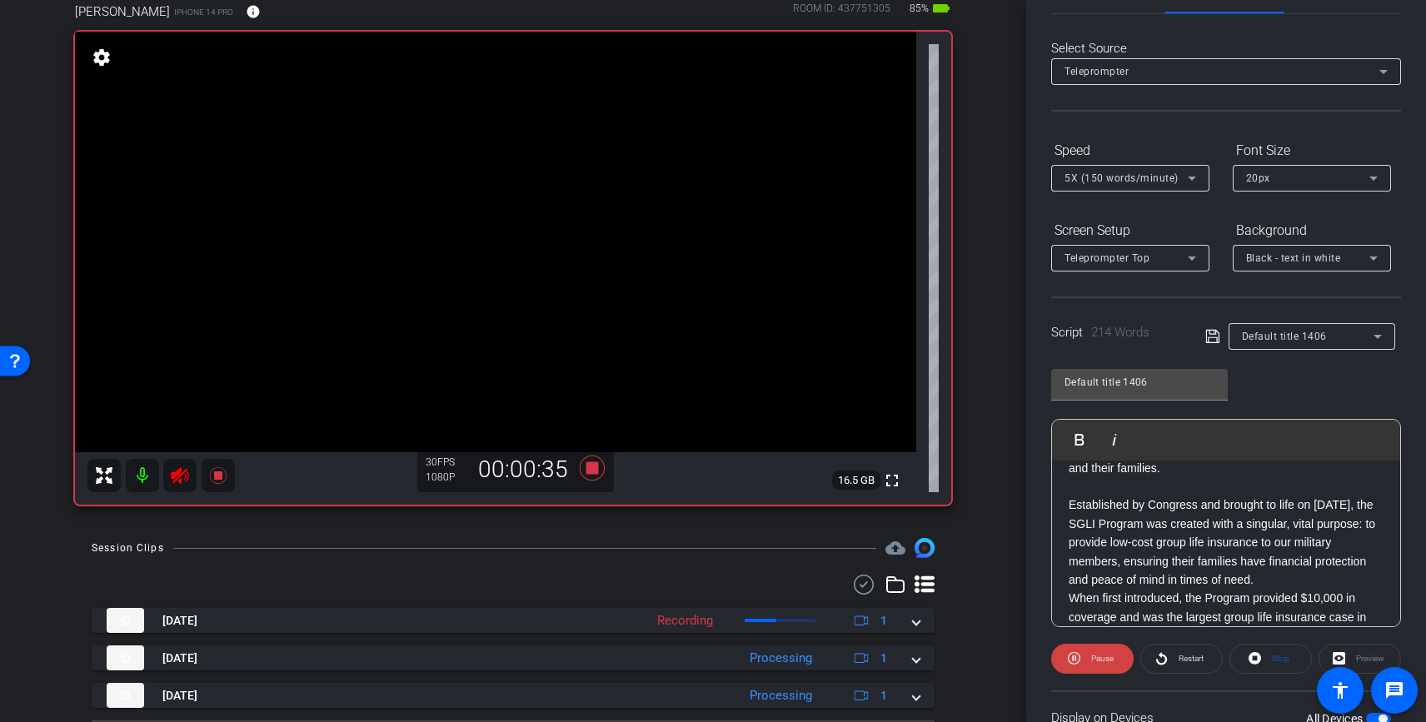
scroll to position [0, 0]
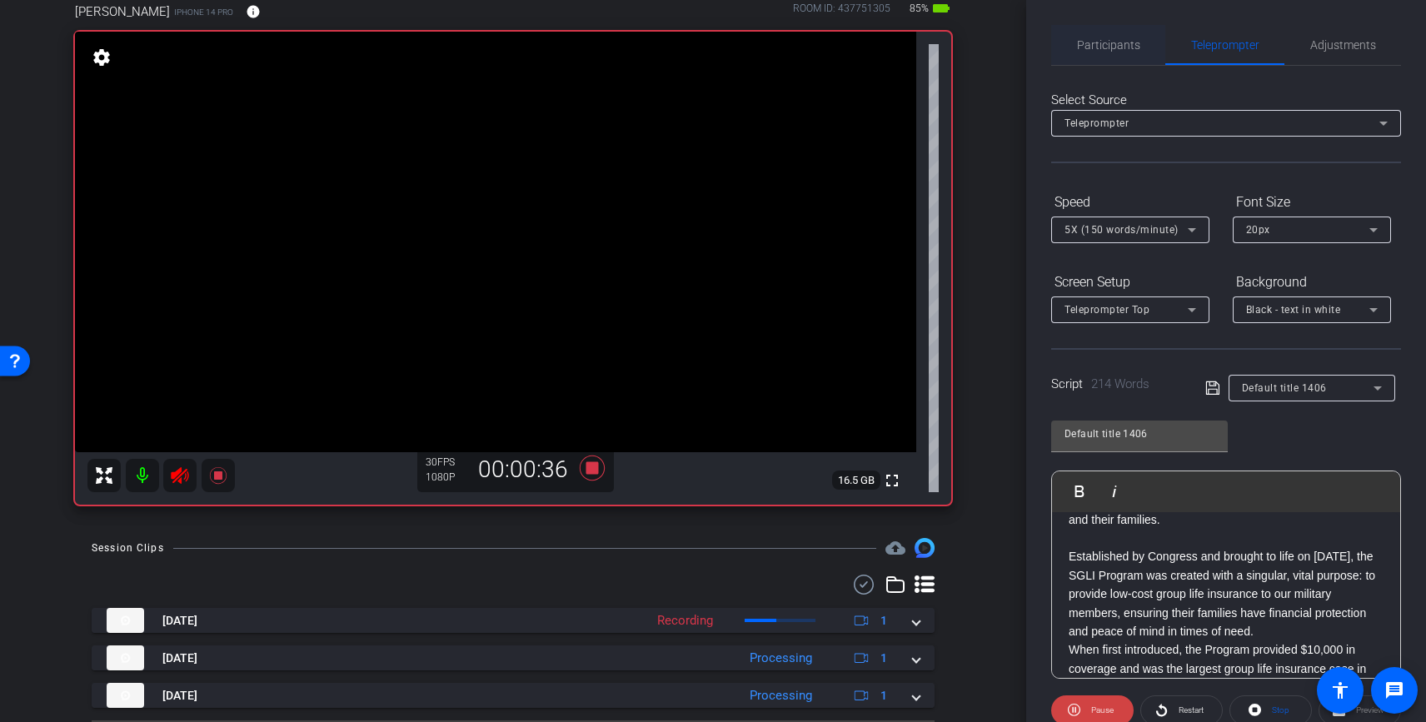
click at [1095, 55] on span "Participants" at bounding box center [1108, 45] width 63 height 40
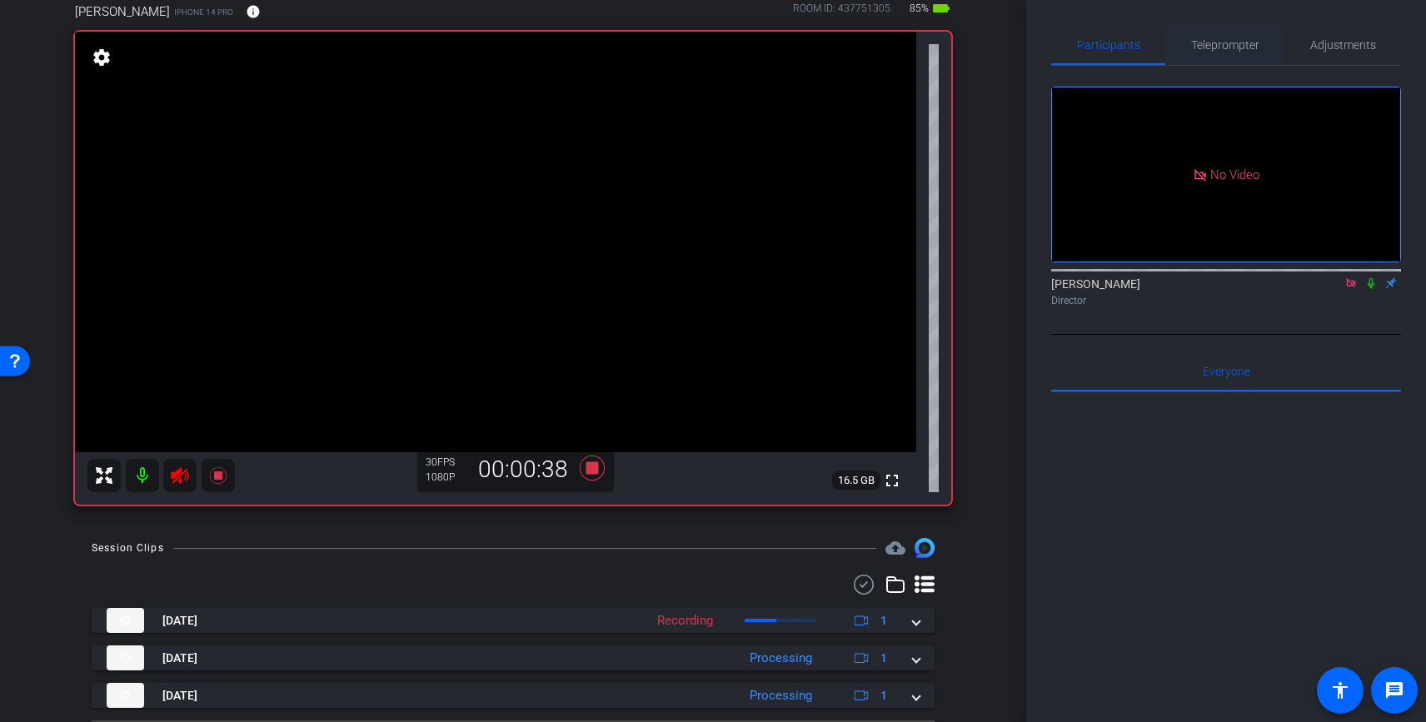
click at [1233, 35] on span "Teleprompter" at bounding box center [1225, 45] width 68 height 40
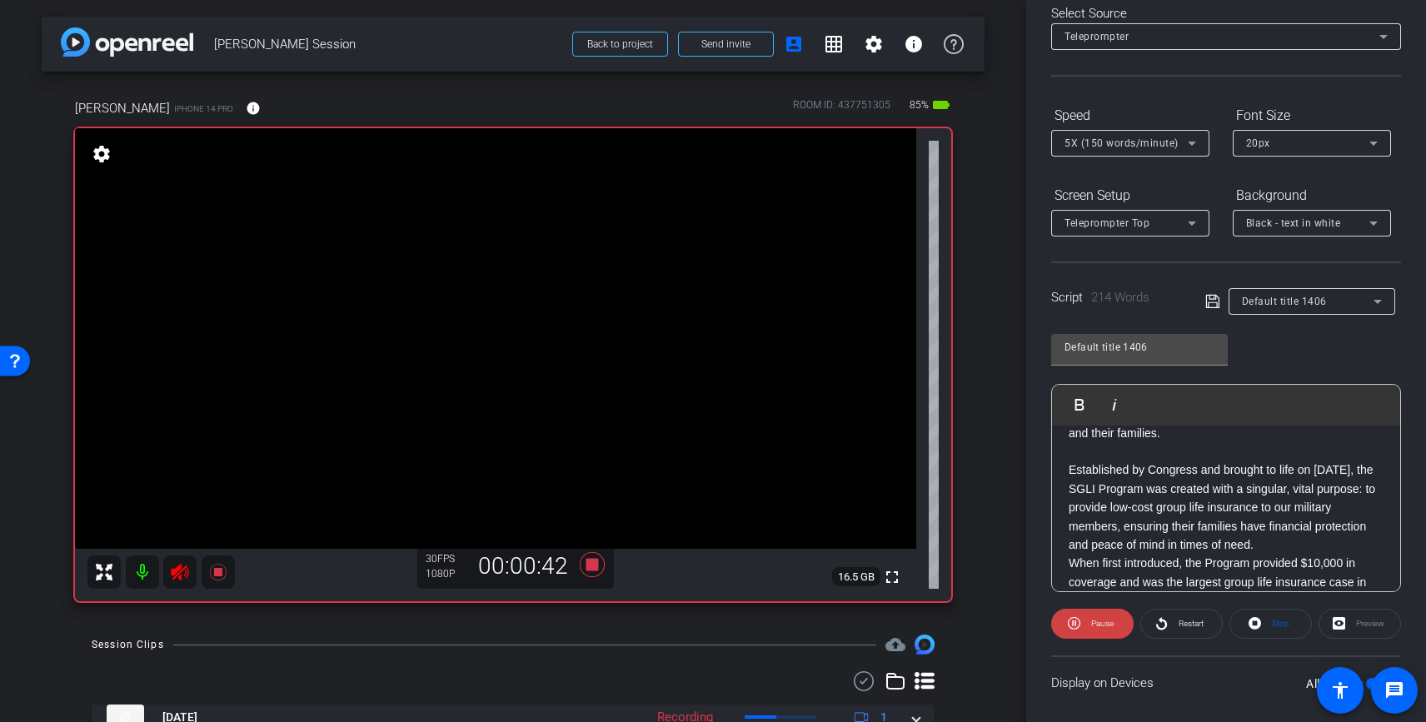
scroll to position [101, 0]
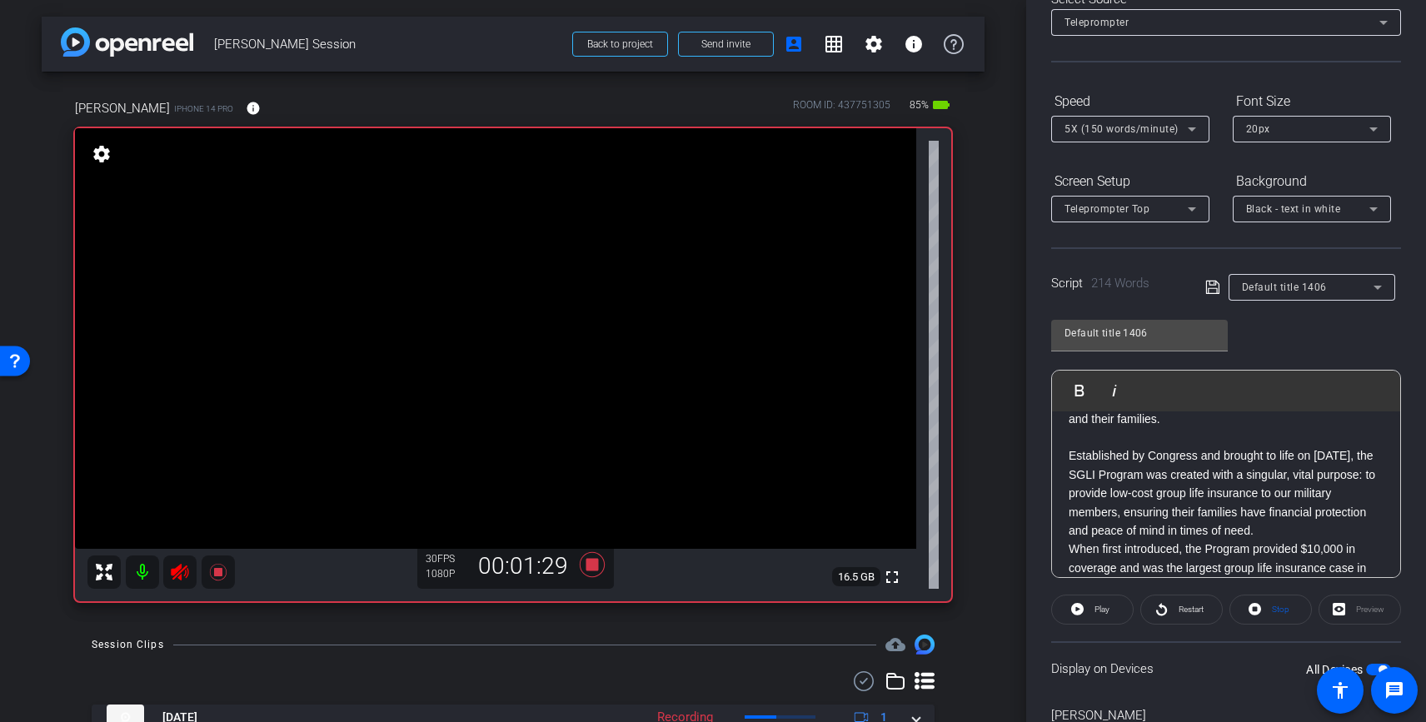
click at [176, 569] on icon at bounding box center [179, 572] width 17 height 17
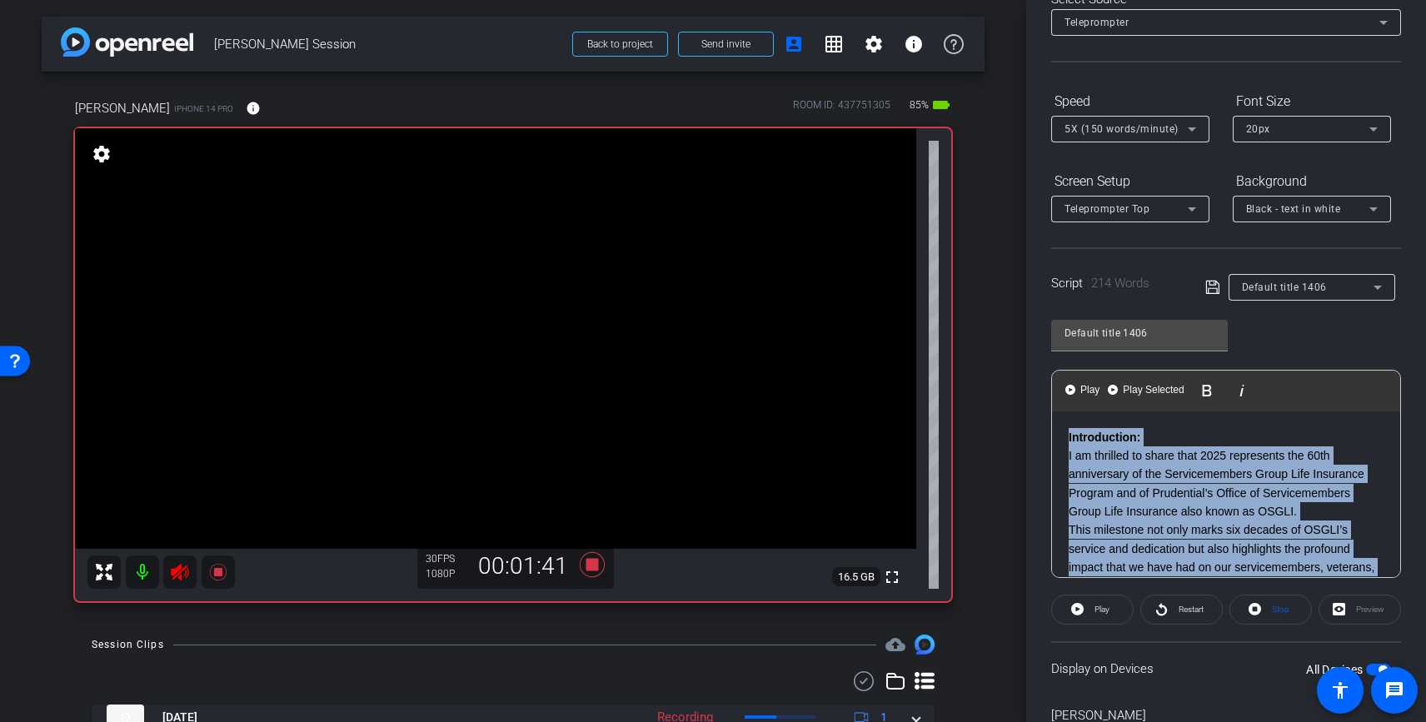
drag, startPoint x: 1127, startPoint y: 438, endPoint x: 1011, endPoint y: 368, distance: 135.3
click at [1011, 368] on div "arrow_back Joe Barnet Session Back to project Send invite account_box grid_on s…" at bounding box center [713, 361] width 1426 height 722
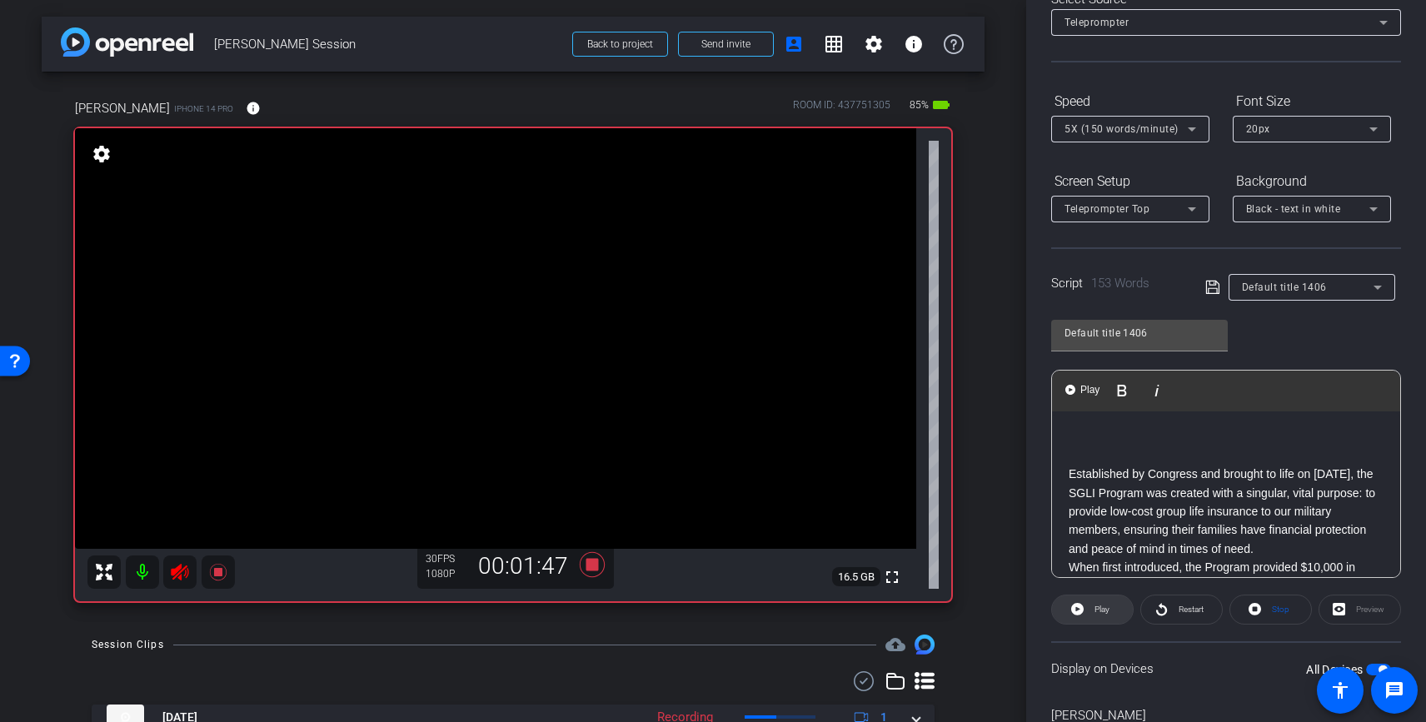
click at [1100, 612] on span "Play" at bounding box center [1101, 609] width 15 height 9
click at [1105, 608] on span "Play" at bounding box center [1101, 609] width 15 height 9
click at [181, 567] on icon at bounding box center [179, 572] width 17 height 17
click at [214, 570] on icon at bounding box center [217, 572] width 17 height 17
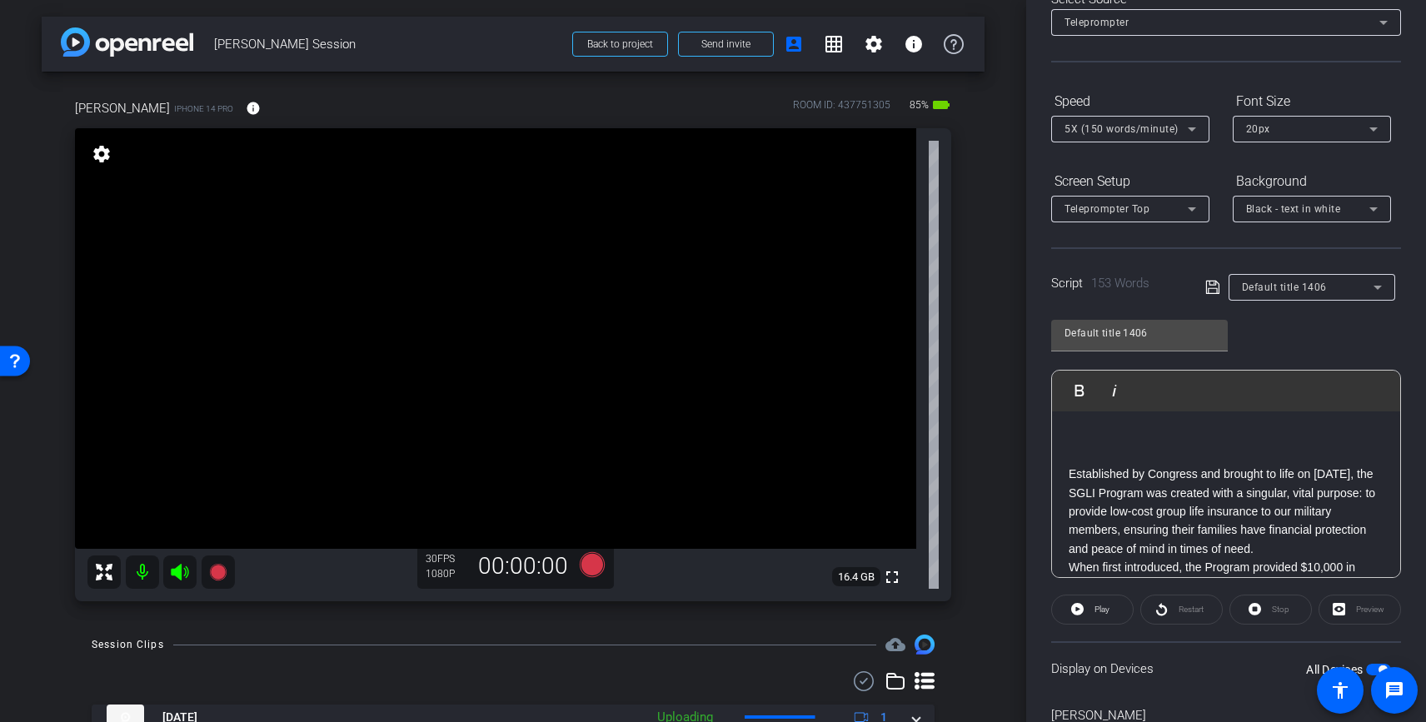
click at [1156, 491] on p "Established by Congress and brought to life on September 29, 1965, the SGLI Pro…" at bounding box center [1226, 511] width 315 height 93
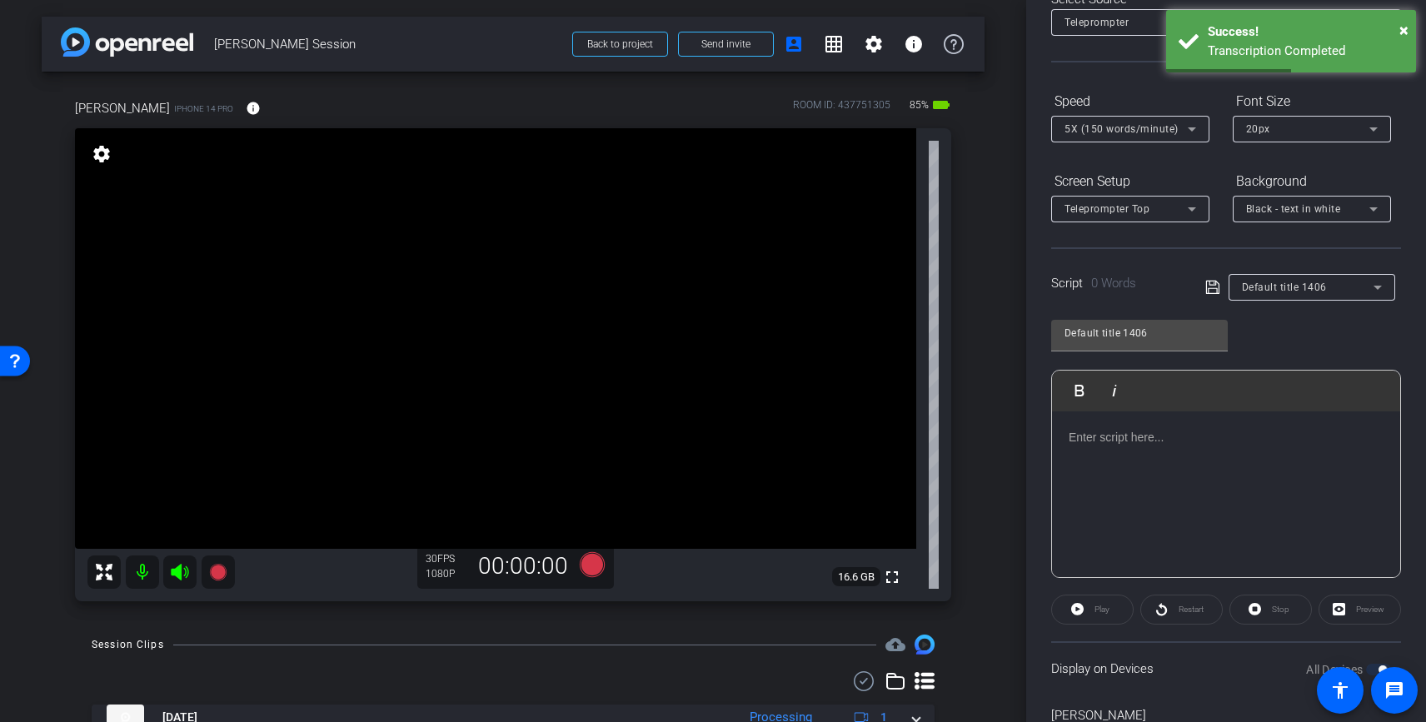
click at [1079, 431] on p at bounding box center [1226, 437] width 315 height 18
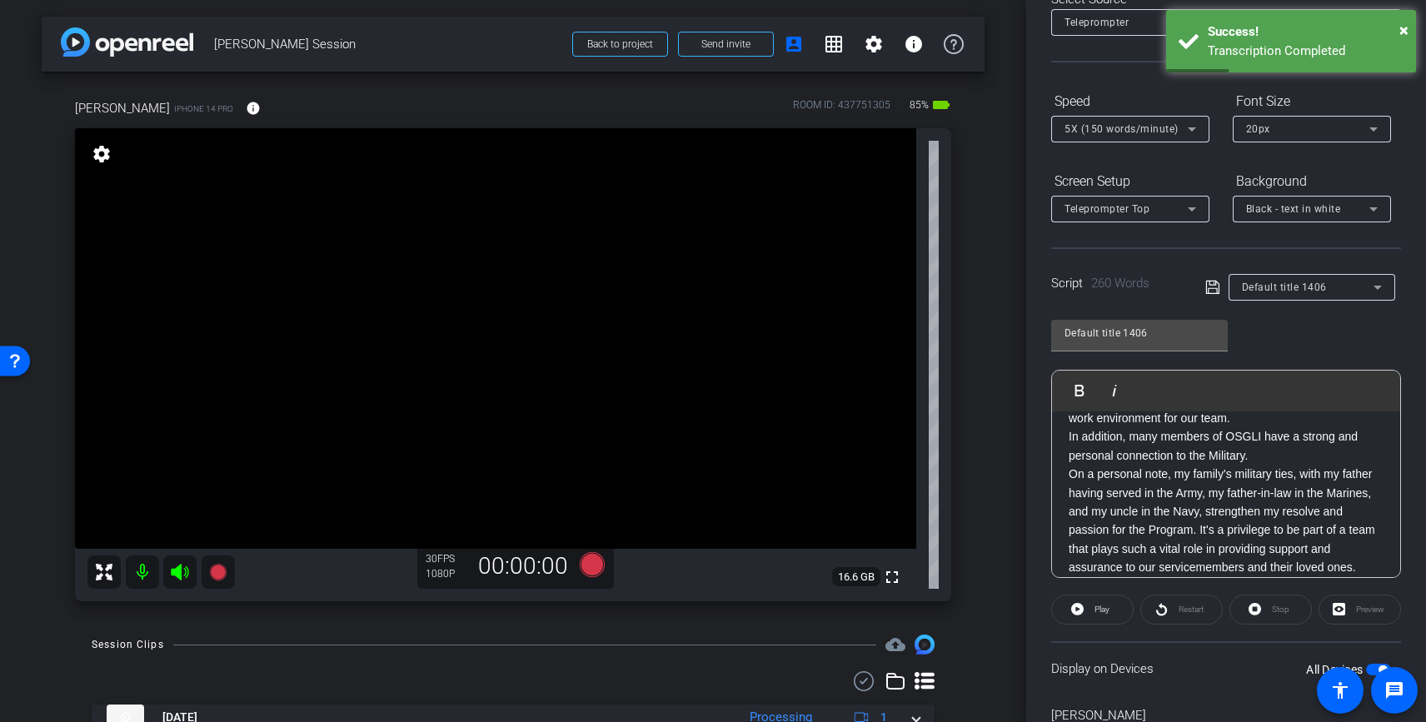
scroll to position [377, 0]
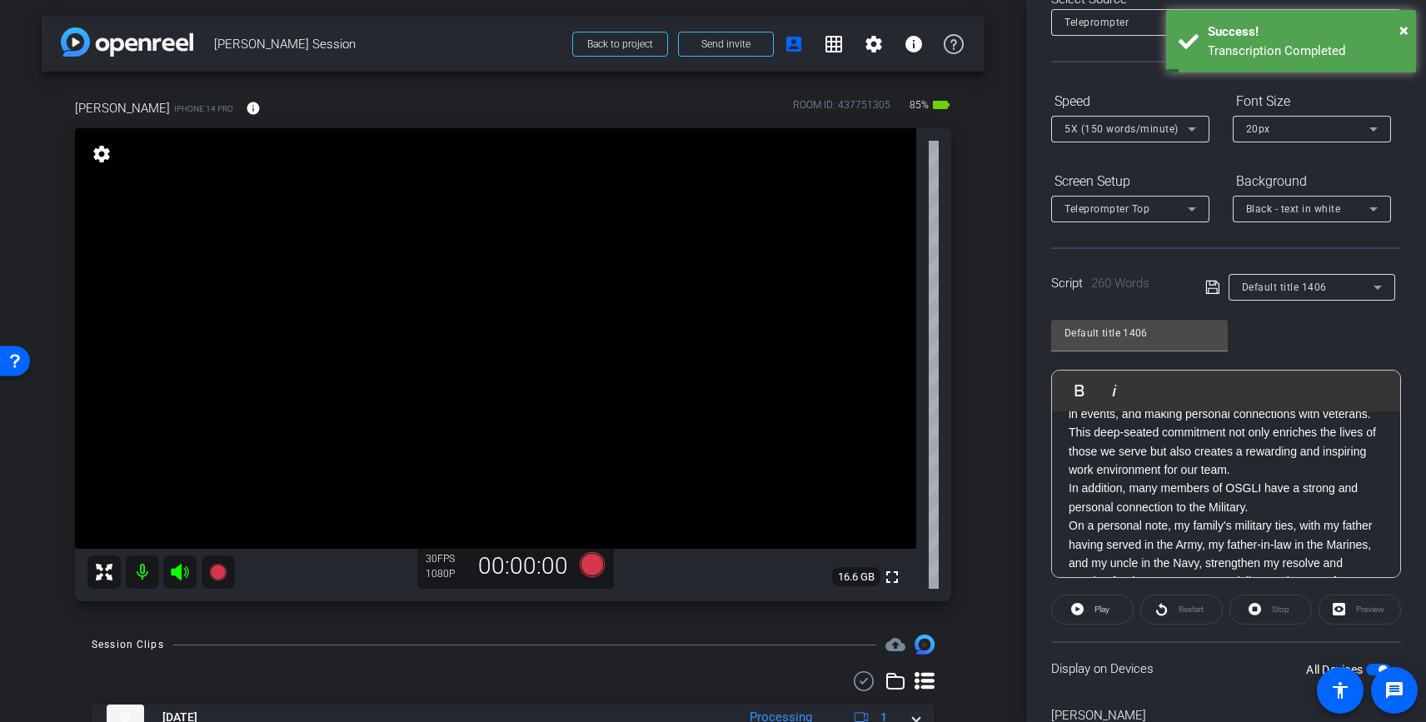
click at [1256, 504] on p "In addition, many members of OSGLI have a strong and personal connection to the…" at bounding box center [1226, 497] width 315 height 37
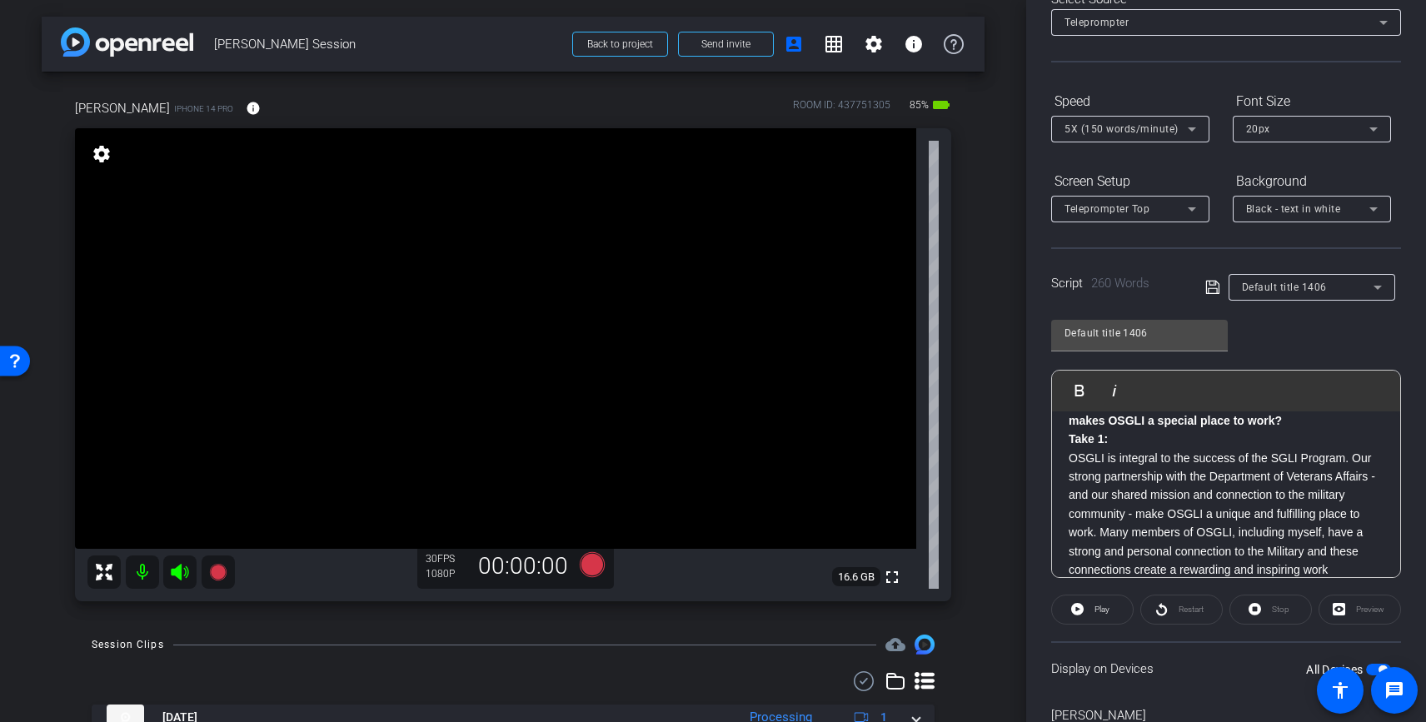
scroll to position [0, 0]
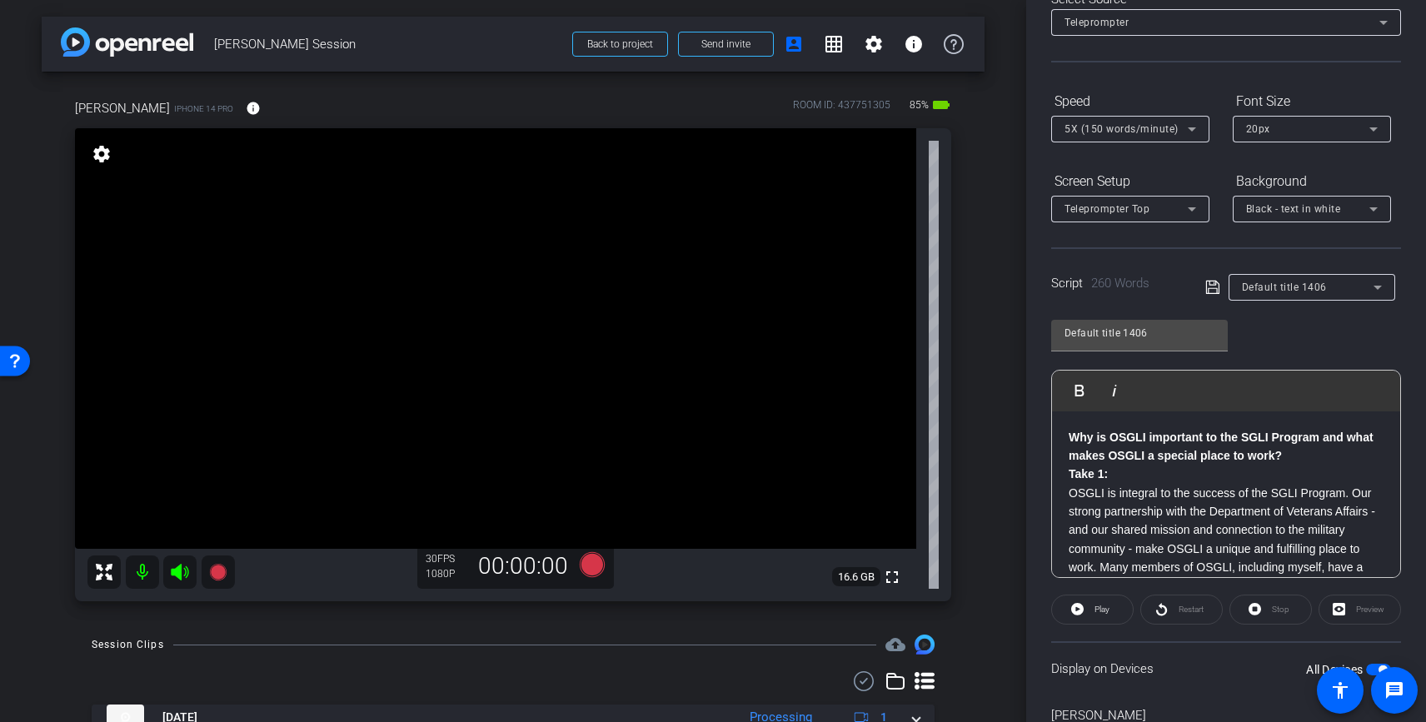
click at [1296, 453] on p "Why is OSGLI important to the SGLI Program and what makes OSGLI a special place…" at bounding box center [1226, 446] width 315 height 37
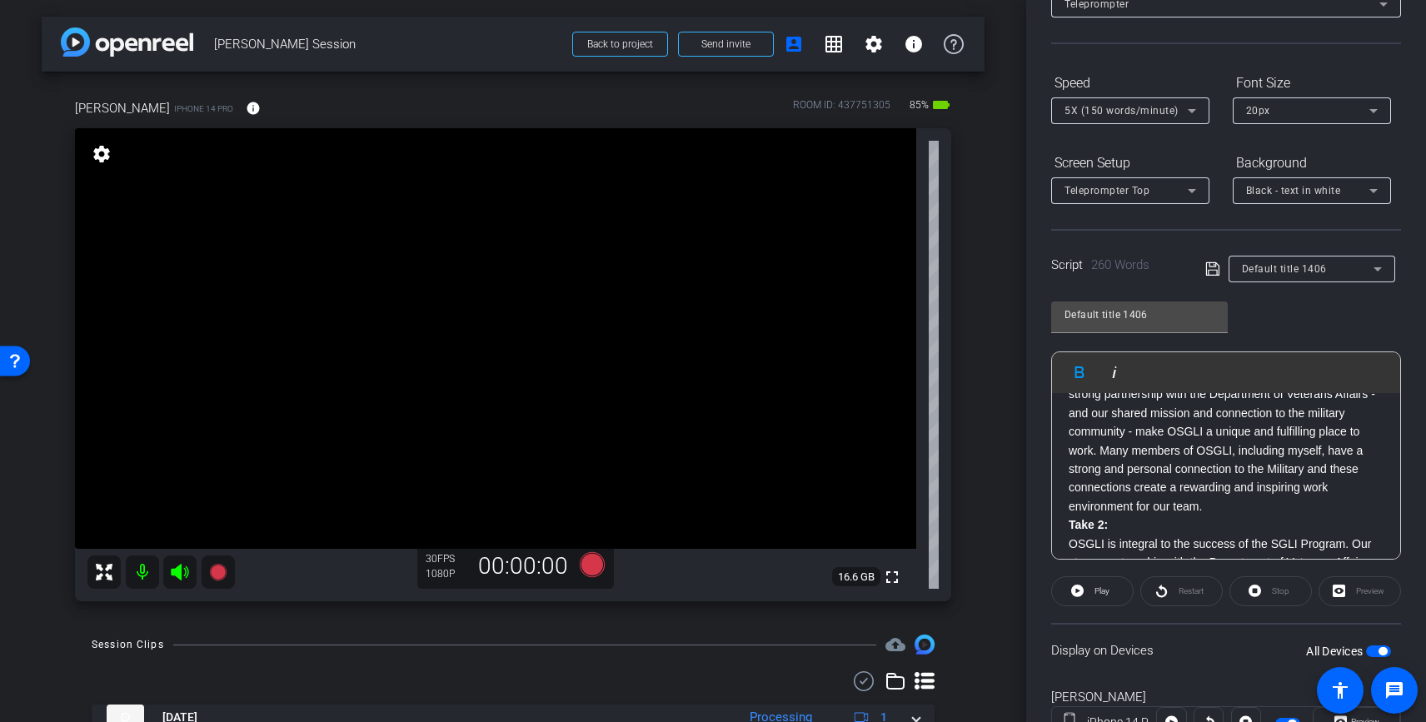
click at [1213, 509] on p "OSGLI is integral to the success of the SGLI Program. Our strong partnership wi…" at bounding box center [1226, 440] width 315 height 149
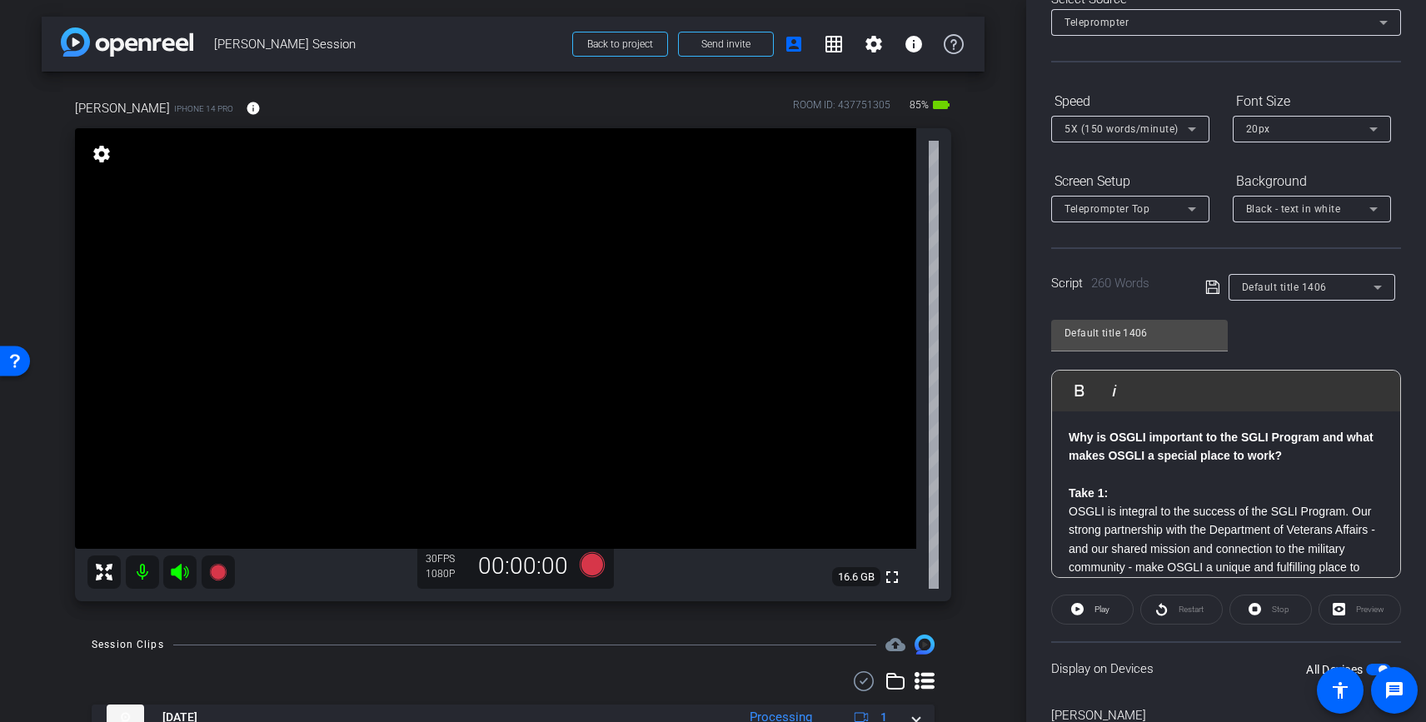
scroll to position [0, 0]
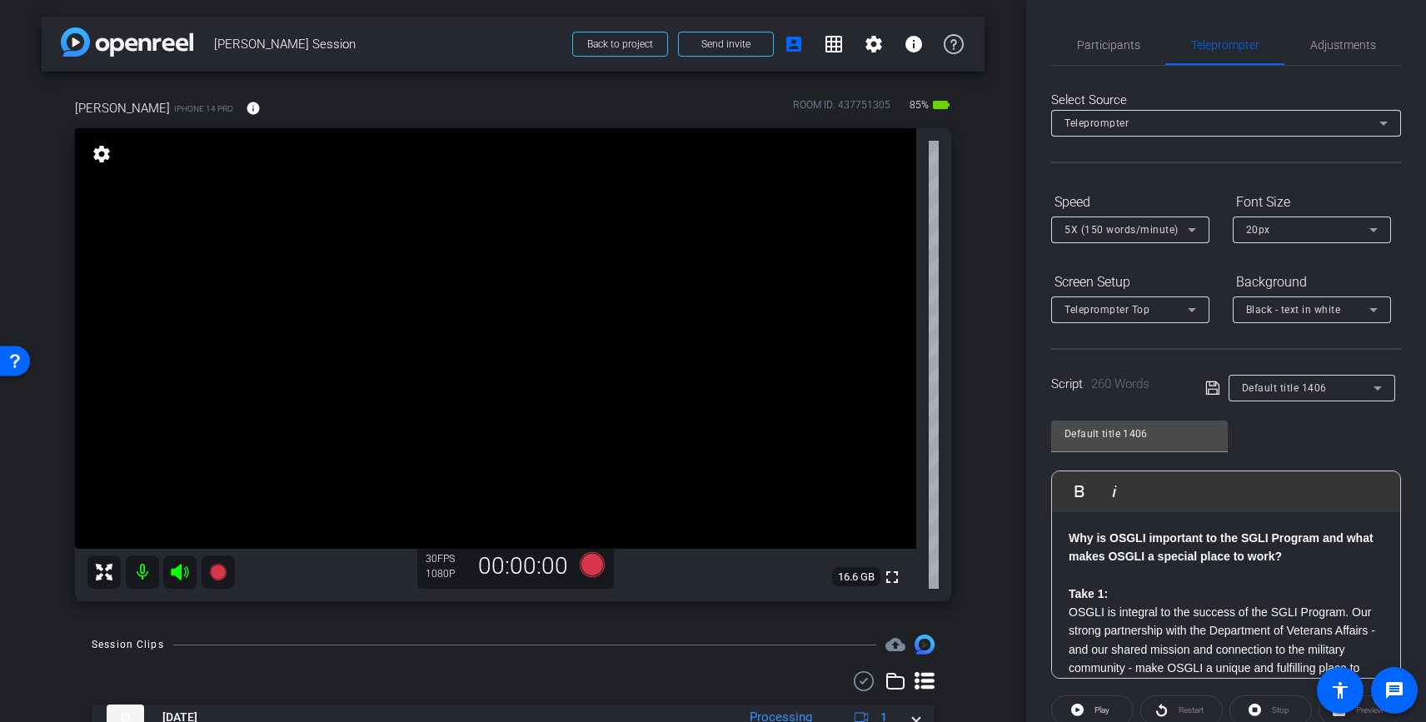
click at [1071, 534] on strong "Why is OSGLI important to the SGLI Program and what makes OSGLI a special place…" at bounding box center [1221, 547] width 305 height 32
click at [595, 561] on icon at bounding box center [592, 564] width 25 height 25
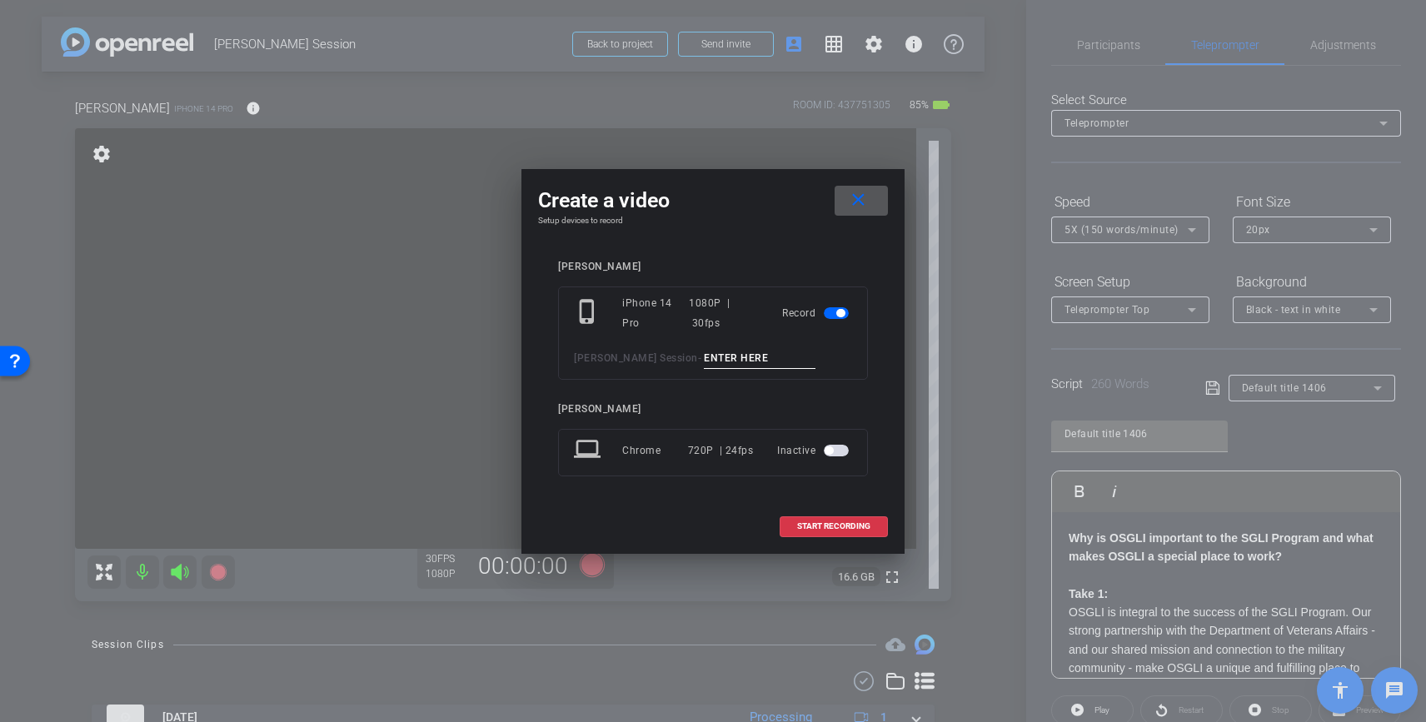
click at [706, 361] on input at bounding box center [760, 358] width 112 height 21
type input "Clip 4"
click at [842, 527] on span "START RECORDING" at bounding box center [833, 526] width 73 height 8
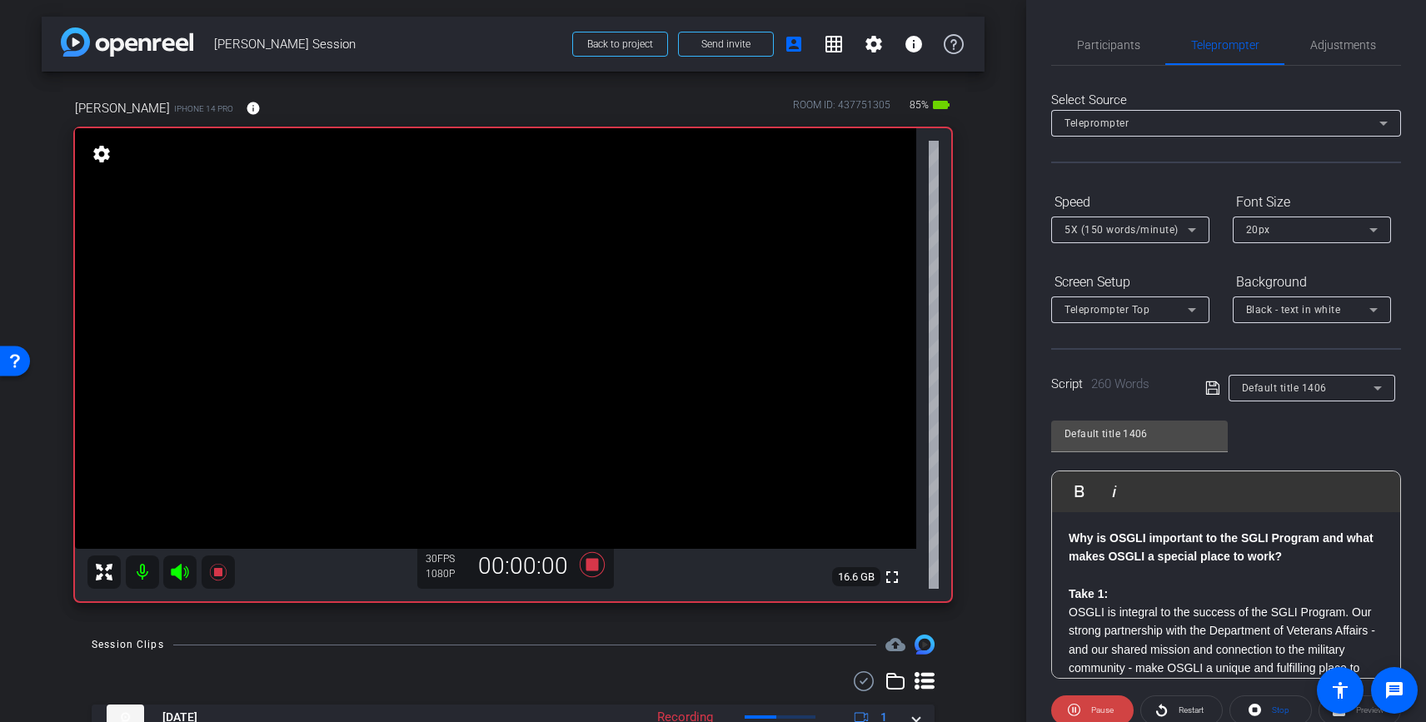
click at [182, 575] on icon at bounding box center [180, 572] width 20 height 20
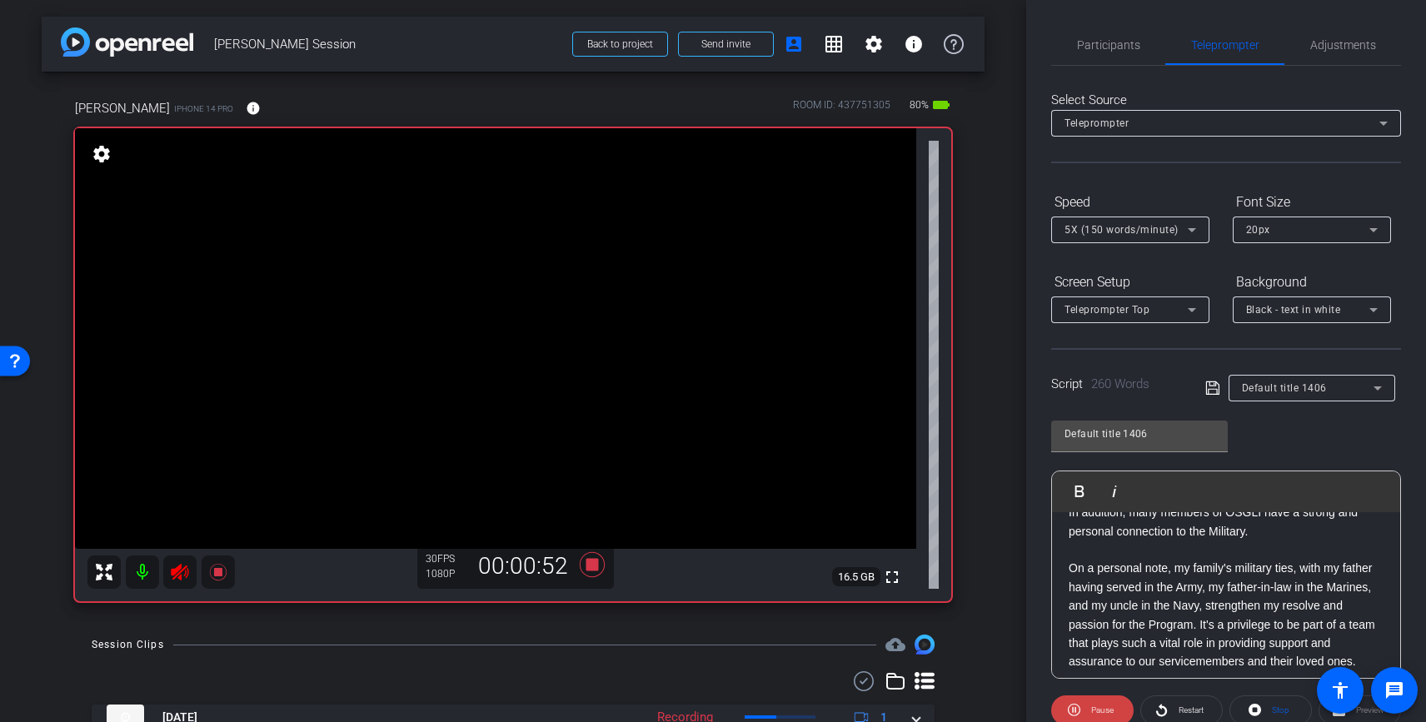
scroll to position [501, 0]
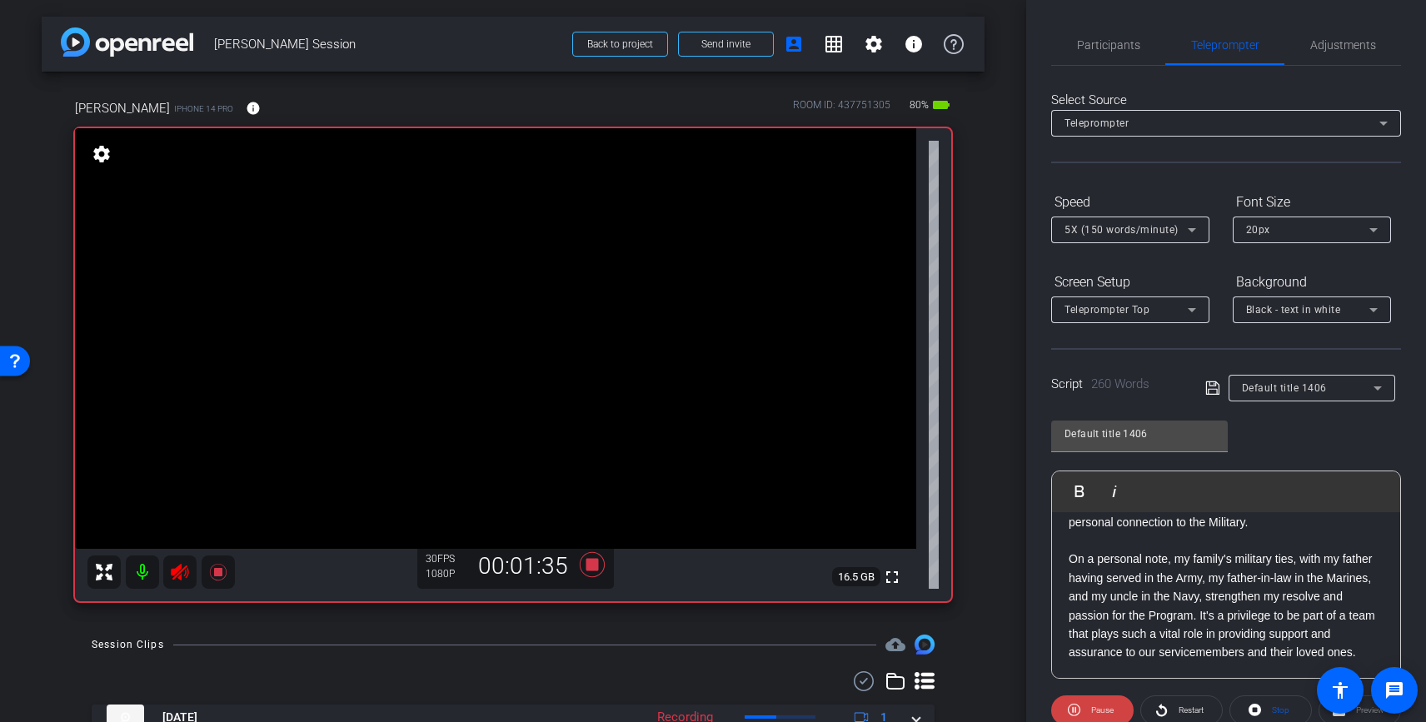
click at [182, 571] on icon at bounding box center [180, 572] width 20 height 20
click at [221, 573] on icon at bounding box center [217, 572] width 17 height 17
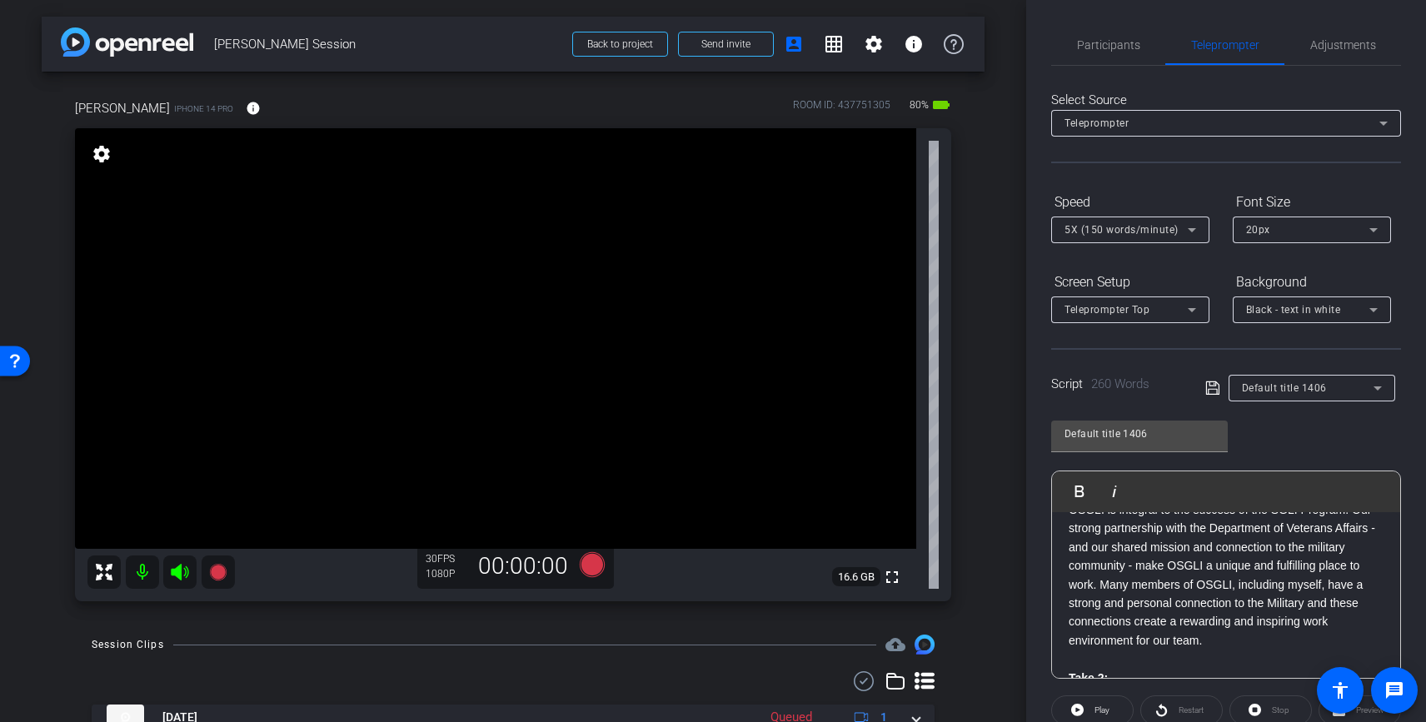
scroll to position [0, 0]
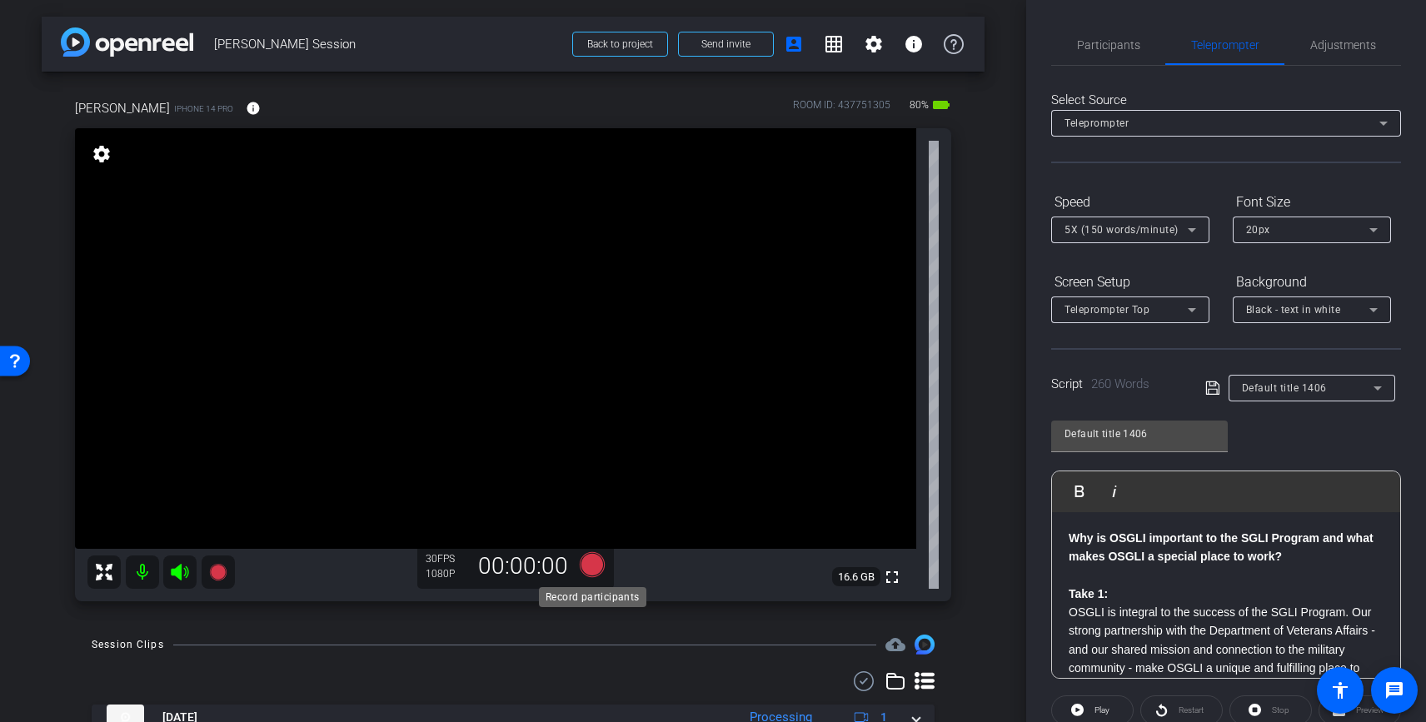
click at [594, 569] on icon at bounding box center [592, 564] width 25 height 25
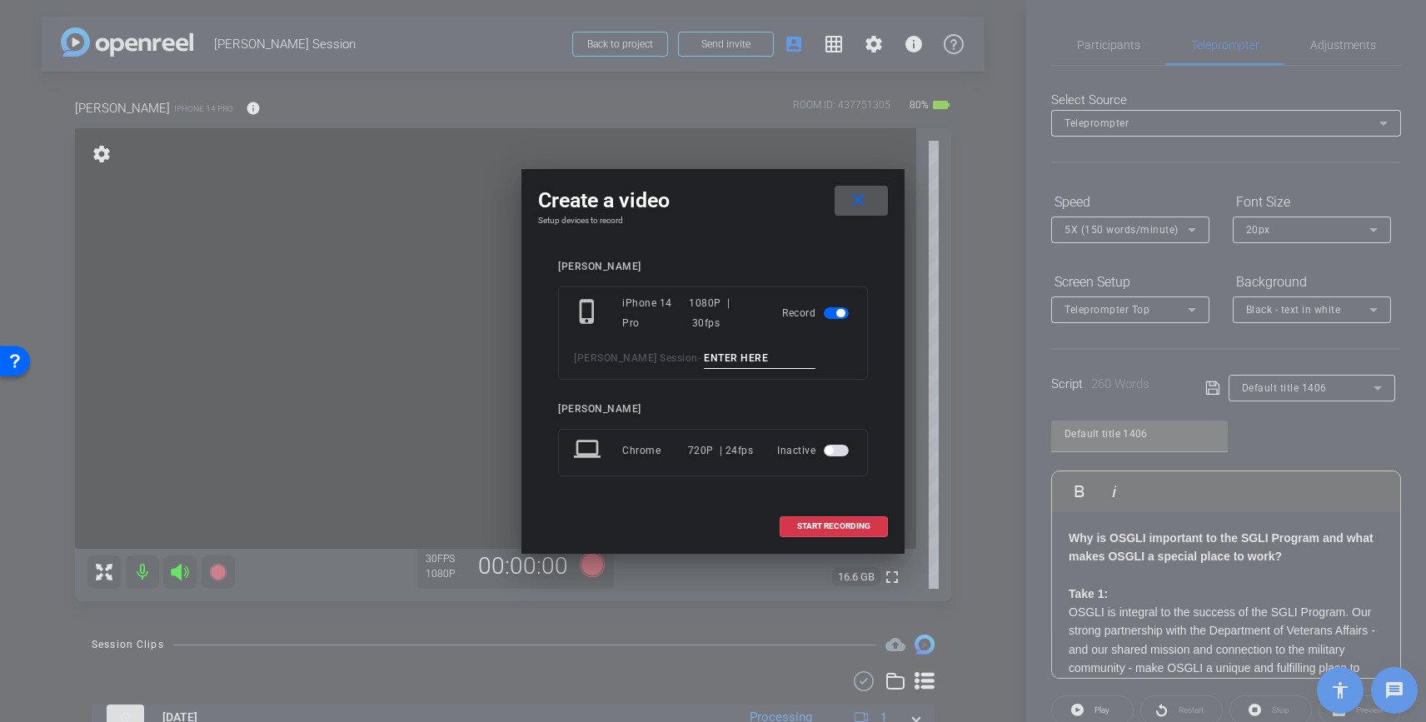
click at [731, 357] on input at bounding box center [760, 358] width 112 height 21
type input "Clip 5"
click at [844, 526] on span "START RECORDING" at bounding box center [833, 526] width 73 height 8
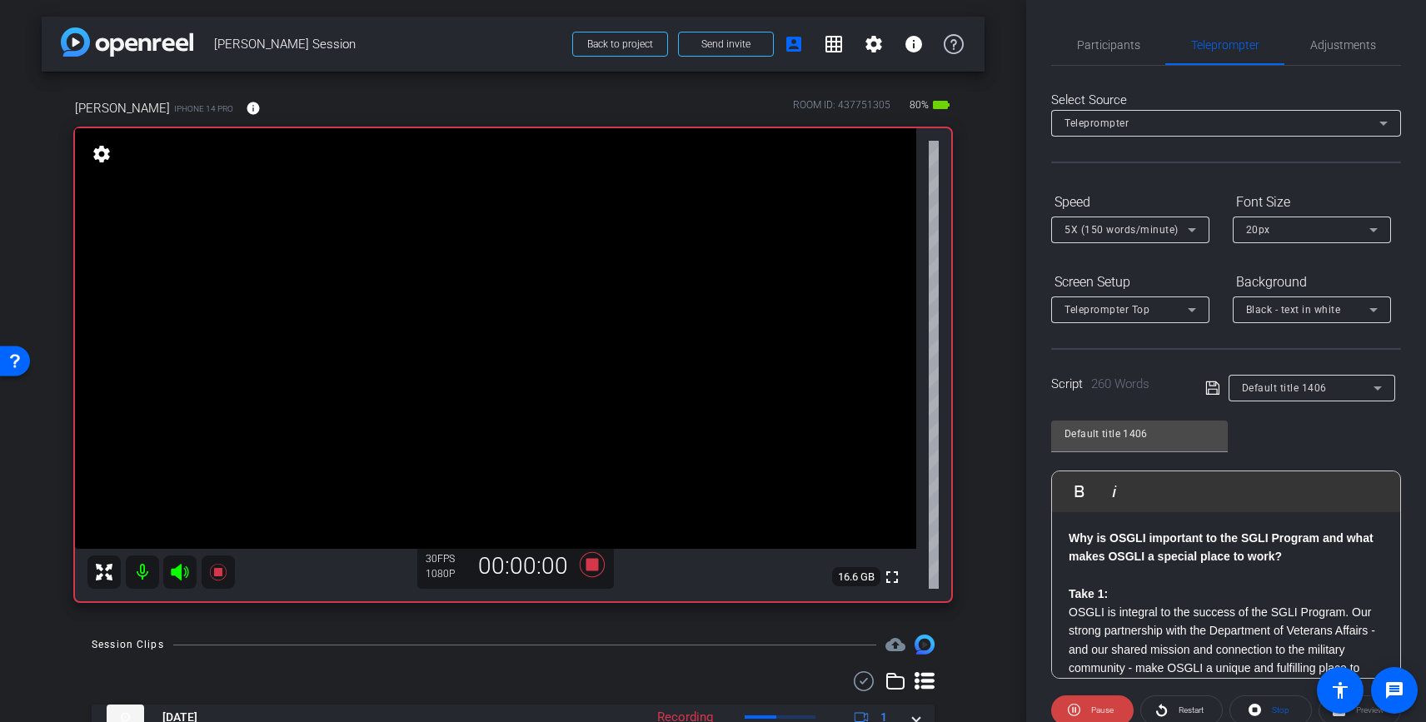
click at [182, 575] on icon at bounding box center [180, 572] width 20 height 20
click at [213, 573] on icon at bounding box center [217, 572] width 17 height 17
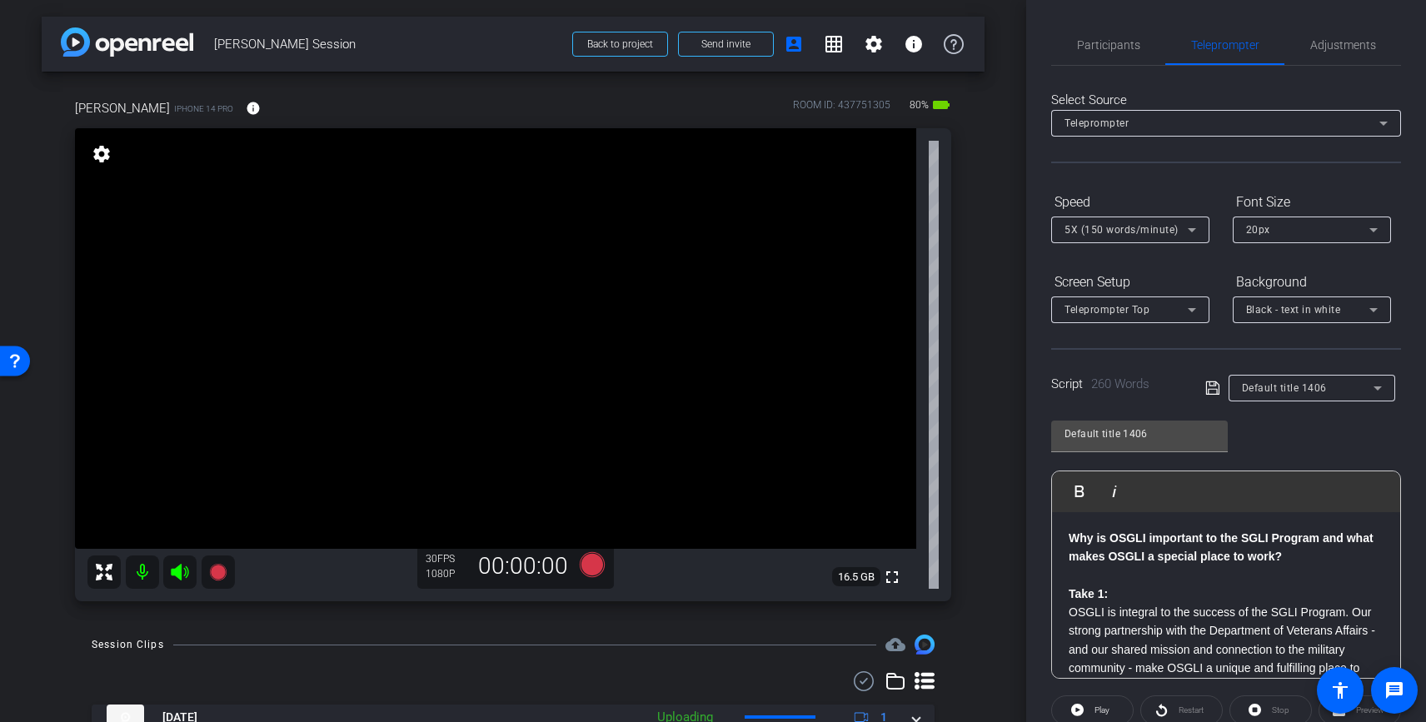
click at [1208, 552] on strong "Why is OSGLI important to the SGLI Program and what makes OSGLI a special place…" at bounding box center [1221, 547] width 305 height 32
click at [1143, 536] on strong "Why is OSGLI important to the SGLI Program and what makes OSGLI a special place…" at bounding box center [1221, 547] width 305 height 32
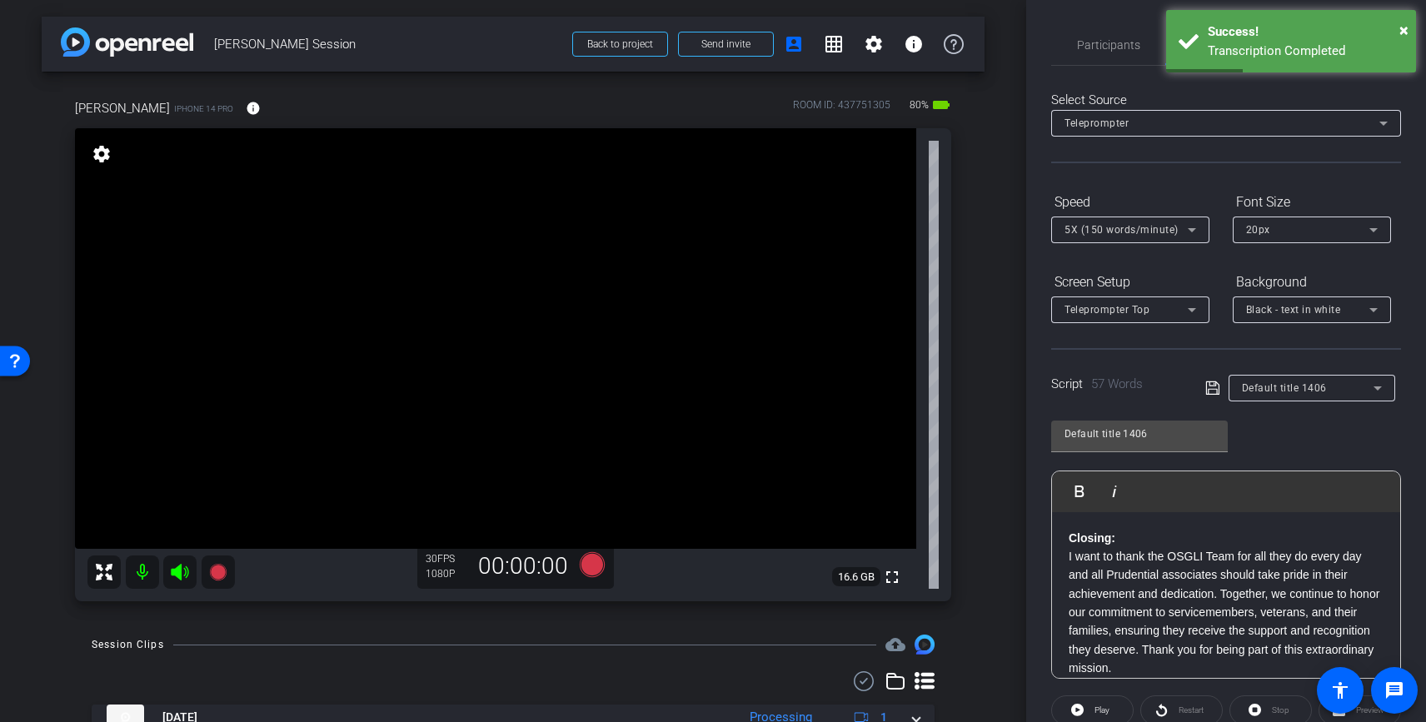
click at [1135, 538] on p "Closing:" at bounding box center [1226, 538] width 315 height 18
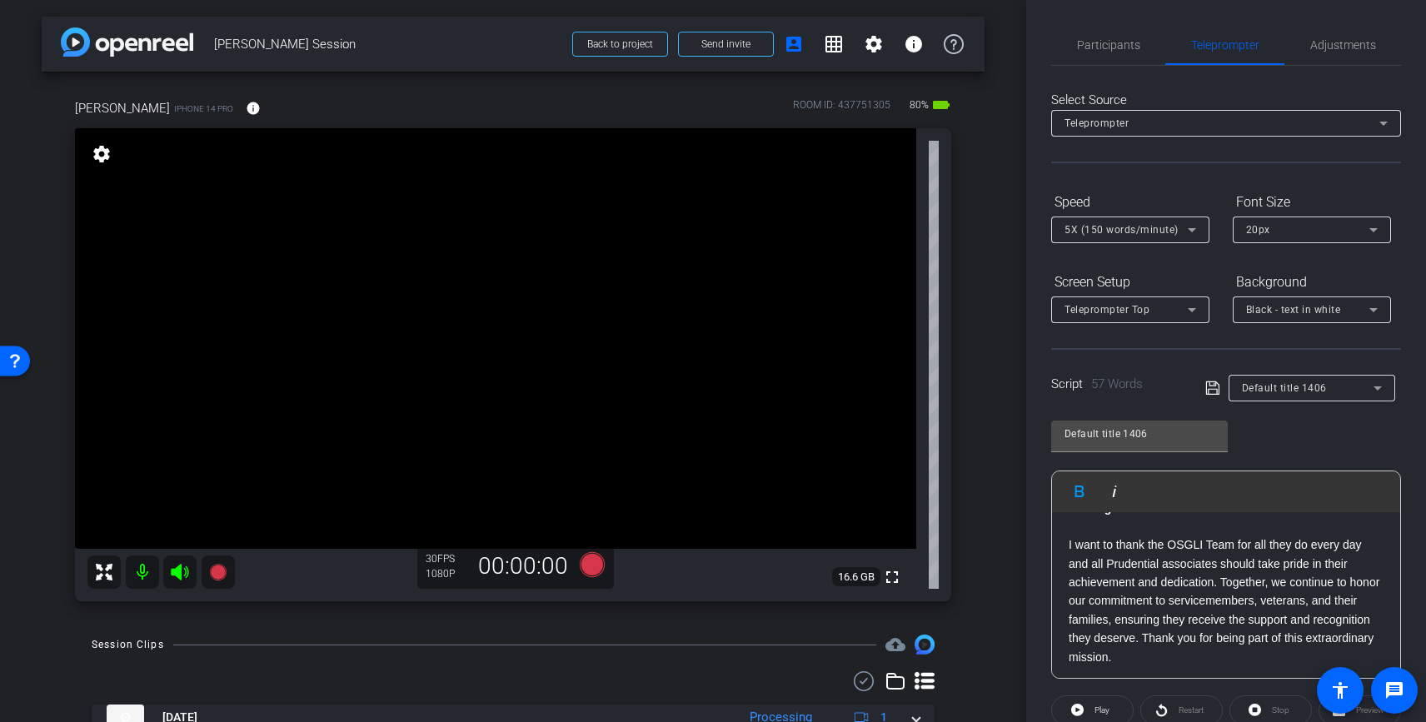
scroll to position [34, 0]
click at [1139, 650] on p "I want to thank the OSGLI Team for all they do every day and all Prudential ass…" at bounding box center [1226, 596] width 315 height 131
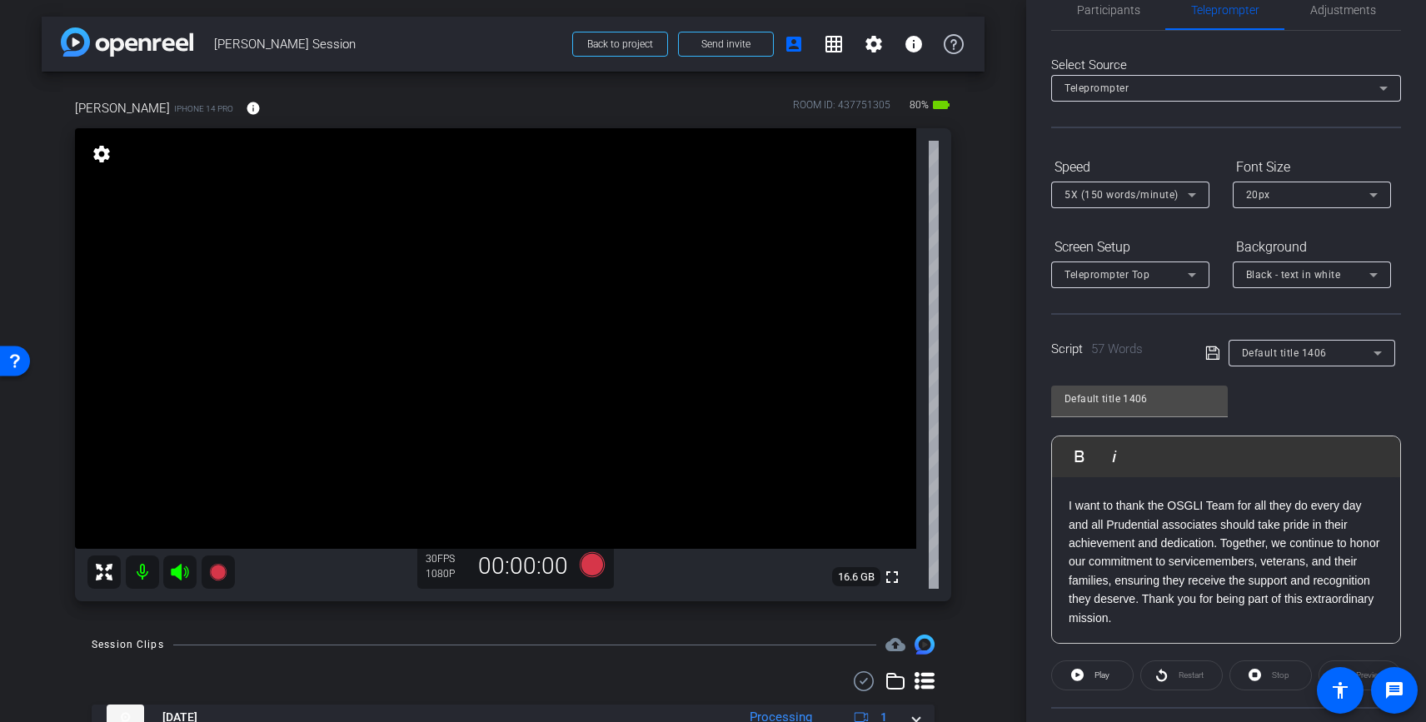
click at [1138, 616] on p "I want to thank the OSGLI Team for all they do every day and all Prudential ass…" at bounding box center [1226, 561] width 315 height 131
click at [595, 565] on icon at bounding box center [592, 564] width 25 height 25
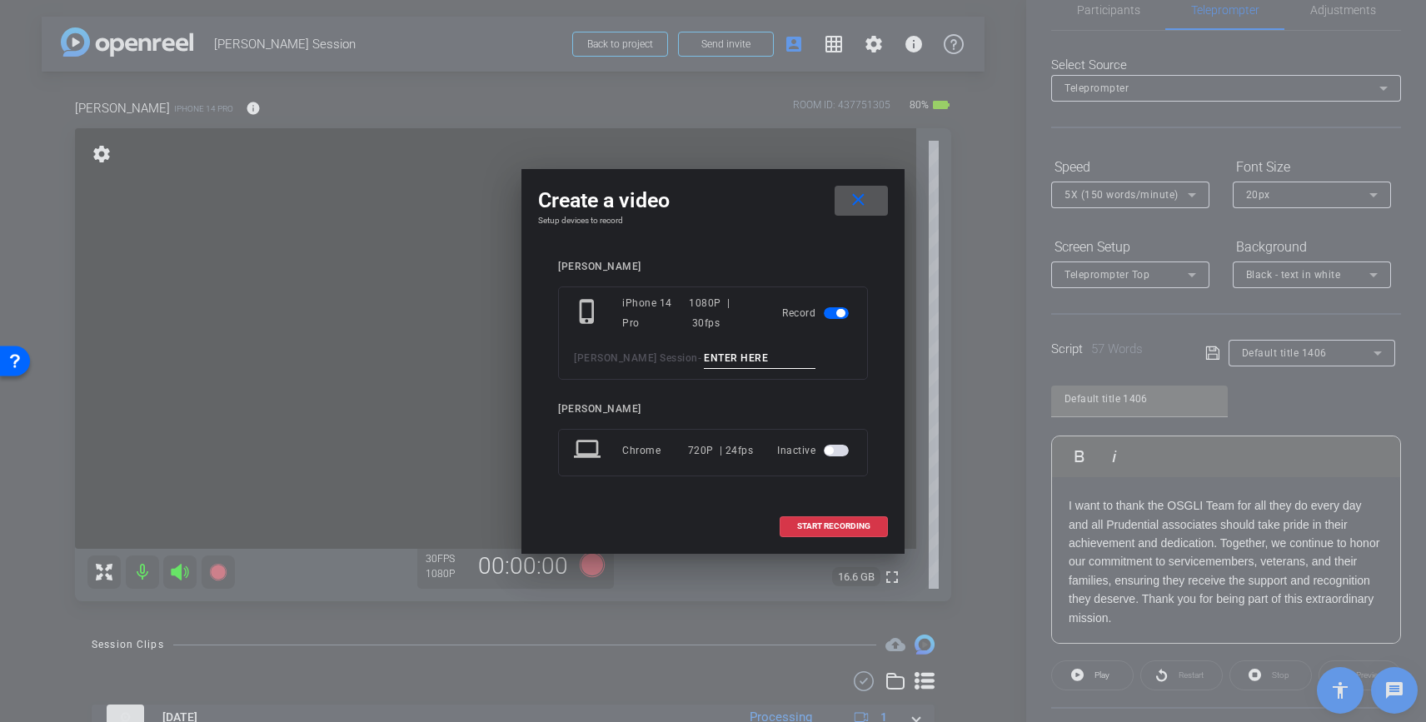
click at [710, 367] on input at bounding box center [760, 358] width 112 height 21
type input "Clip"
click at [876, 201] on span at bounding box center [860, 201] width 53 height 40
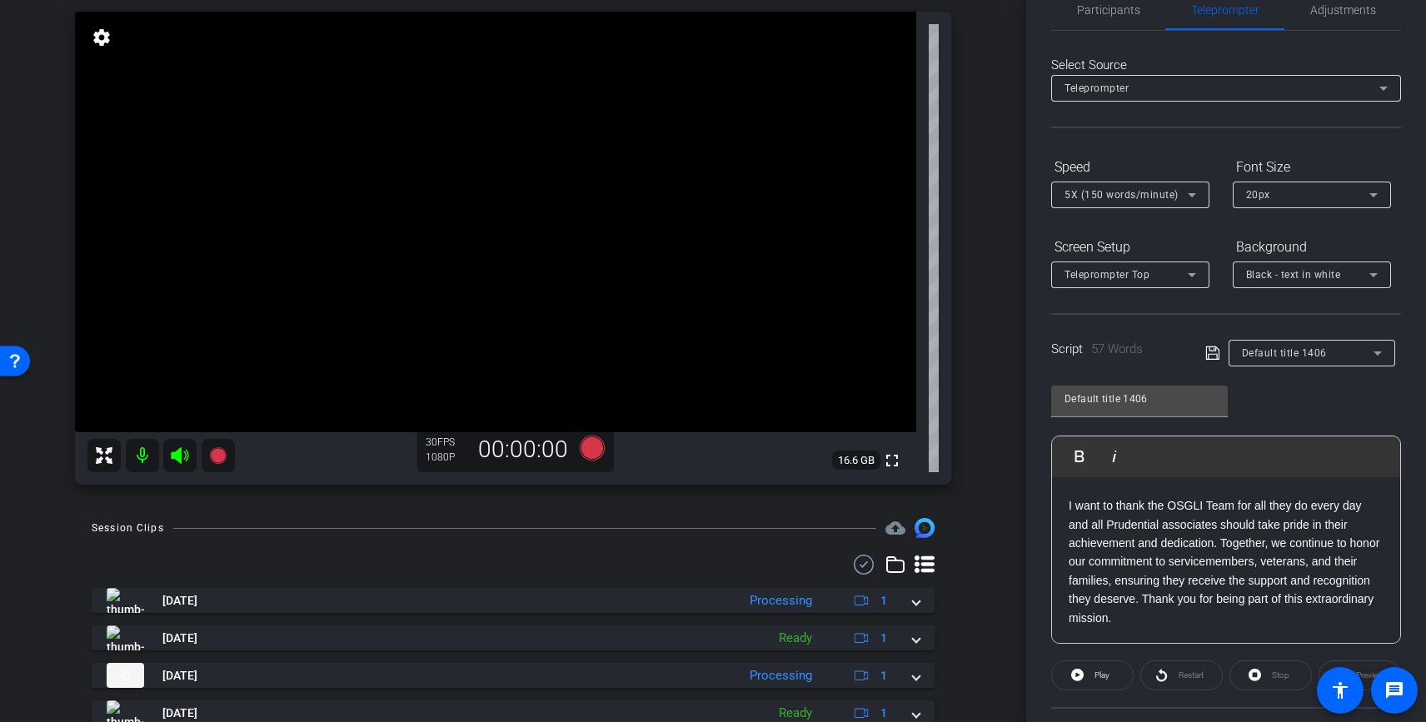
scroll to position [121, 0]
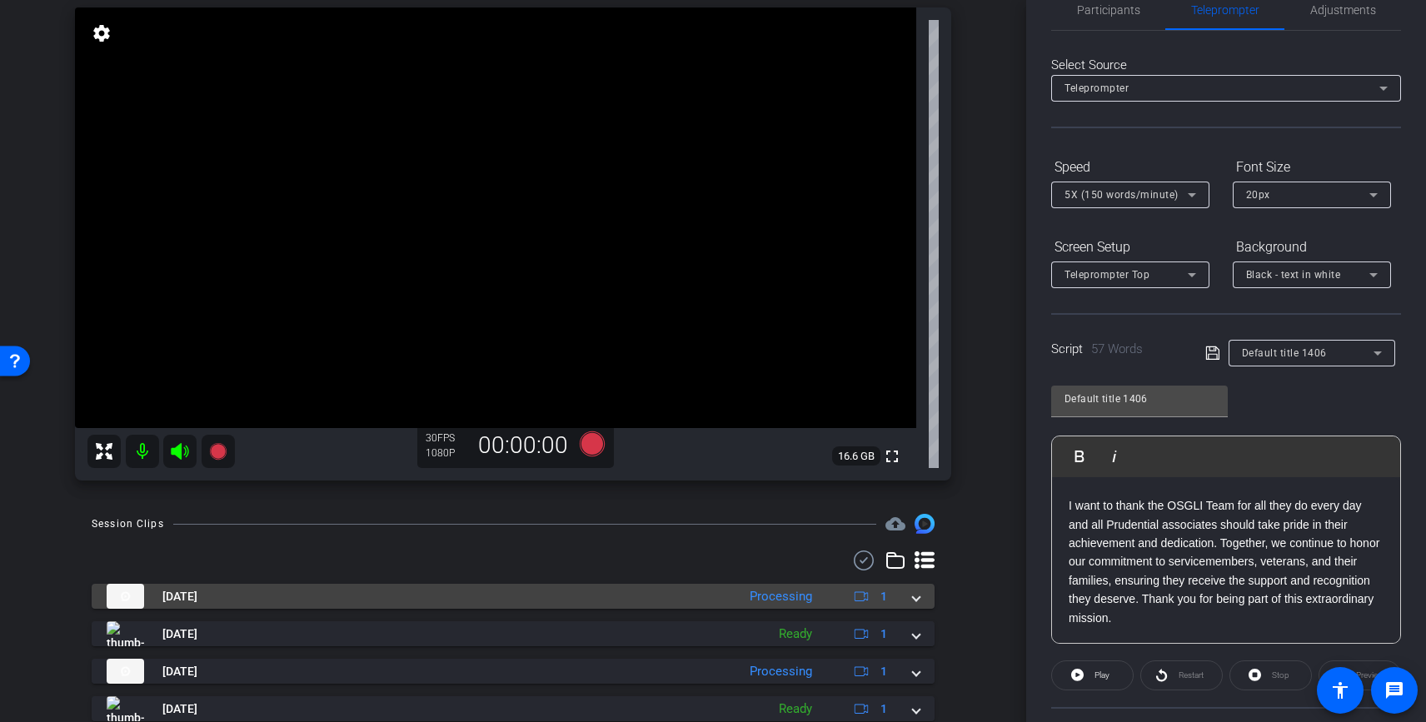
click at [922, 600] on mat-expansion-panel-header "Sep 12, 2025 Processing 1" at bounding box center [513, 596] width 843 height 25
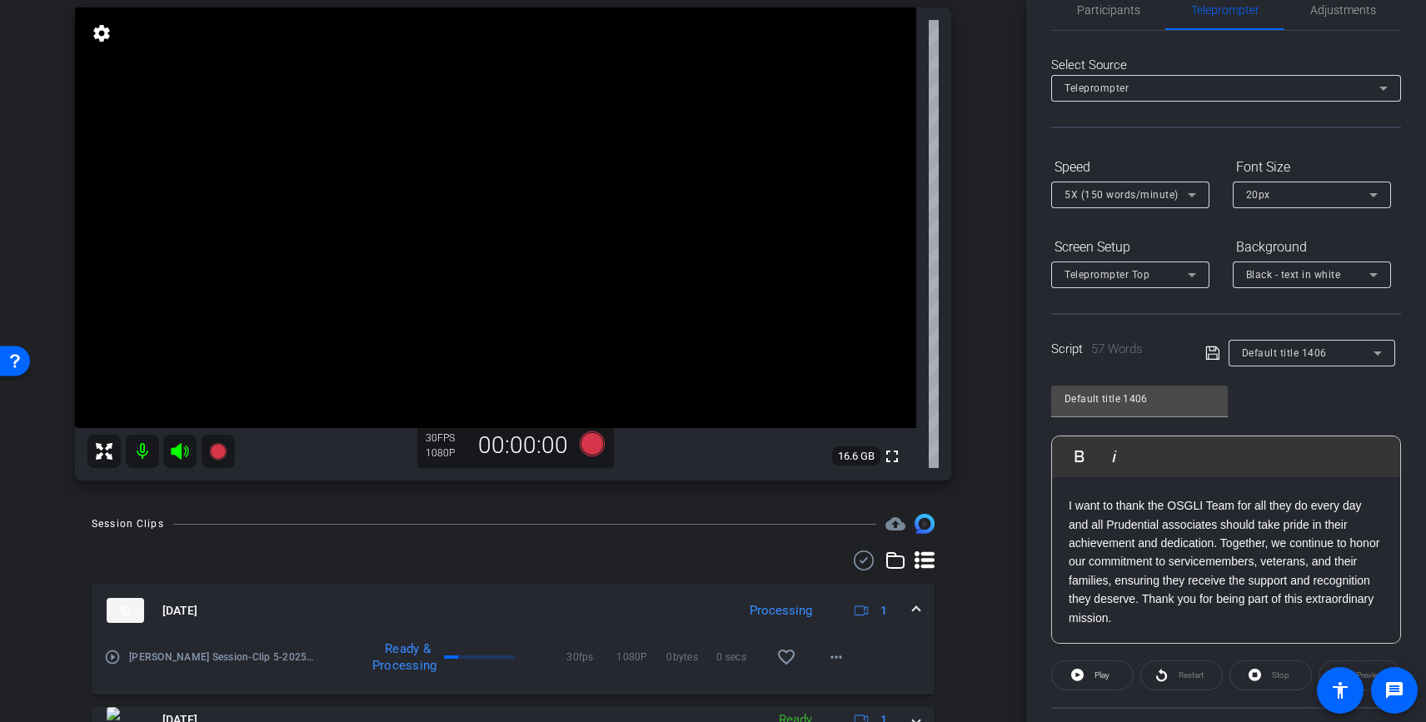
click at [919, 600] on mat-expansion-panel-header "Sep 12, 2025 Processing 1" at bounding box center [513, 610] width 843 height 53
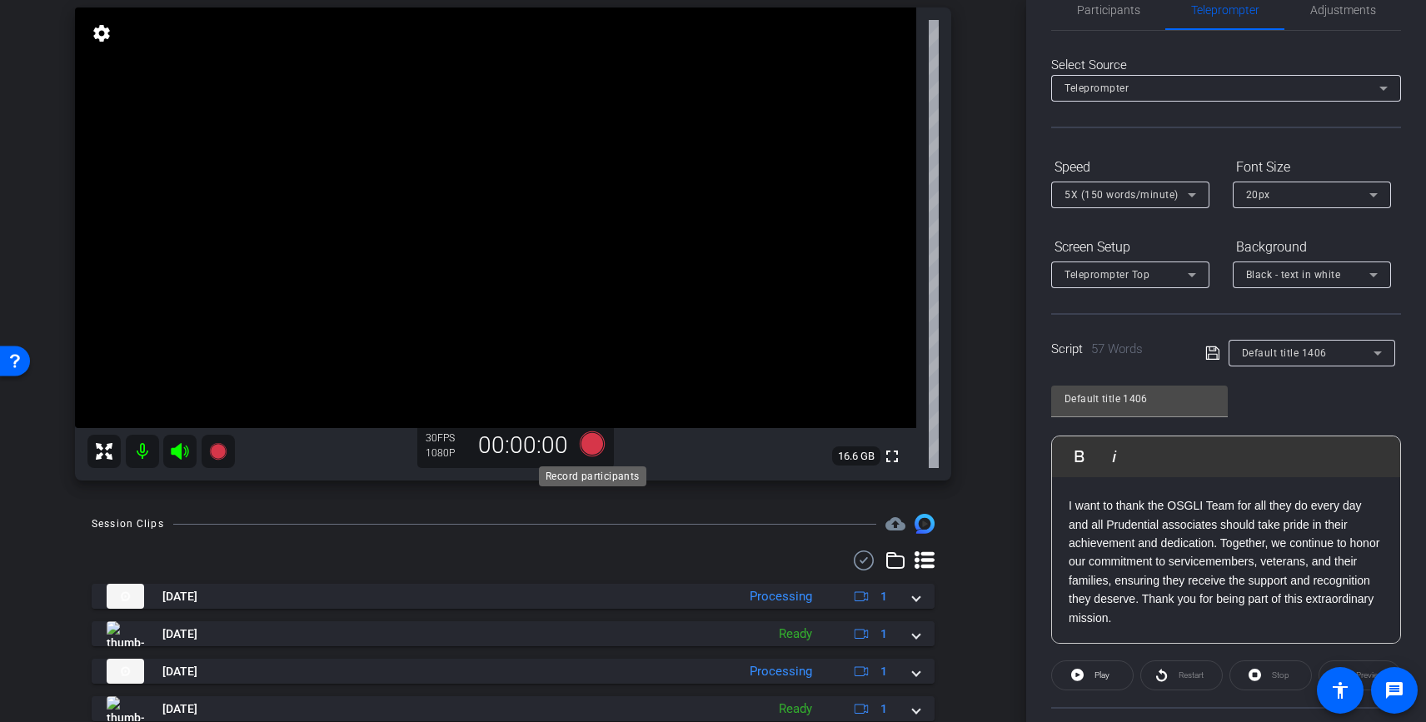
click at [581, 450] on icon at bounding box center [592, 444] width 40 height 30
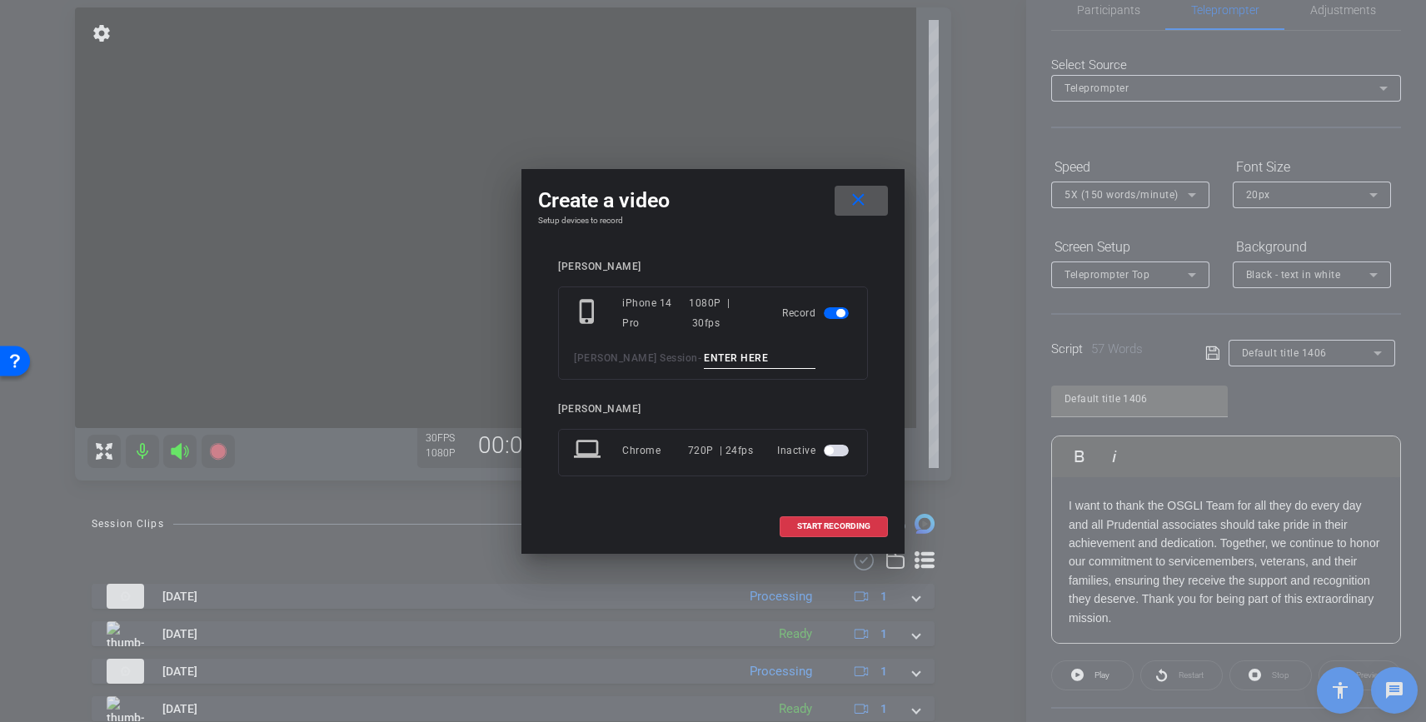
click at [707, 363] on input at bounding box center [760, 358] width 112 height 21
type input "Clip 6"
click at [862, 520] on span at bounding box center [833, 526] width 107 height 40
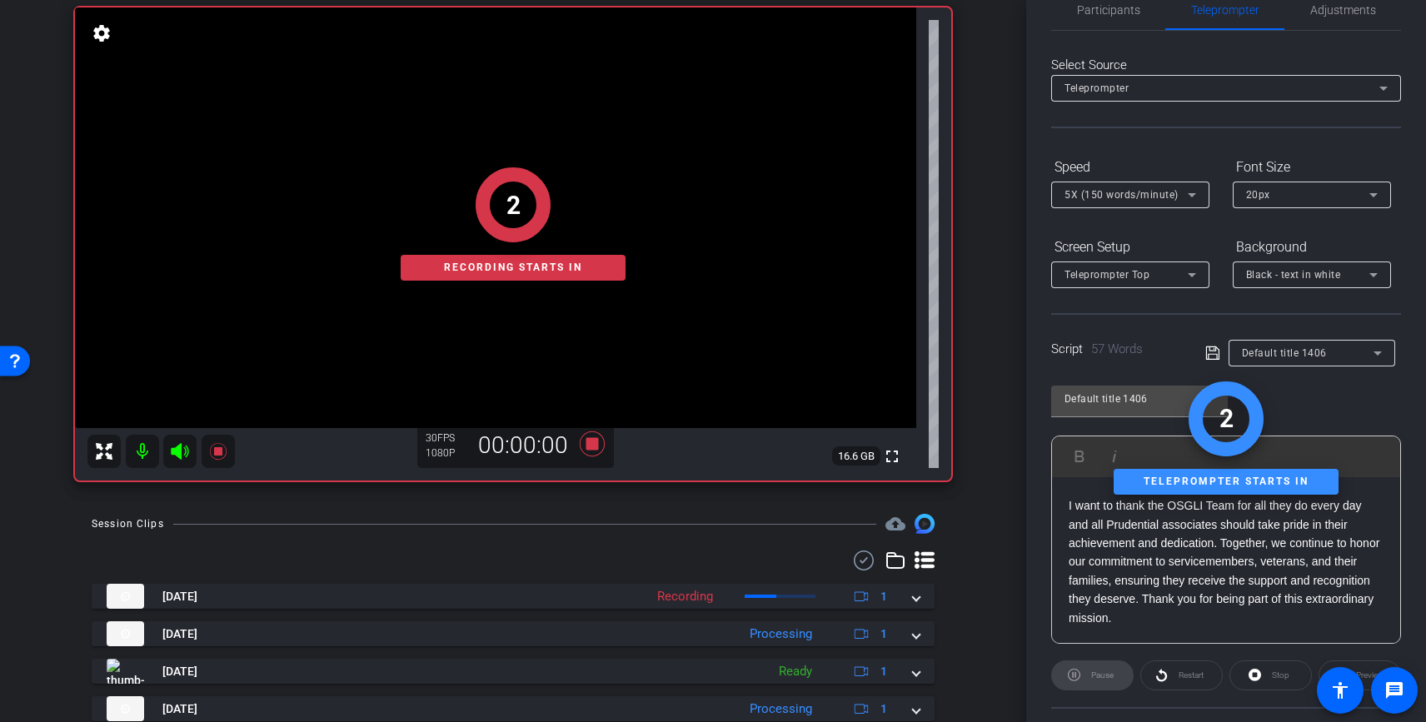
click at [180, 453] on div "2 Recording starts in" at bounding box center [513, 224] width 876 height 513
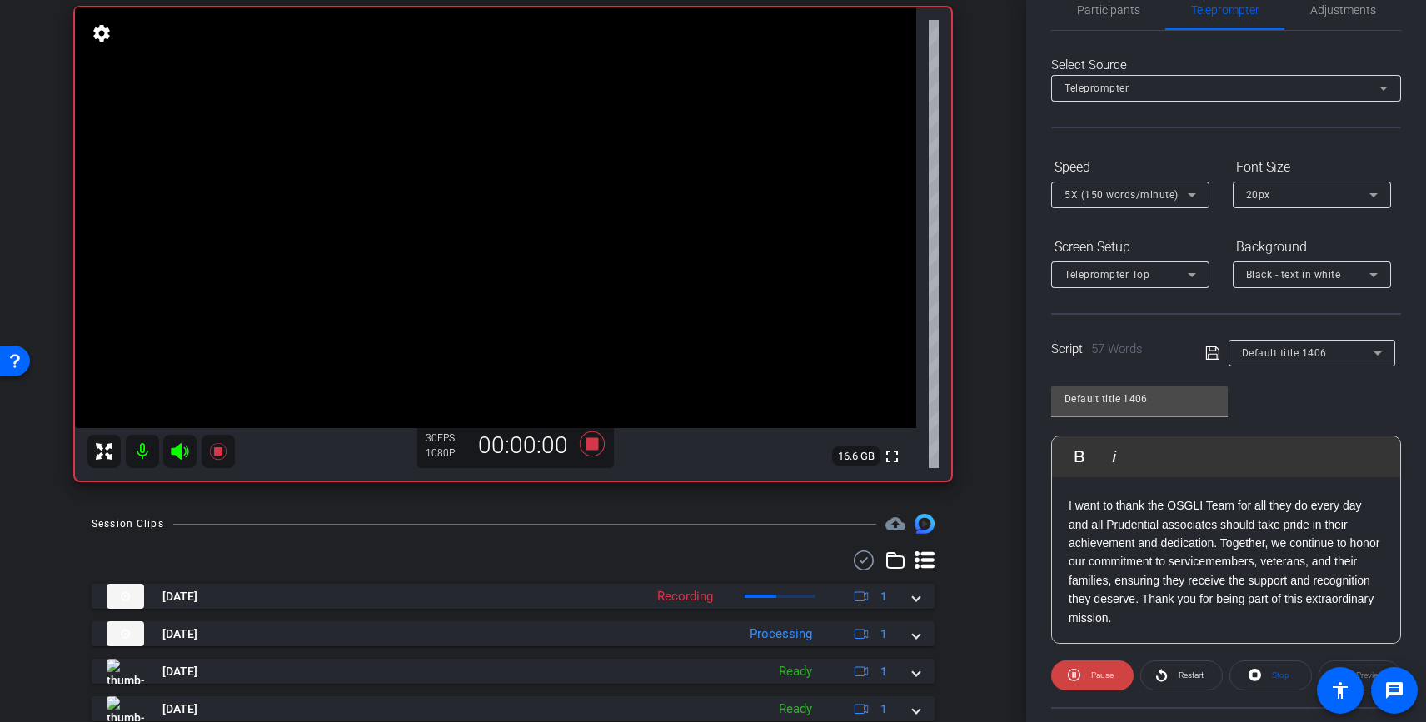
click at [182, 455] on icon at bounding box center [180, 451] width 20 height 20
click at [179, 456] on icon at bounding box center [179, 451] width 17 height 17
click at [1363, 509] on p "I want to thank the OSGLI Team for all they do every day and all Prudential ass…" at bounding box center [1226, 561] width 315 height 131
click at [1115, 575] on p "I want to thank the OSGLI Team for all they do every day, and all Prudential as…" at bounding box center [1226, 561] width 315 height 131
click at [224, 446] on icon at bounding box center [217, 451] width 17 height 17
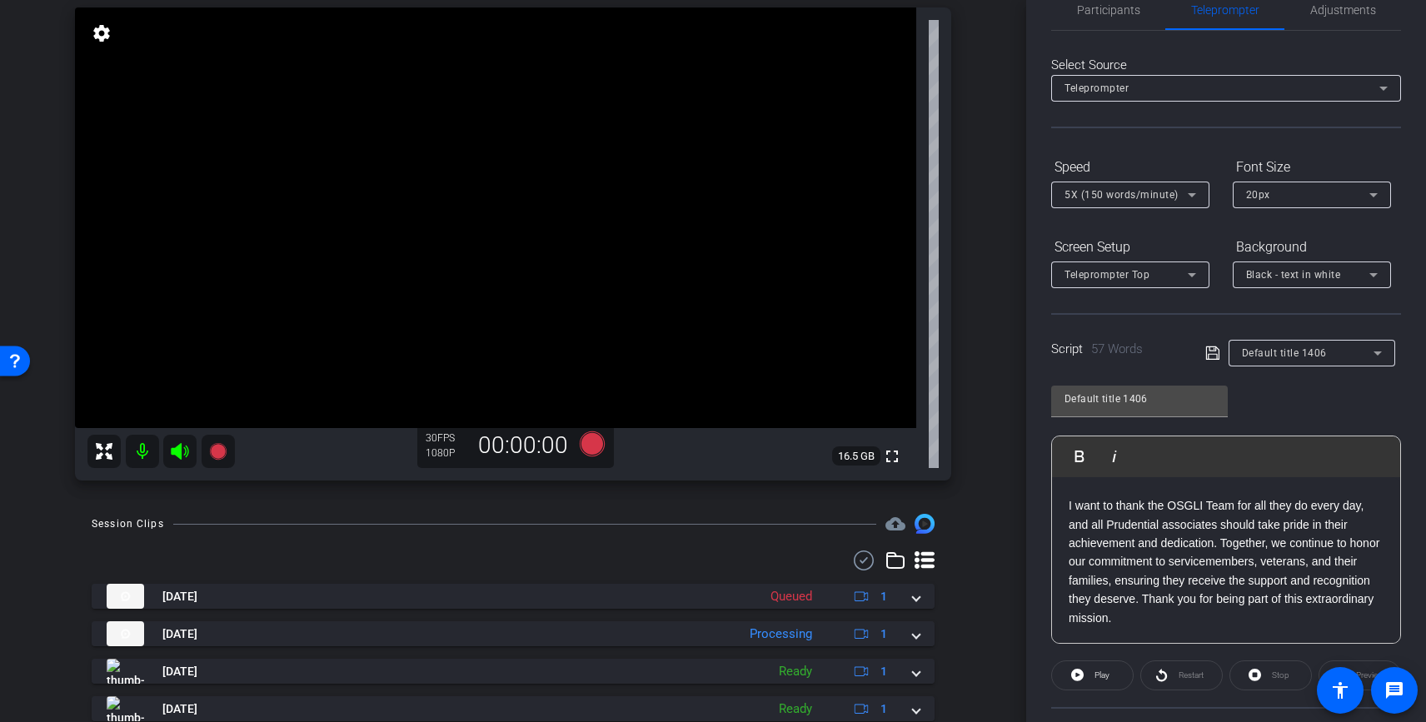
click at [1366, 509] on p "I want to thank the OSGLI Team for all they do every day, and all Prudential as…" at bounding box center [1226, 561] width 315 height 131
click at [1097, 525] on p "I want to thank the OSGLI Team for all they do every day. and all Prudential as…" at bounding box center [1226, 561] width 315 height 131
click at [1143, 558] on p "I want to thank the OSGLI Team for all they do every day. All Prudential associ…" at bounding box center [1226, 561] width 315 height 131
click at [1311, 526] on p "I want to thank the OSGLI Team for all they do every day. All Prudential associ…" at bounding box center [1226, 561] width 315 height 131
click at [1303, 541] on p "I want to thank the OSGLI Team for all they do every day. All Prudential associ…" at bounding box center [1226, 561] width 315 height 131
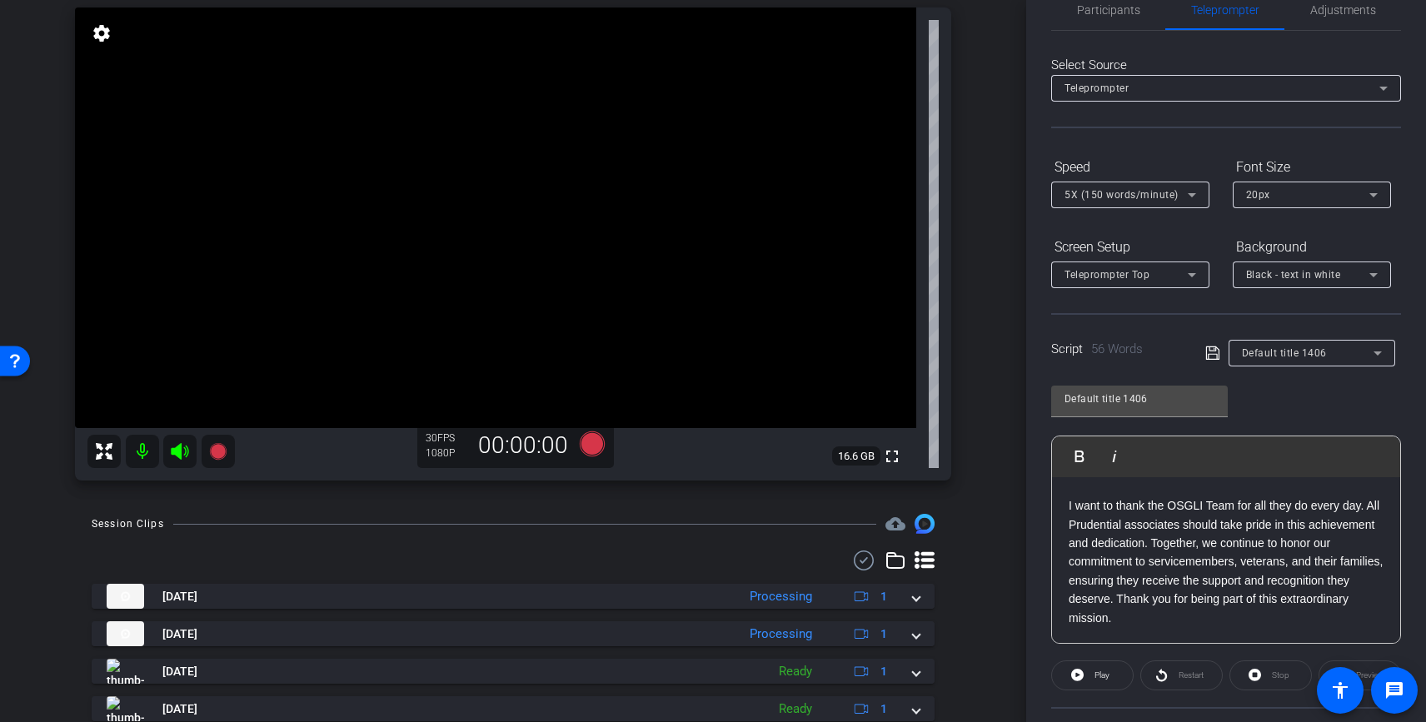
click at [1260, 551] on p "I want to thank the OSGLI Team for all they do every day. All Prudential associ…" at bounding box center [1226, 561] width 315 height 131
click at [1223, 546] on p "I want to thank the OSGLI Team for all they do every day. All Prudential associ…" at bounding box center [1226, 561] width 315 height 131
click at [1241, 588] on p "I want to thank the OSGLI Team for all they do every day. All Prudential associ…" at bounding box center [1226, 561] width 315 height 131
click at [1182, 587] on p "I want to thank the OSGLI Team for all they do every day. All Prudential associ…" at bounding box center [1226, 561] width 315 height 131
click at [597, 441] on icon at bounding box center [592, 443] width 25 height 25
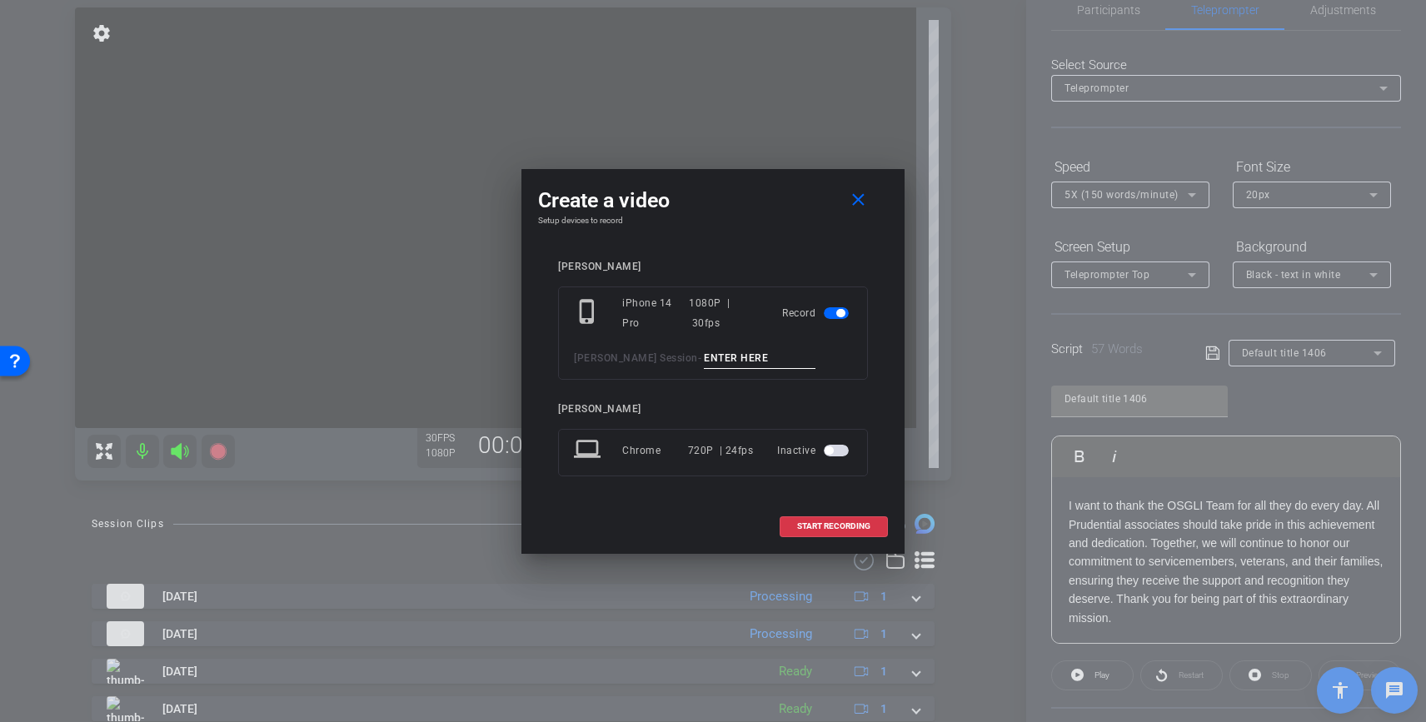
click at [743, 352] on input at bounding box center [760, 358] width 112 height 21
type input "Clip 7"
click at [856, 527] on span "START RECORDING" at bounding box center [833, 526] width 73 height 8
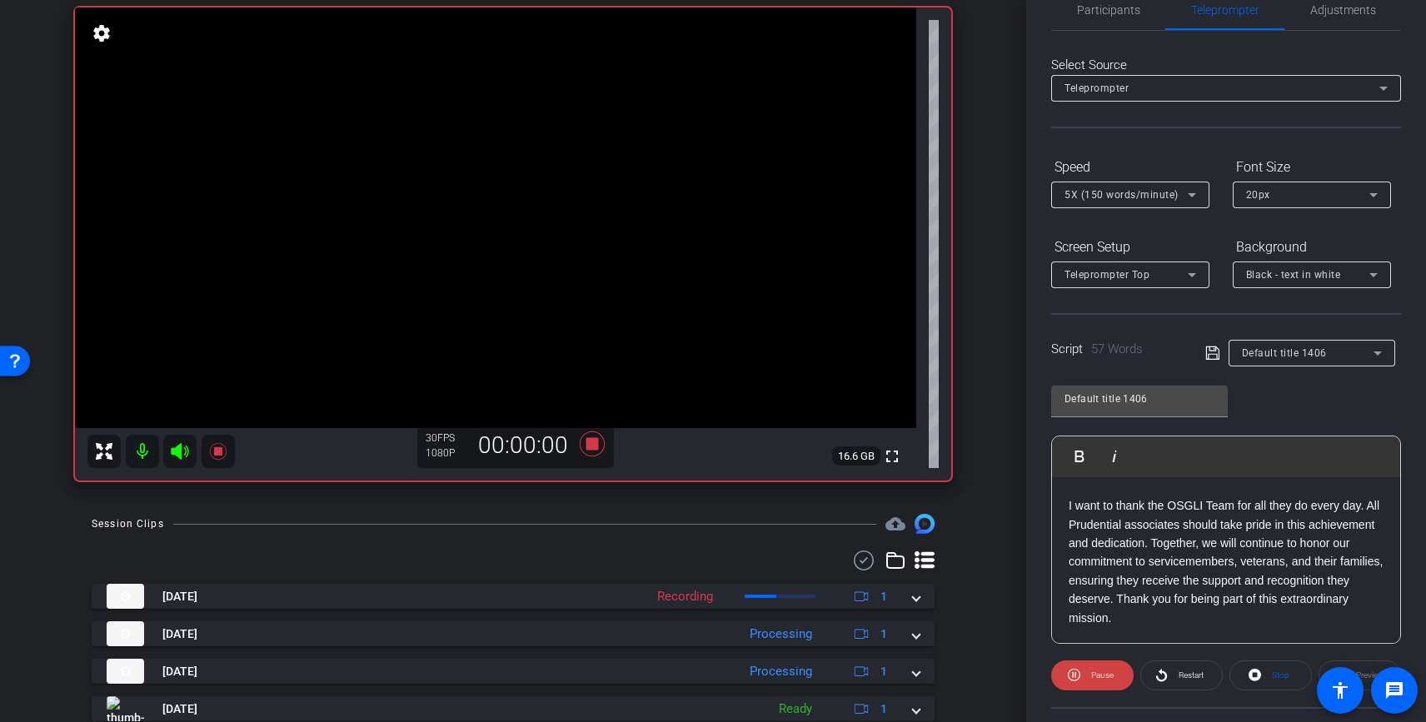
click at [183, 454] on icon at bounding box center [180, 451] width 20 height 20
click at [181, 446] on icon at bounding box center [179, 451] width 17 height 17
click at [1135, 613] on p "I want to thank the OSGLI Team for all they do every day. All Prudential associ…" at bounding box center [1226, 561] width 315 height 131
click at [1200, 674] on span "Restart" at bounding box center [1190, 674] width 25 height 9
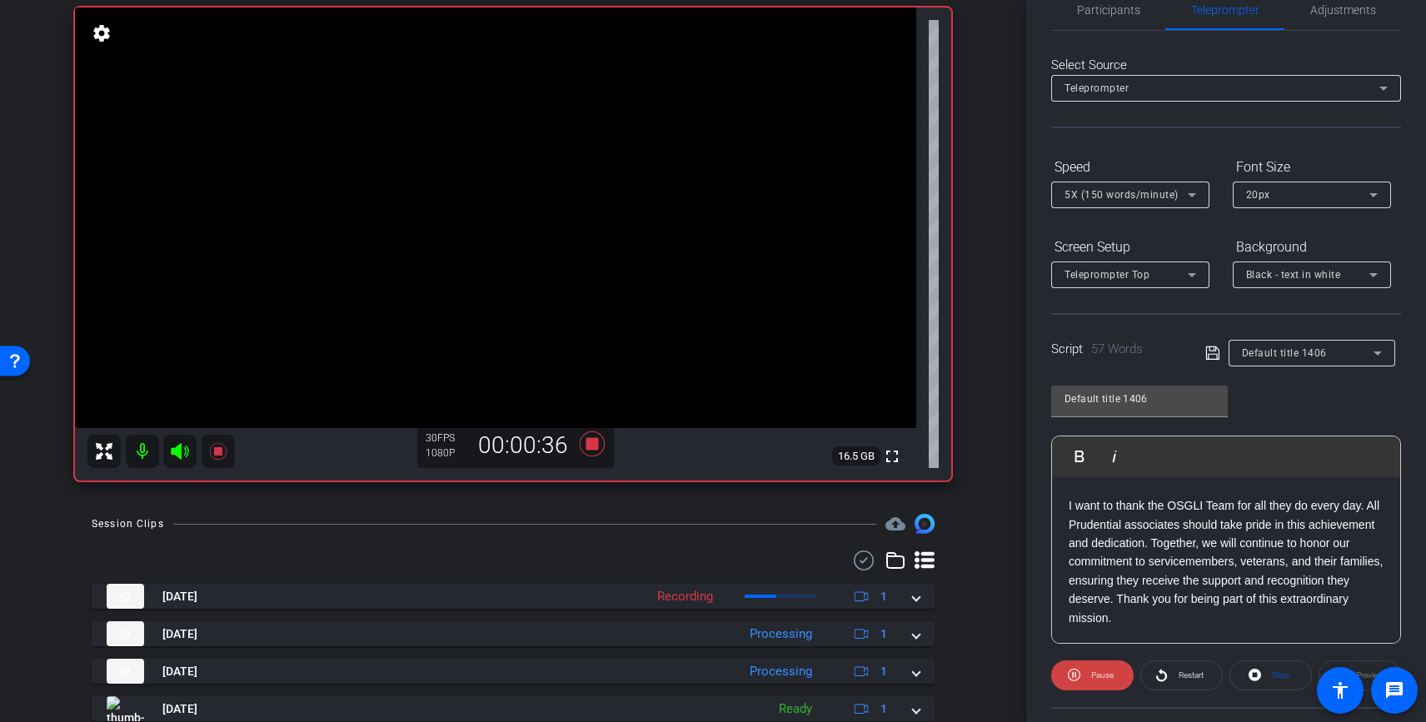
click at [172, 453] on icon at bounding box center [179, 451] width 17 height 17
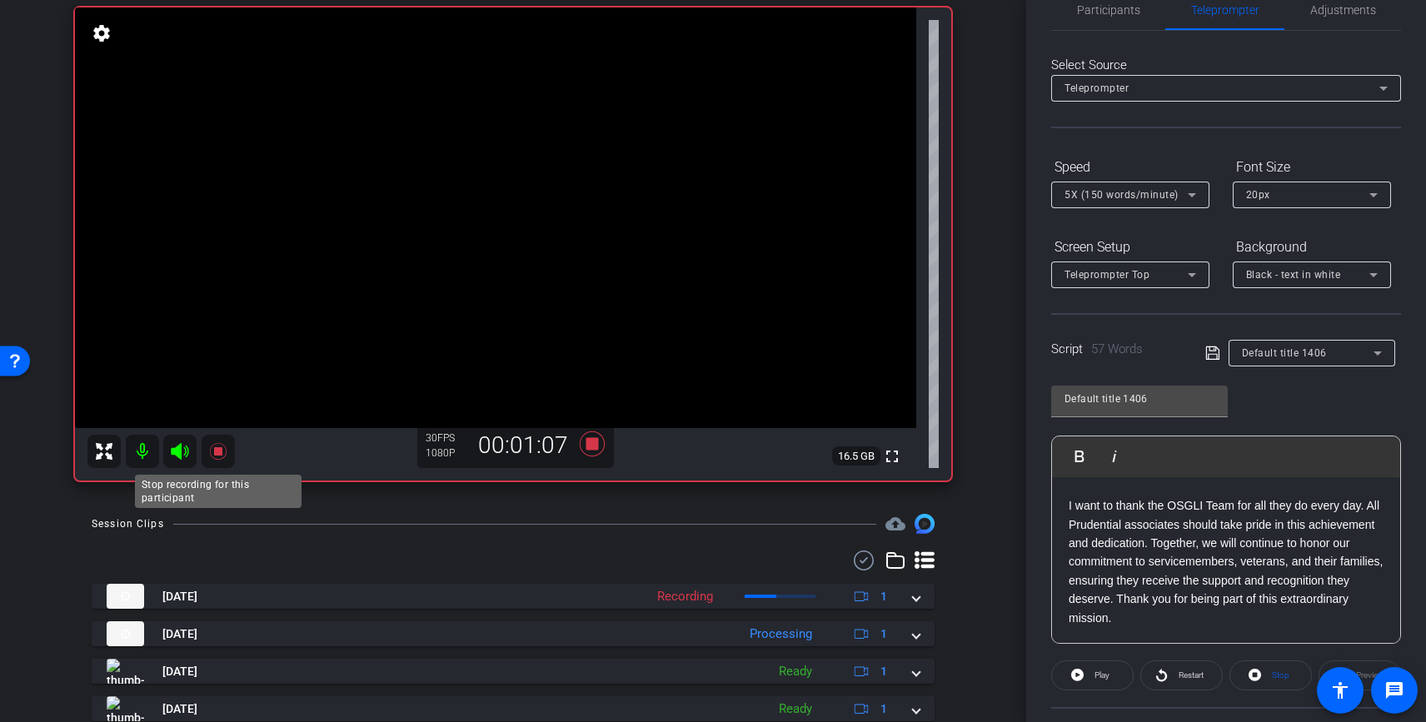
click at [224, 455] on icon at bounding box center [218, 451] width 20 height 20
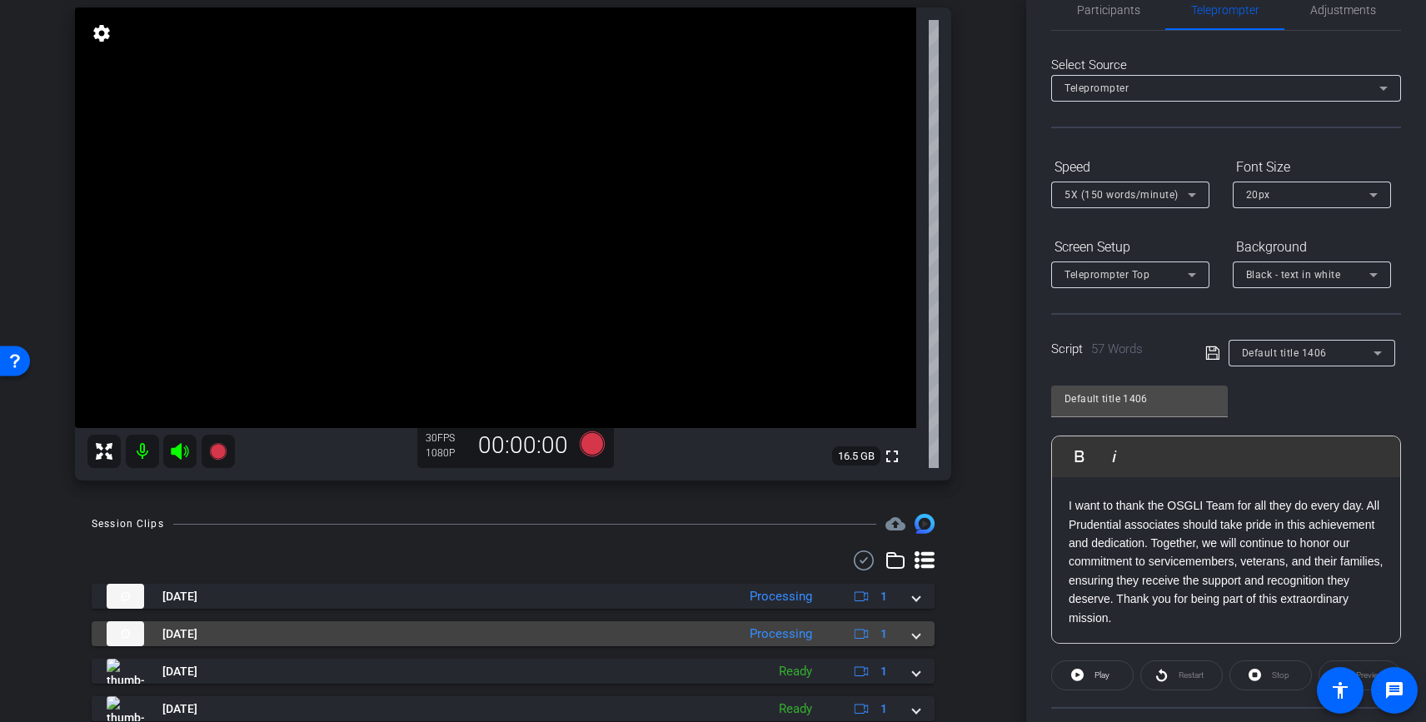
click at [919, 630] on span at bounding box center [916, 633] width 7 height 17
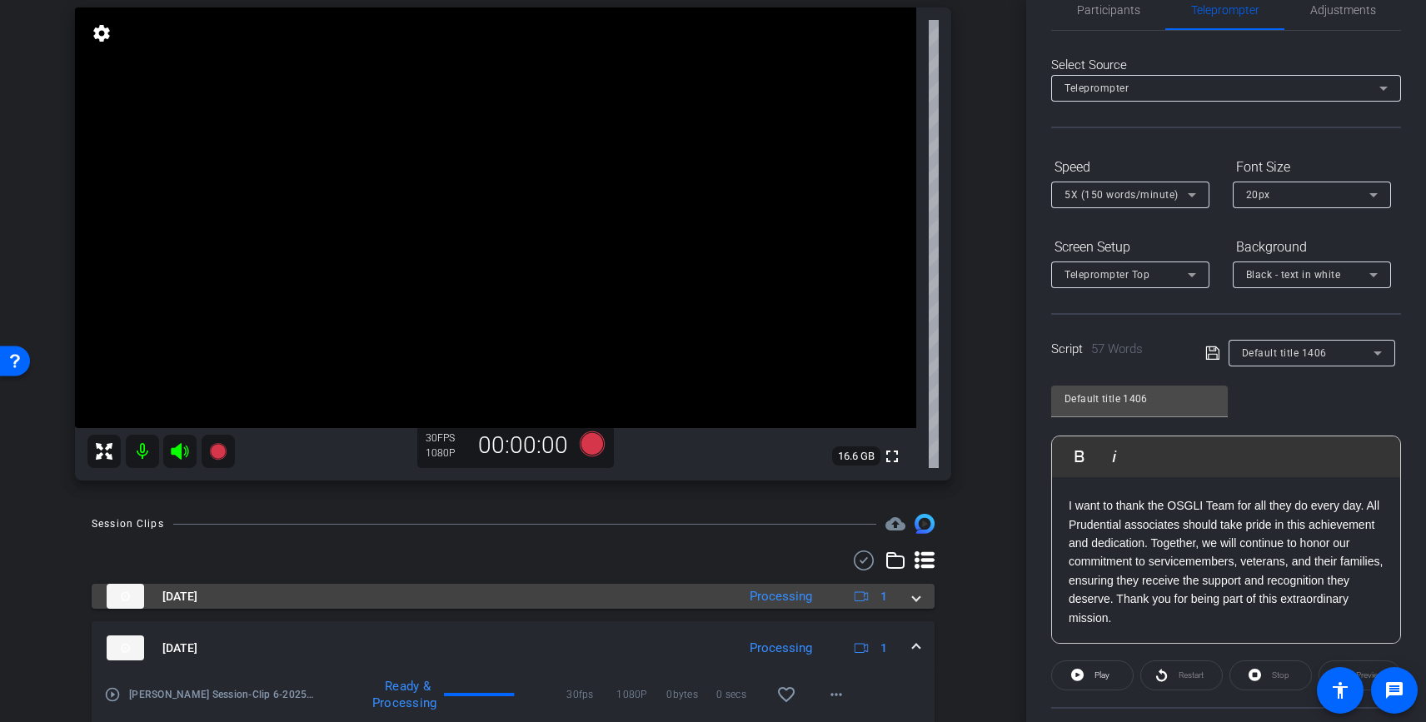
click at [919, 596] on span at bounding box center [916, 596] width 7 height 17
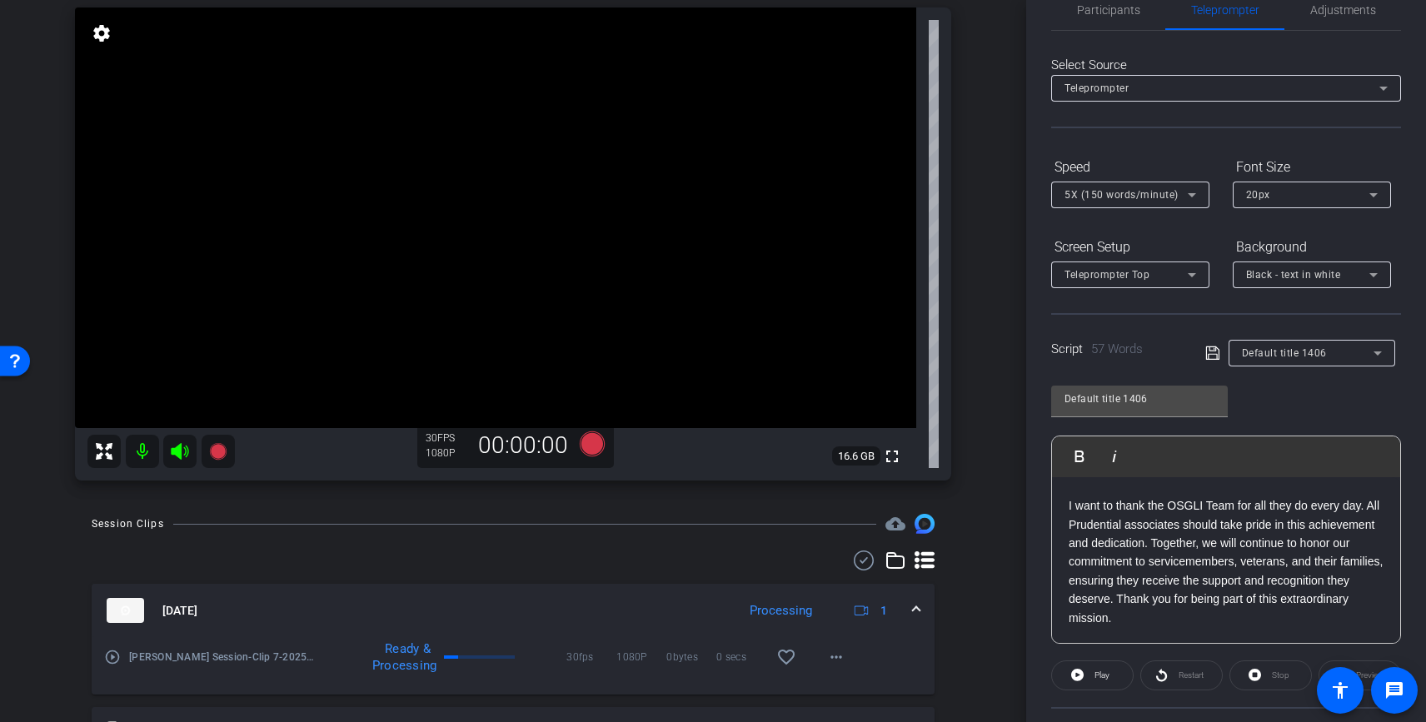
click at [1130, 624] on p "I want to thank the OSGLI Team for all they do every day. All Prudential associ…" at bounding box center [1226, 561] width 315 height 131
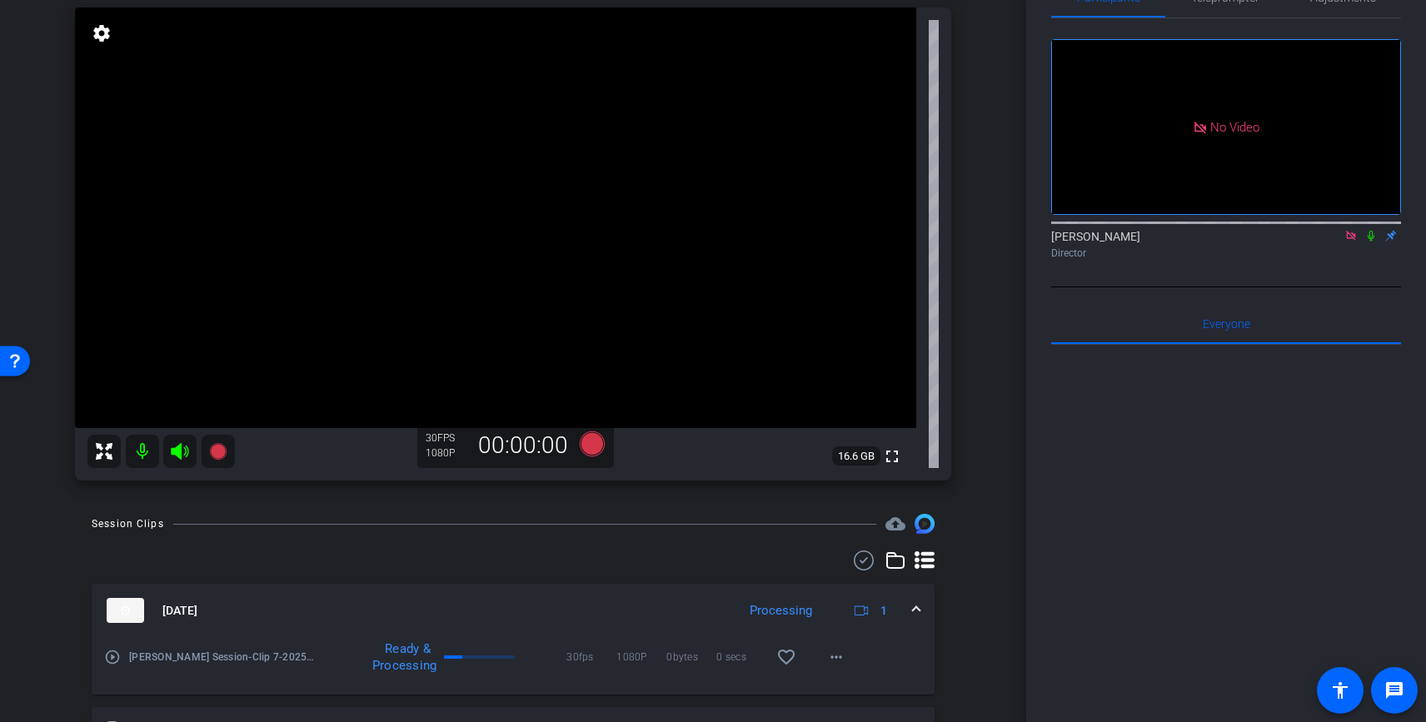
click at [1348, 230] on icon at bounding box center [1350, 236] width 13 height 12
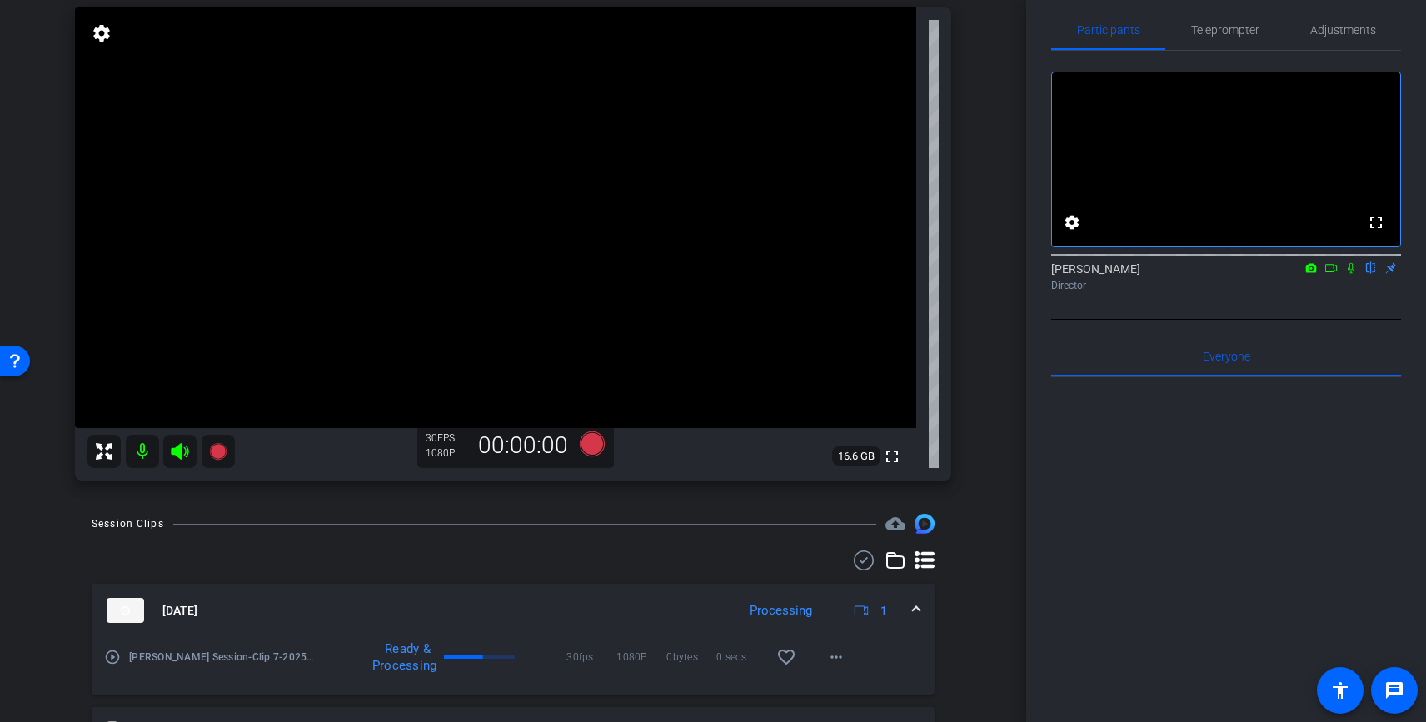
click at [916, 606] on span at bounding box center [916, 610] width 7 height 17
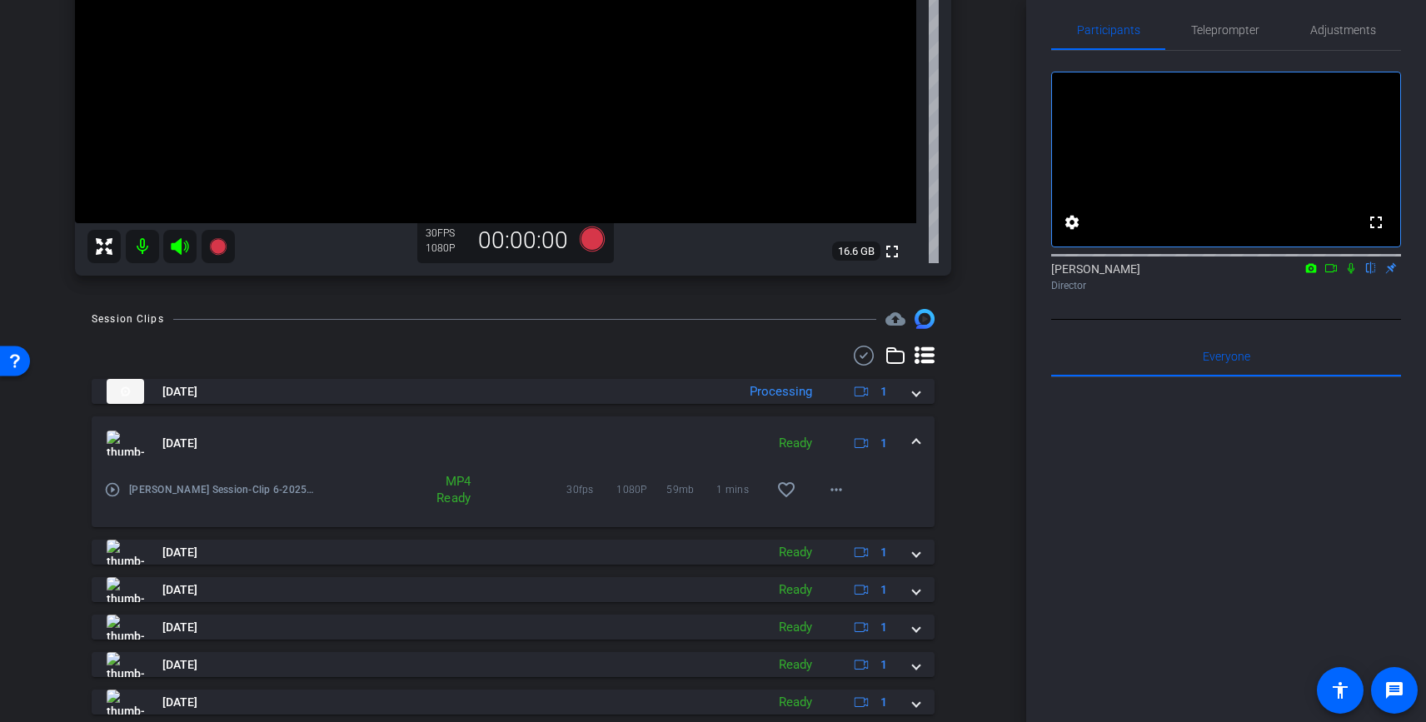
scroll to position [346, 0]
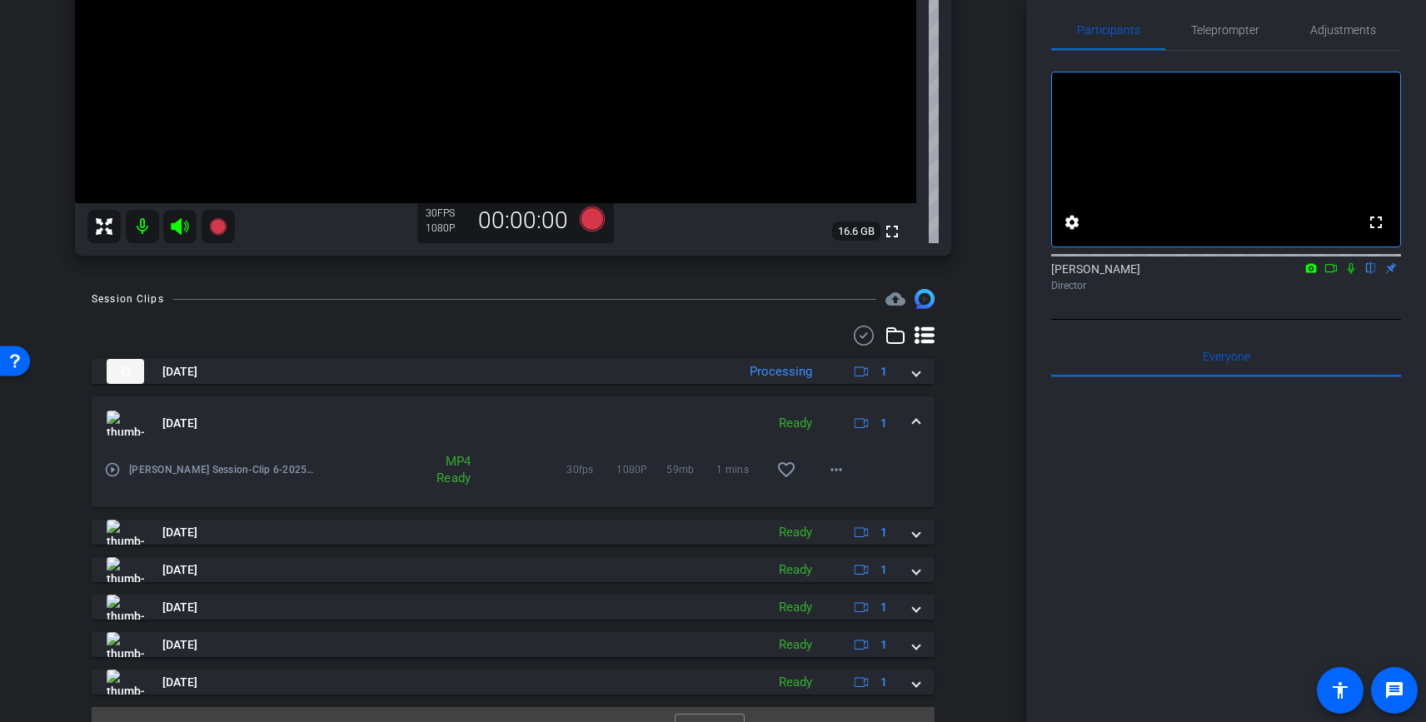
click at [919, 420] on span at bounding box center [916, 423] width 7 height 17
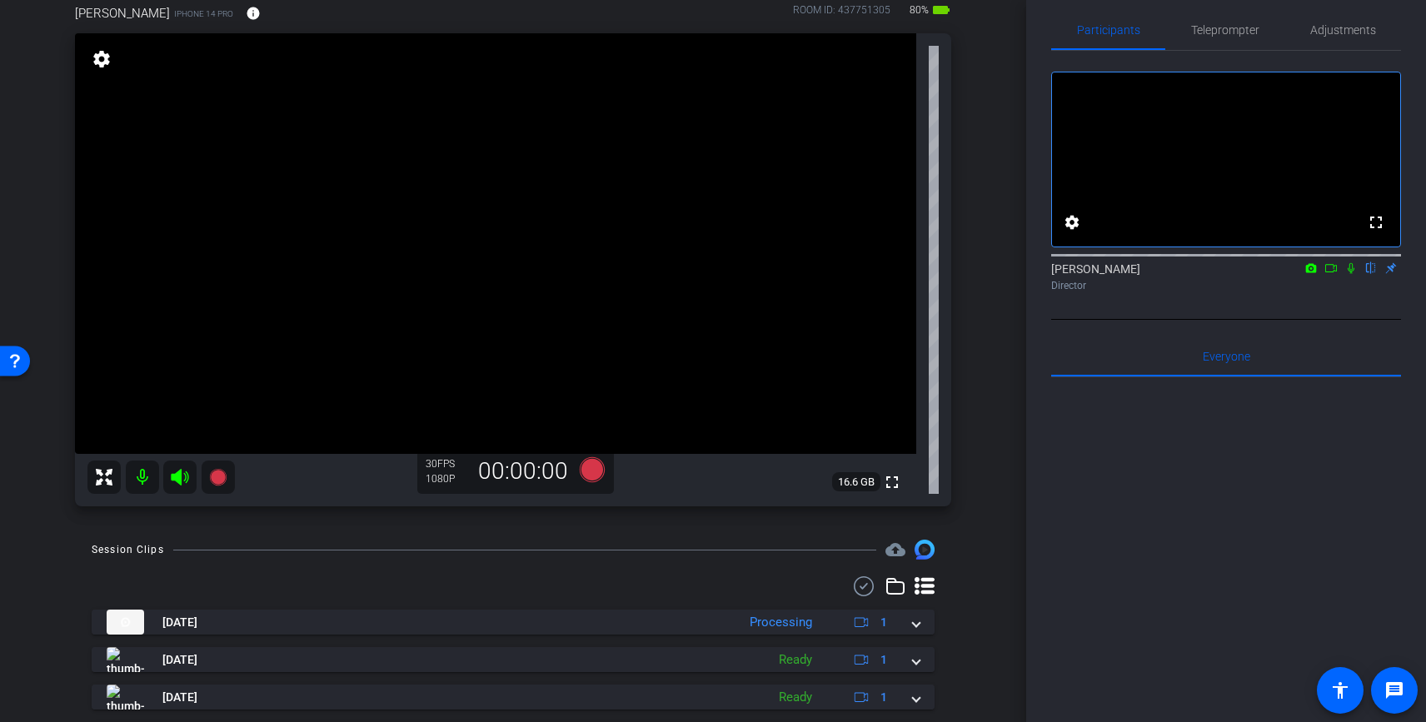
scroll to position [87, 0]
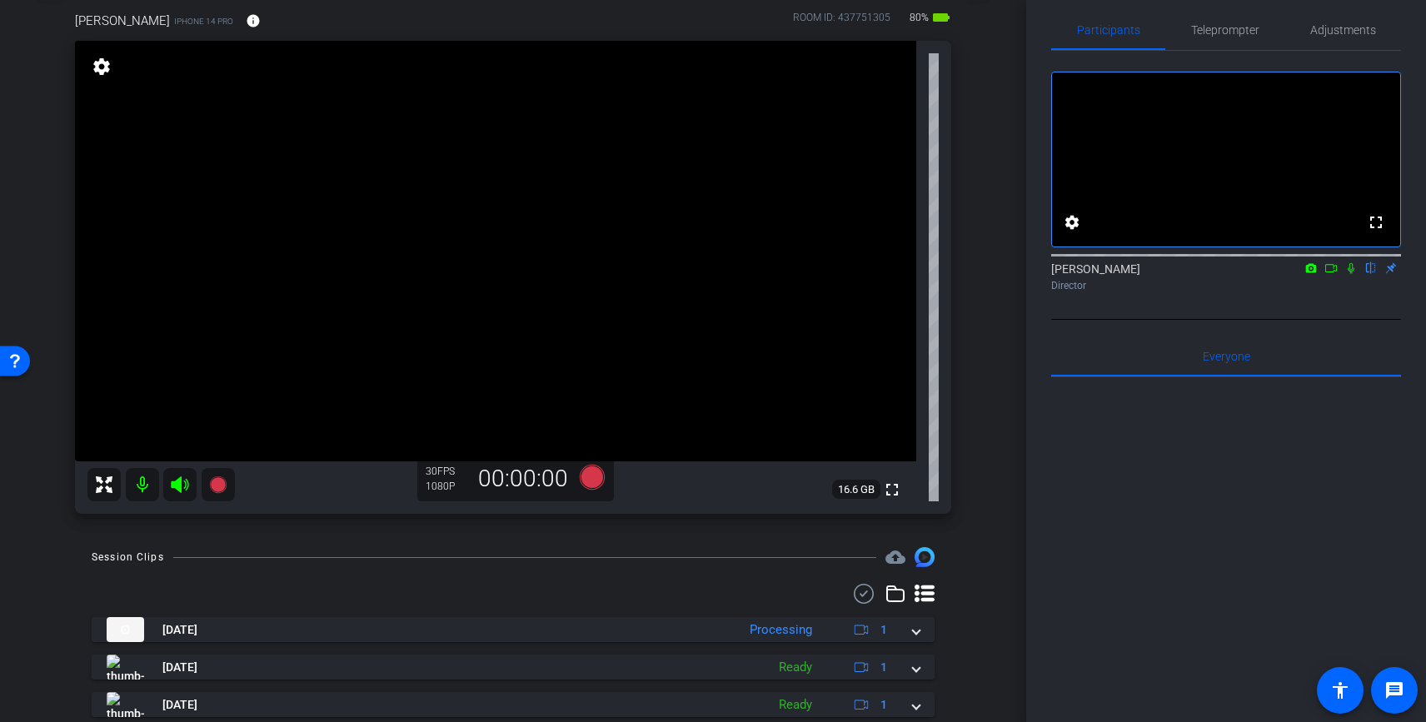
click at [1329, 274] on icon at bounding box center [1330, 268] width 13 height 12
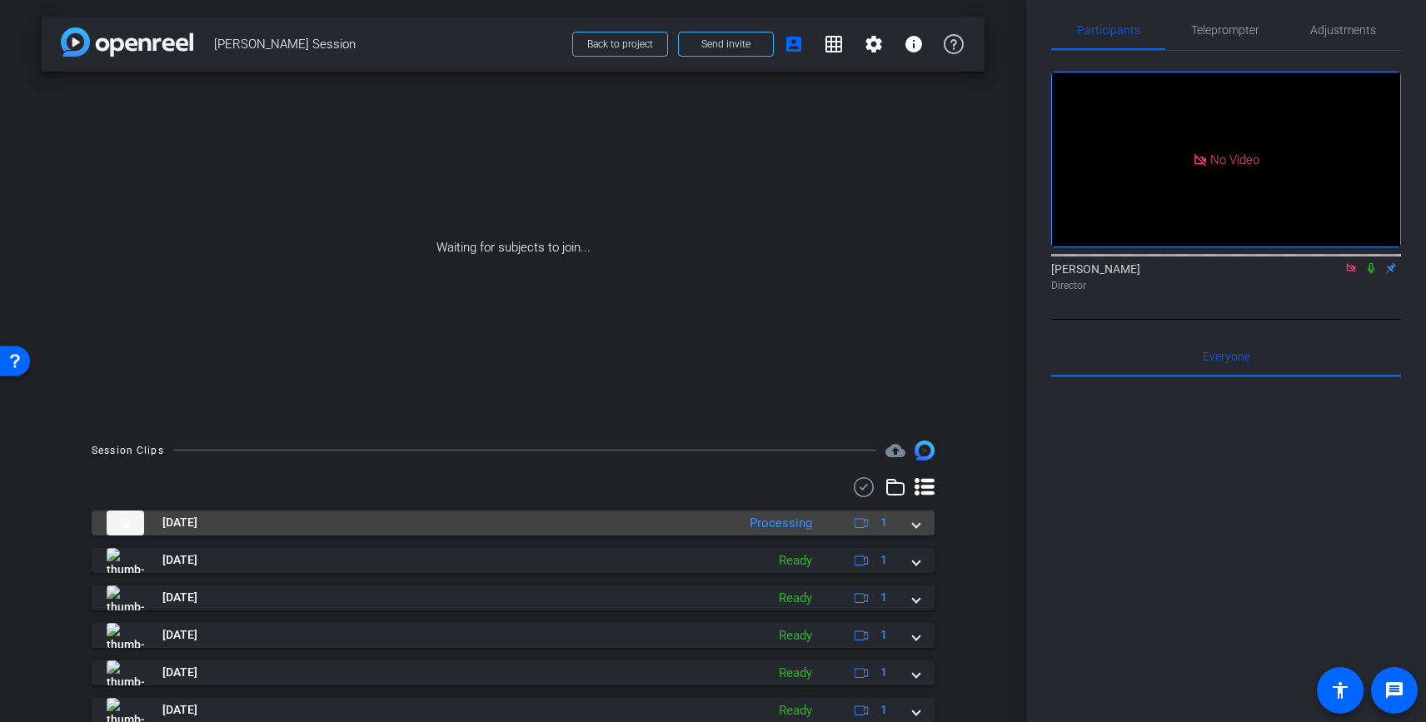
click at [919, 521] on span at bounding box center [916, 522] width 7 height 17
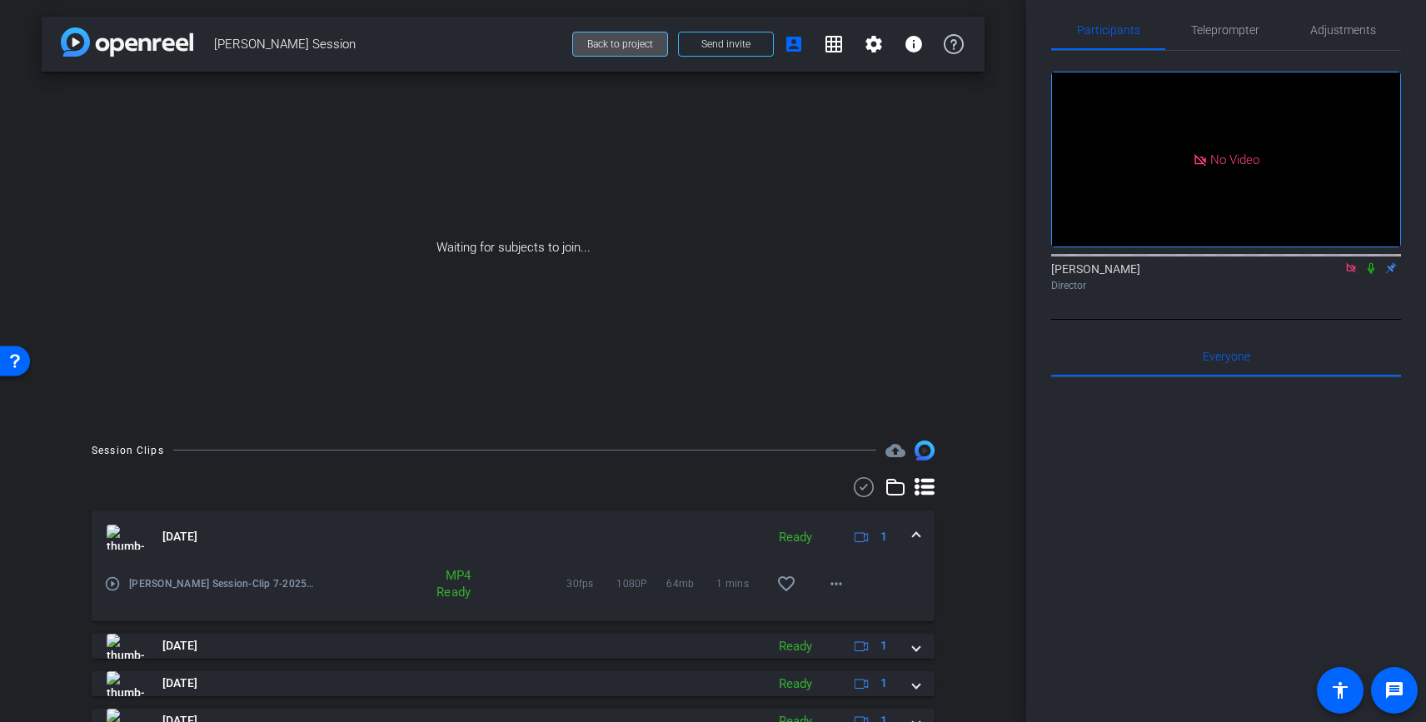
click at [617, 48] on span "Back to project" at bounding box center [620, 44] width 66 height 12
